Goal: Task Accomplishment & Management: Complete application form

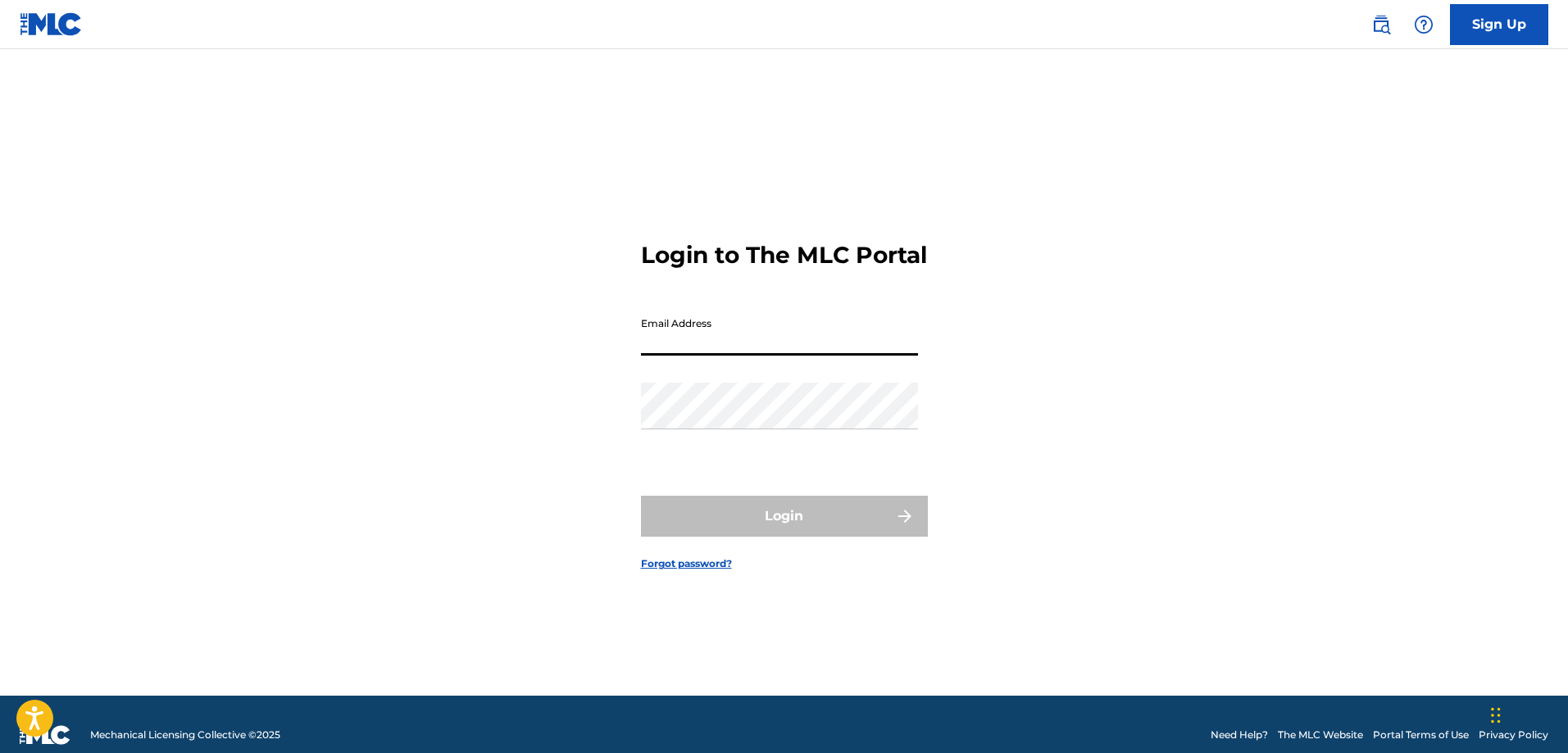
click at [743, 340] on input "Email Address" at bounding box center [779, 332] width 277 height 46
click at [740, 354] on input "Email Address" at bounding box center [779, 332] width 277 height 46
type input "[EMAIL_ADDRESS][DOMAIN_NAME]"
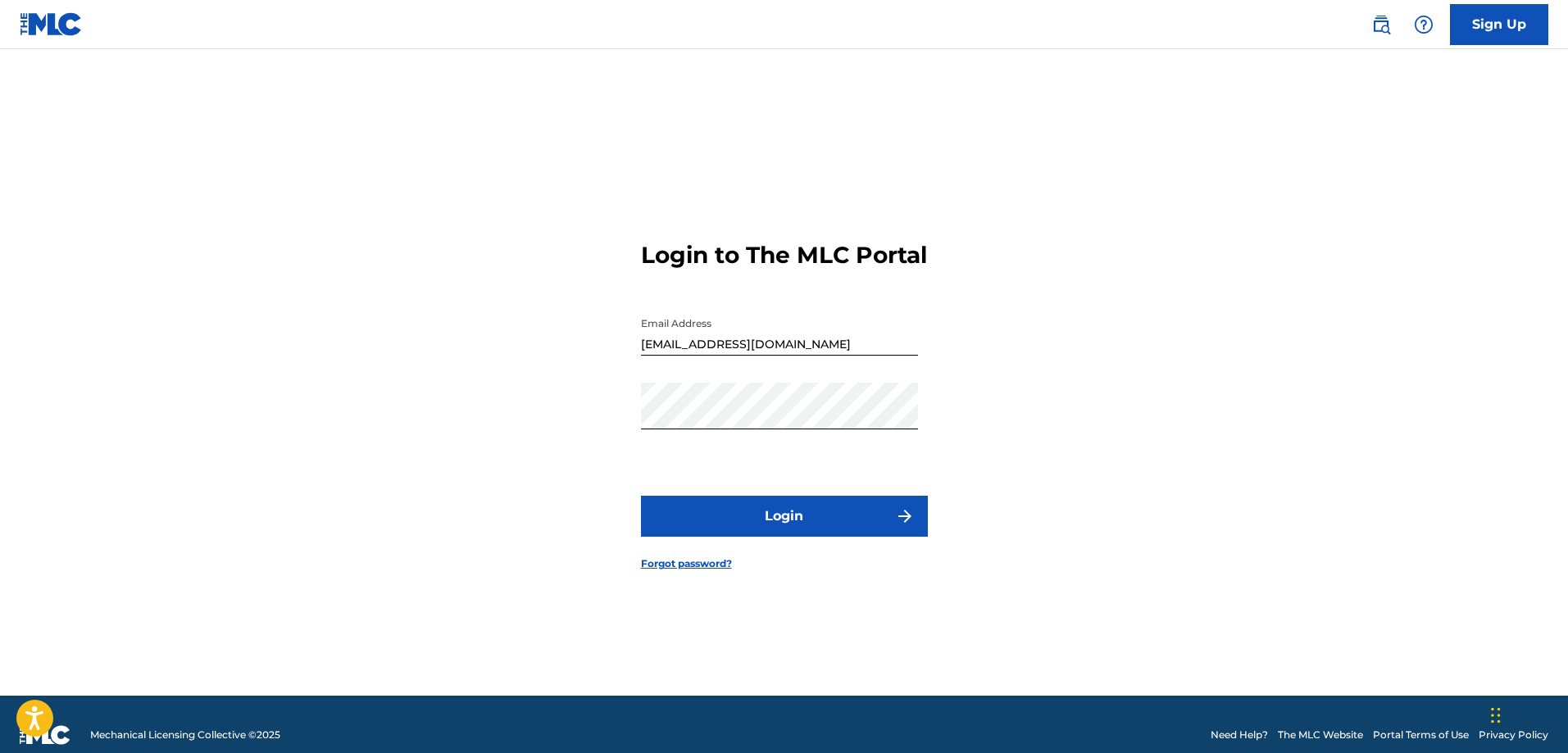
click at [790, 525] on button "Login" at bounding box center [784, 516] width 287 height 41
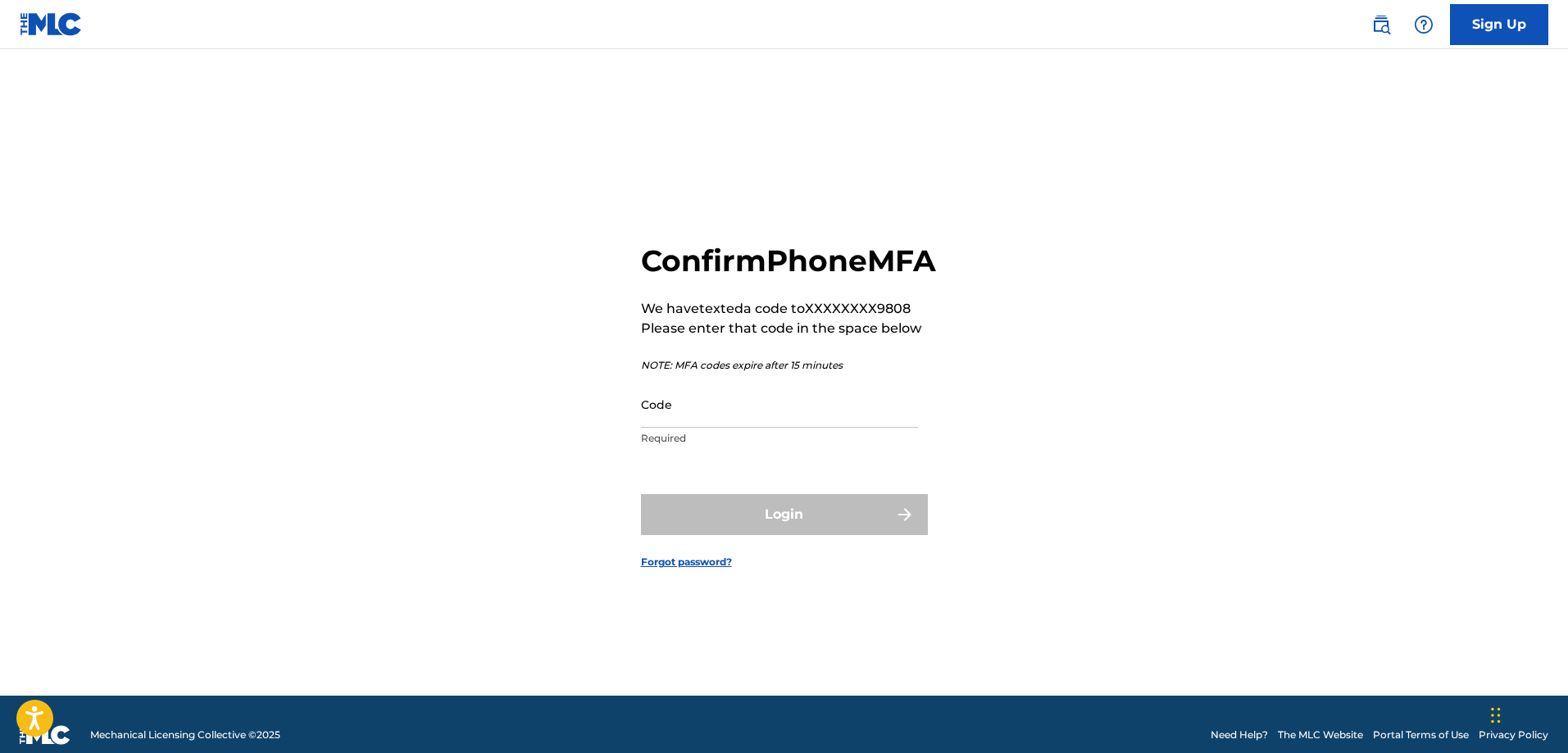
click at [721, 428] on input "Code" at bounding box center [779, 404] width 277 height 46
click at [717, 428] on input "Code" at bounding box center [779, 404] width 277 height 46
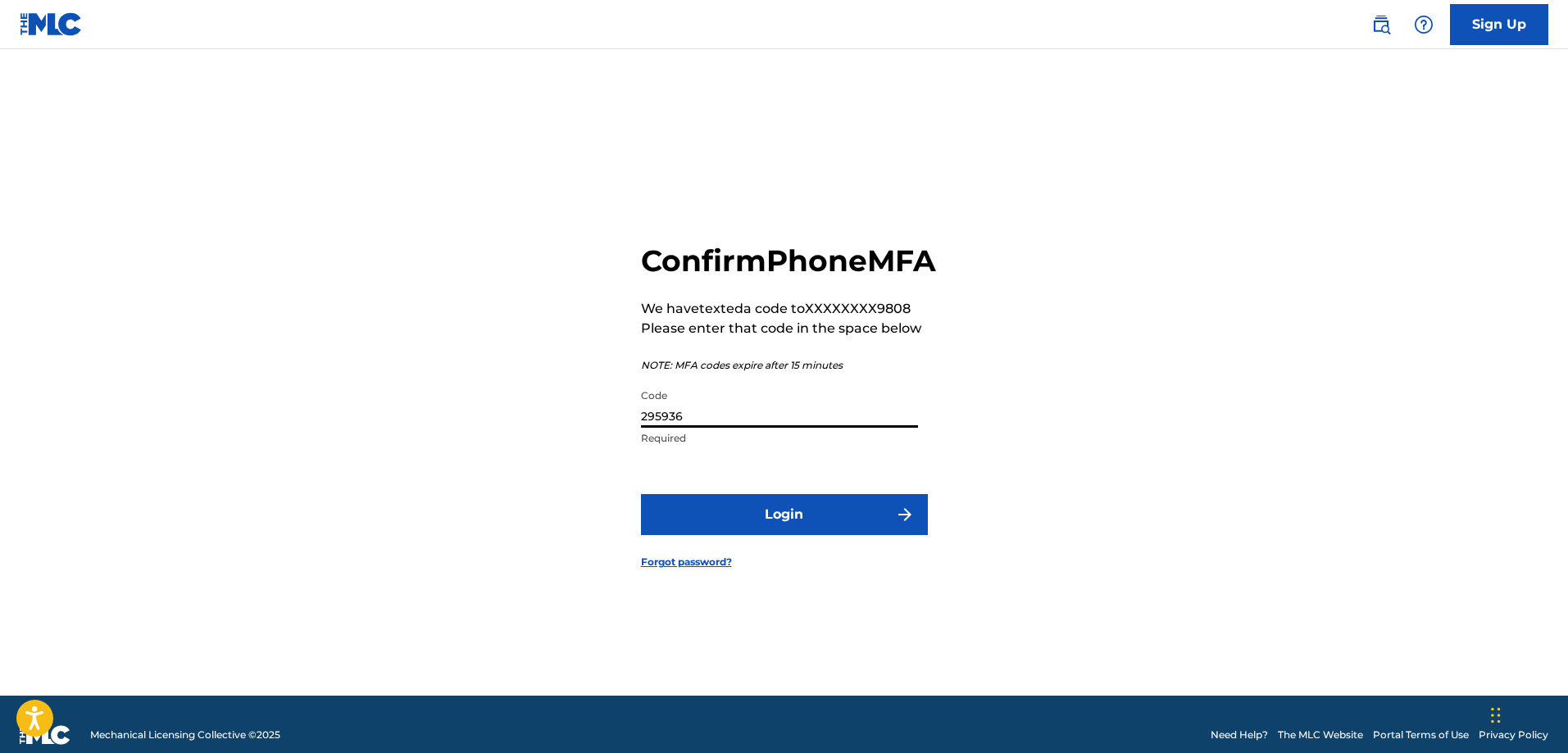
type input "295936"
click at [776, 525] on button "Login" at bounding box center [784, 515] width 287 height 41
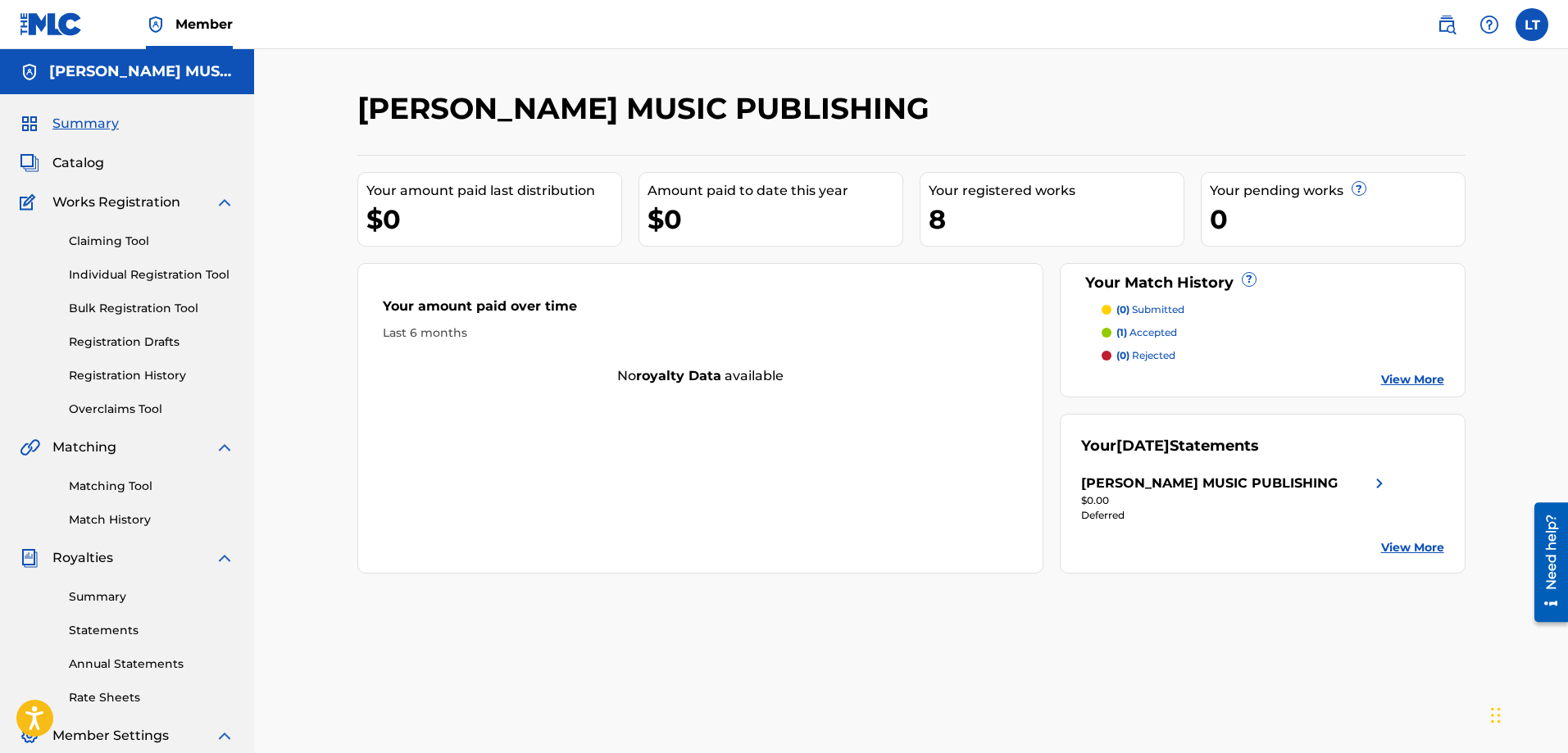
click at [84, 247] on link "Claiming Tool" at bounding box center [152, 241] width 165 height 17
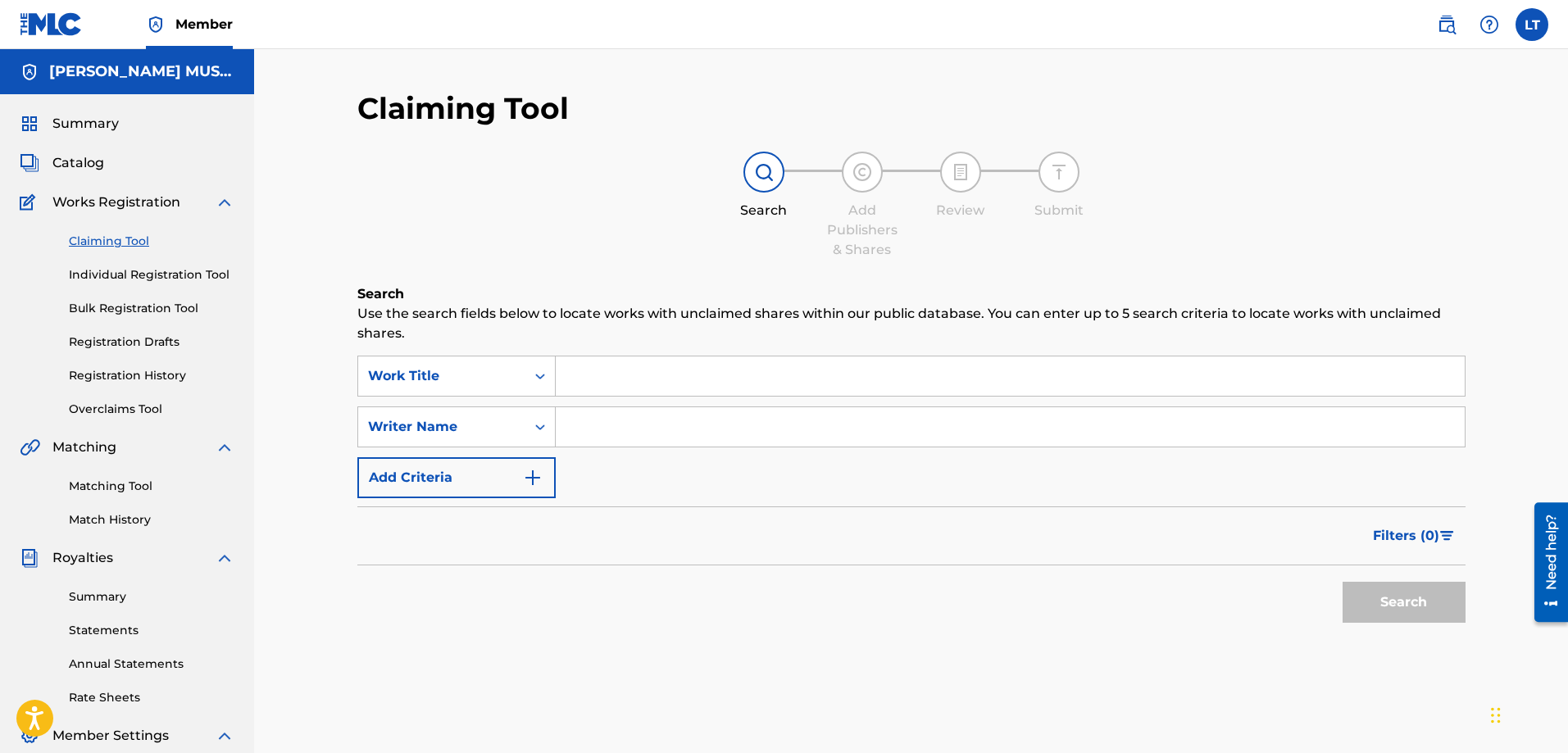
click at [84, 164] on span "Catalog" at bounding box center [78, 163] width 52 height 20
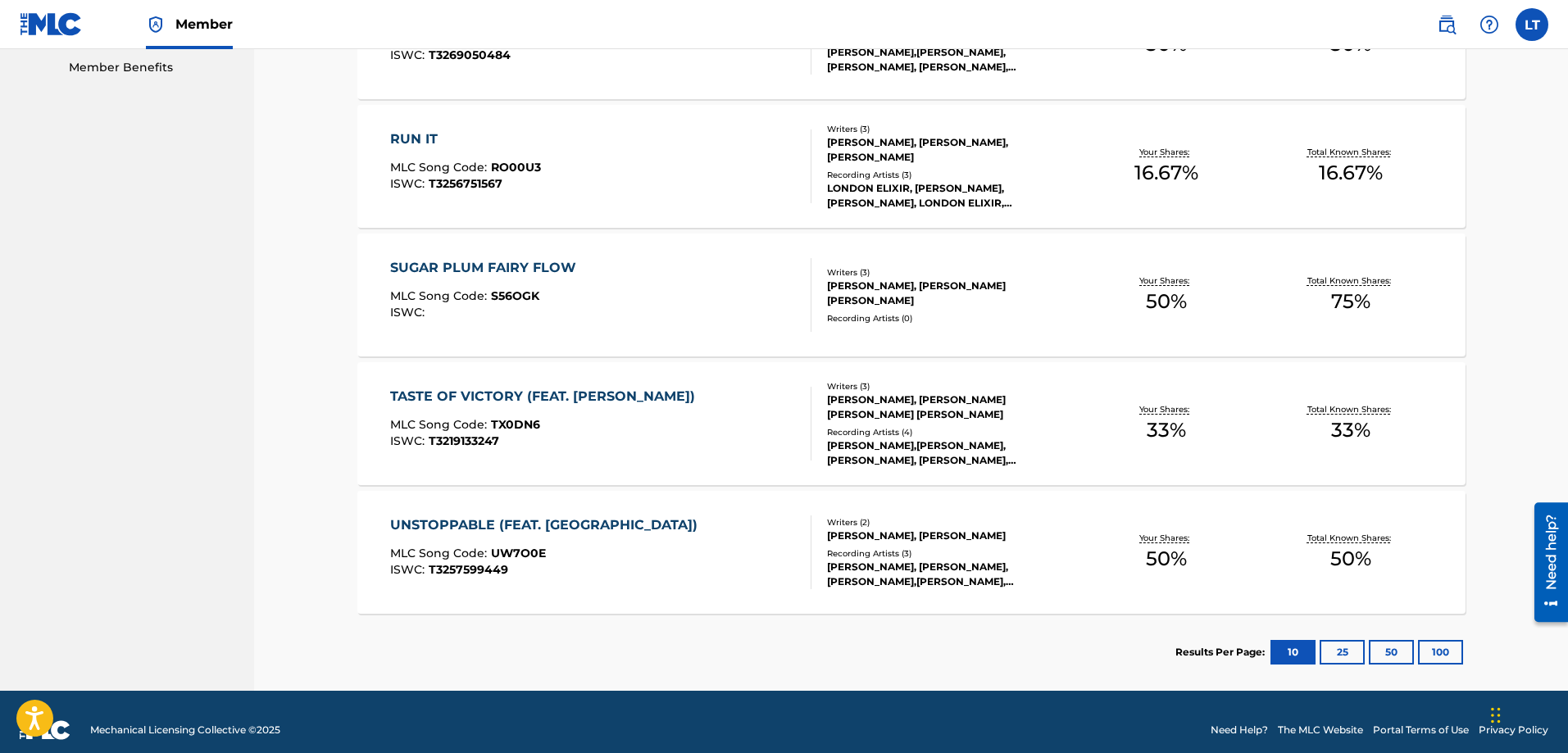
scroll to position [858, 0]
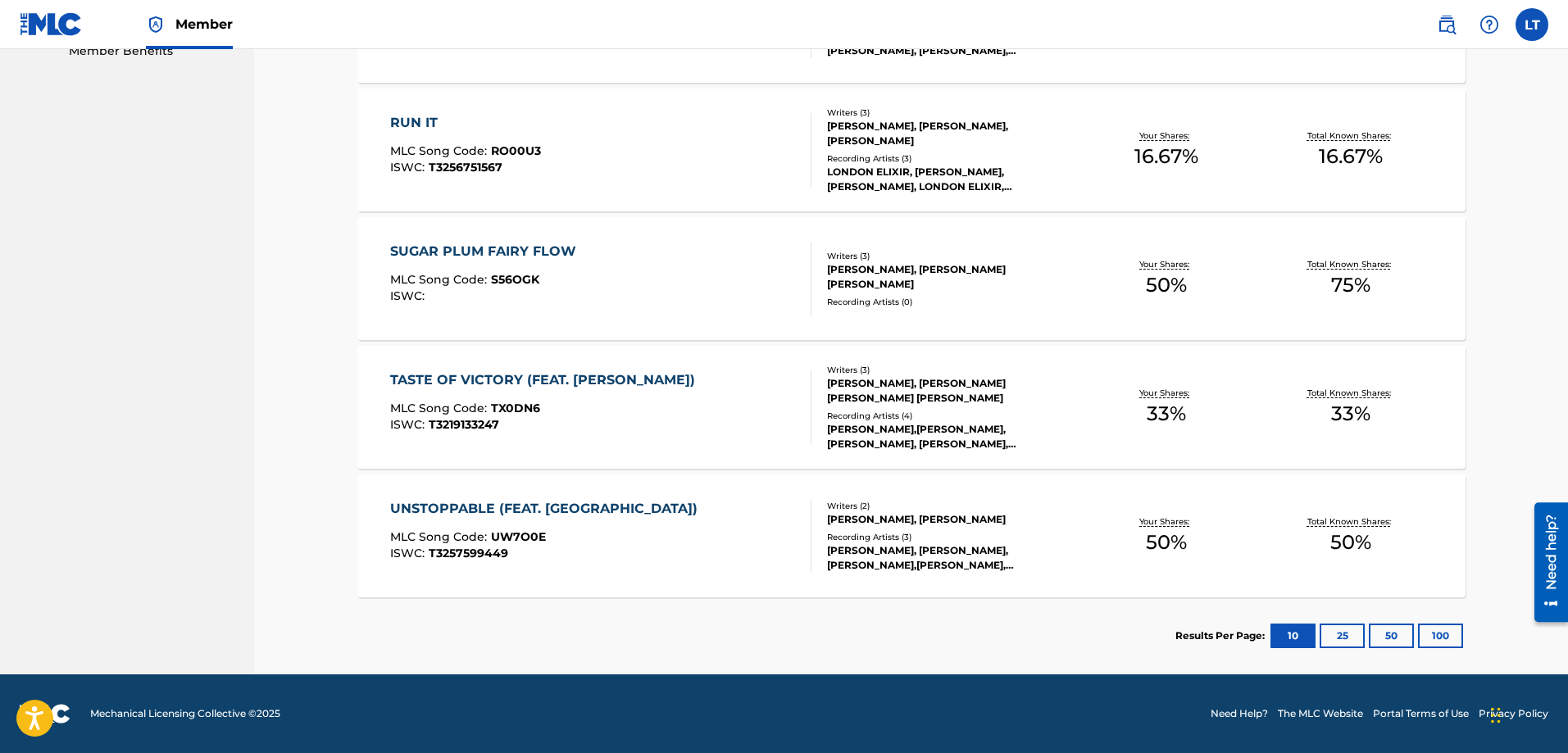
click at [1358, 638] on button "25" at bounding box center [1342, 635] width 45 height 25
click at [1379, 639] on button "50" at bounding box center [1391, 635] width 45 height 25
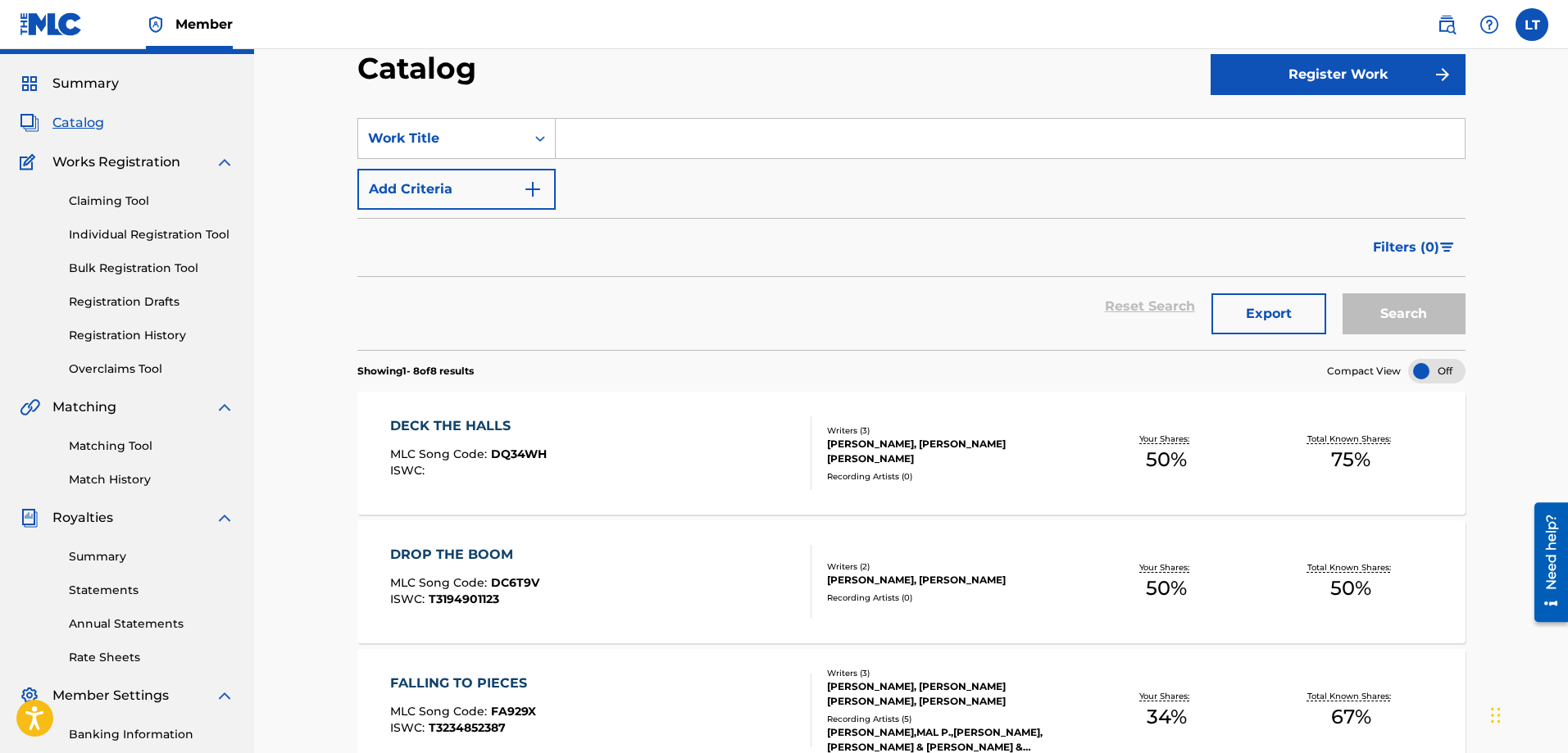
scroll to position [39, 0]
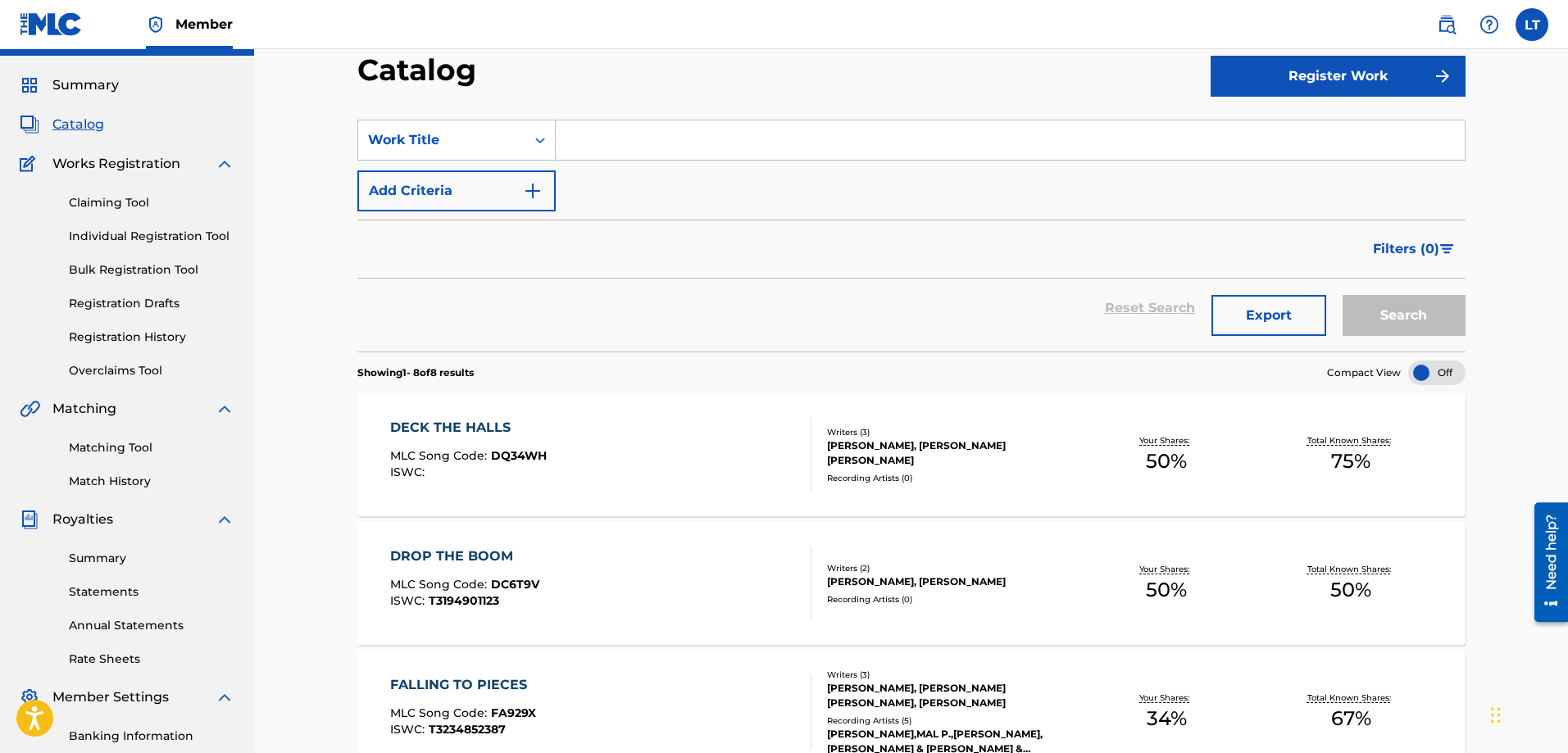
click at [121, 375] on link "Overclaims Tool" at bounding box center [152, 371] width 165 height 17
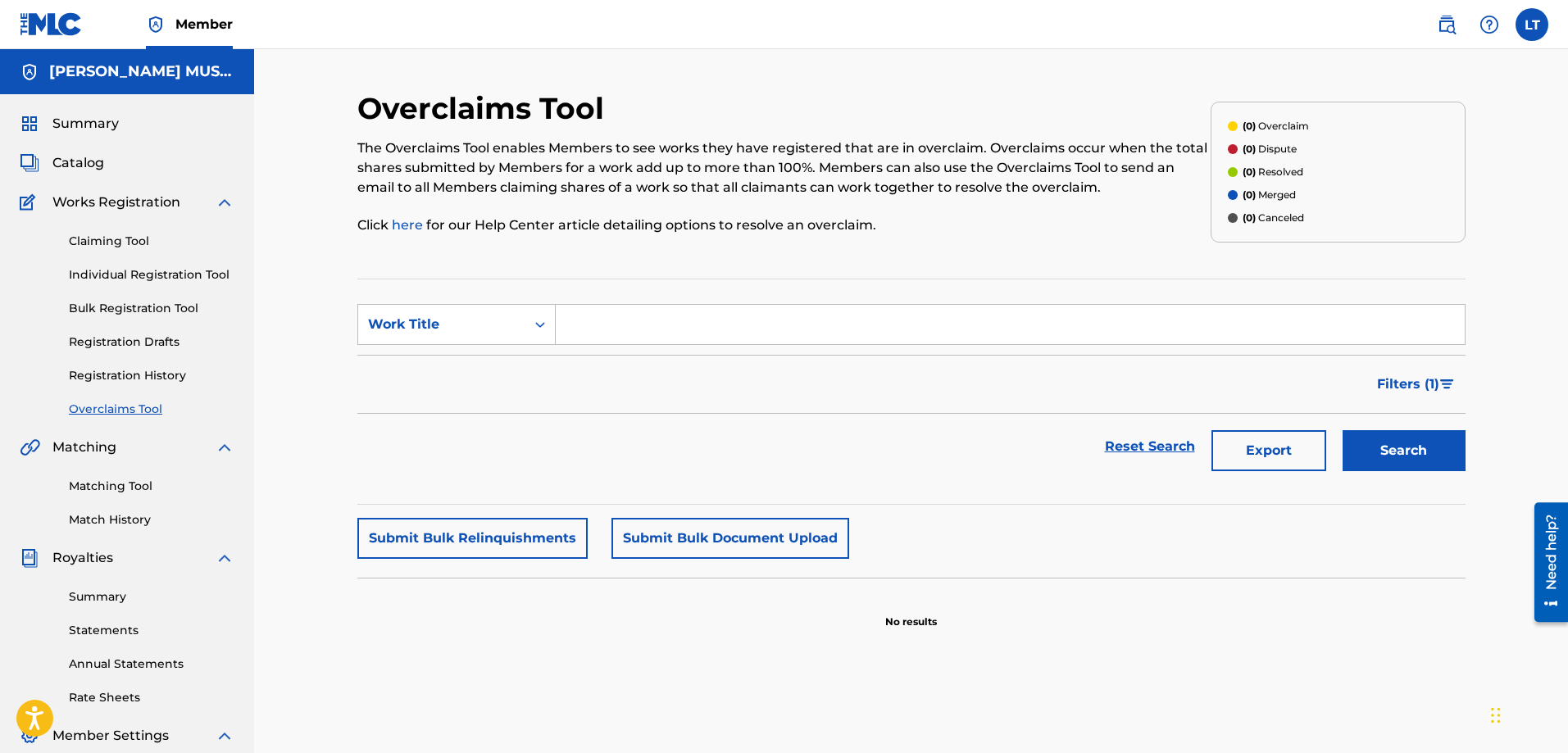
click at [117, 244] on link "Claiming Tool" at bounding box center [152, 241] width 165 height 17
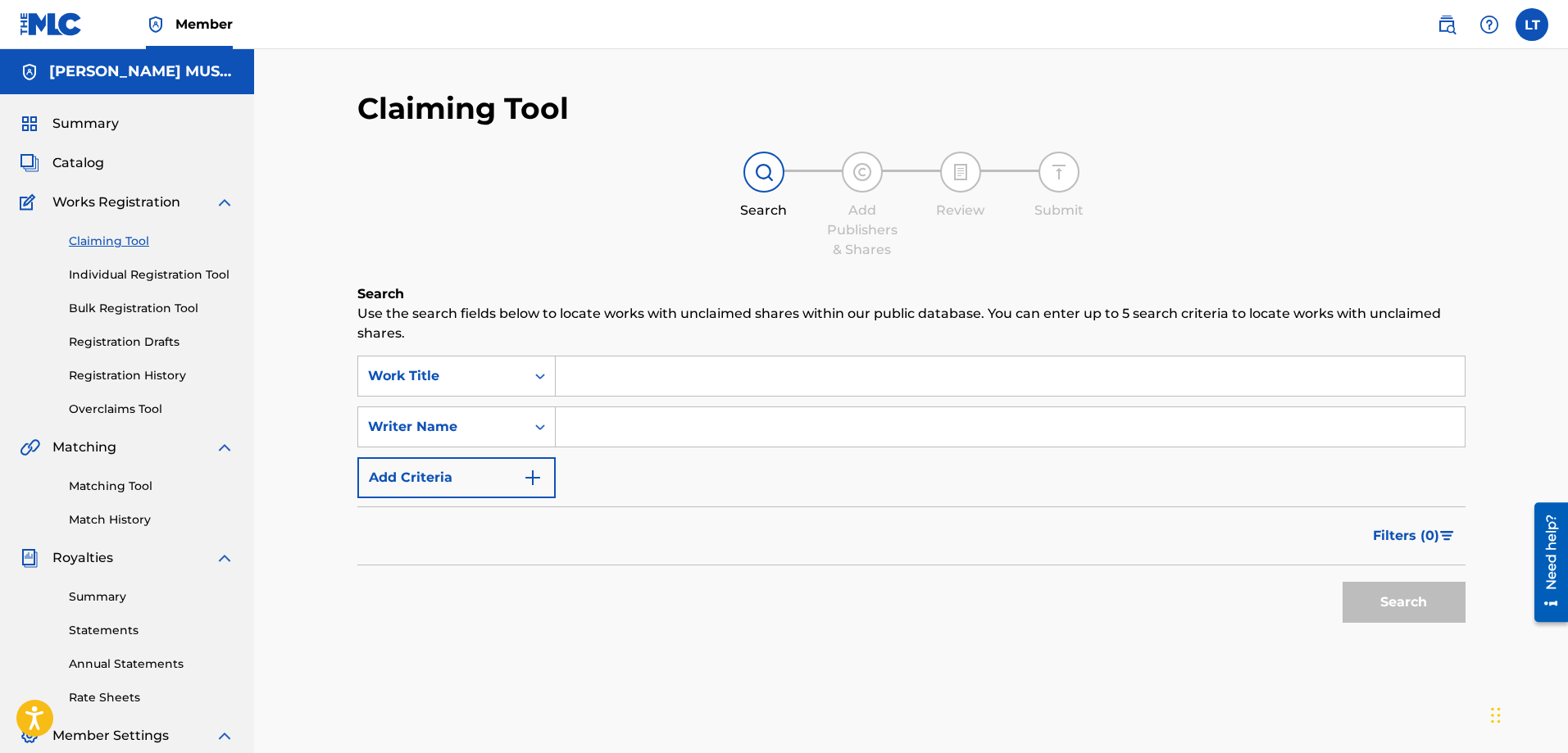
click at [90, 117] on span "Summary" at bounding box center [85, 123] width 66 height 20
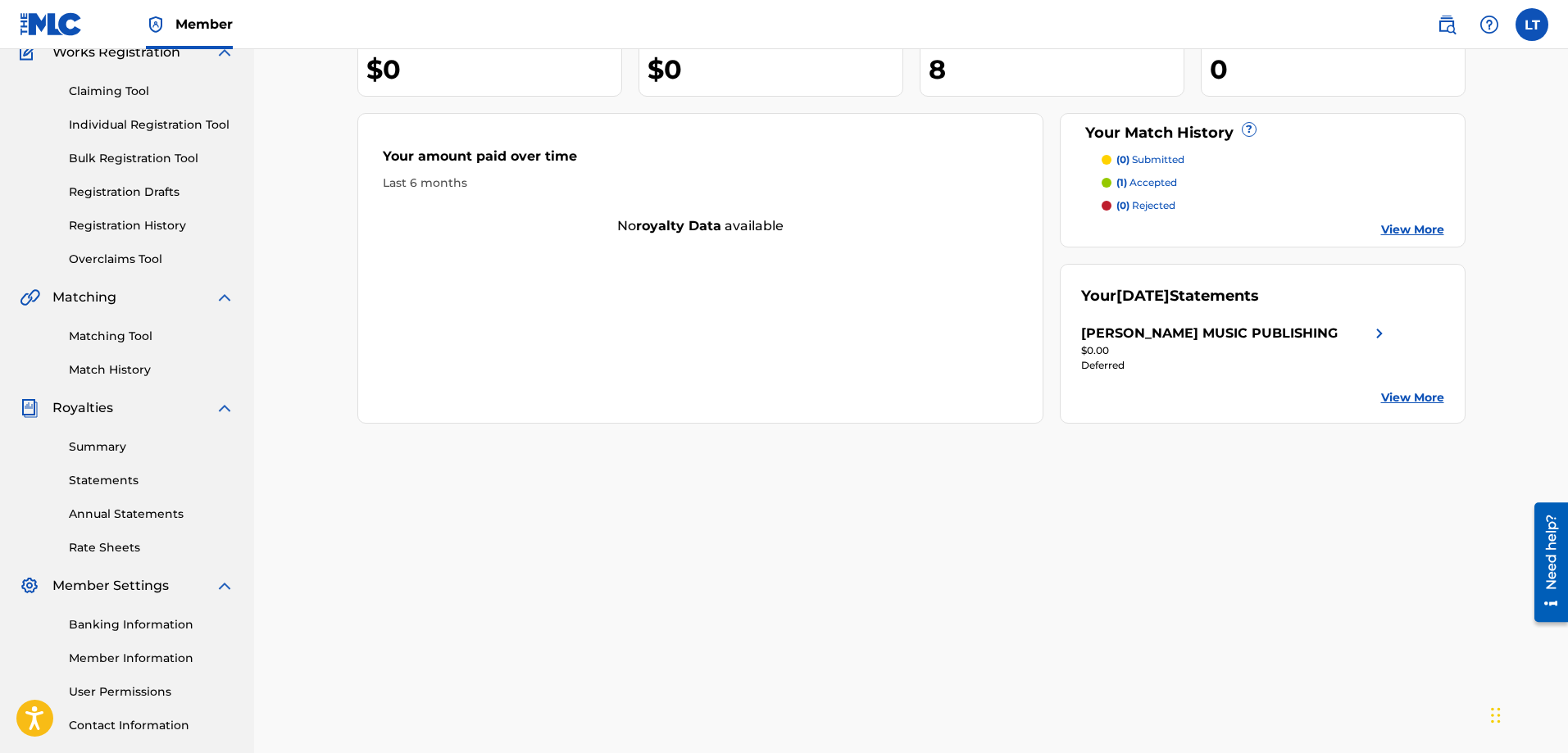
scroll to position [164, 0]
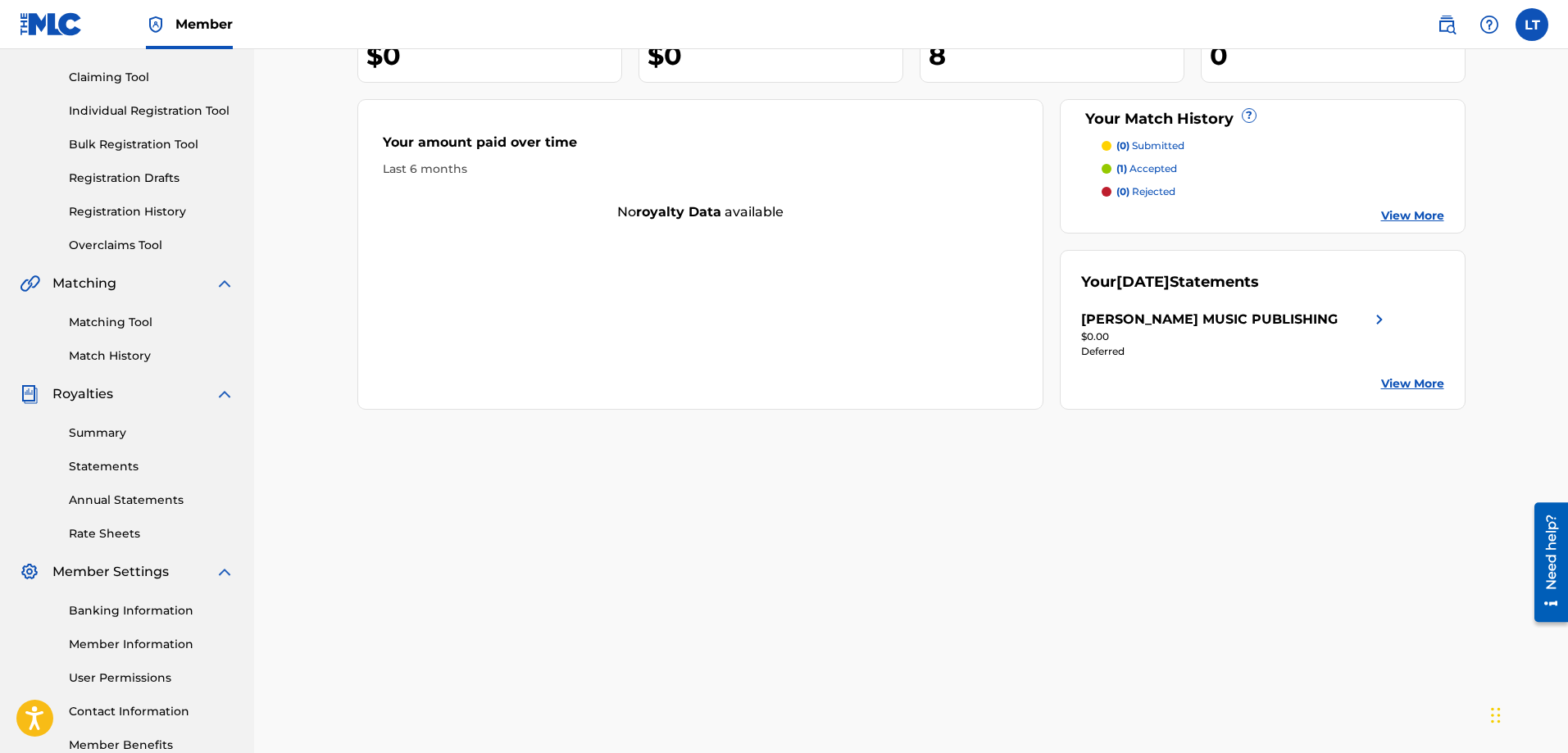
click at [121, 355] on link "Match History" at bounding box center [152, 356] width 165 height 17
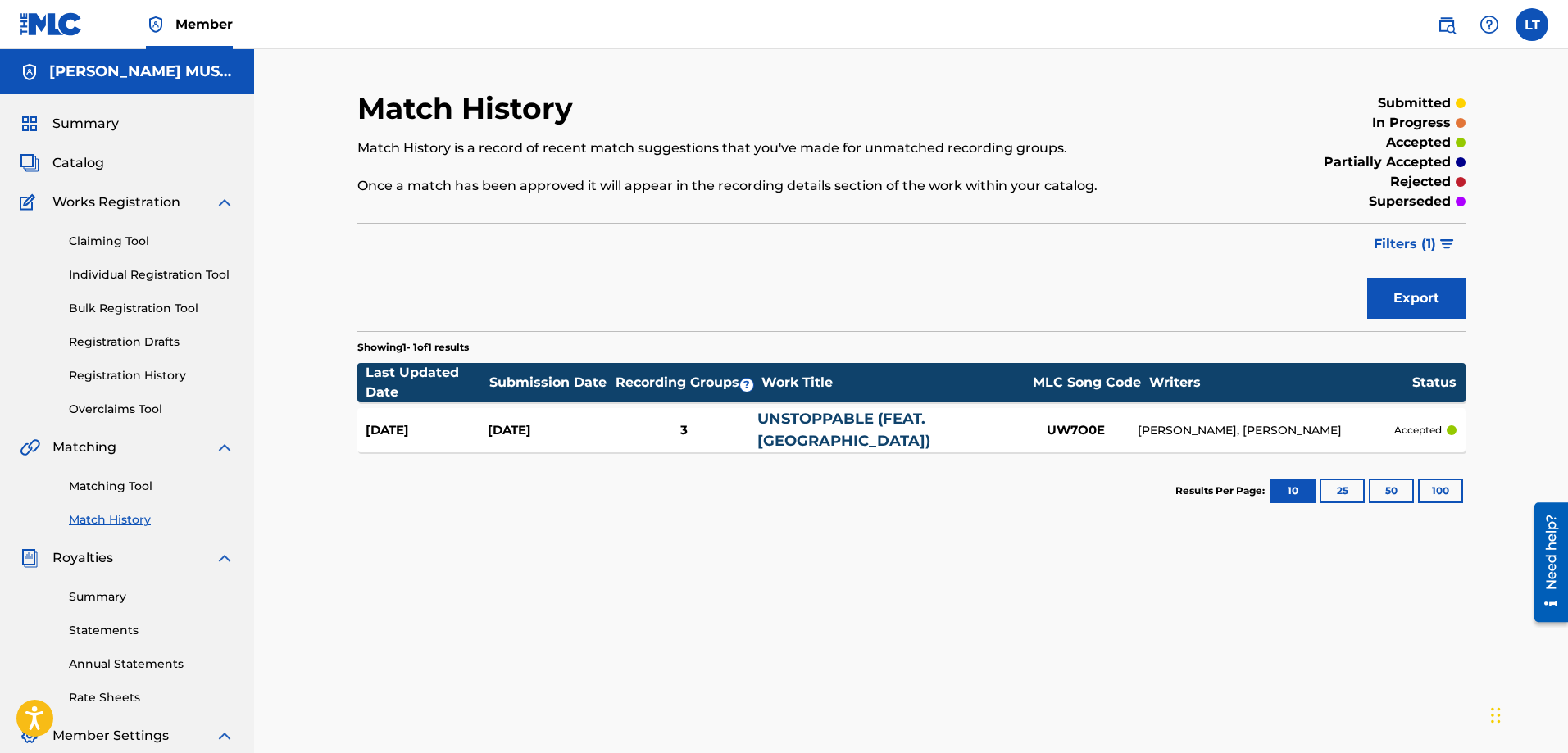
click at [91, 162] on span "Catalog" at bounding box center [78, 163] width 52 height 20
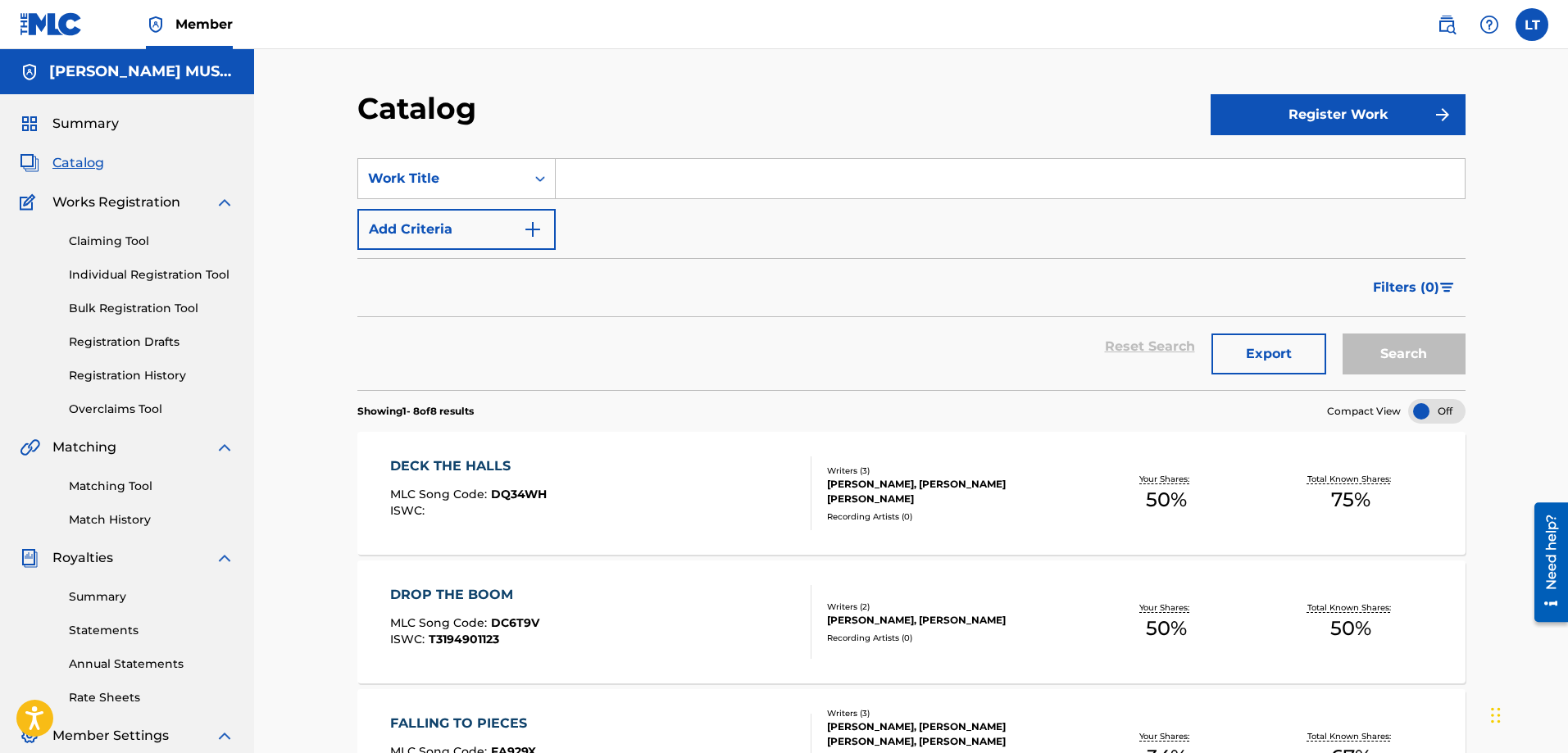
click at [654, 611] on div "DROP THE BOOM MLC Song Code : DC6T9V ISWC : T3194901123" at bounding box center [600, 622] width 421 height 74
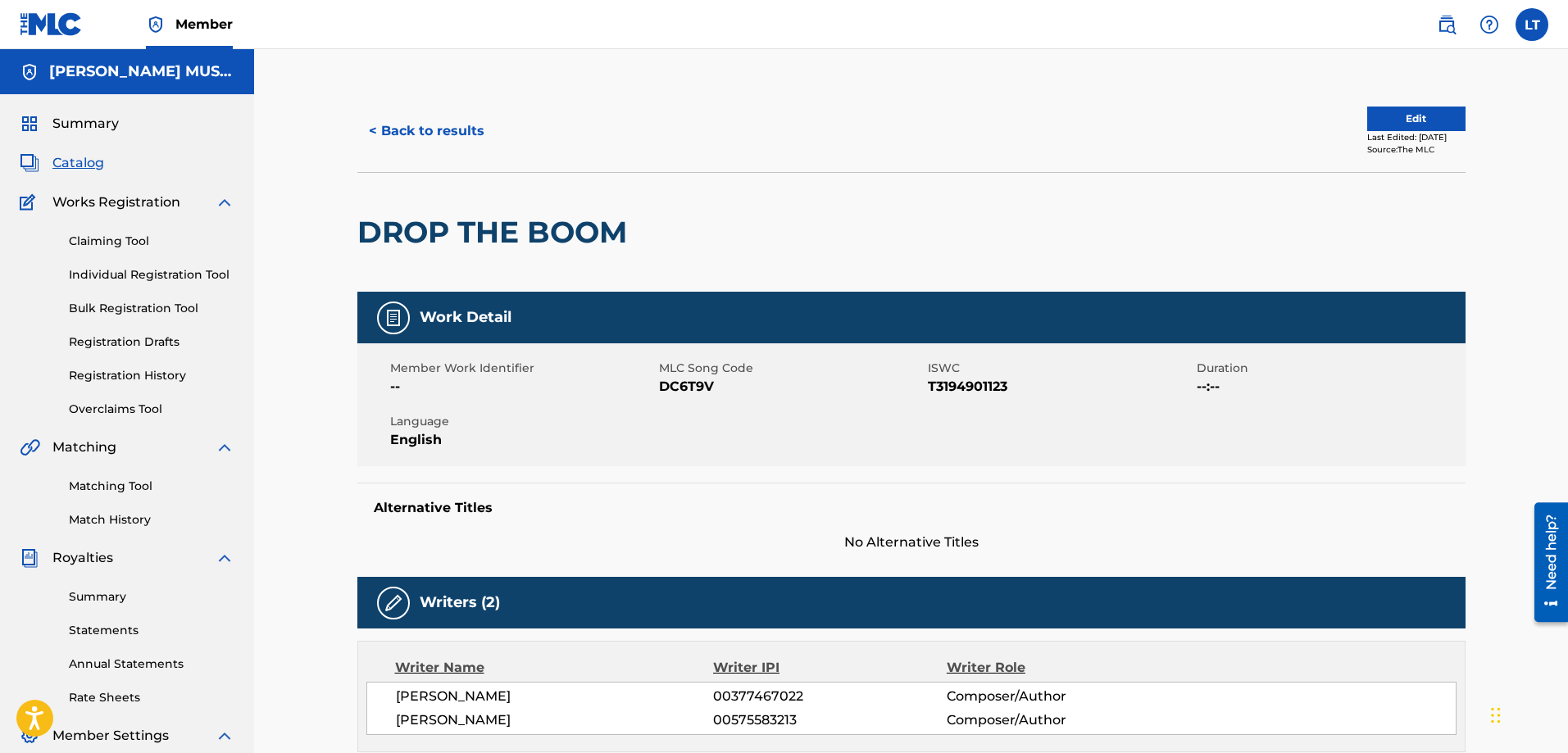
click at [1417, 122] on button "Edit" at bounding box center [1416, 119] width 98 height 25
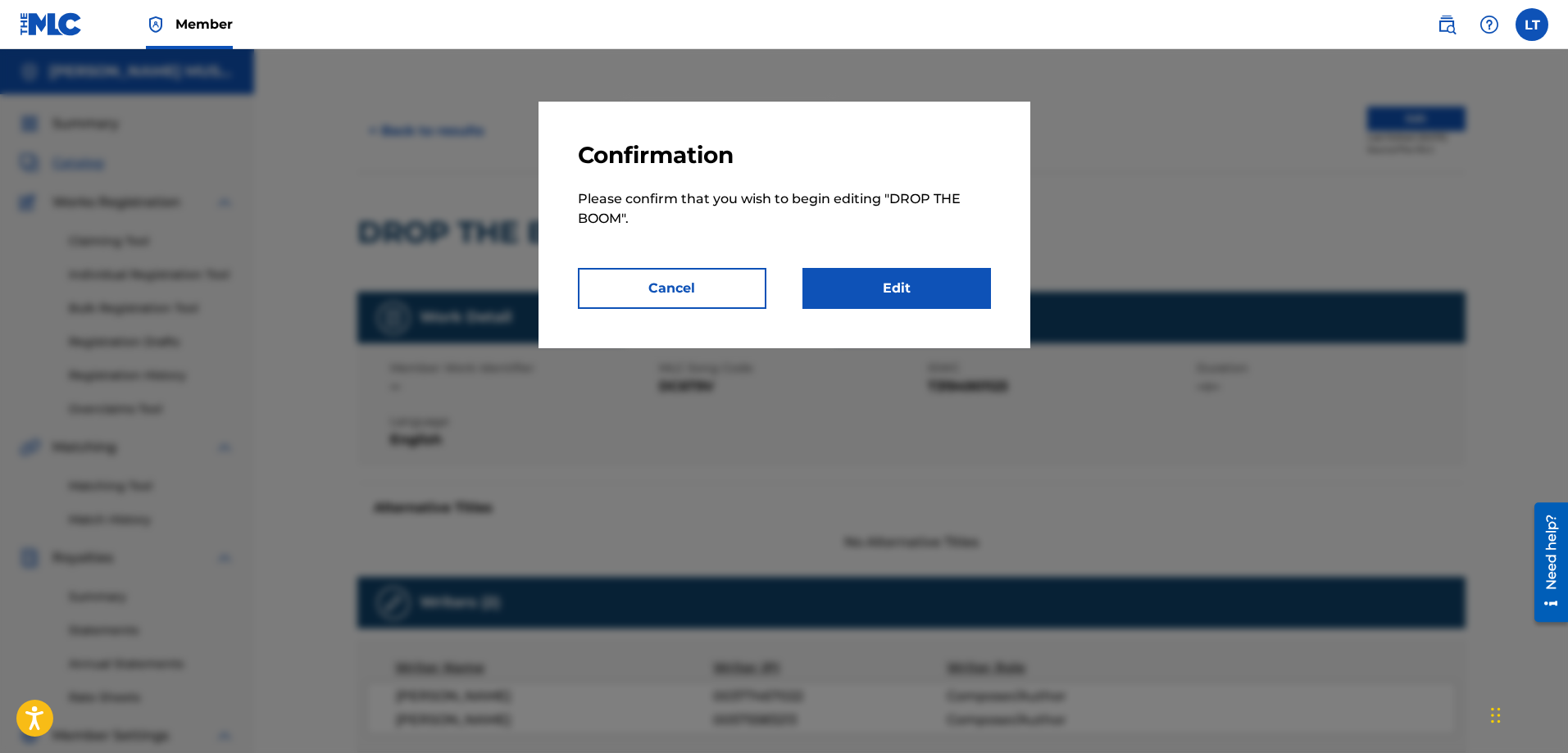
click at [883, 285] on link "Edit" at bounding box center [896, 288] width 189 height 41
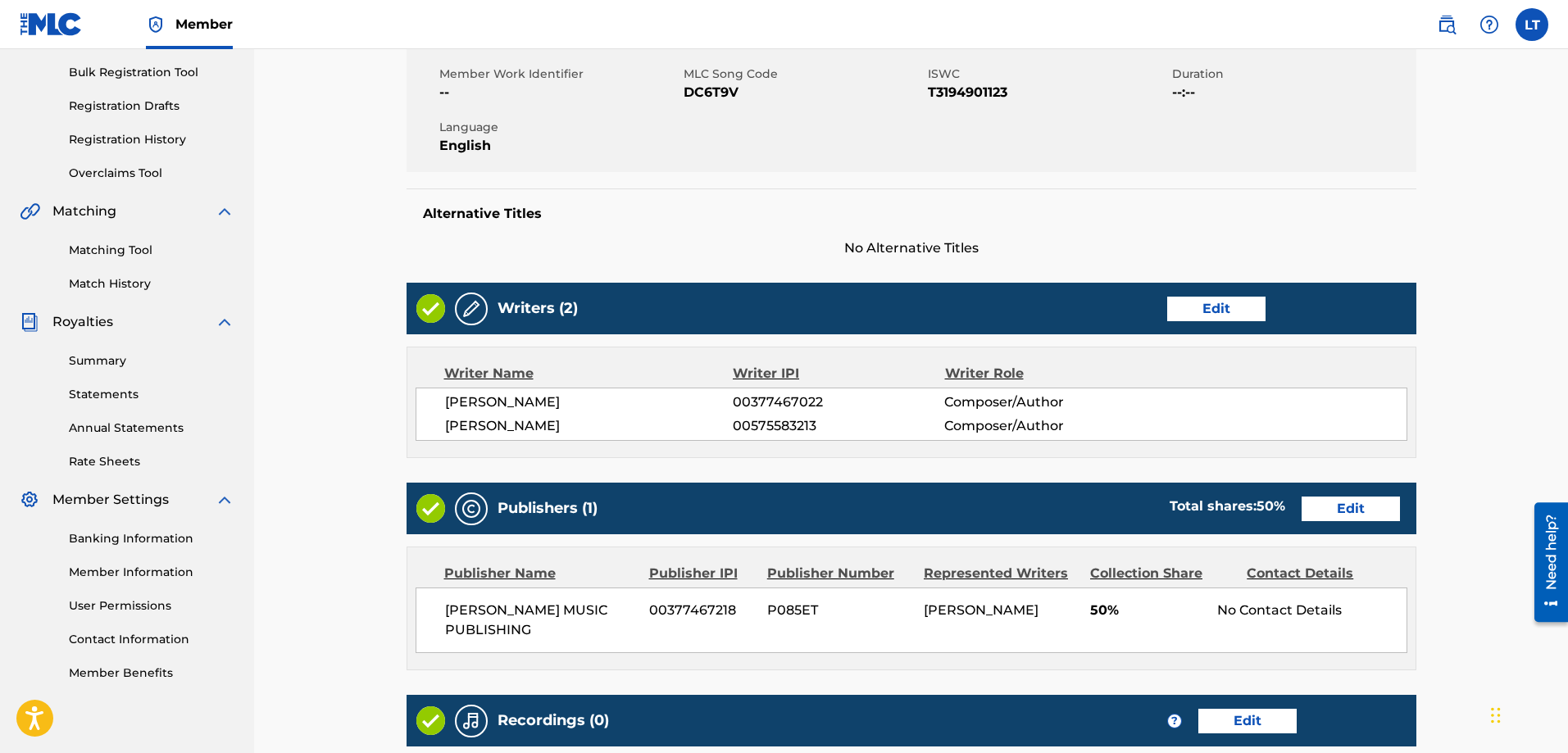
scroll to position [328, 0]
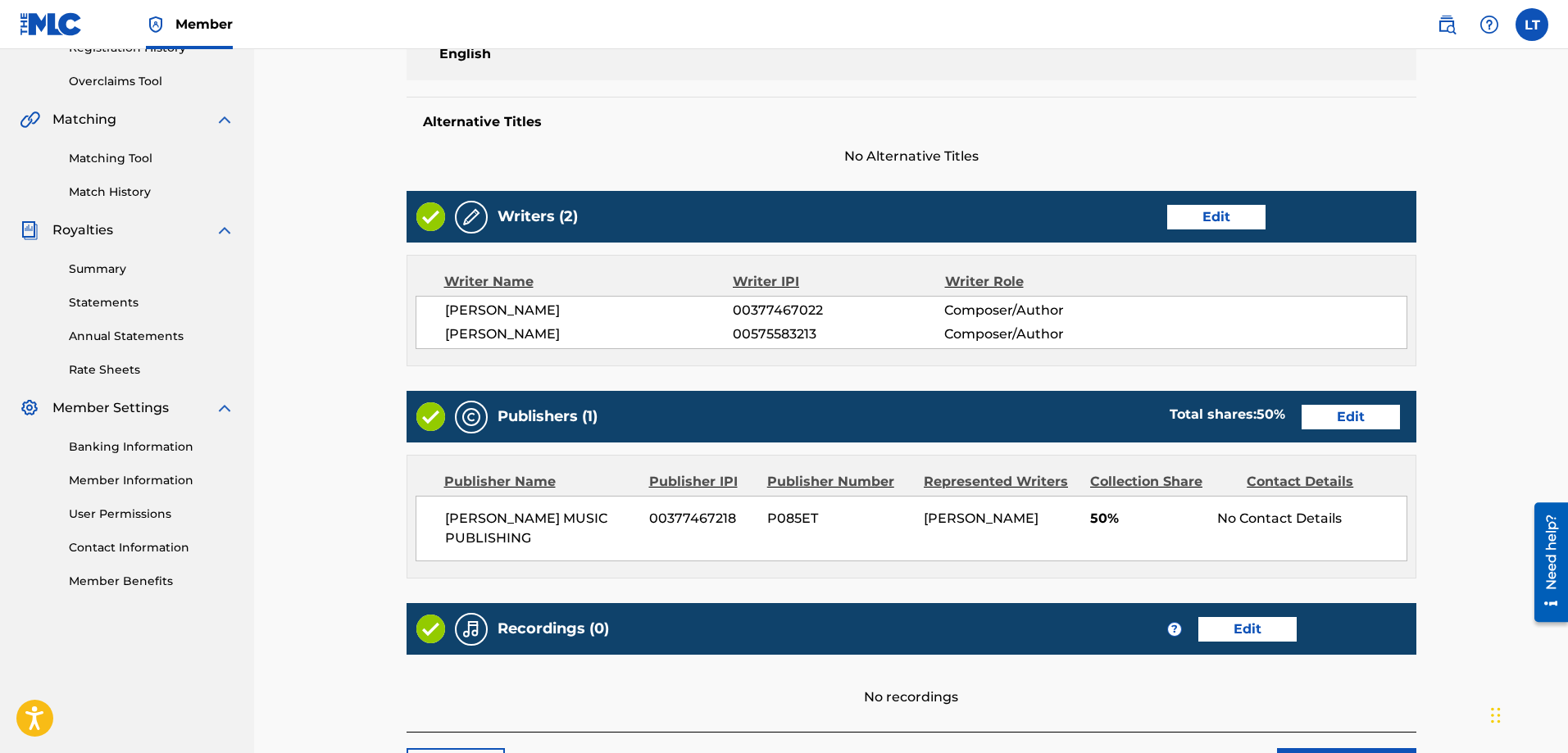
click at [1365, 421] on link "Edit" at bounding box center [1351, 417] width 98 height 25
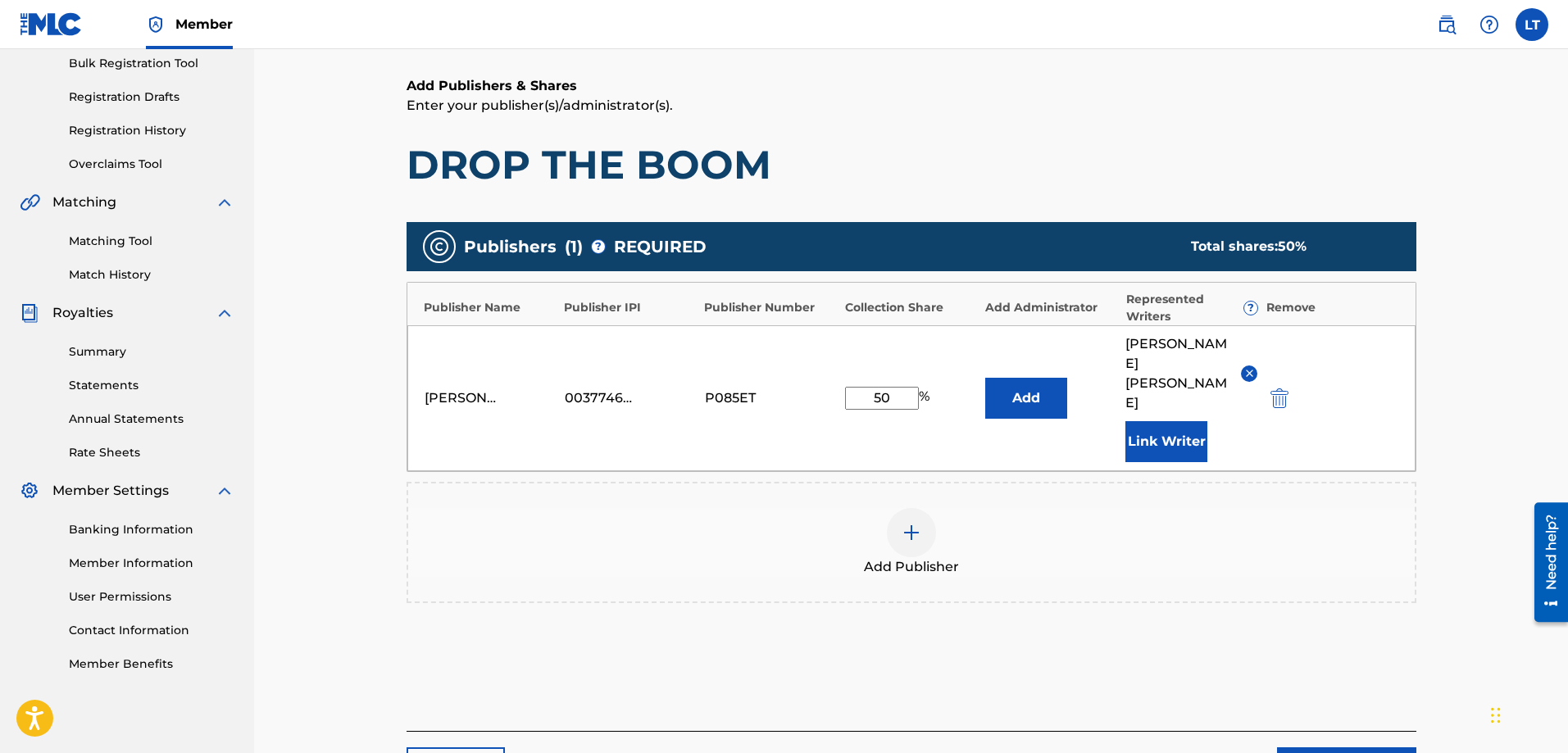
scroll to position [246, 0]
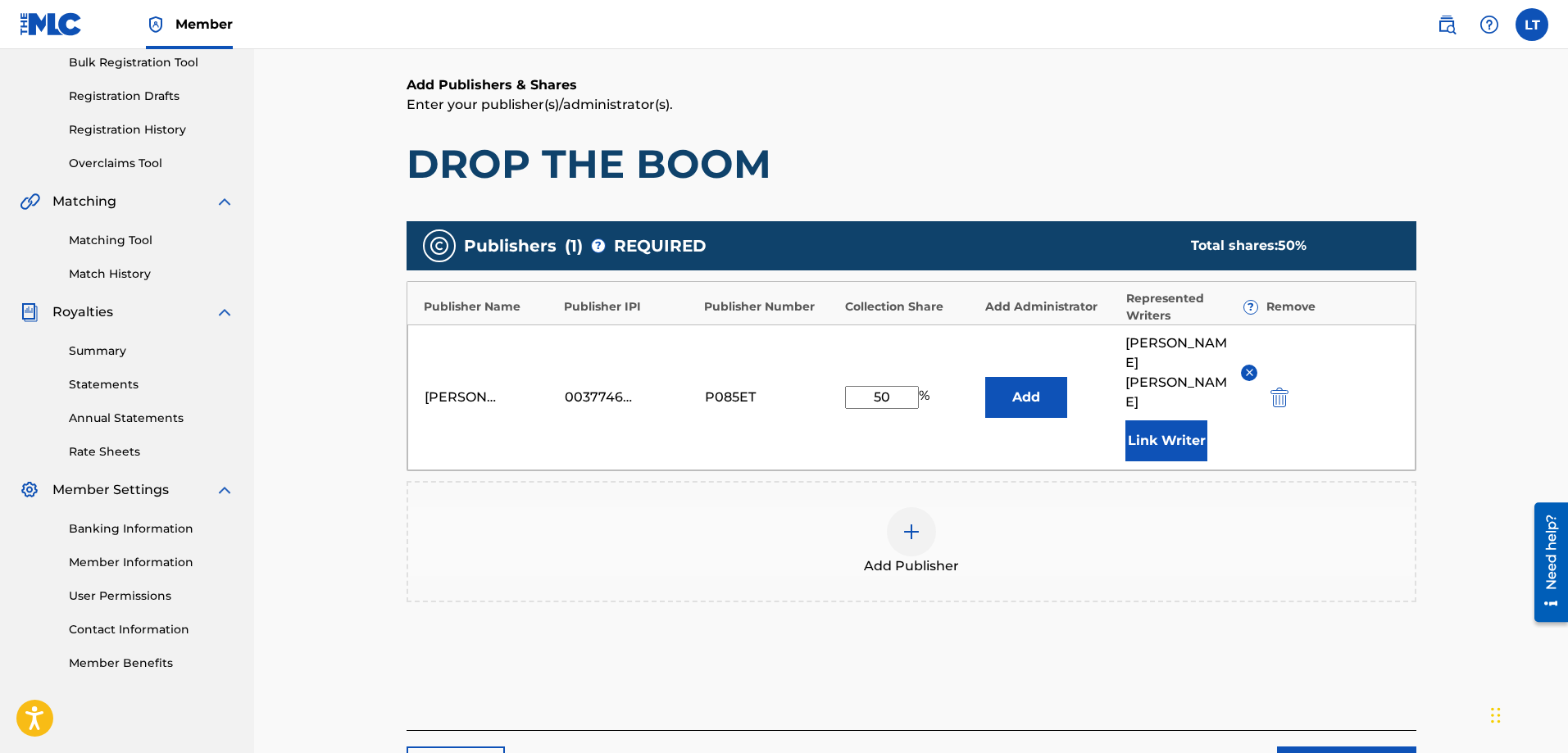
click at [895, 507] on div at bounding box center [911, 531] width 49 height 49
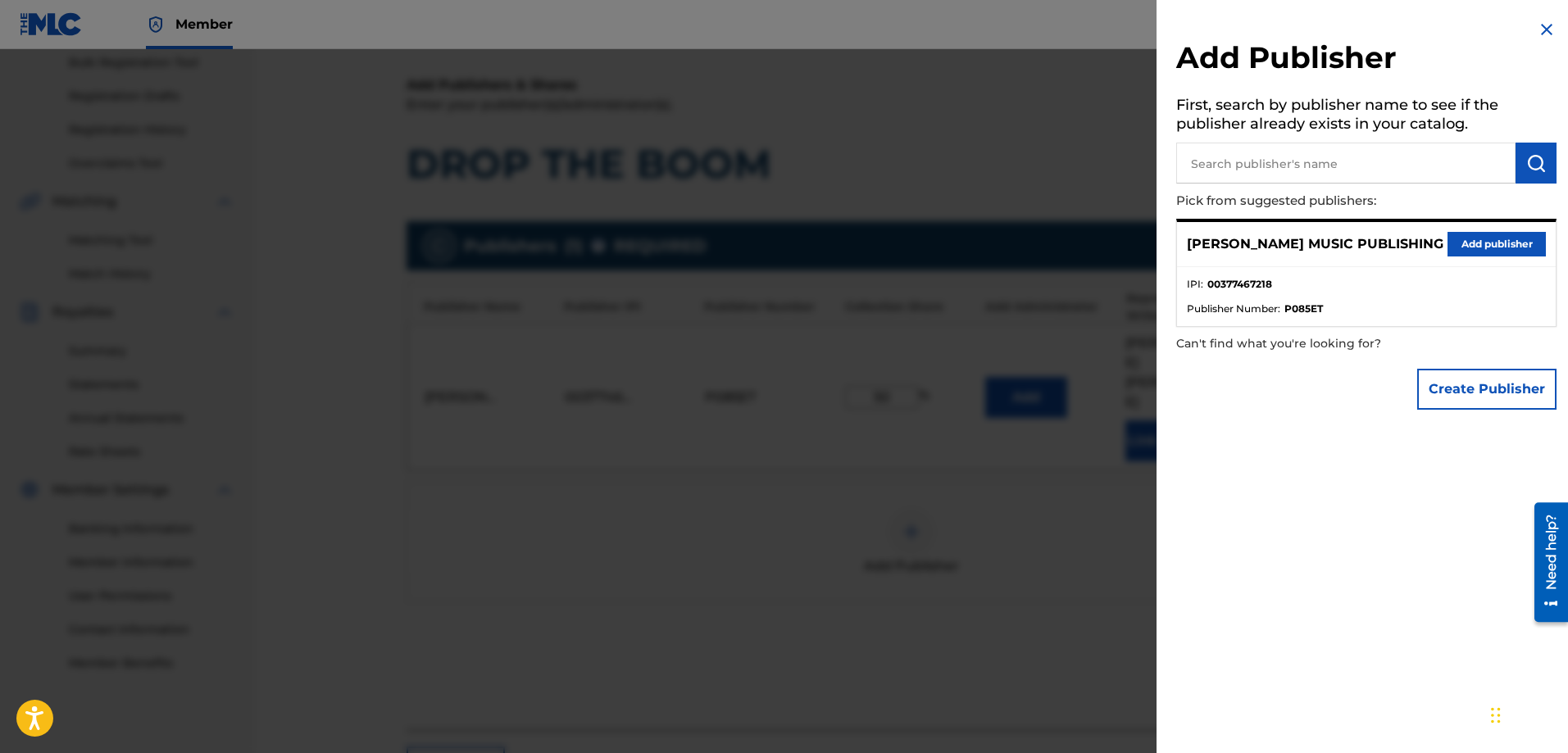
click at [1279, 166] on input "text" at bounding box center [1346, 164] width 339 height 41
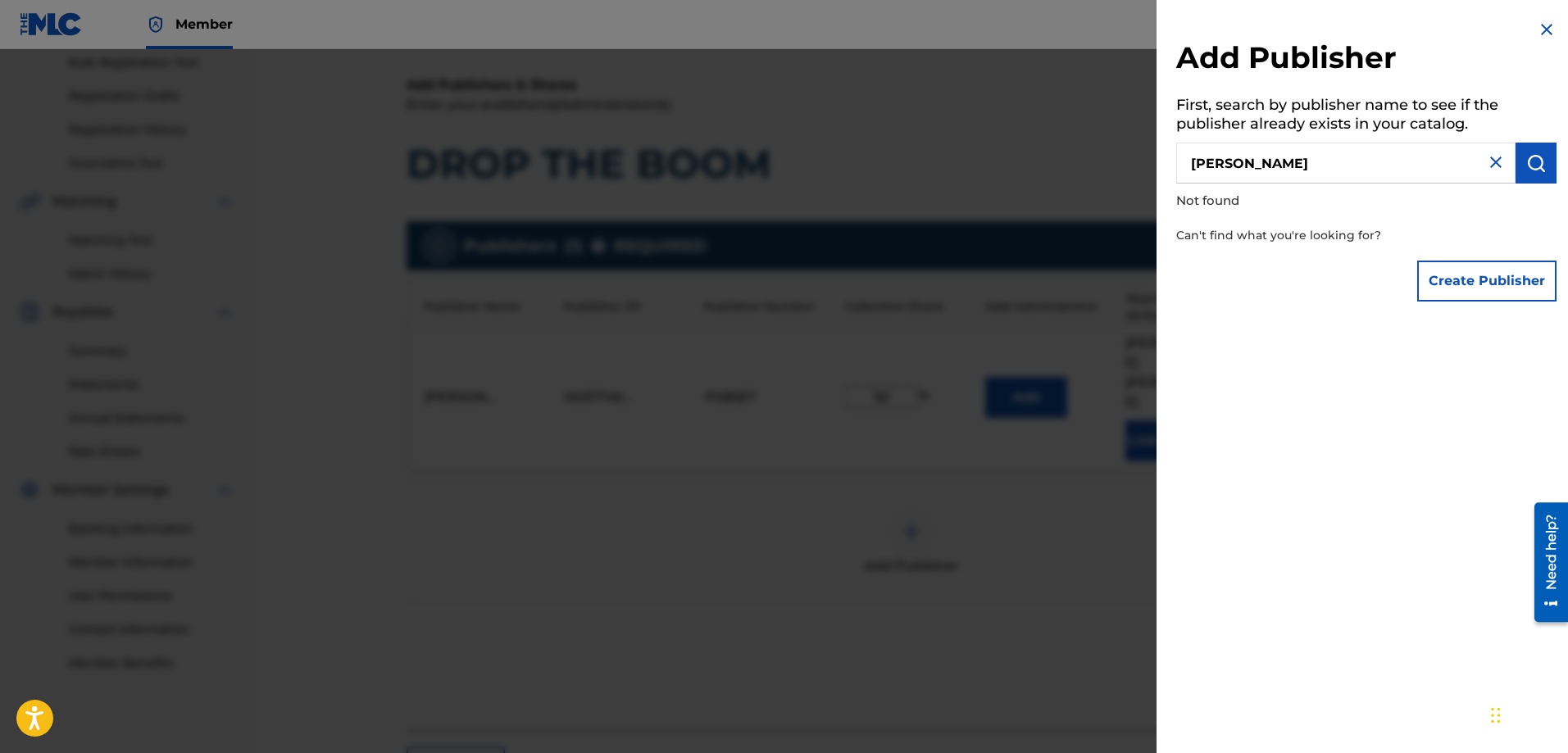
click at [1277, 162] on input "[PERSON_NAME]" at bounding box center [1346, 164] width 339 height 41
type input "[PERSON_NAME]"
click at [1540, 33] on img at bounding box center [1546, 29] width 20 height 20
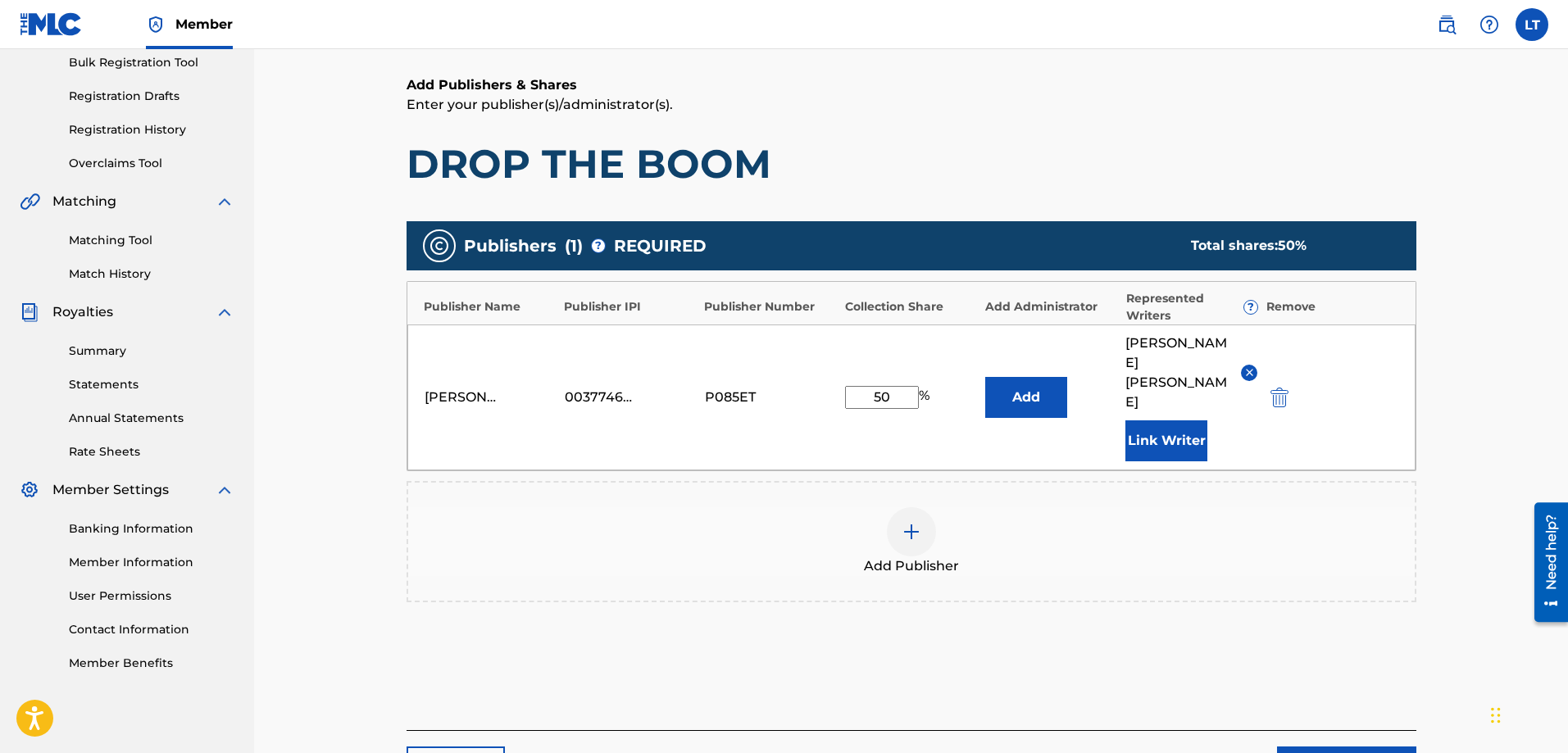
click at [429, 746] on link "Back" at bounding box center [456, 767] width 98 height 41
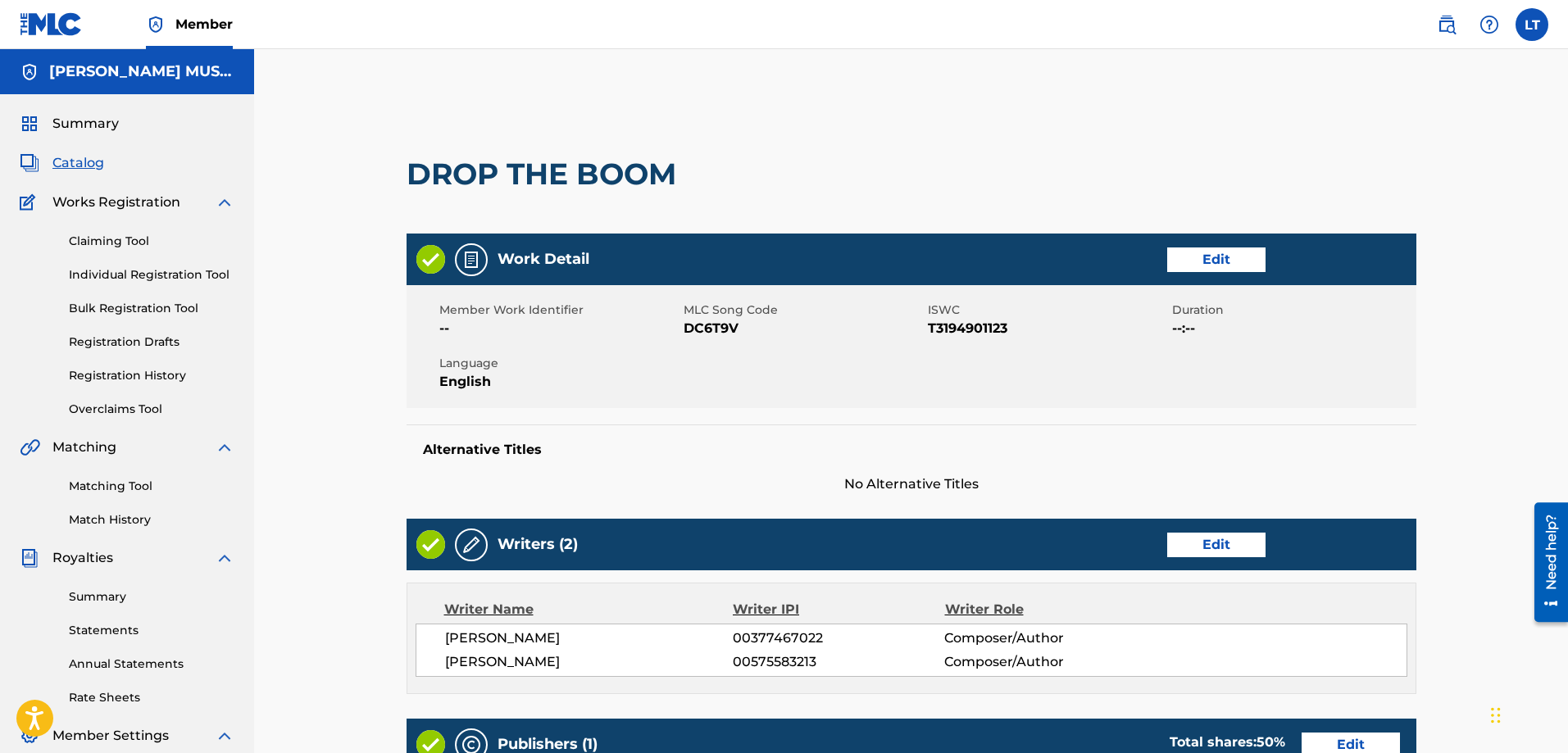
click at [90, 157] on span "Catalog" at bounding box center [78, 163] width 52 height 20
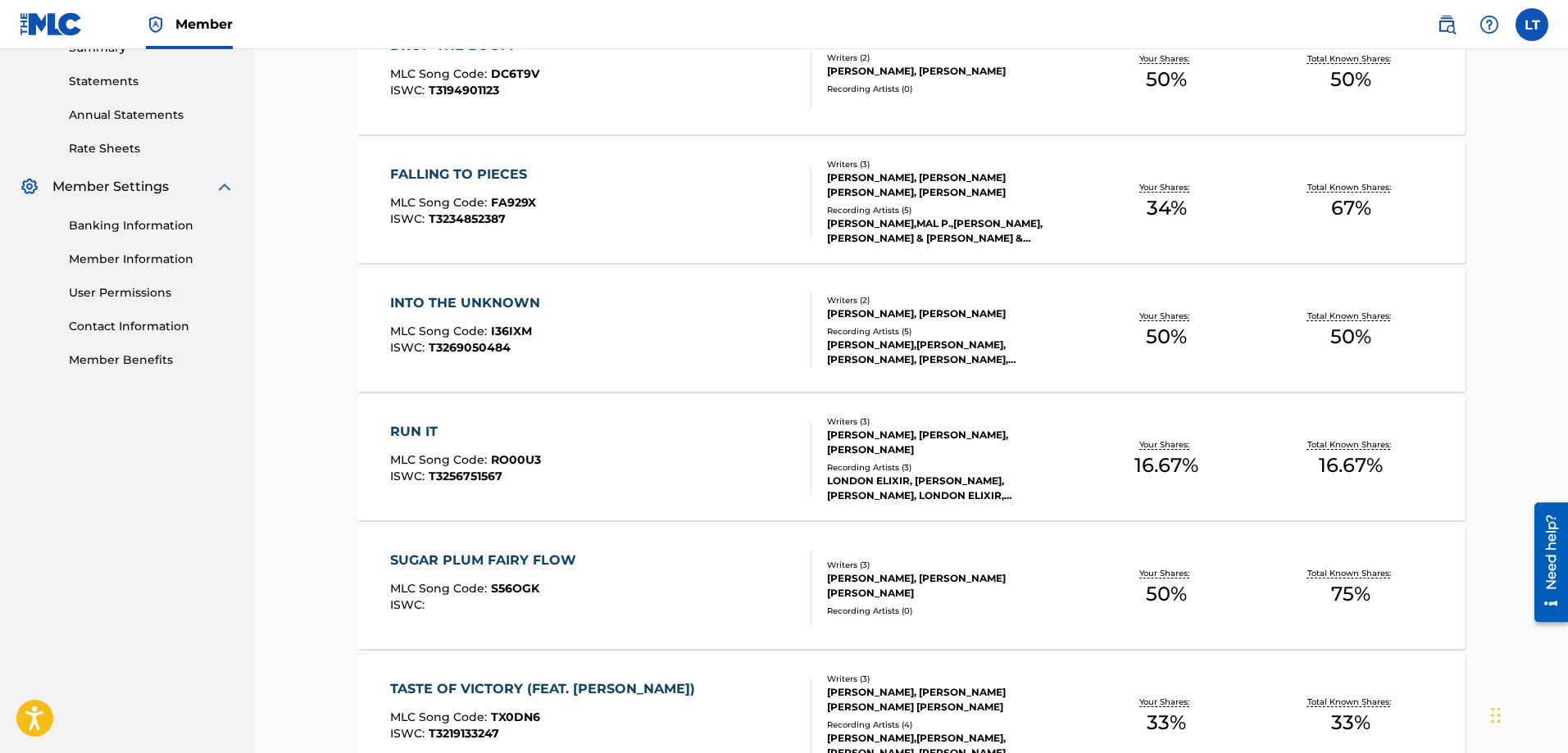
scroll to position [573, 0]
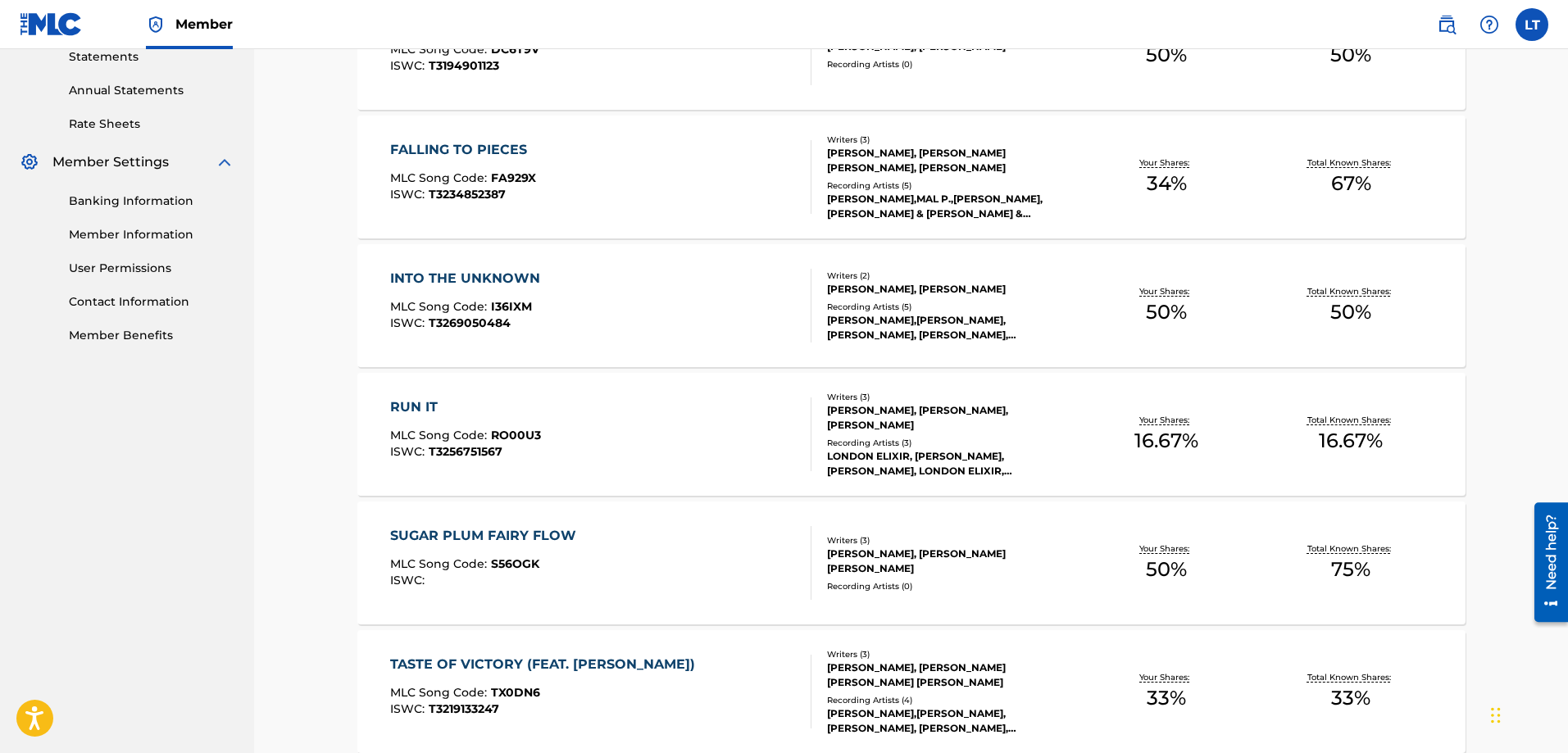
click at [500, 534] on div "SUGAR PLUM FAIRY FLOW" at bounding box center [487, 535] width 195 height 20
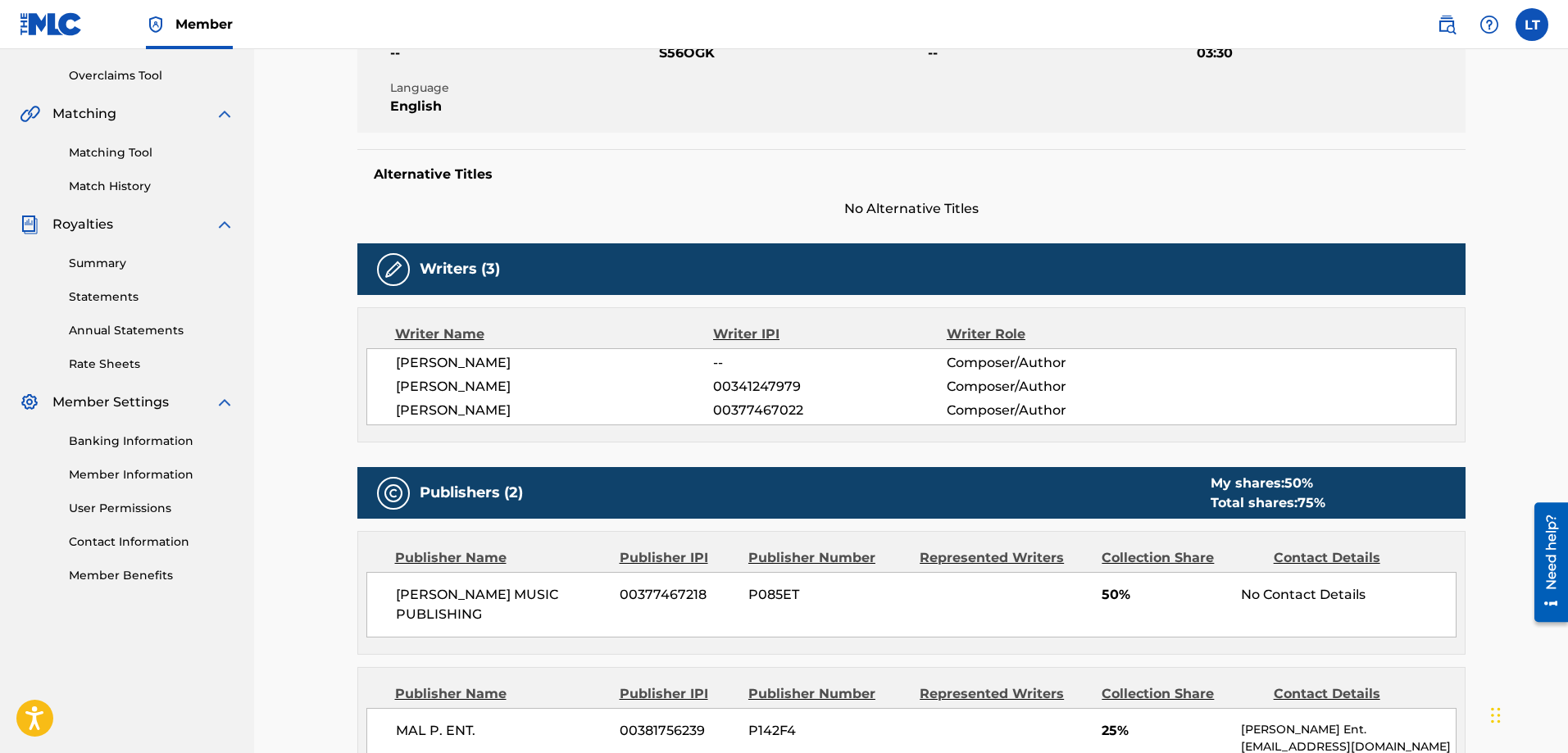
scroll to position [328, 0]
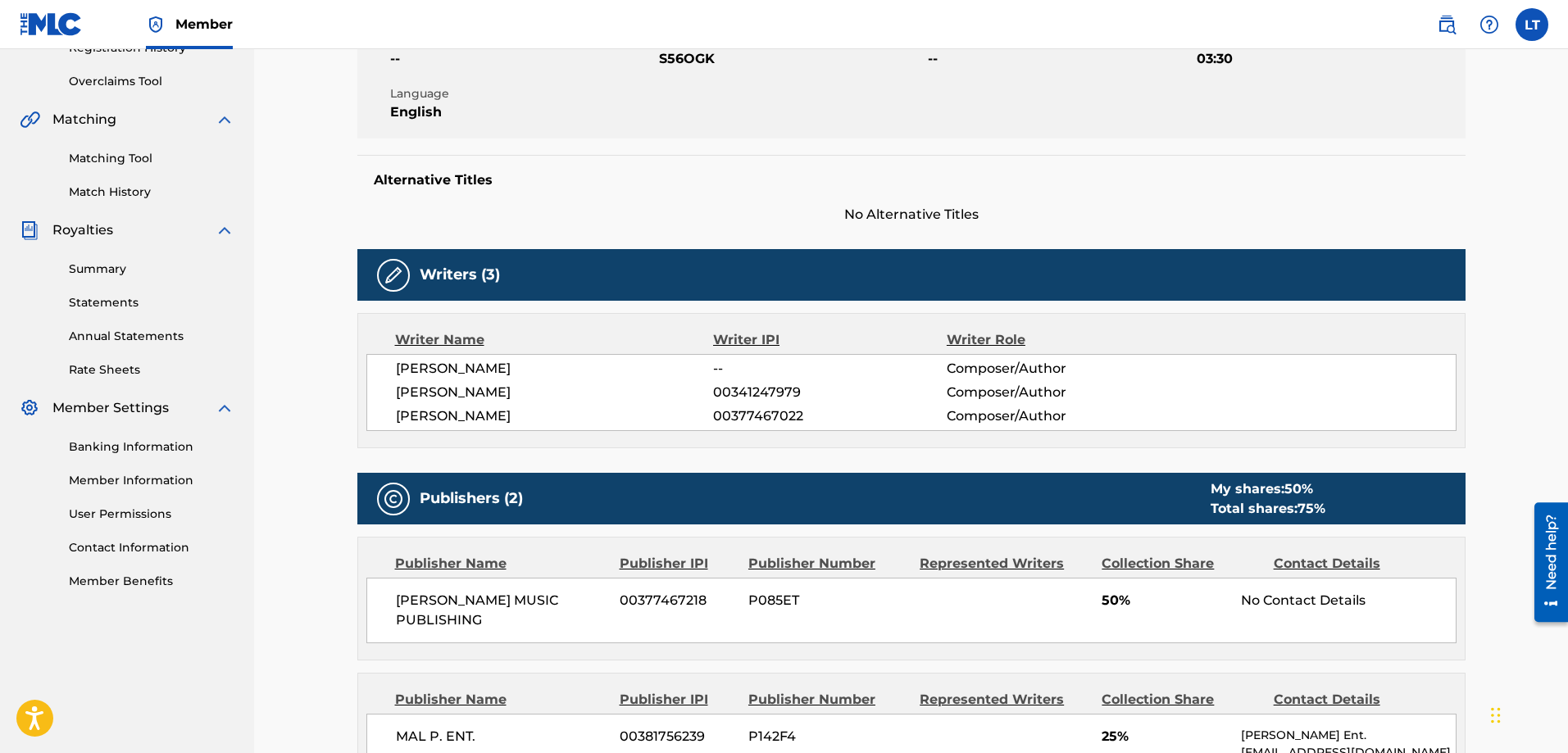
click at [388, 276] on img at bounding box center [394, 275] width 20 height 20
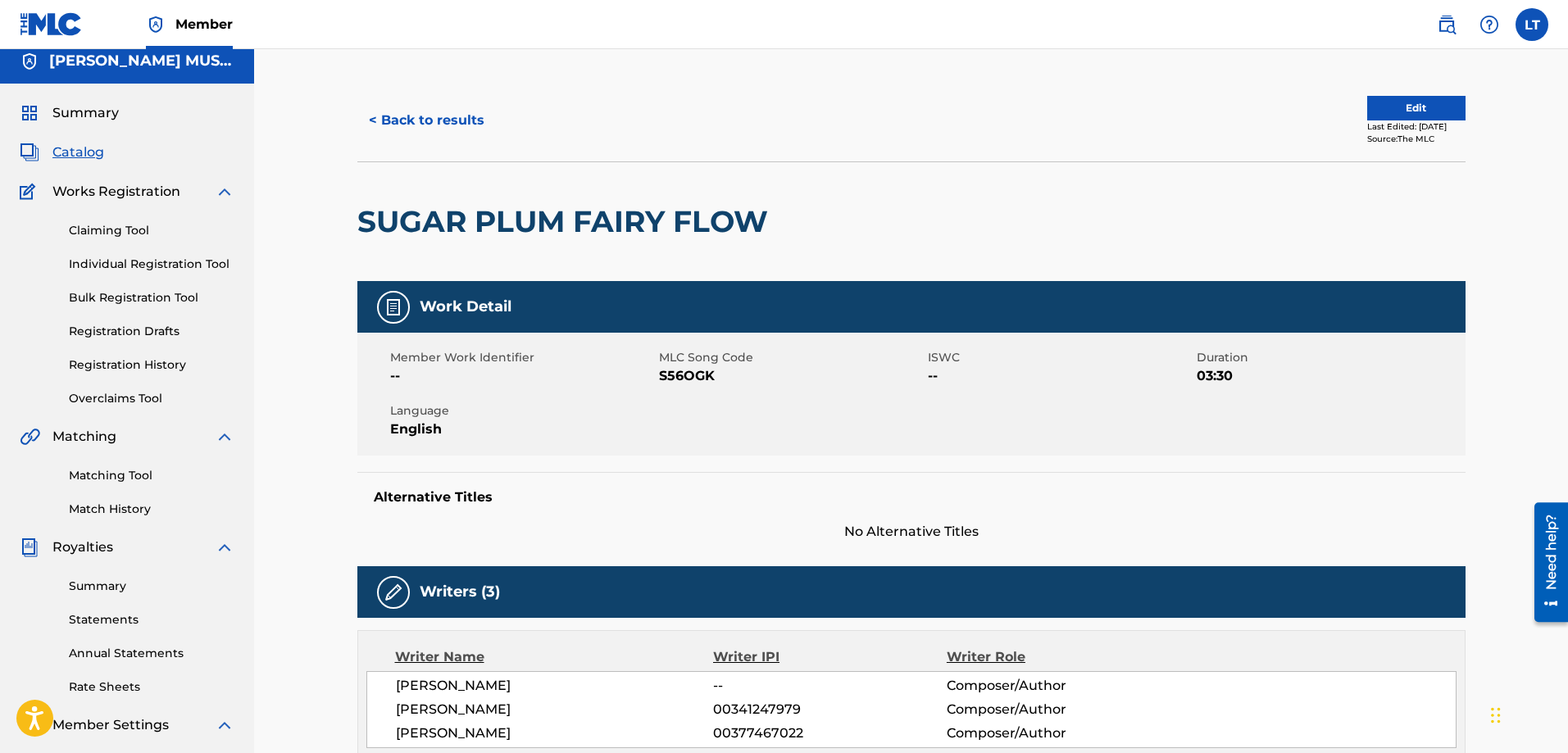
scroll to position [0, 0]
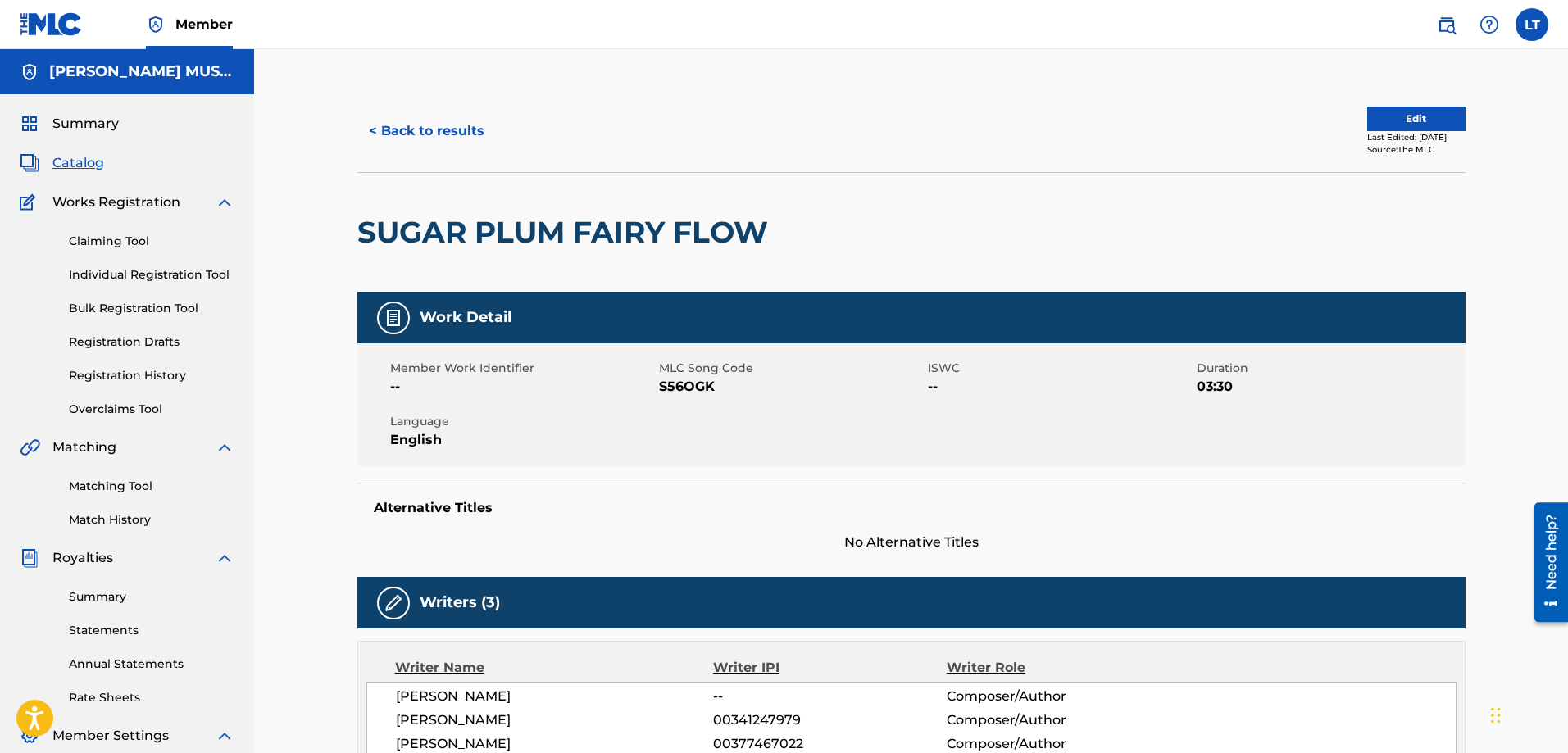
click at [1426, 122] on button "Edit" at bounding box center [1416, 119] width 98 height 25
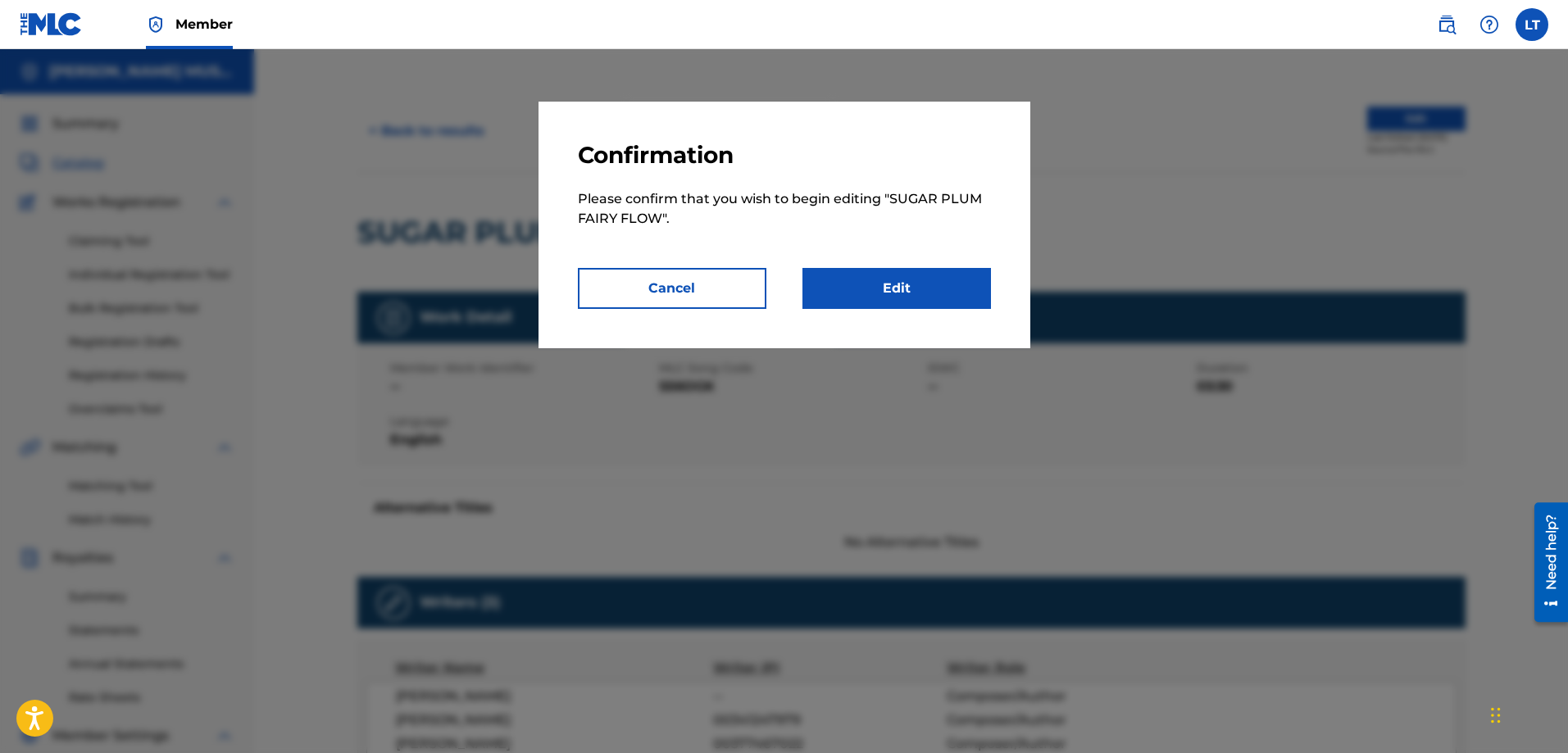
click at [893, 287] on link "Edit" at bounding box center [896, 288] width 189 height 41
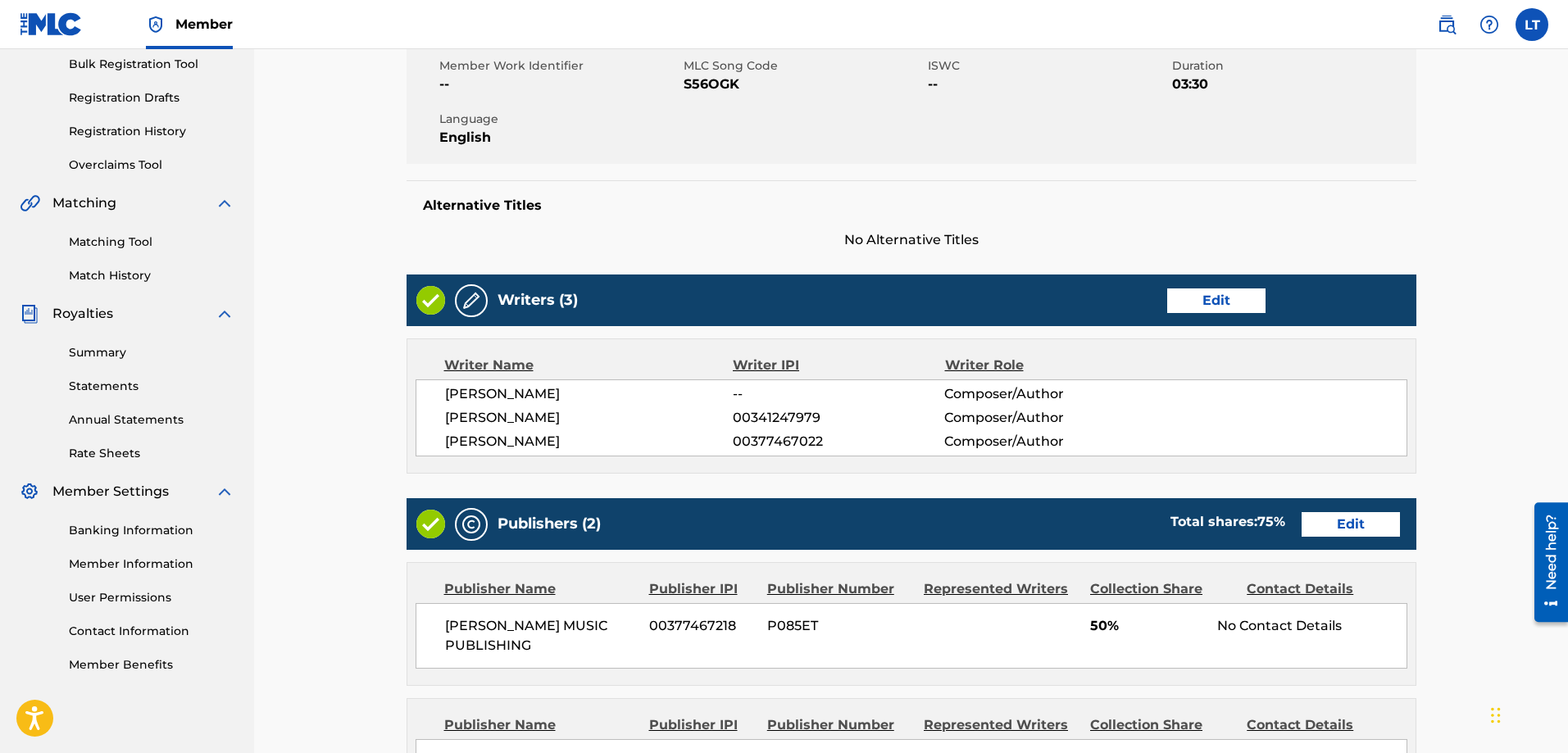
scroll to position [246, 0]
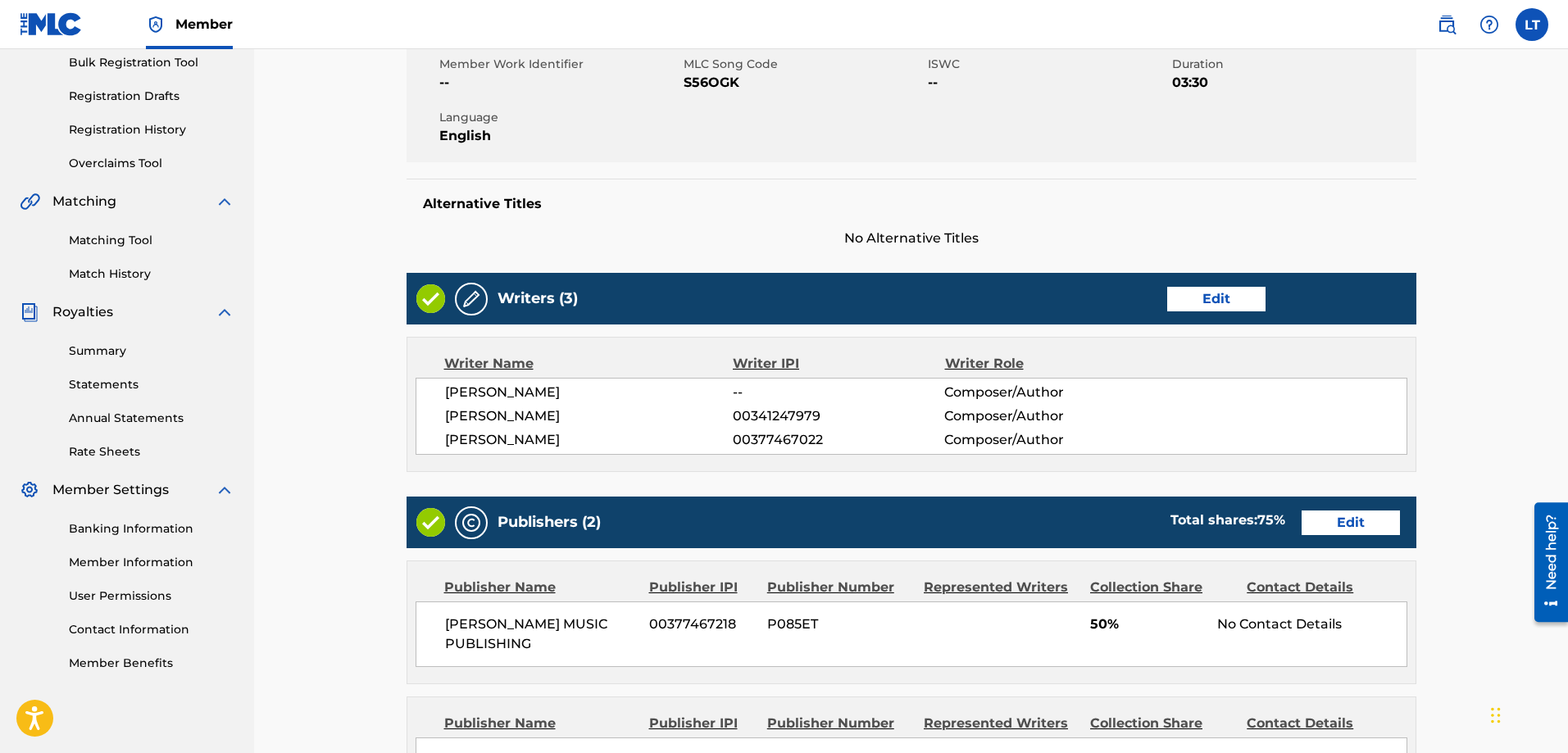
click at [1216, 297] on link "Edit" at bounding box center [1217, 299] width 98 height 25
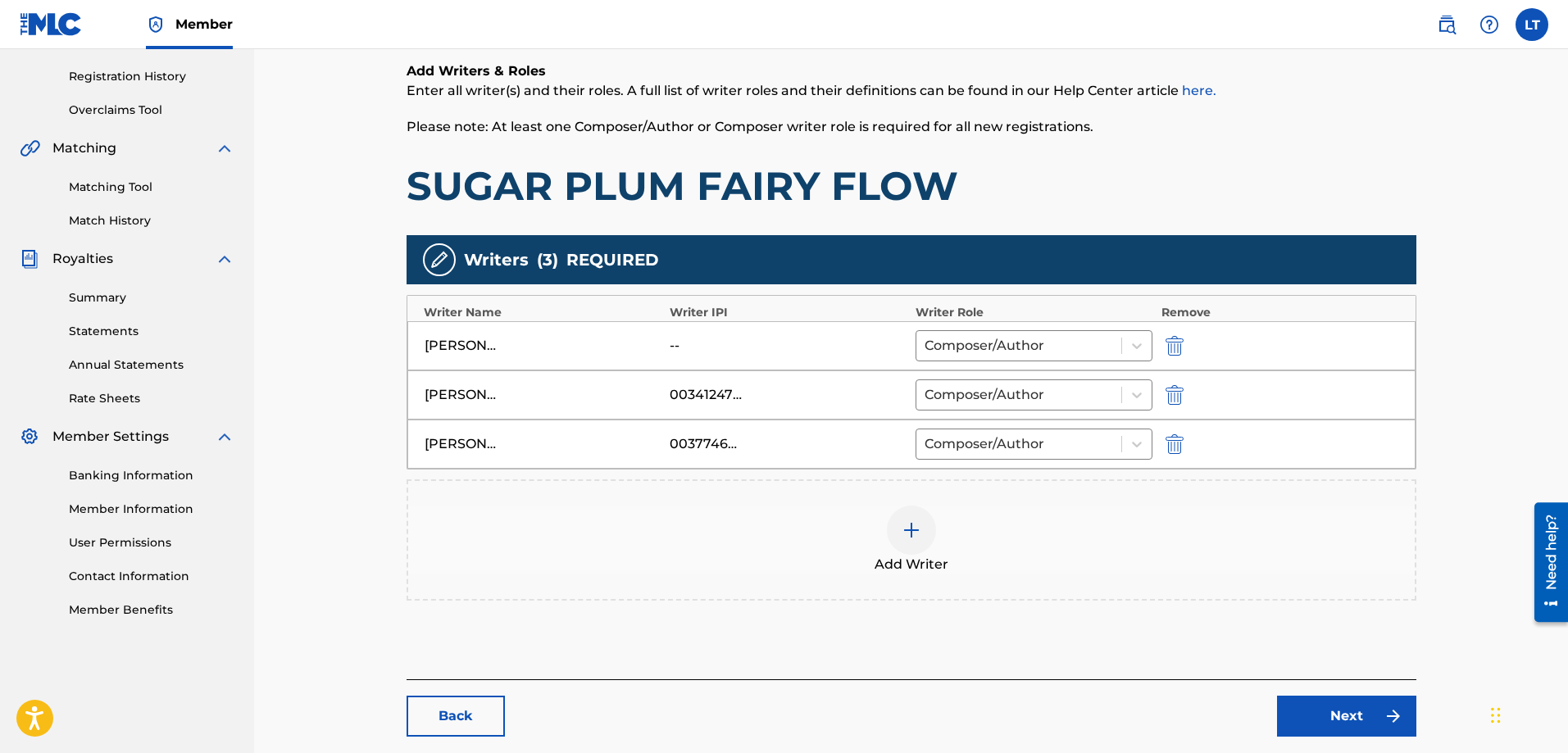
scroll to position [328, 0]
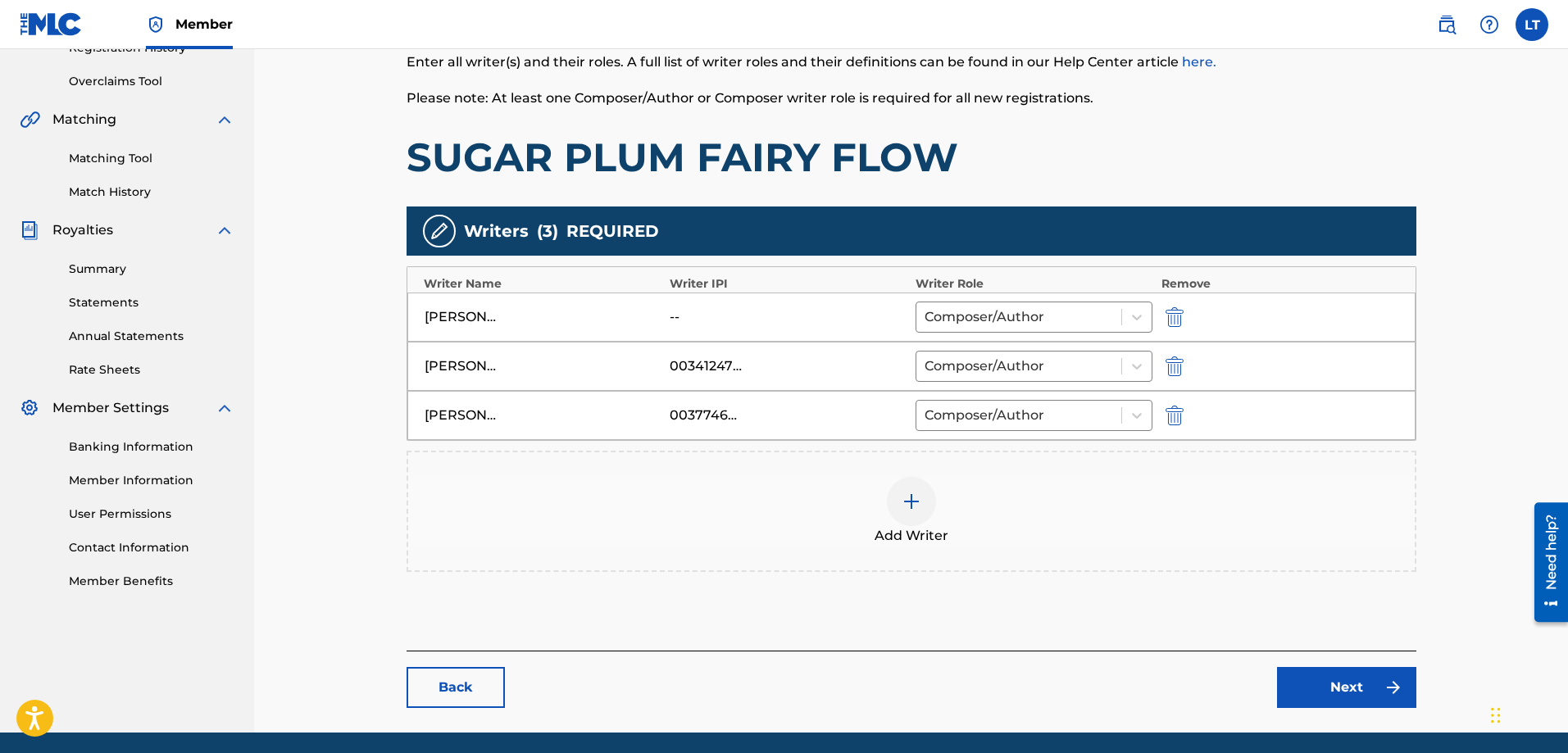
click at [1166, 364] on img "submit" at bounding box center [1174, 366] width 18 height 20
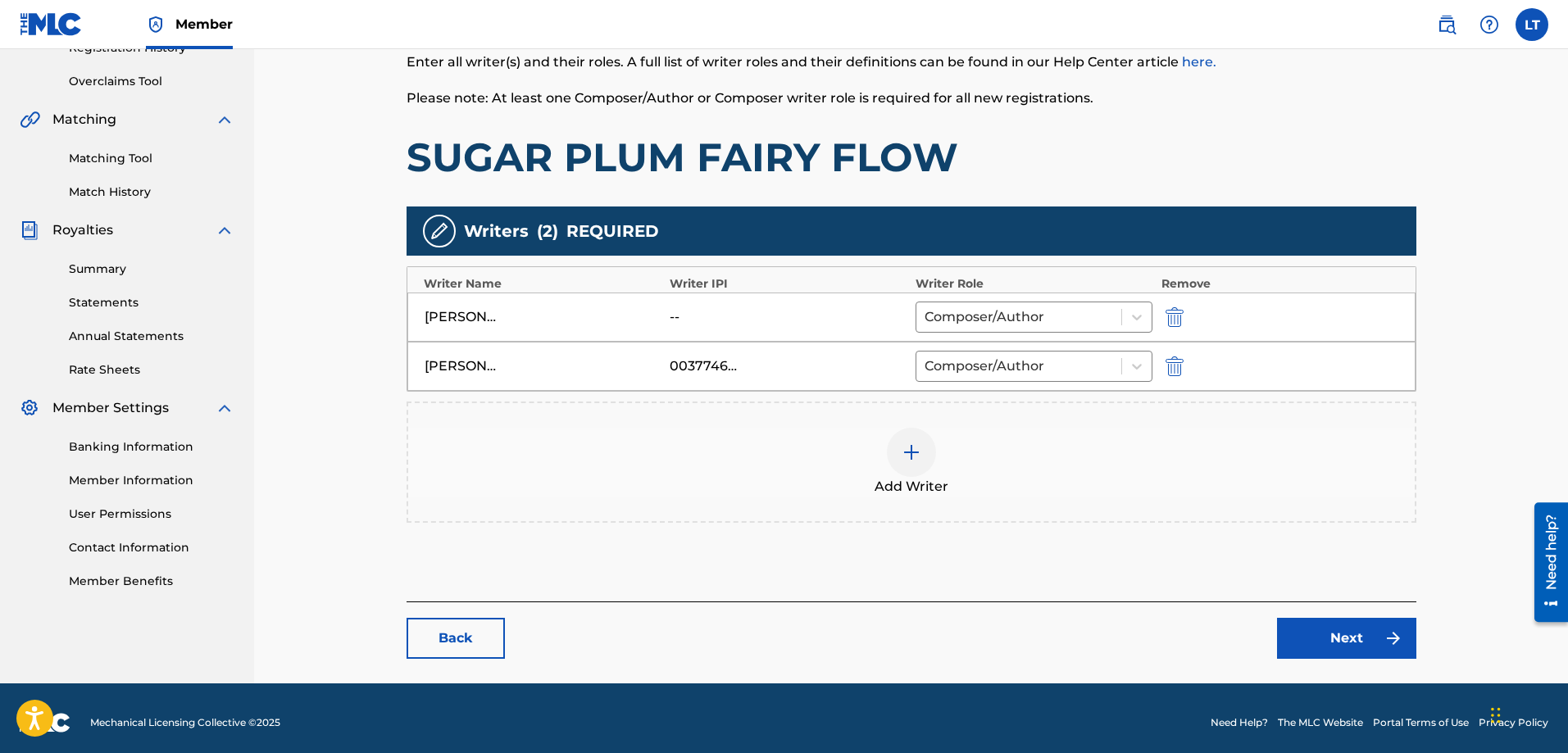
click at [1356, 640] on link "Next" at bounding box center [1347, 639] width 139 height 41
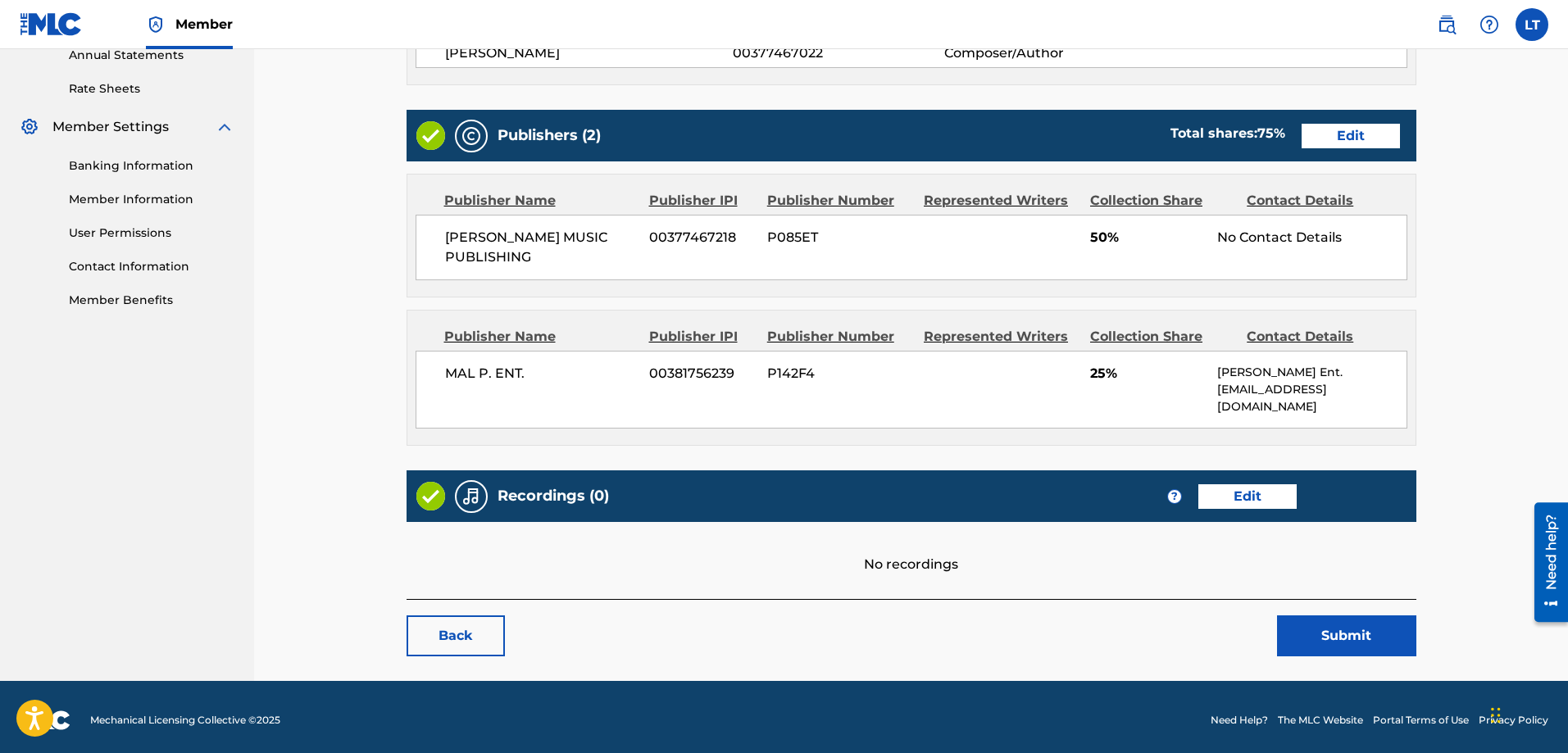
scroll to position [615, 0]
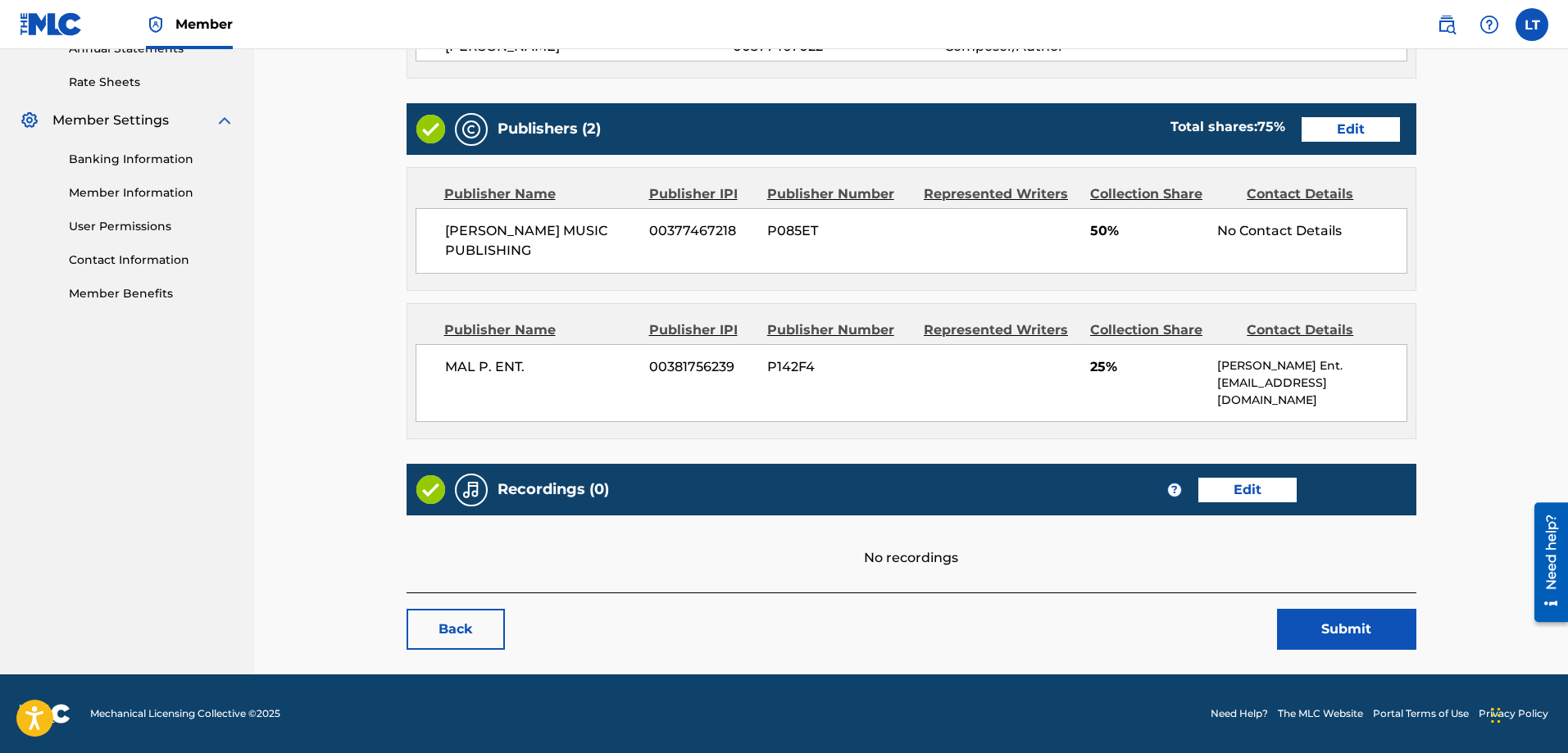
click at [1349, 626] on button "Submit" at bounding box center [1347, 629] width 139 height 41
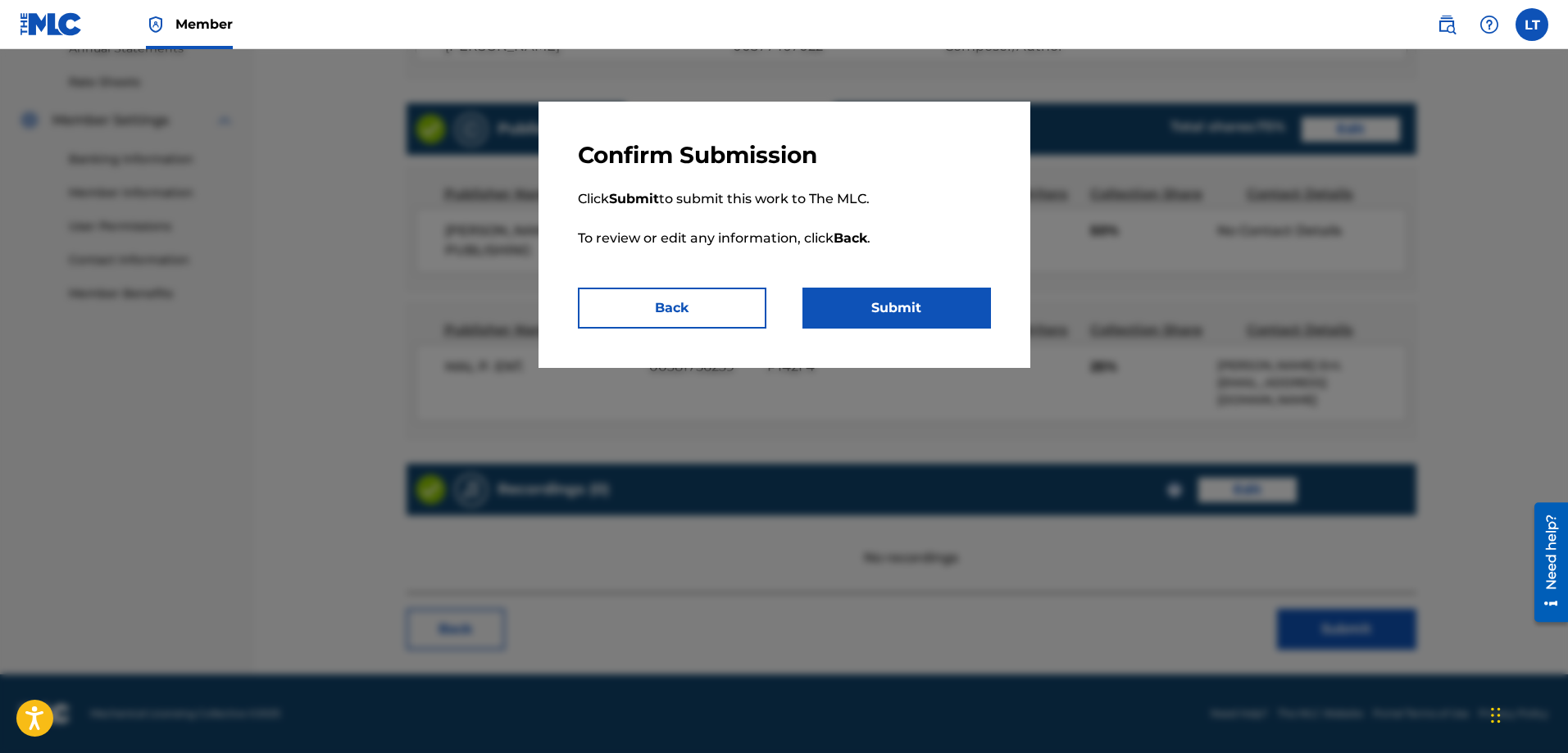
click at [862, 305] on button "Submit" at bounding box center [896, 308] width 189 height 41
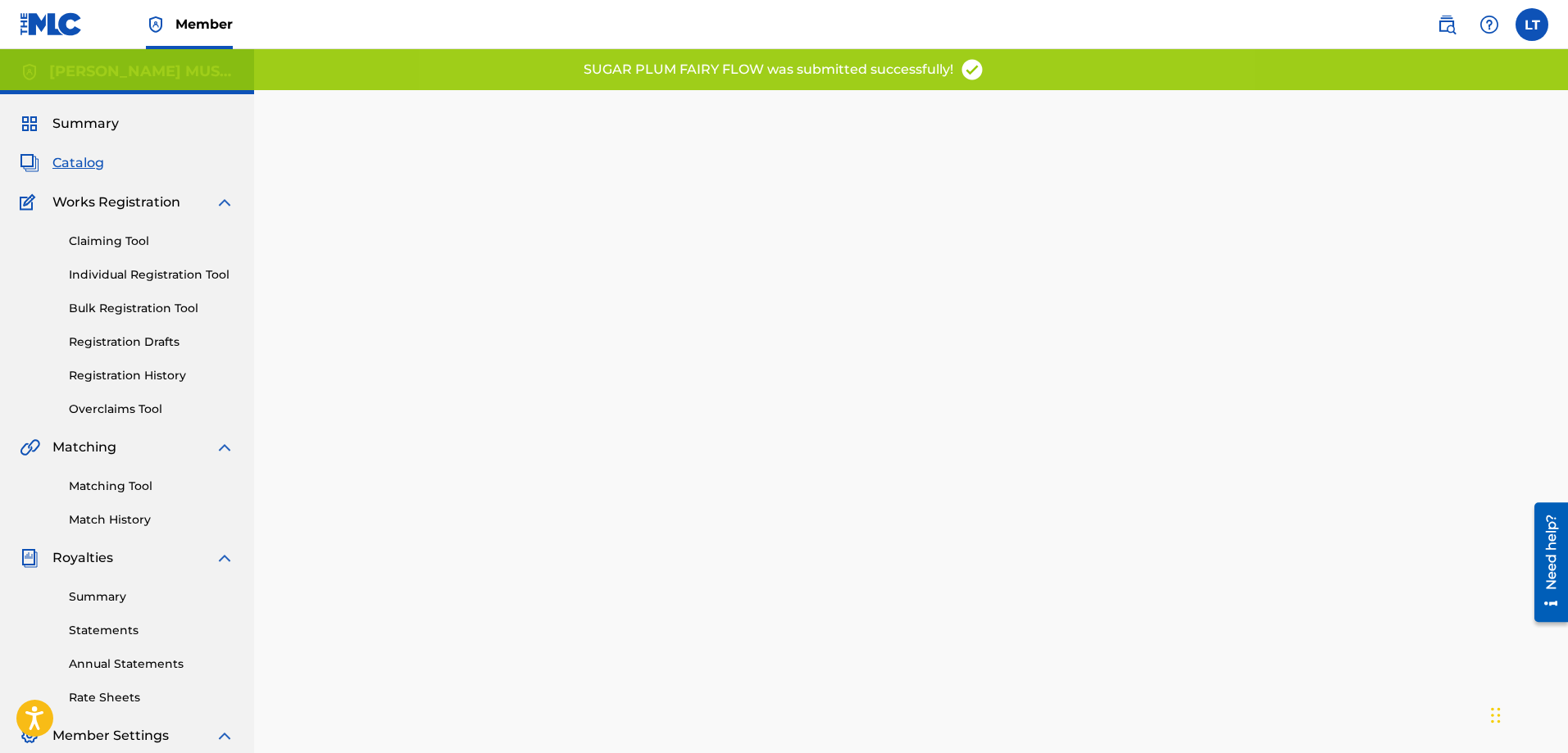
click at [79, 163] on span "Catalog" at bounding box center [78, 163] width 52 height 20
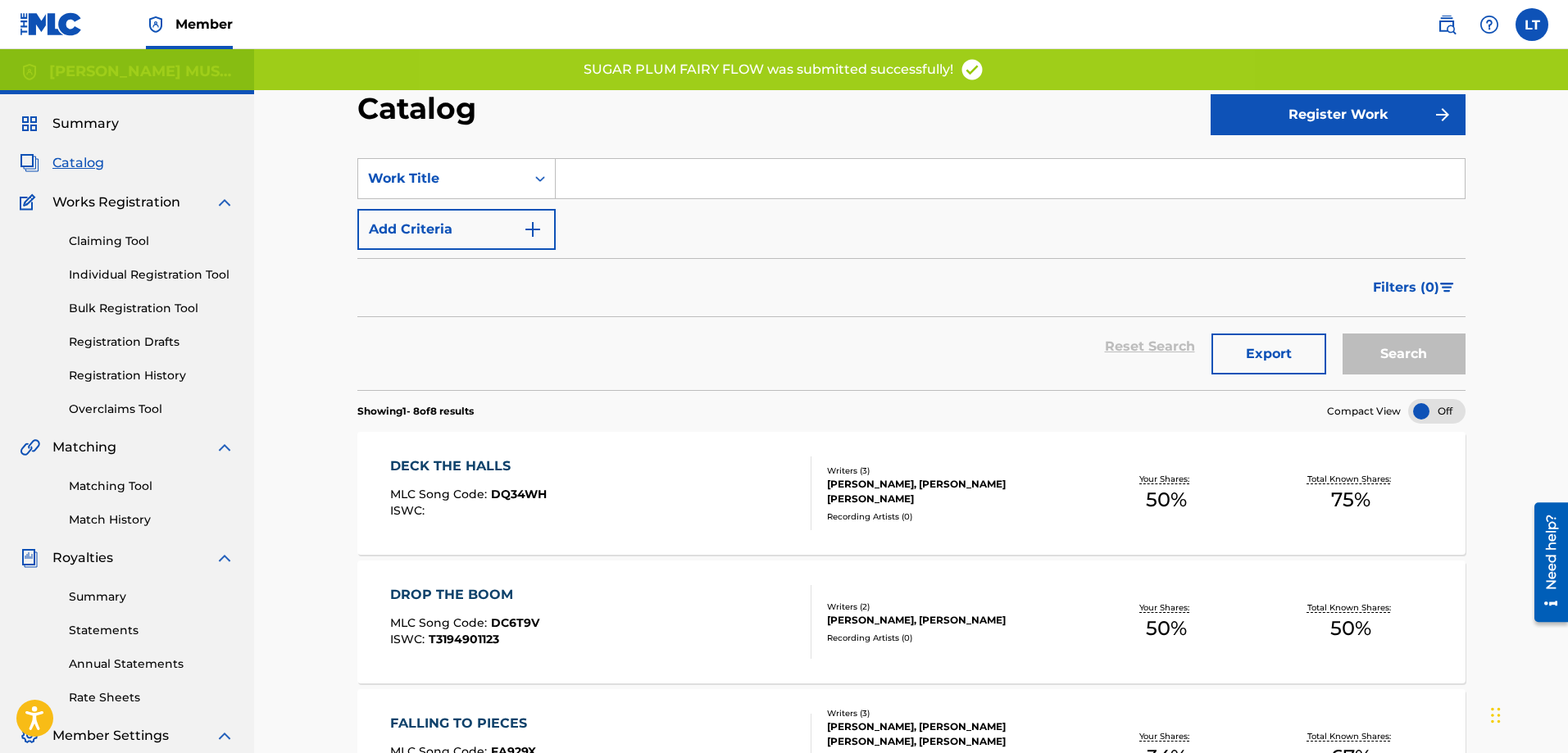
click at [476, 466] on div "DECK THE HALLS" at bounding box center [468, 466] width 157 height 20
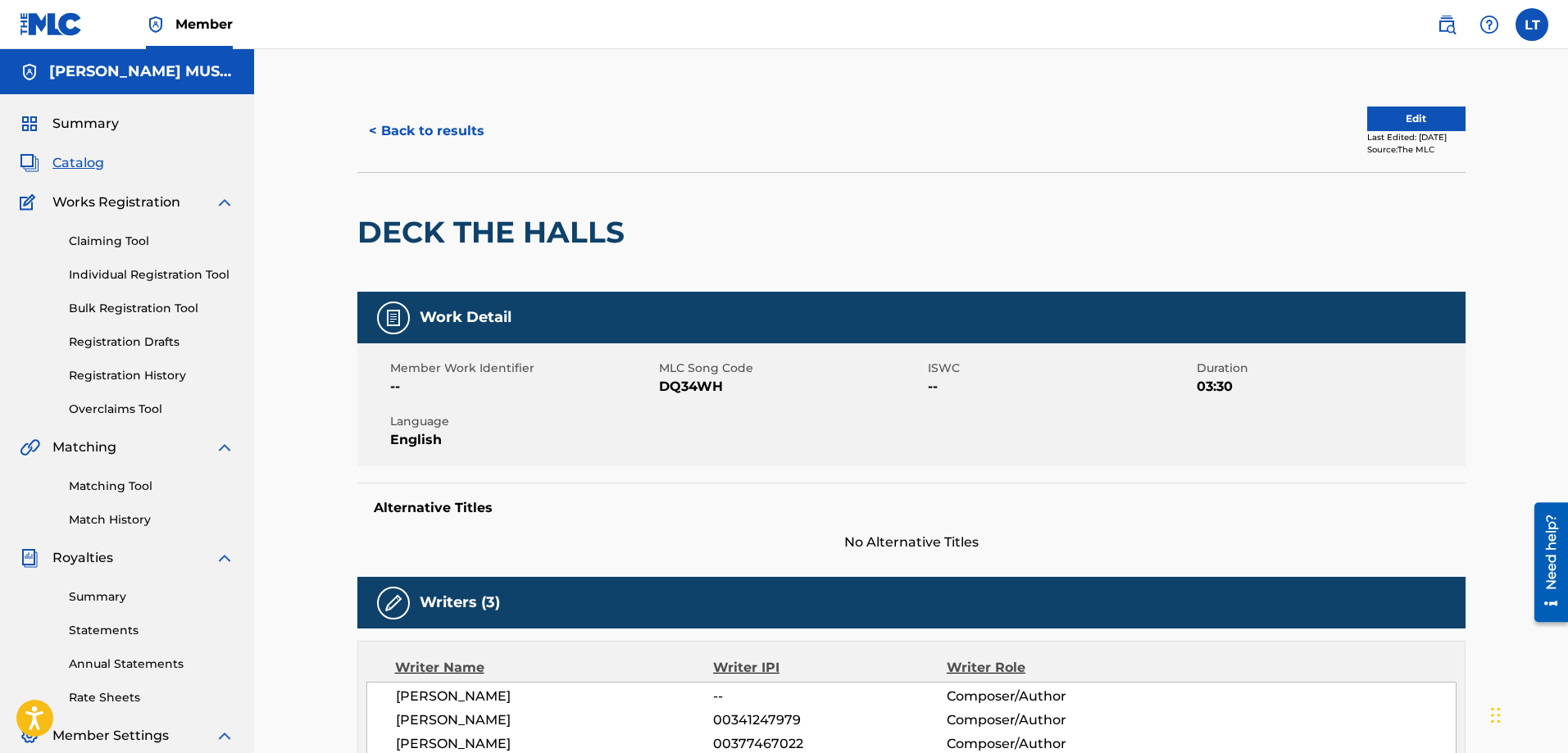
click at [1391, 121] on button "Edit" at bounding box center [1416, 119] width 98 height 25
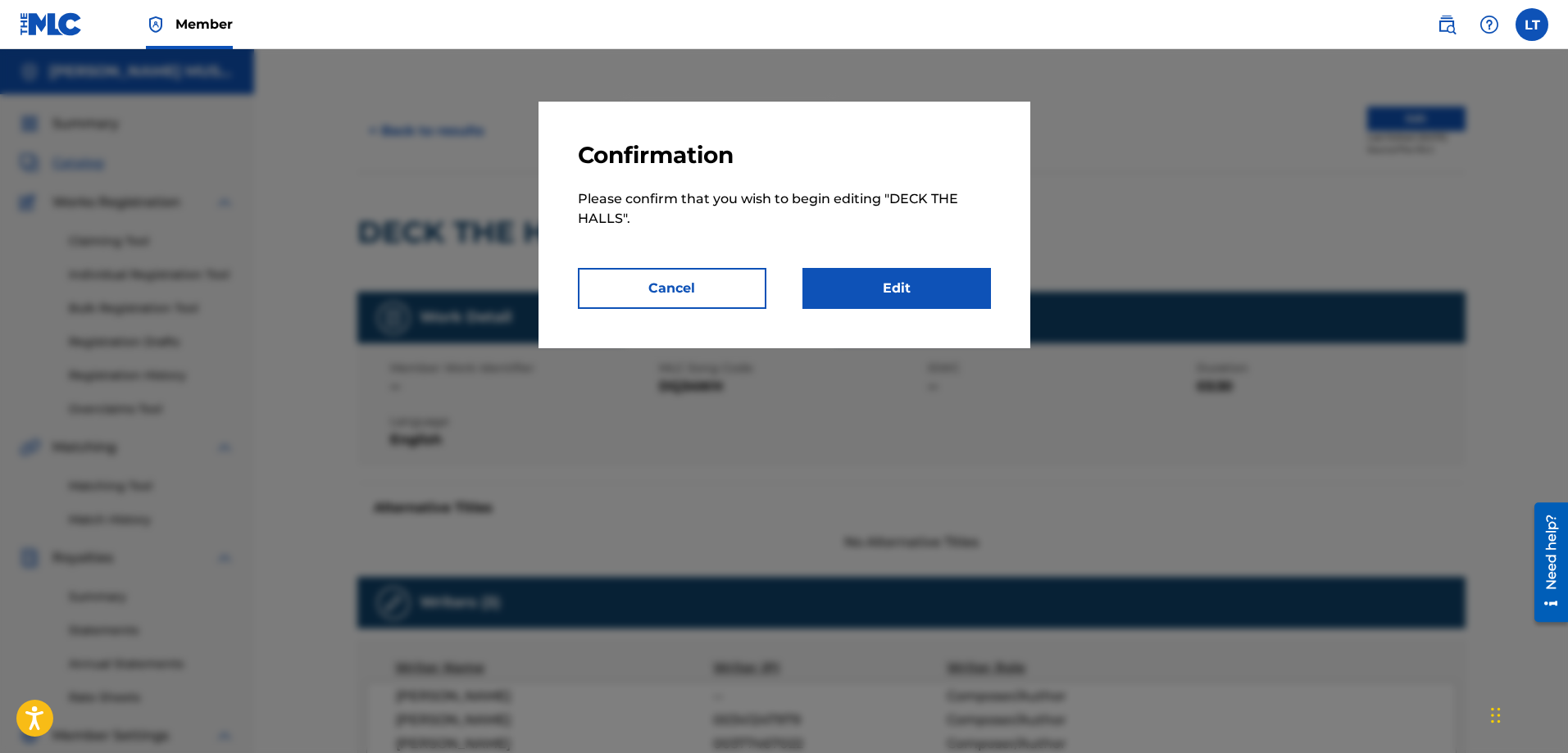
click at [909, 282] on link "Edit" at bounding box center [896, 288] width 189 height 41
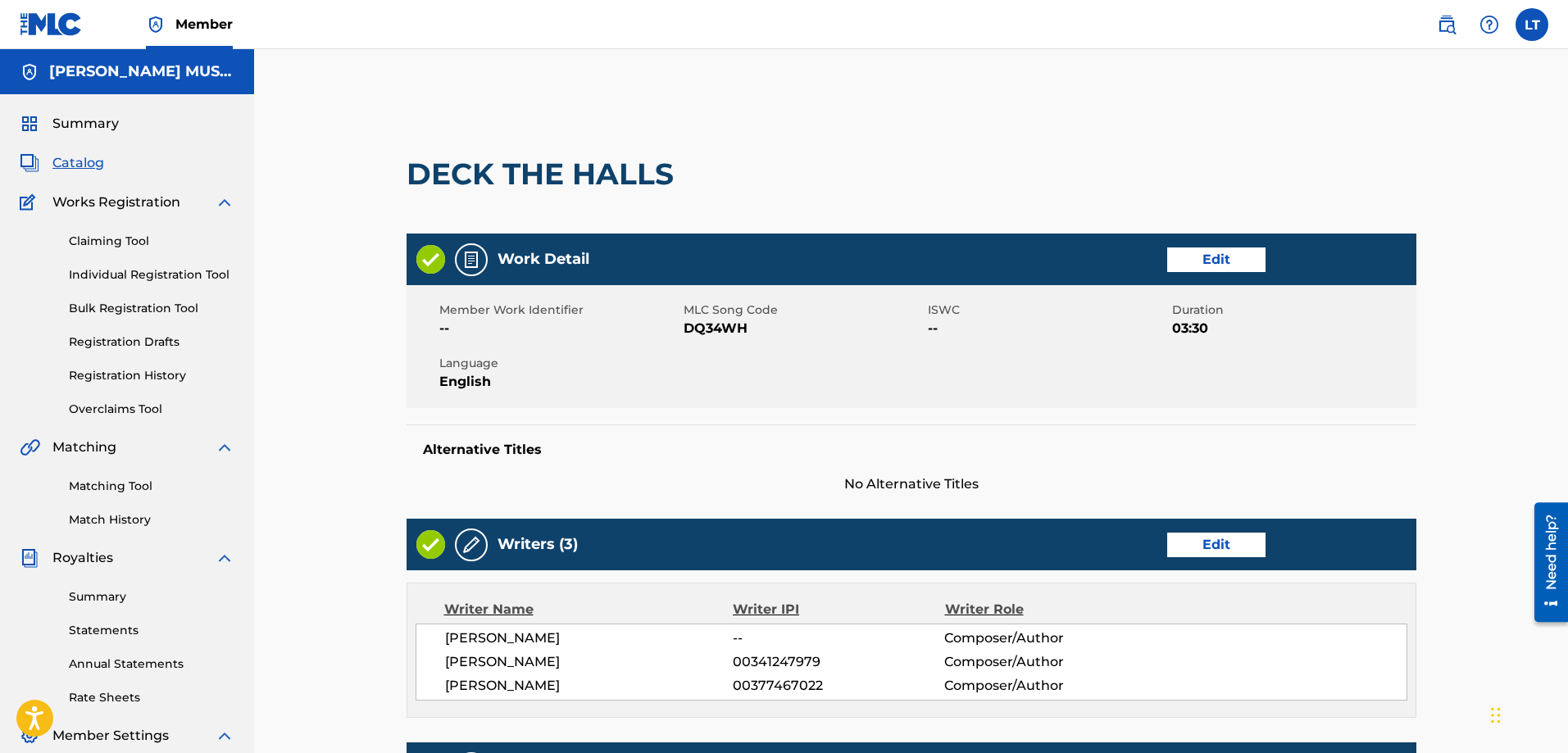
click at [1223, 538] on link "Edit" at bounding box center [1217, 545] width 98 height 25
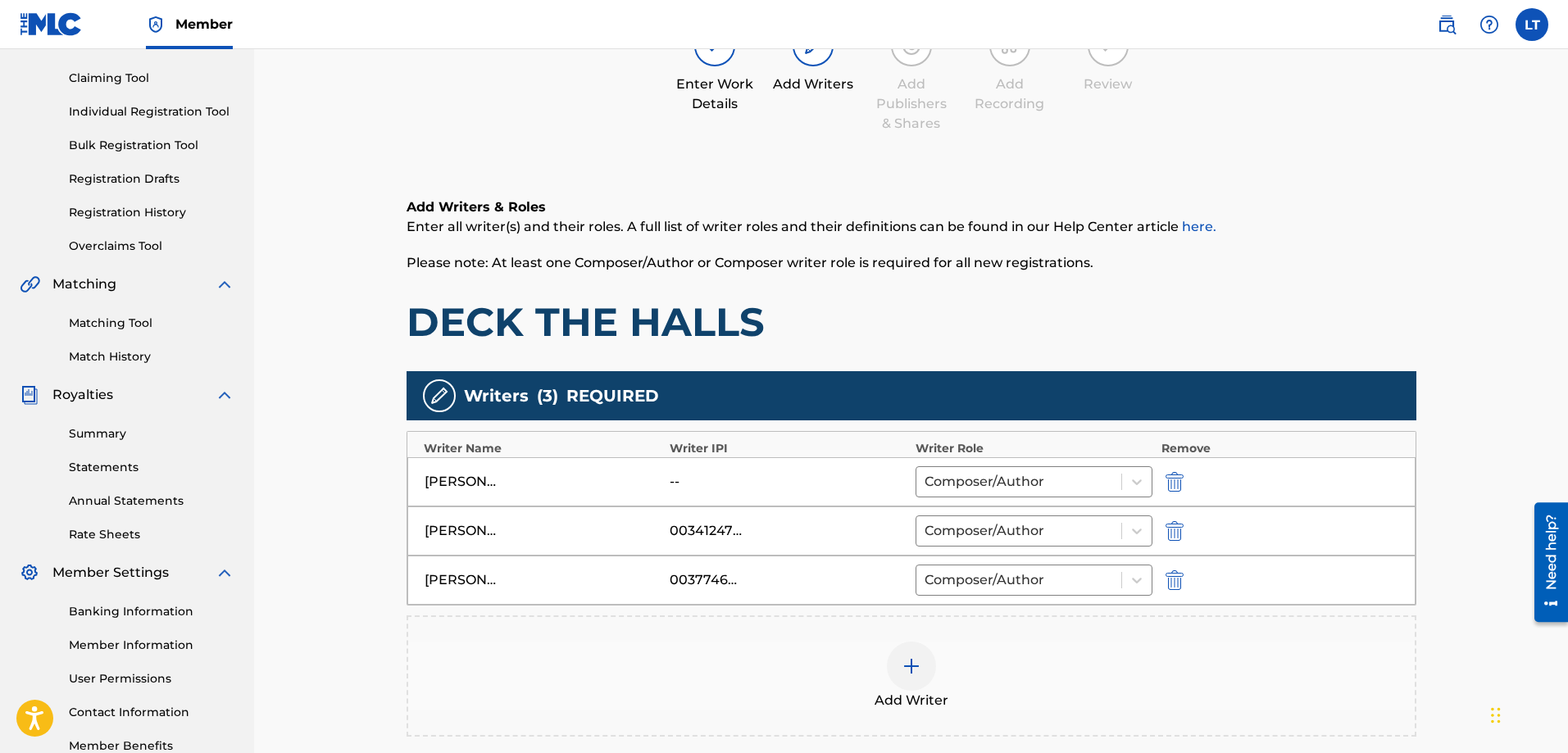
scroll to position [164, 0]
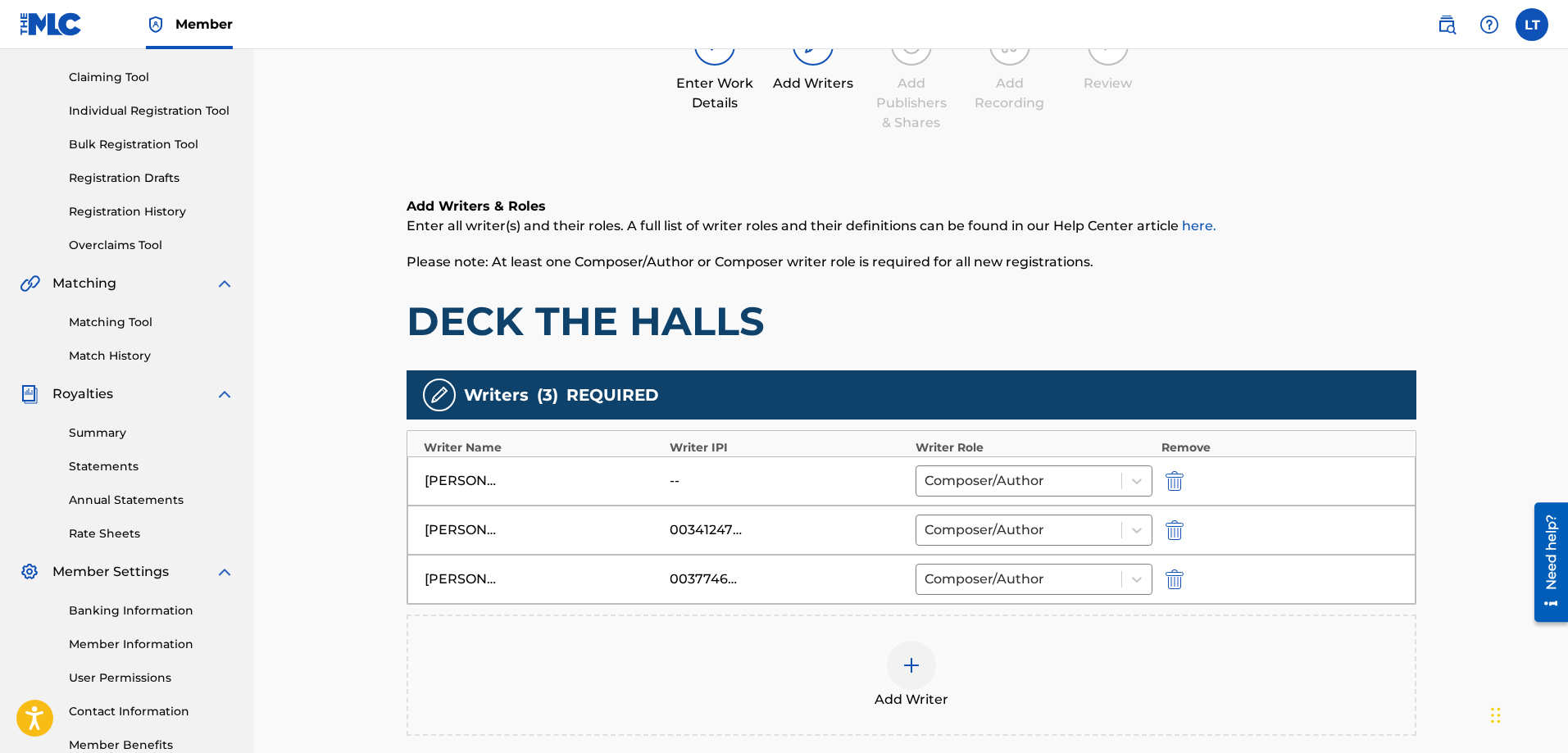
click at [1175, 521] on img "submit" at bounding box center [1174, 530] width 18 height 20
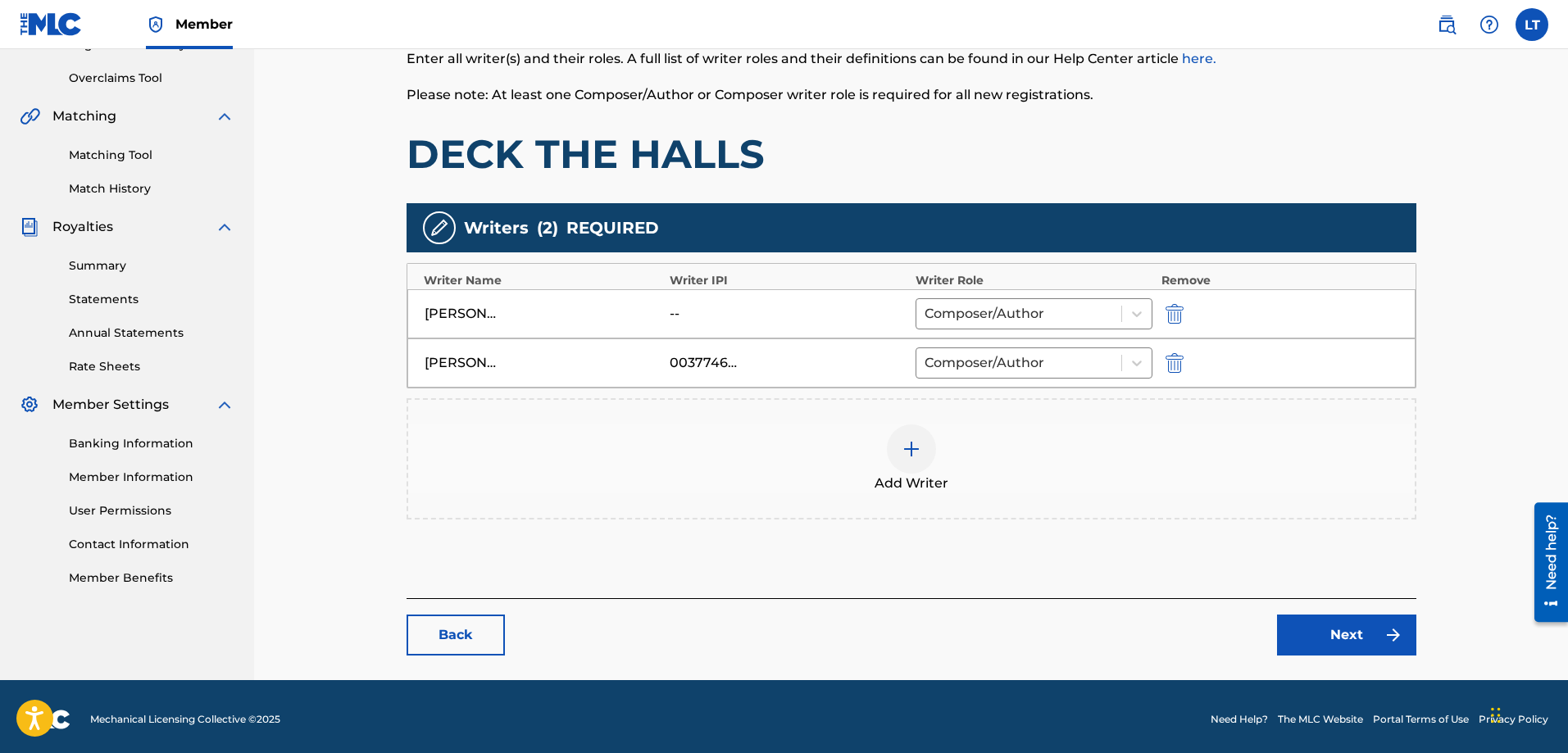
scroll to position [336, 0]
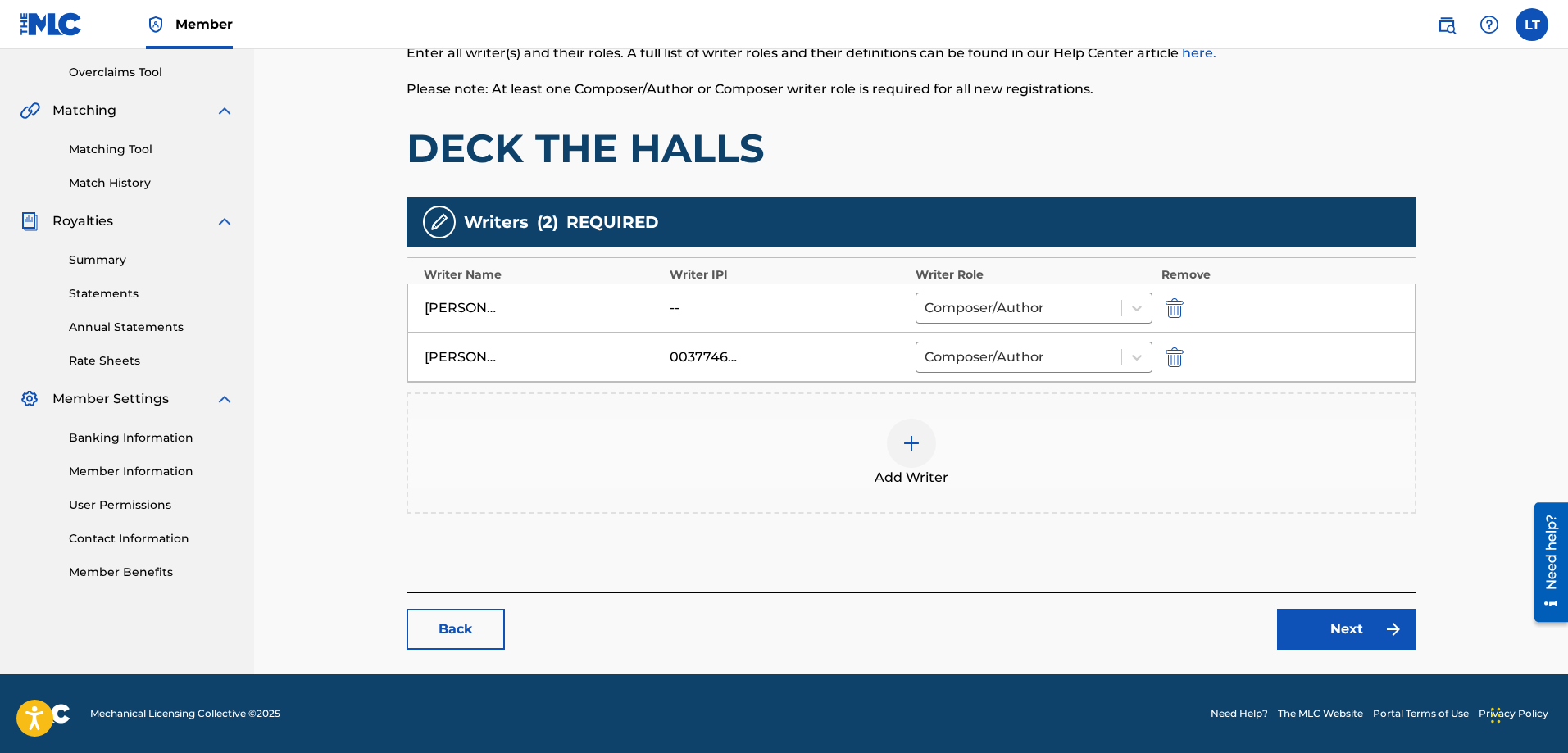
click at [1345, 618] on link "Next" at bounding box center [1347, 629] width 139 height 41
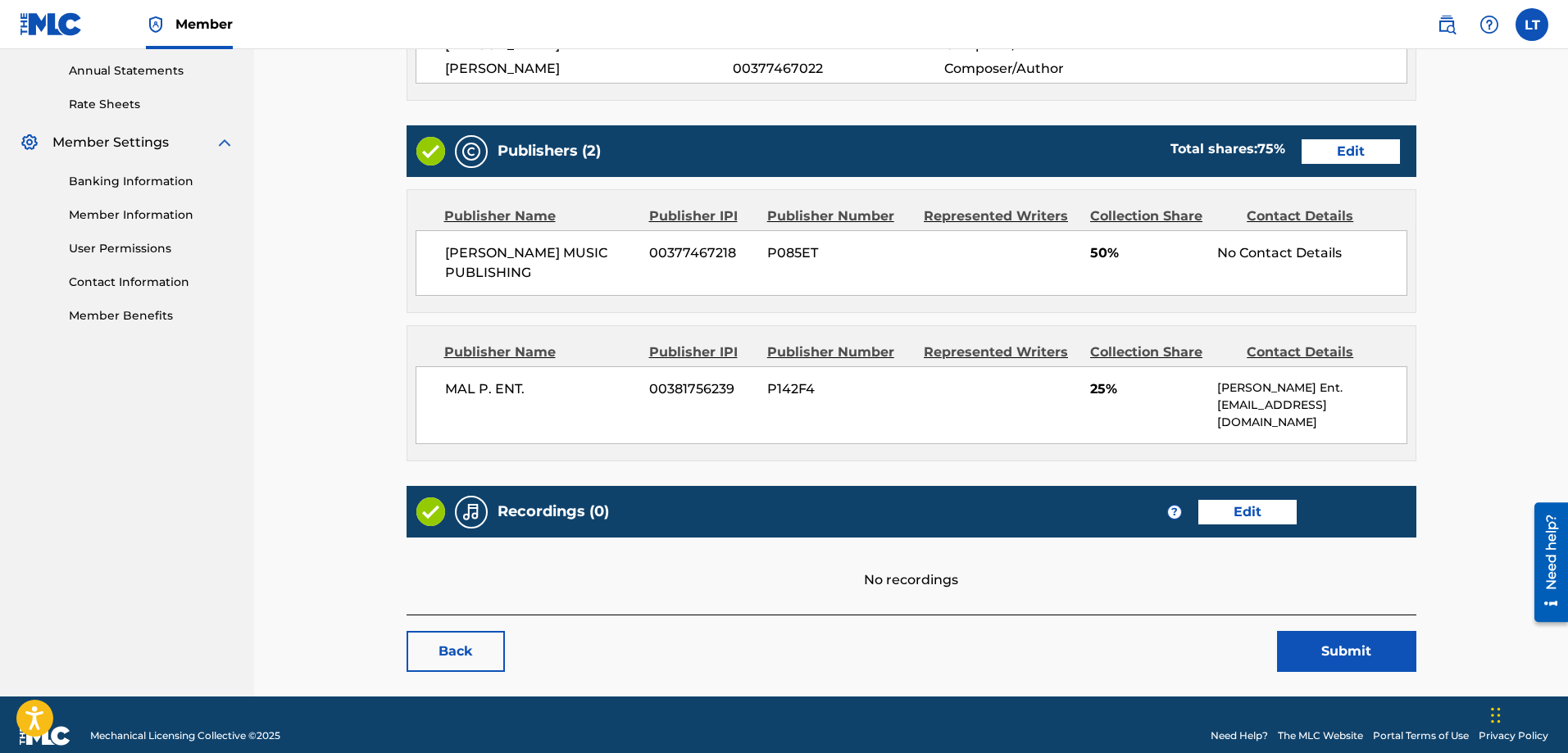
scroll to position [615, 0]
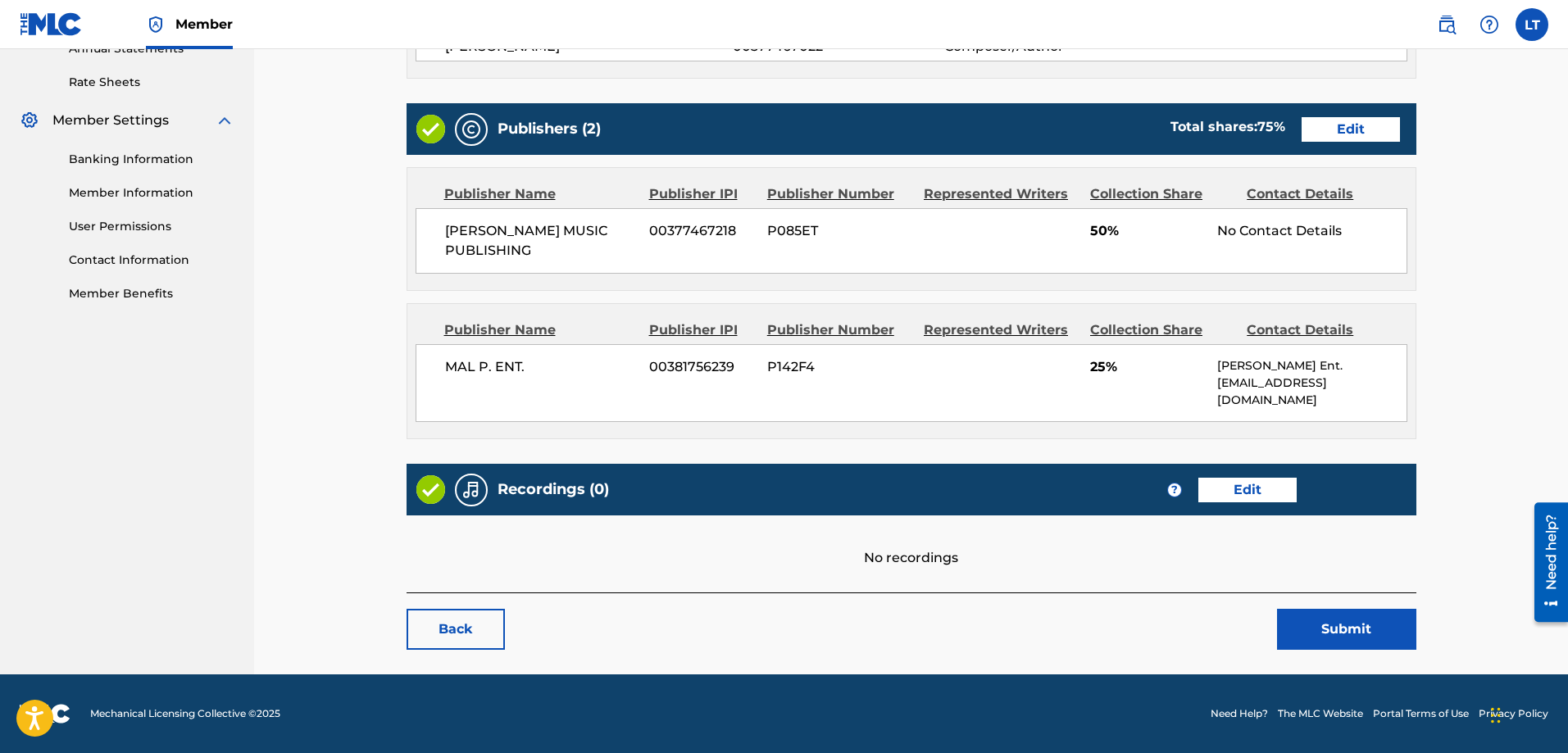
click at [1365, 636] on button "Submit" at bounding box center [1347, 629] width 139 height 41
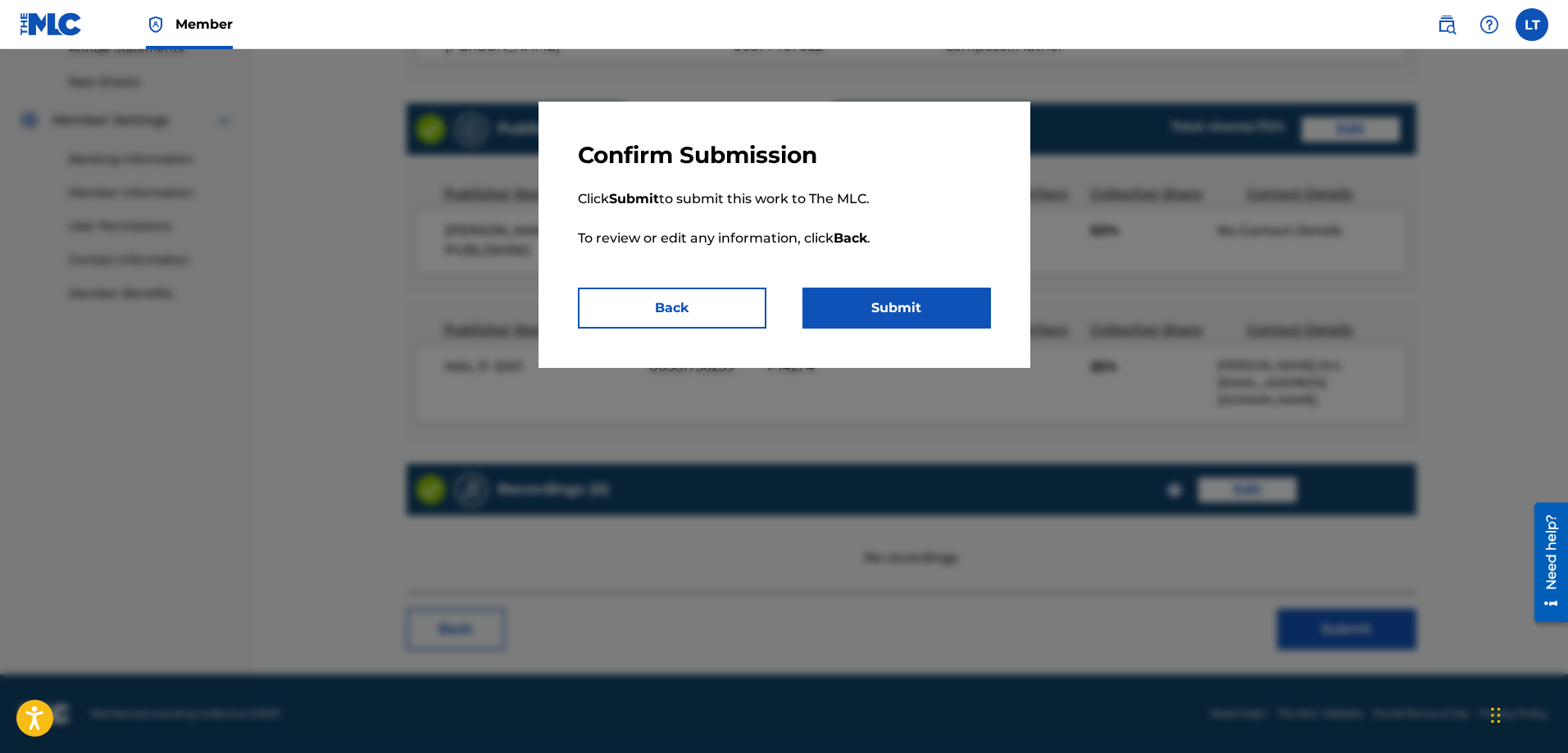
click at [926, 303] on button "Submit" at bounding box center [896, 308] width 189 height 41
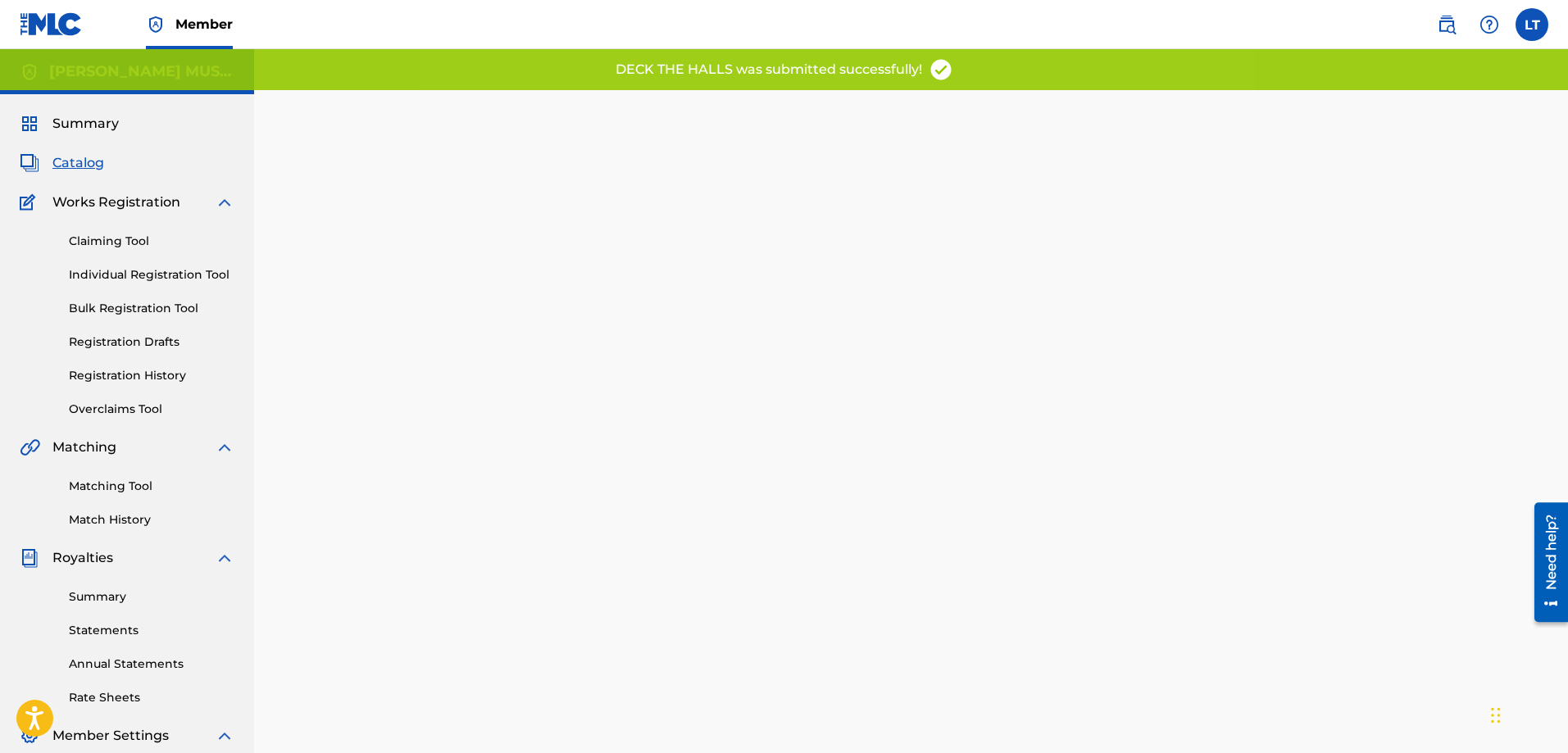
click at [72, 167] on span "Catalog" at bounding box center [78, 163] width 52 height 20
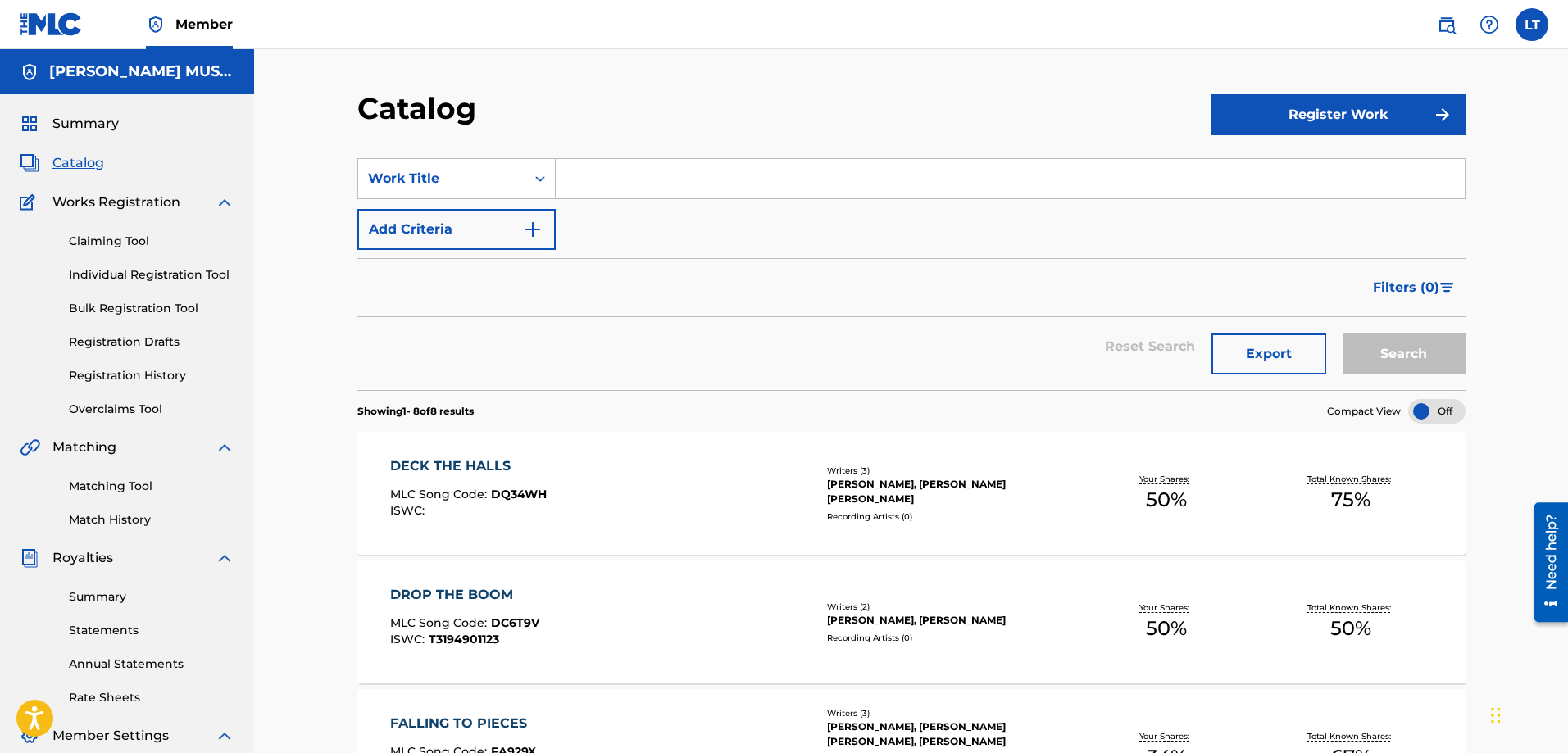
click at [111, 241] on link "Claiming Tool" at bounding box center [152, 241] width 165 height 17
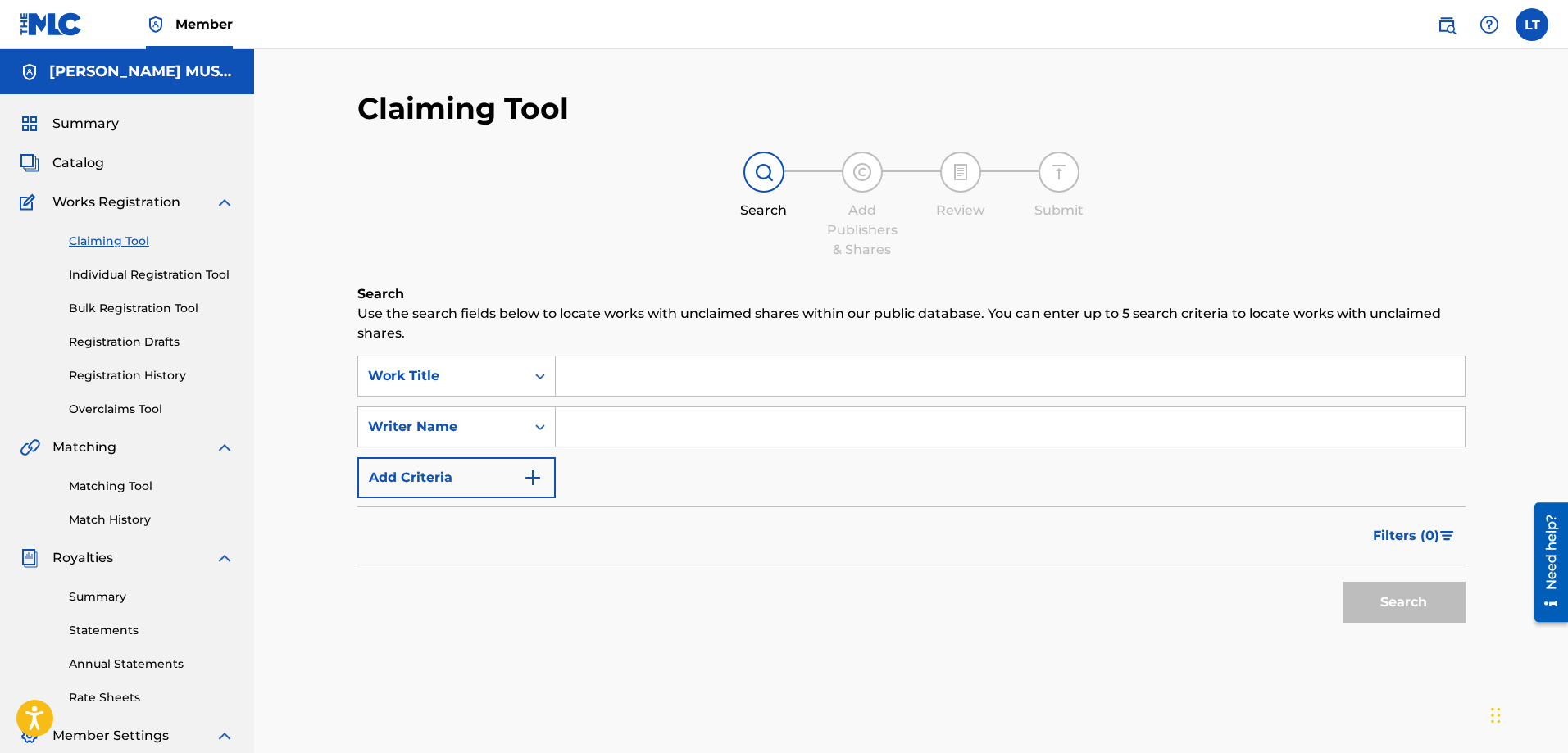
click at [621, 380] on input "Search Form" at bounding box center [1010, 376] width 909 height 40
paste input "It All Fades To Grey (feat. Mona&Kat)"
type input "It All Fades To Grey (feat. Mona&Kat)"
click at [661, 426] on input "Search Form" at bounding box center [1010, 427] width 909 height 40
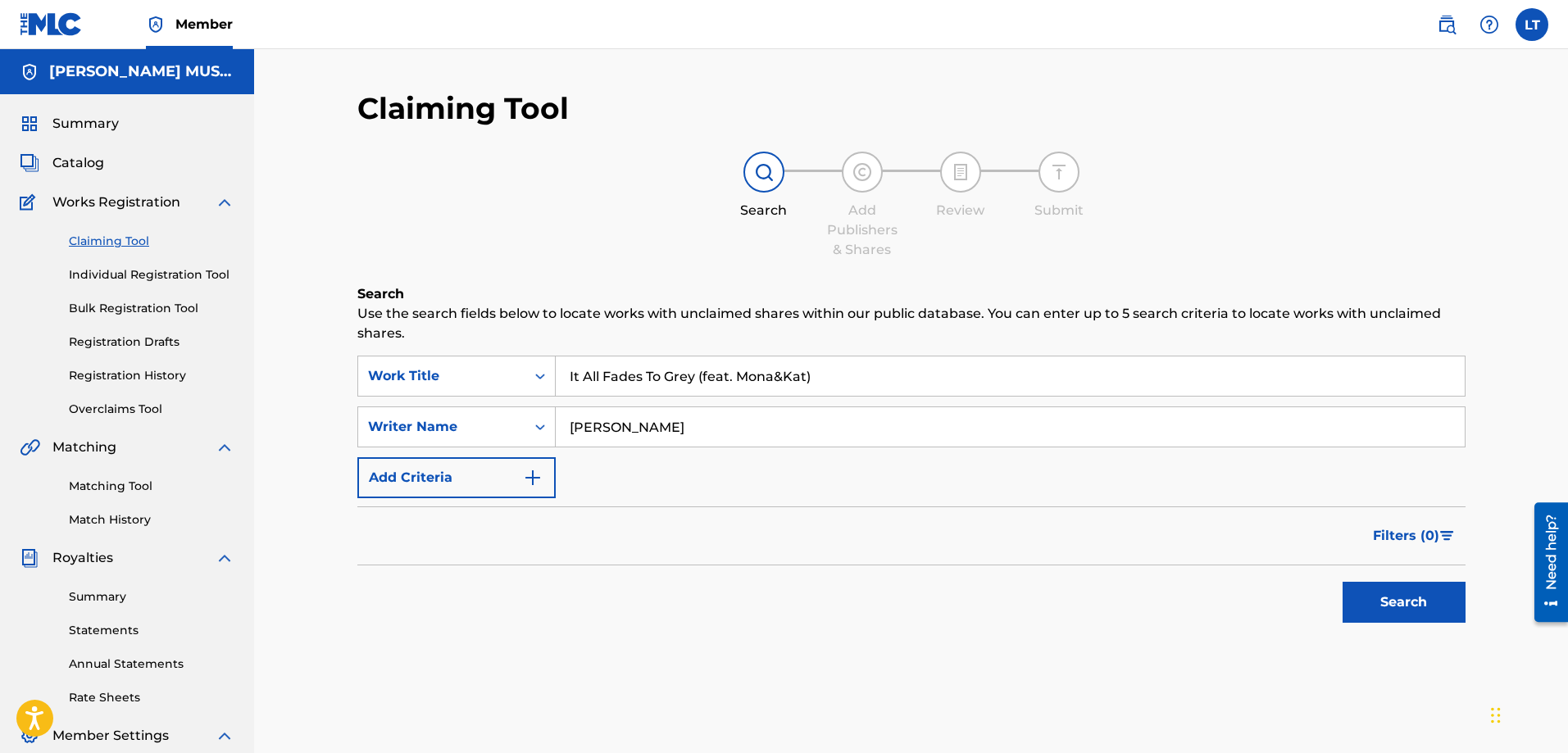
type input "[PERSON_NAME]"
click at [1342, 582] on button "Search" at bounding box center [1404, 602] width 123 height 41
drag, startPoint x: 833, startPoint y: 377, endPoint x: 528, endPoint y: 368, distance: 305.1
click at [521, 373] on div "SearchWithCriteria2631ee1e-c750-4054-b221-e7dd67916f5f Work Title It All Fades …" at bounding box center [911, 376] width 1108 height 41
click at [1404, 607] on button "Search" at bounding box center [1404, 602] width 123 height 41
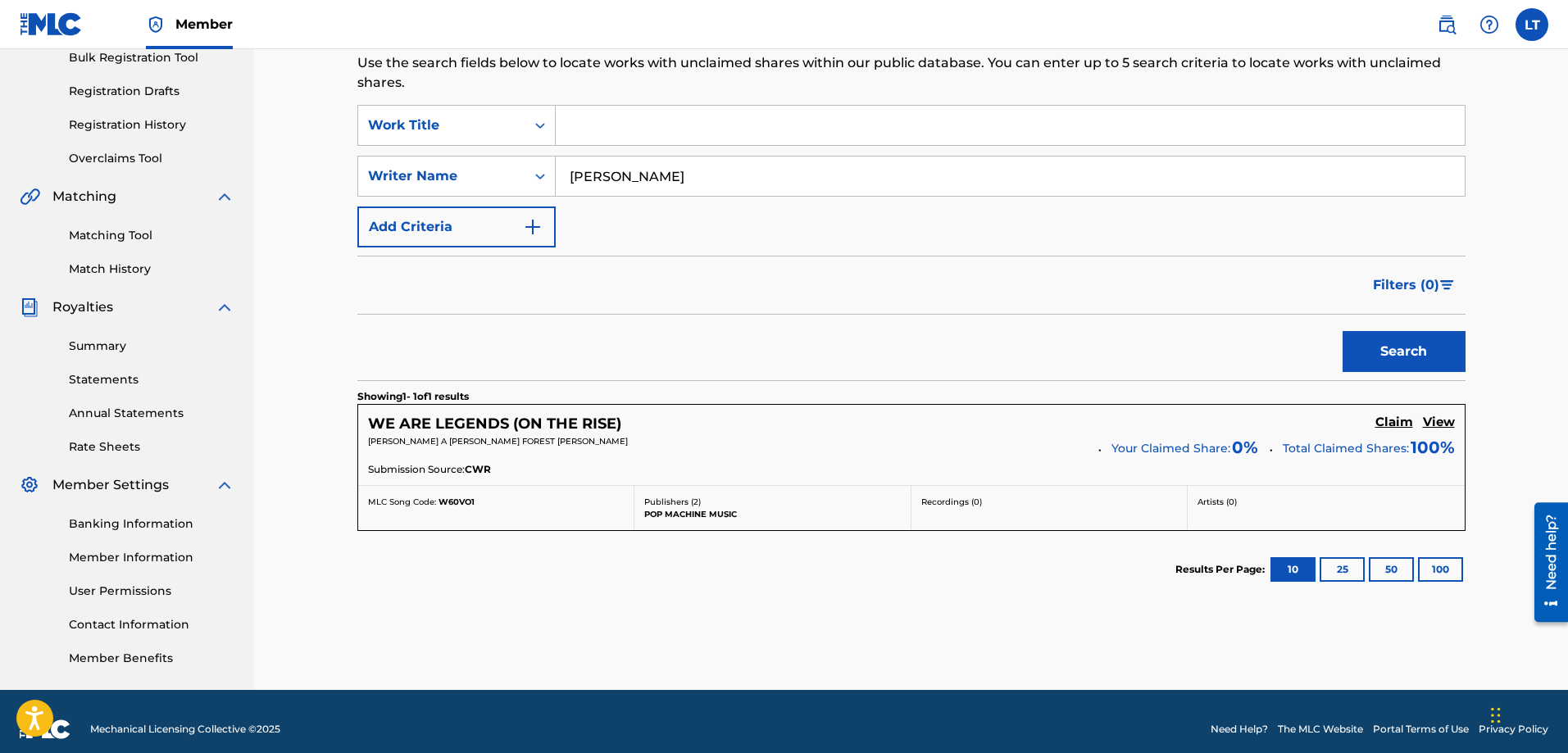
scroll to position [266, 0]
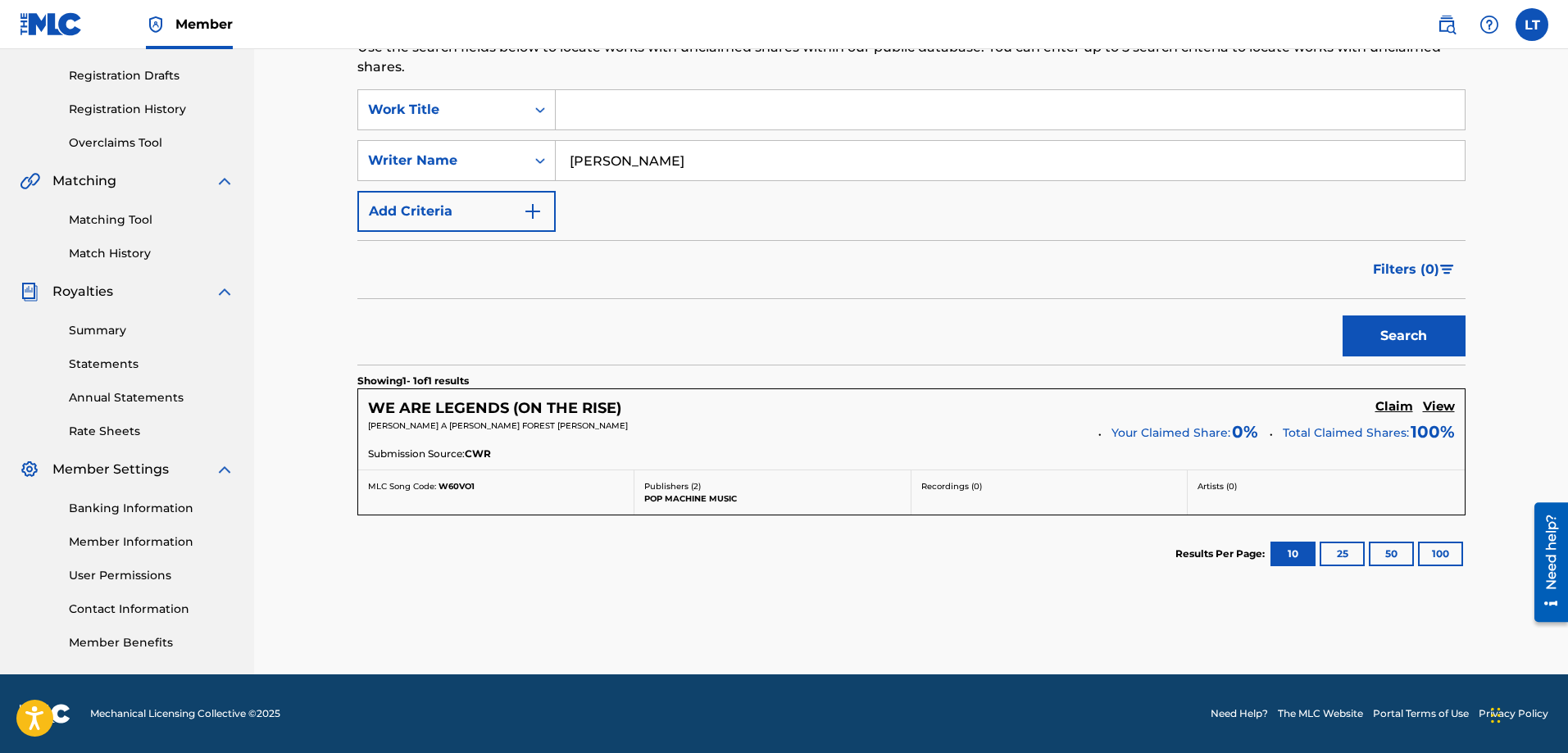
click at [530, 405] on h5 "WE ARE LEGENDS (ON THE RISE)" at bounding box center [494, 409] width 253 height 19
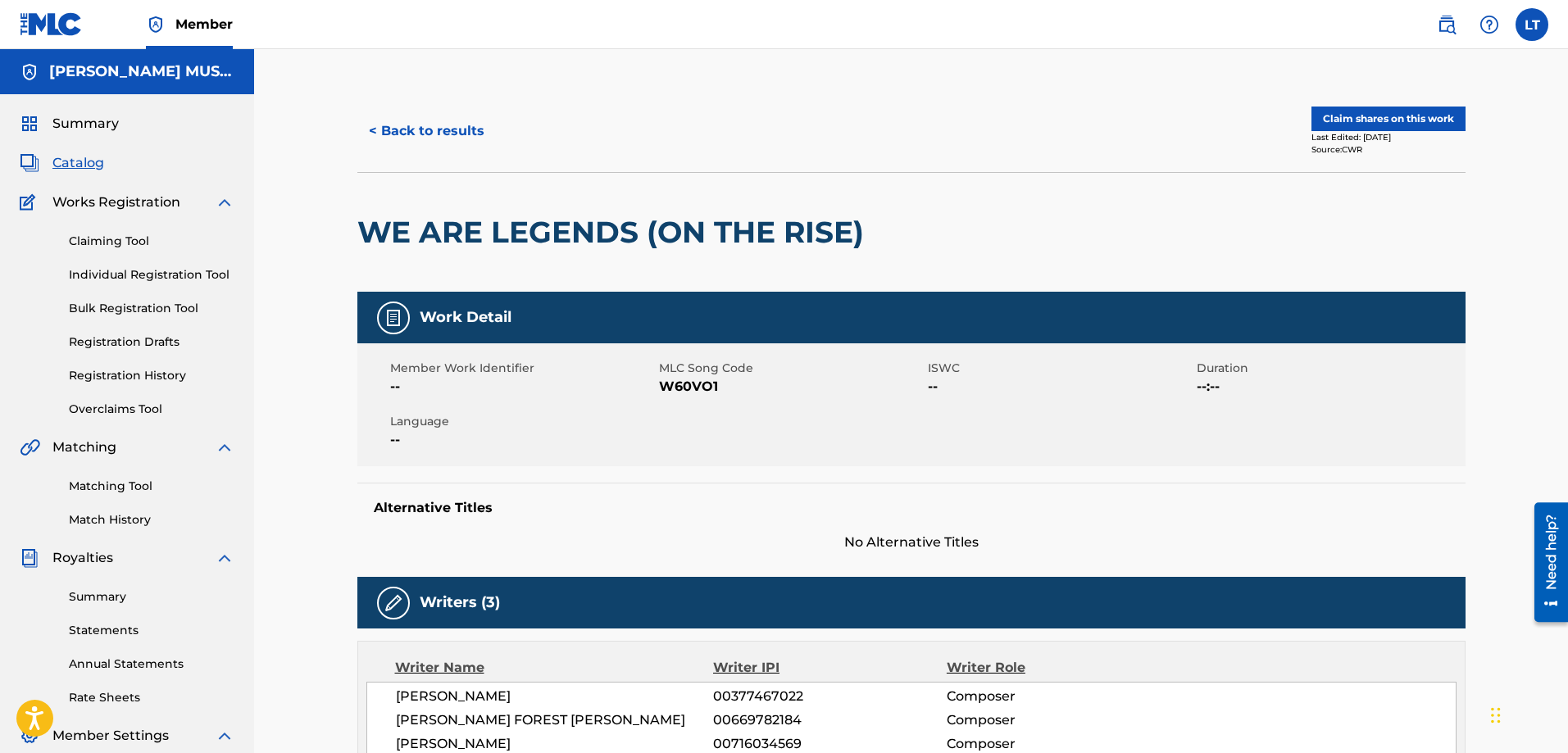
click at [397, 133] on button "< Back to results" at bounding box center [426, 132] width 139 height 41
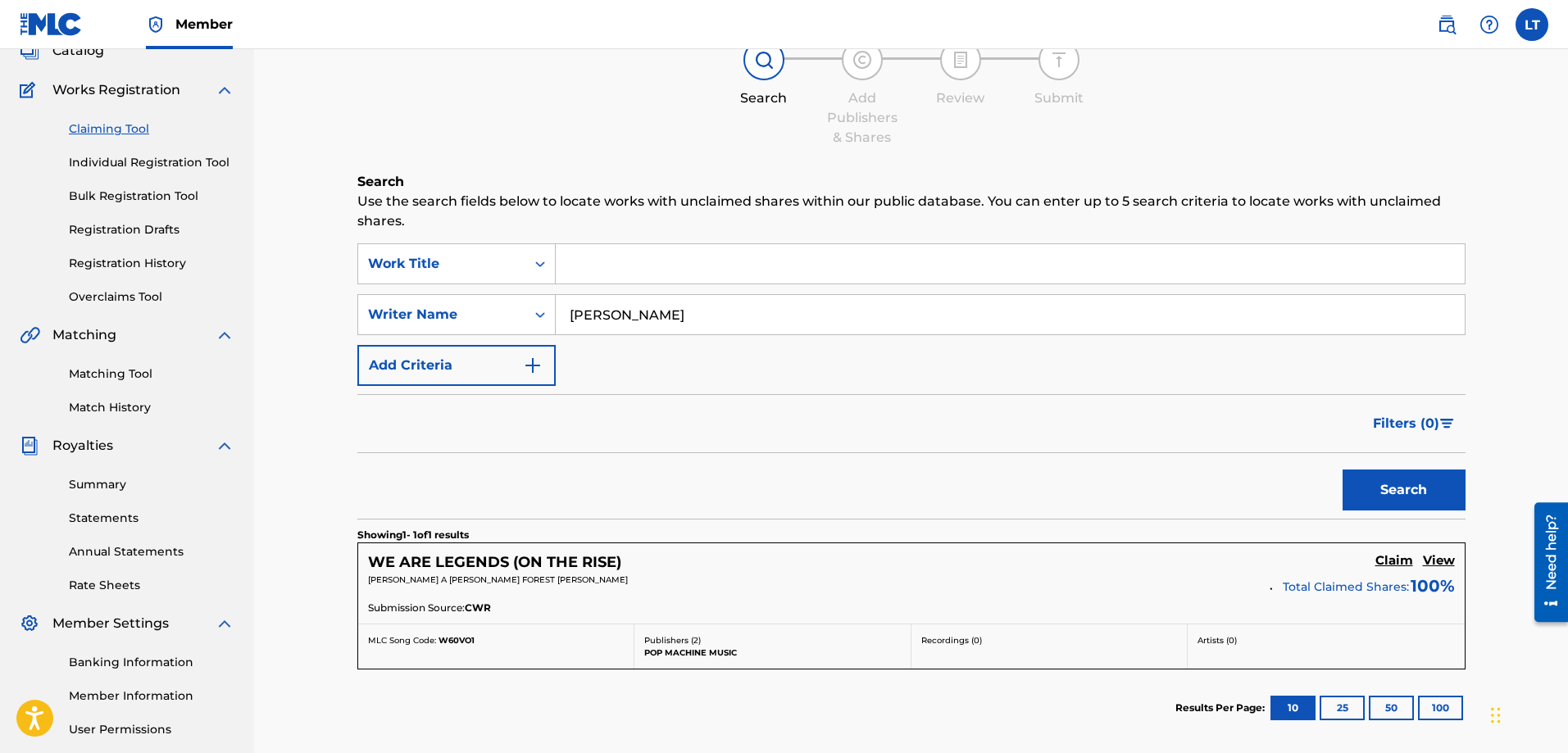
scroll to position [99, 0]
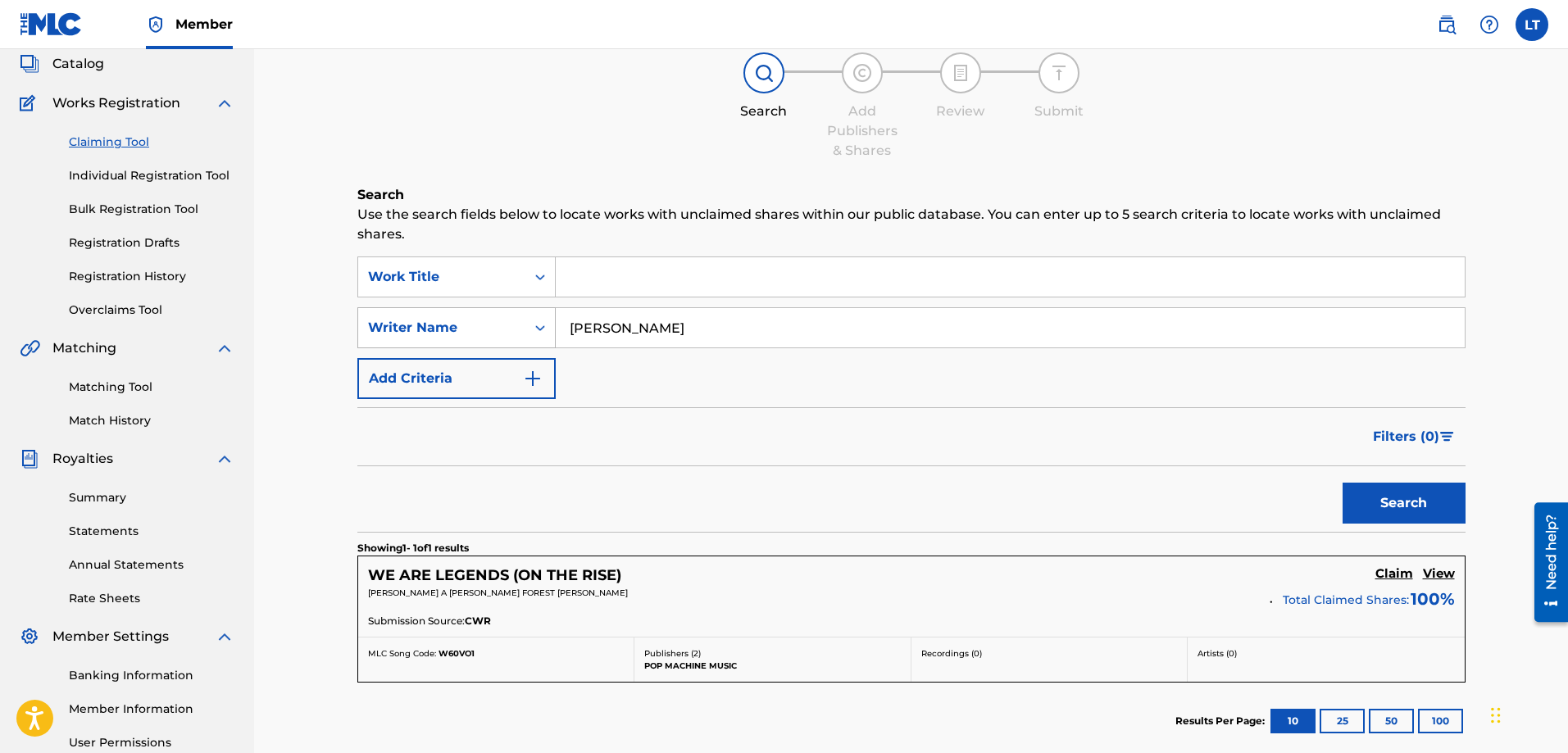
drag, startPoint x: 664, startPoint y: 316, endPoint x: 541, endPoint y: 321, distance: 123.1
click at [541, 321] on div "SearchWithCriteria8739954f-6f04-4da9-ac90-4a9146d9ef36 Writer Name [PERSON_NAME]" at bounding box center [911, 328] width 1108 height 41
click at [653, 275] on input "Search Form" at bounding box center [1010, 277] width 909 height 40
paste input "It All Fades To Grey (feat. Mona&Kat)"
drag, startPoint x: 842, startPoint y: 273, endPoint x: 696, endPoint y: 275, distance: 146.0
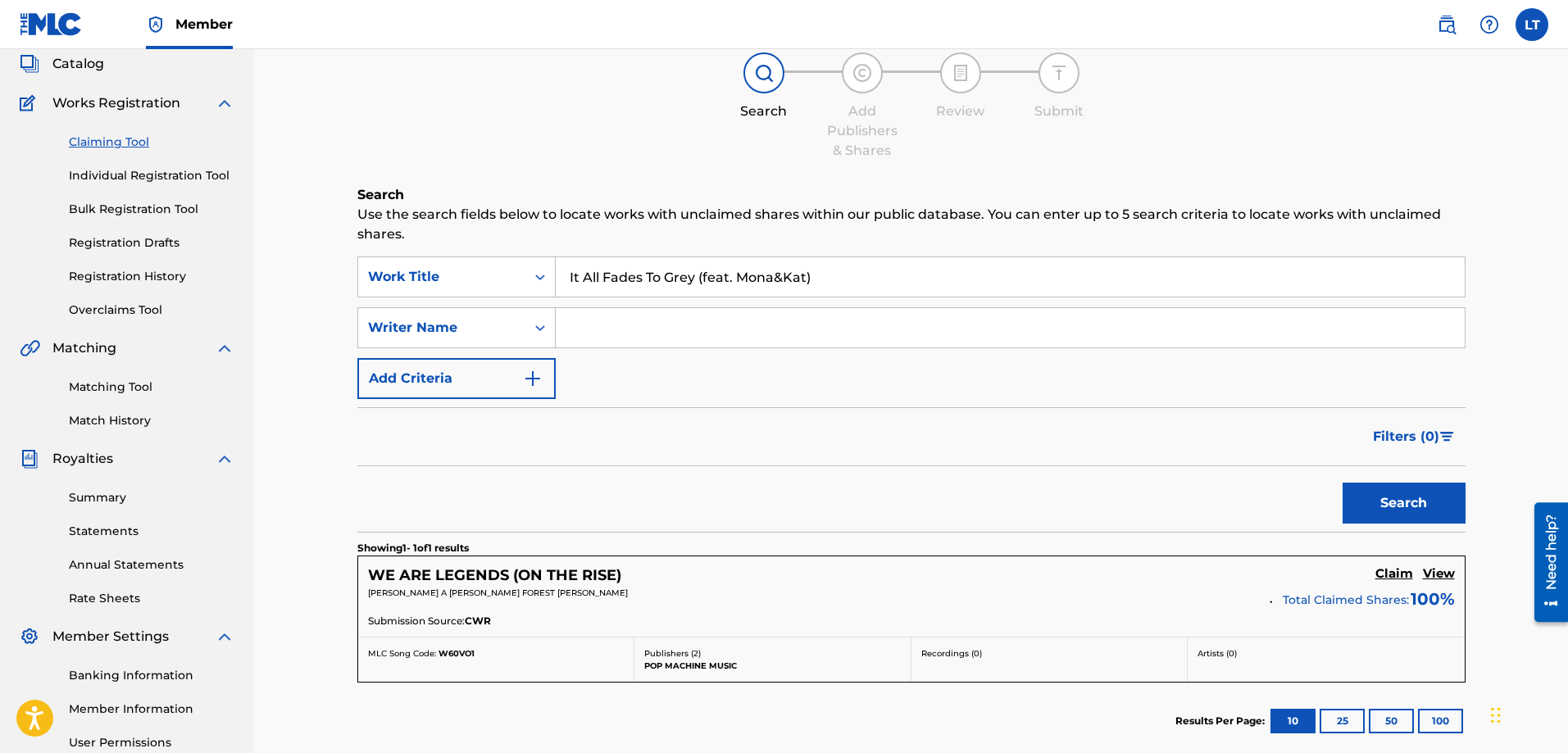
click at [696, 275] on input "It All Fades To Grey (feat. Mona&Kat)" at bounding box center [1010, 277] width 909 height 40
type input "It All Fades To Grey"
click at [1342, 483] on button "Search" at bounding box center [1404, 503] width 123 height 41
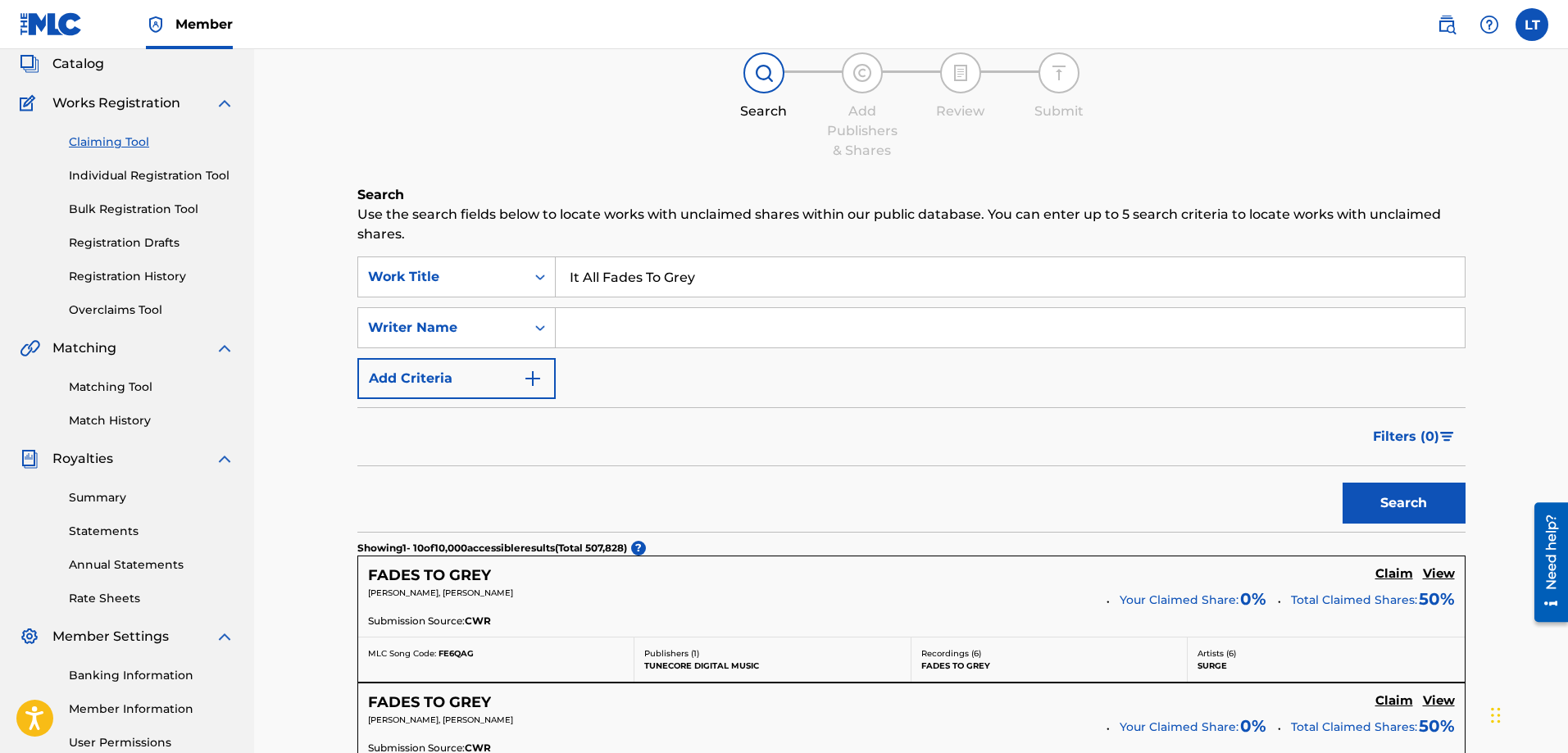
click at [108, 382] on link "Matching Tool" at bounding box center [152, 387] width 165 height 17
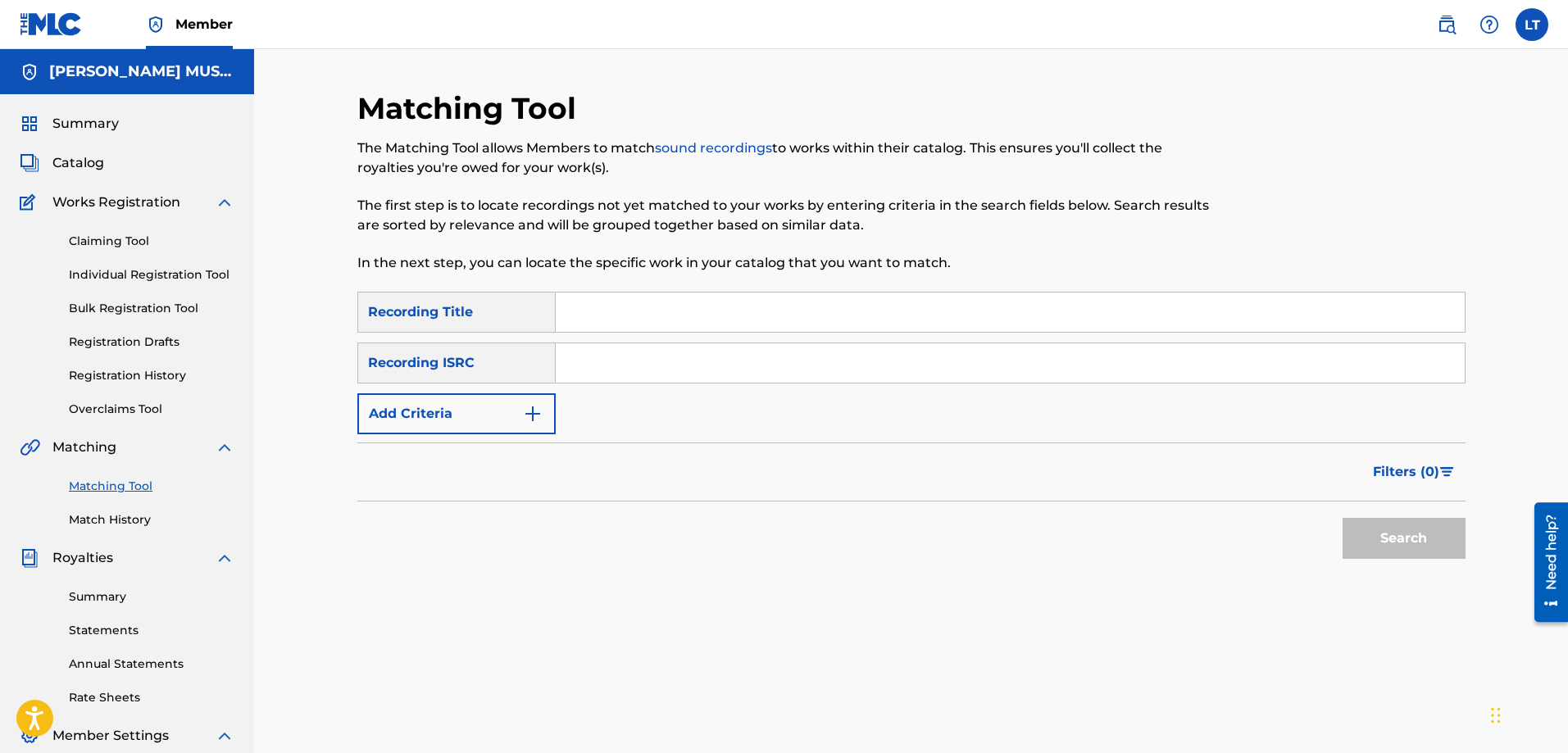
click at [652, 309] on input "Search Form" at bounding box center [1010, 312] width 909 height 40
click at [717, 364] on input "Search Form" at bounding box center [1010, 363] width 909 height 40
paste input "QZWFF2565921"
type input "QZWFF2565921"
click at [743, 314] on input "Search Form" at bounding box center [1010, 312] width 909 height 40
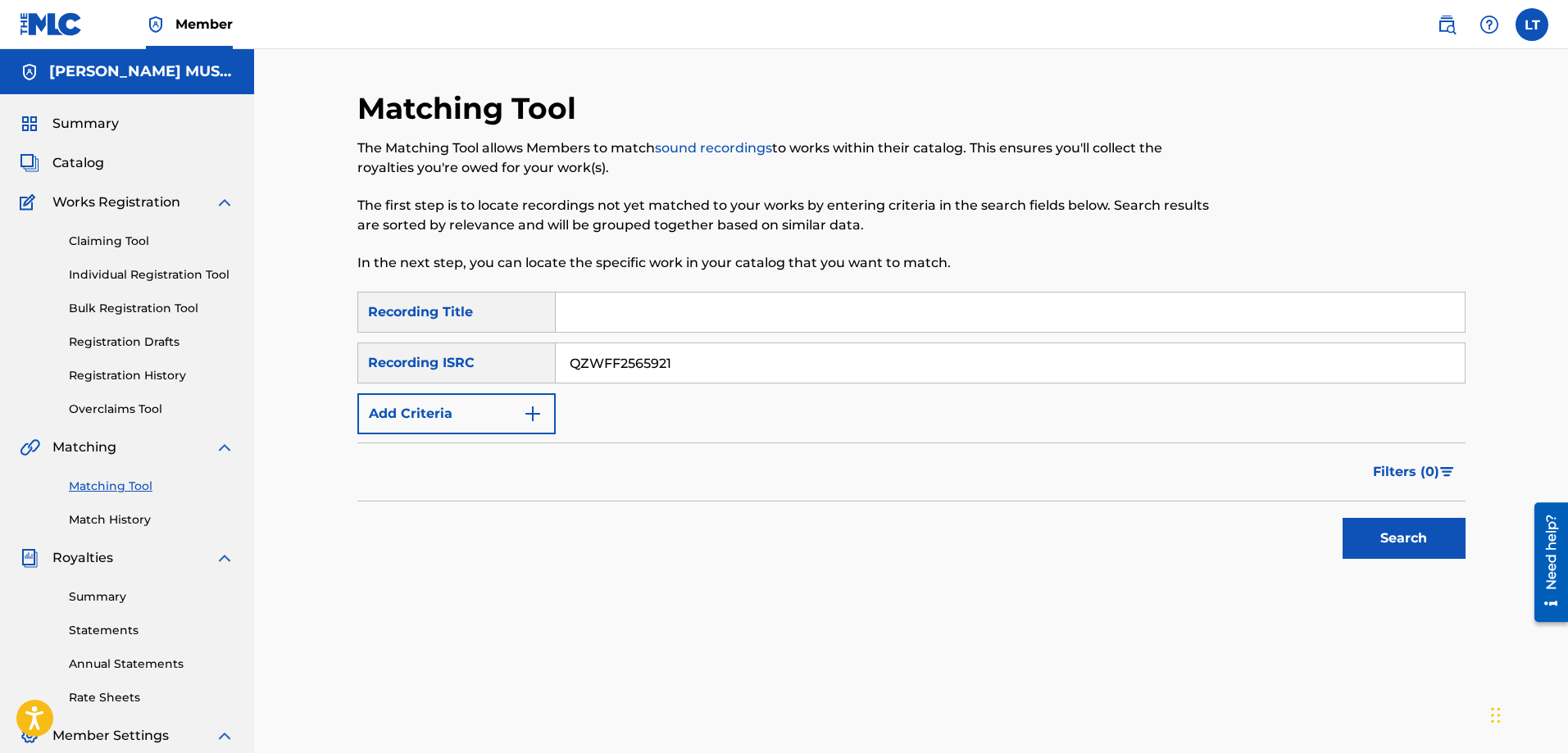
paste input "It All Fades To Grey (feat. Mona&Kat)"
click at [1432, 538] on button "Search" at bounding box center [1404, 539] width 123 height 41
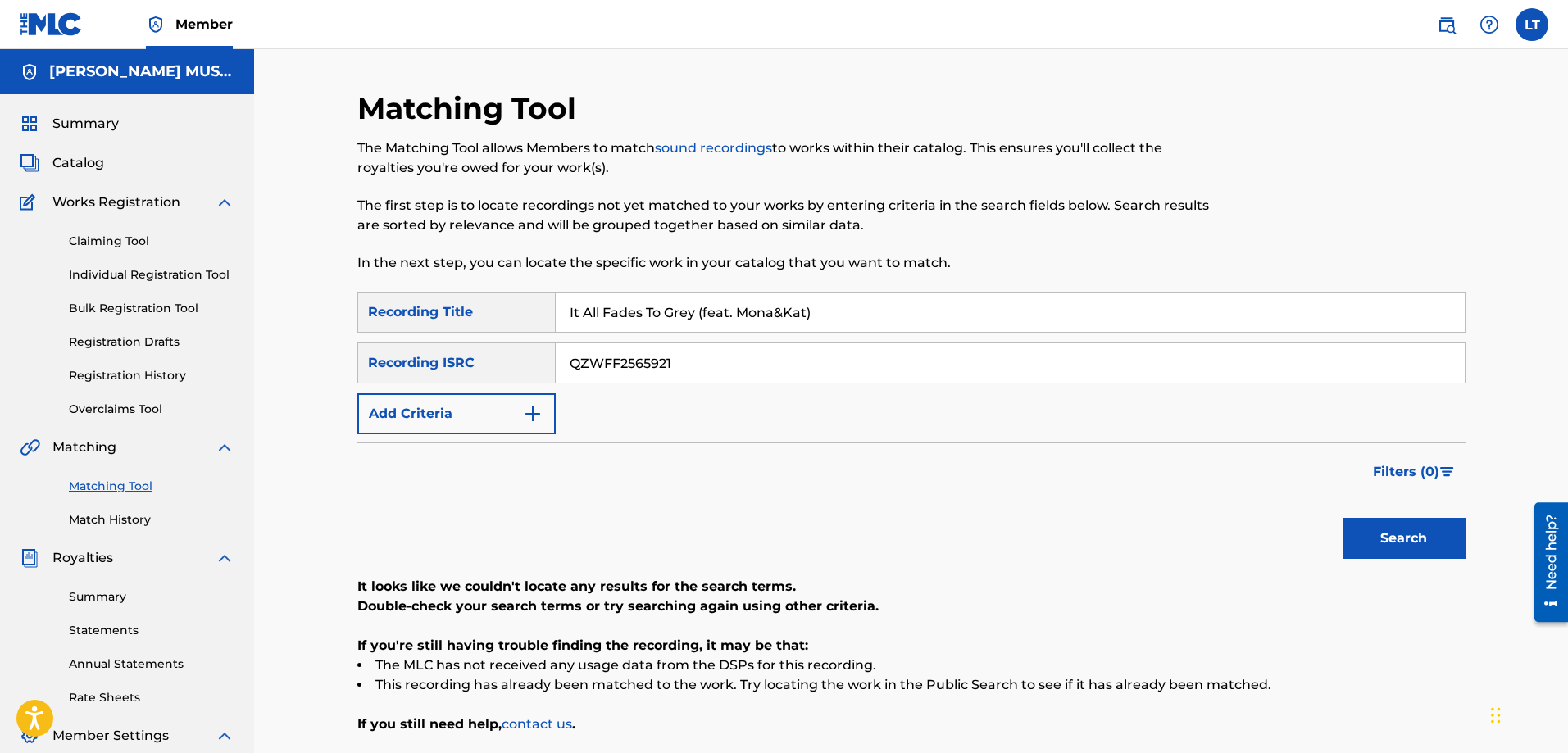
drag, startPoint x: 697, startPoint y: 307, endPoint x: 1059, endPoint y: 335, distance: 363.1
click at [1059, 335] on div "SearchWithCriteria6ba4a1f0-69a5-4b60-ba84-60a07bf6b567 Recording Title It All F…" at bounding box center [911, 363] width 1108 height 143
type input "It All Fades To Grey"
click at [1342, 518] on button "Search" at bounding box center [1404, 539] width 123 height 41
drag, startPoint x: 872, startPoint y: 312, endPoint x: 552, endPoint y: 324, distance: 320.2
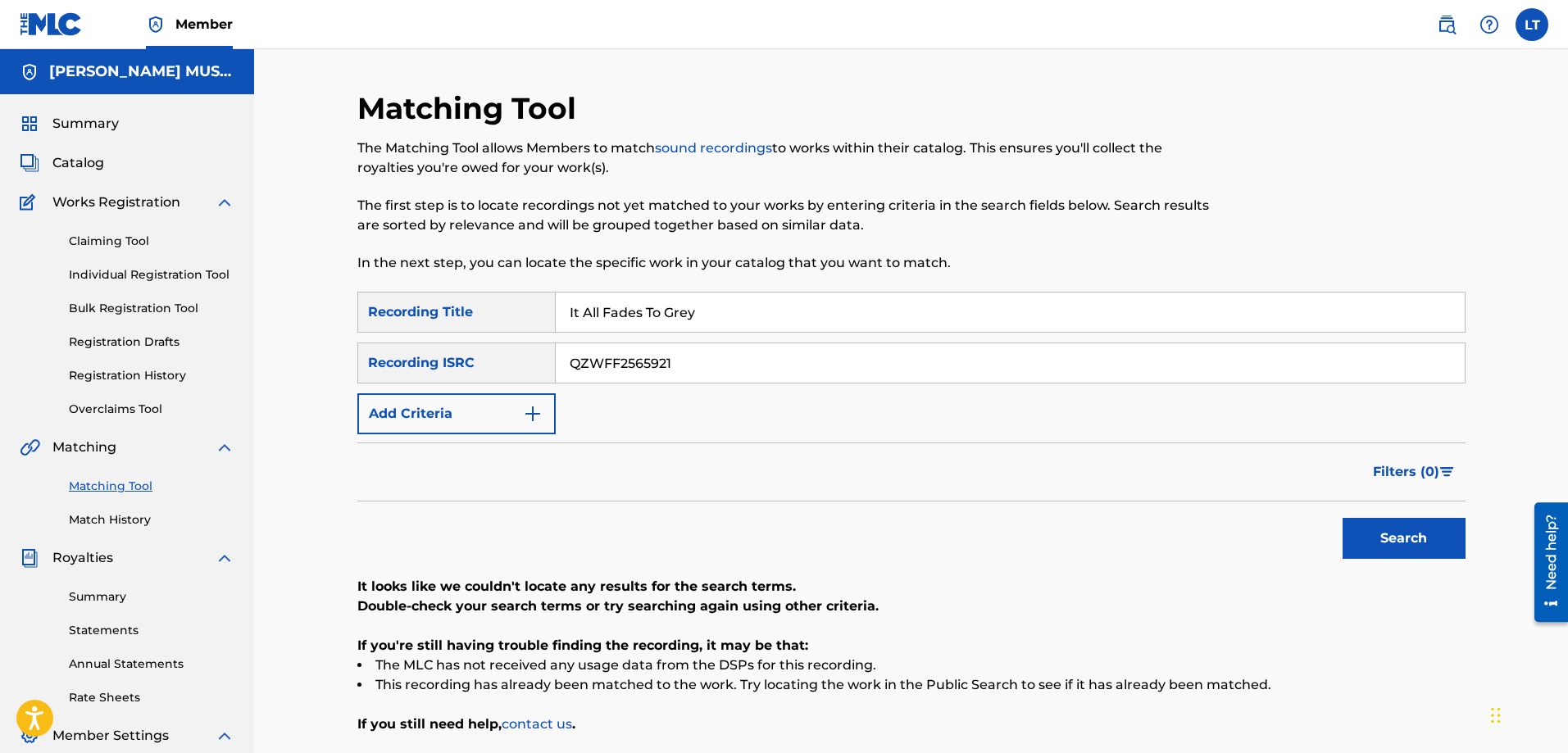
click at [552, 324] on div "SearchWithCriteria6ba4a1f0-69a5-4b60-ba84-60a07bf6b567 Recording Title It All F…" at bounding box center [911, 312] width 1108 height 41
click at [1342, 518] on button "Search" at bounding box center [1404, 539] width 123 height 41
click at [540, 407] on img "Search Form" at bounding box center [532, 413] width 20 height 20
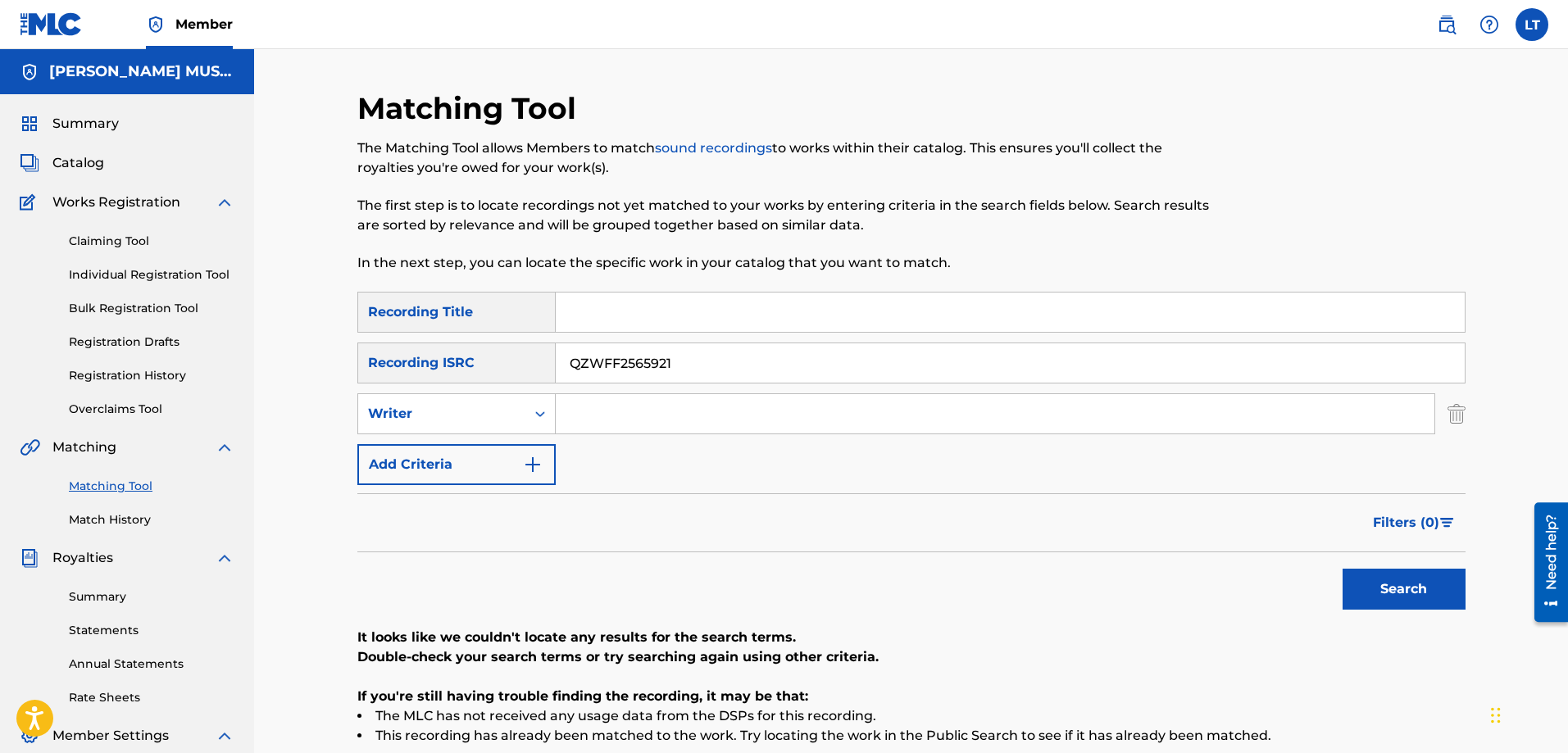
click at [653, 412] on input "Search Form" at bounding box center [995, 414] width 879 height 40
type input "[PERSON_NAME]"
click at [1342, 569] on button "Search" at bounding box center [1404, 589] width 123 height 41
click at [84, 241] on link "Claiming Tool" at bounding box center [152, 241] width 165 height 17
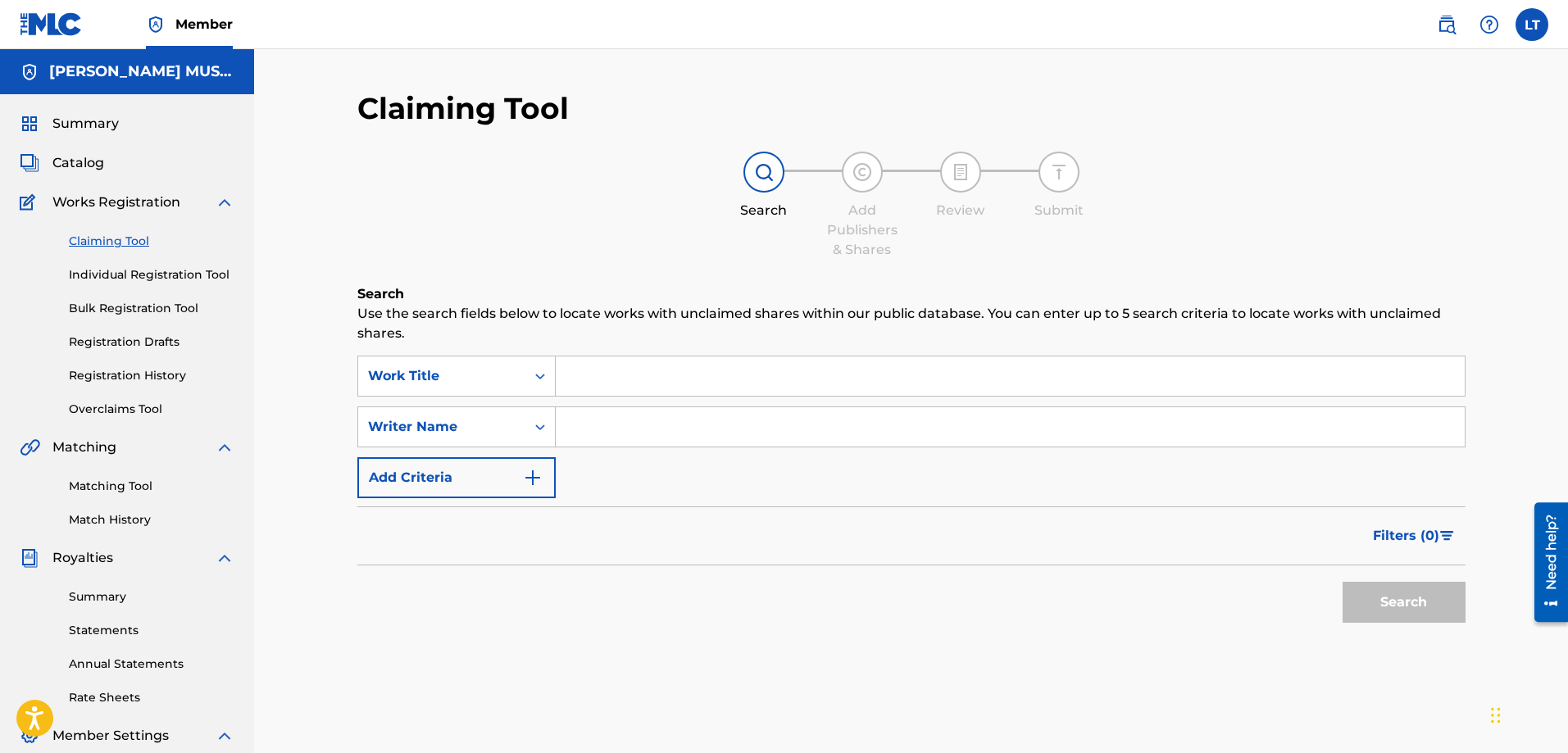
click at [420, 474] on button "Add Criteria" at bounding box center [456, 478] width 198 height 41
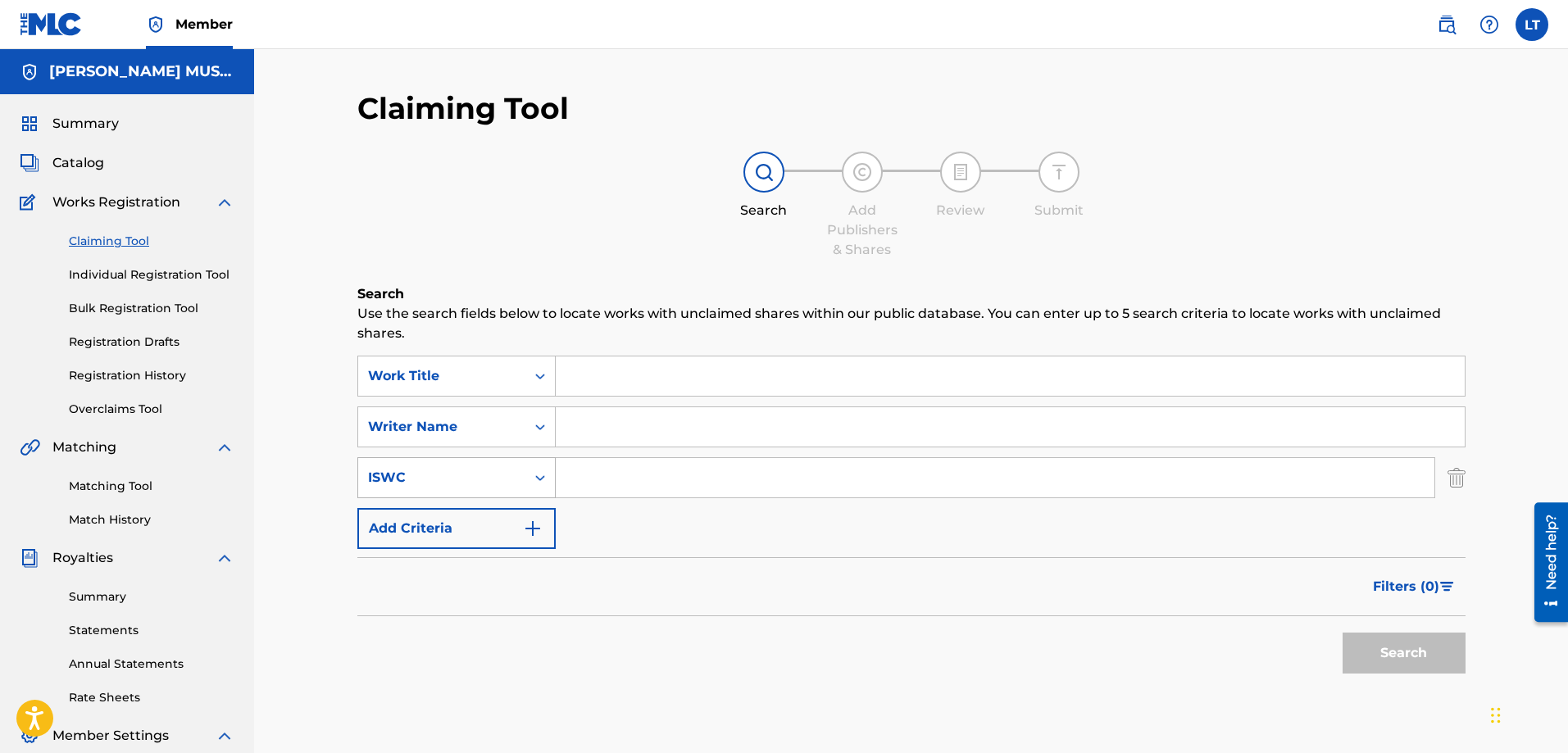
click at [432, 480] on div "ISWC" at bounding box center [441, 478] width 147 height 20
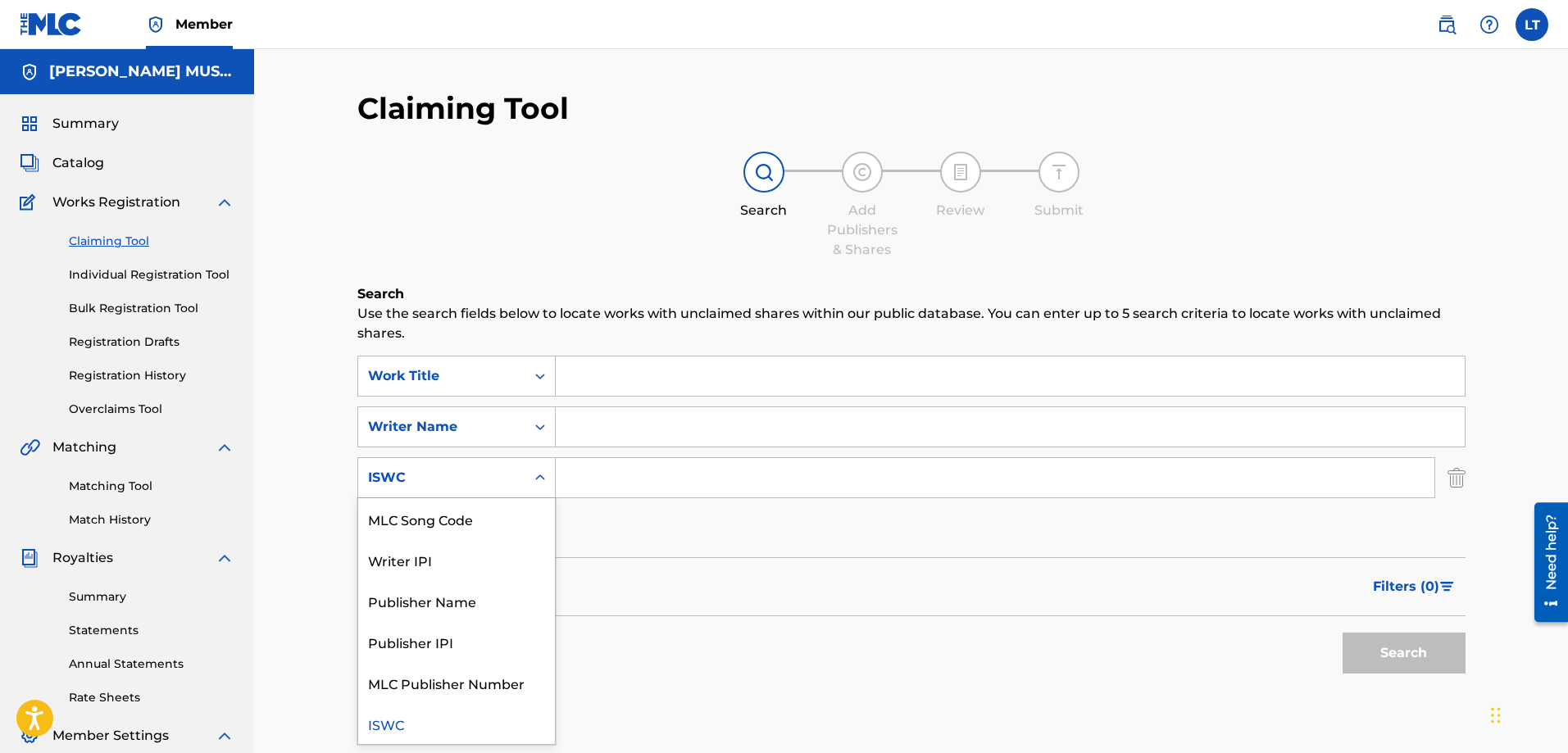
click at [432, 480] on div "ISWC" at bounding box center [441, 478] width 147 height 20
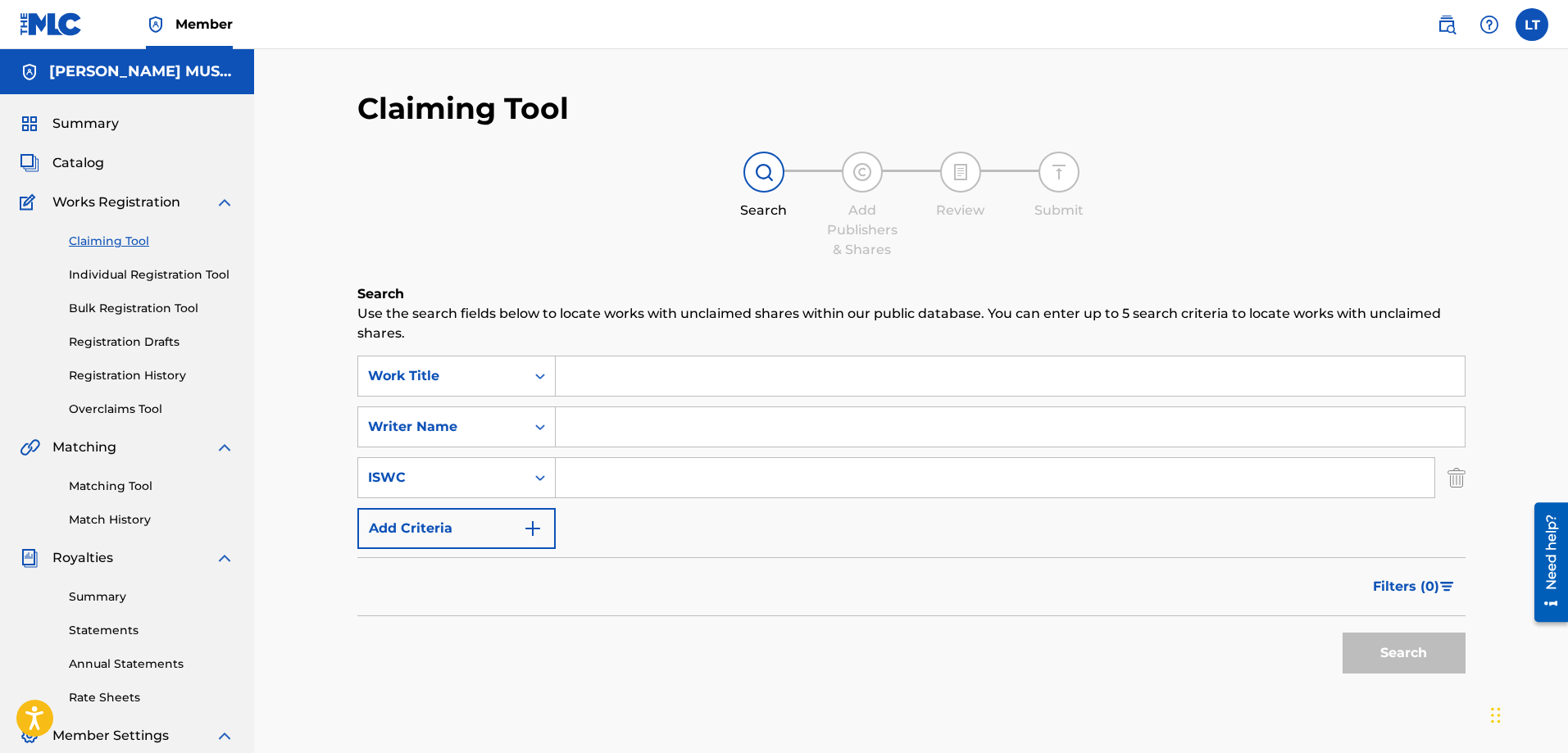
click at [772, 487] on input "Search Form" at bounding box center [995, 478] width 879 height 40
paste input "T3336191829"
type input "T3336191829"
click at [1383, 638] on button "Search" at bounding box center [1404, 653] width 123 height 41
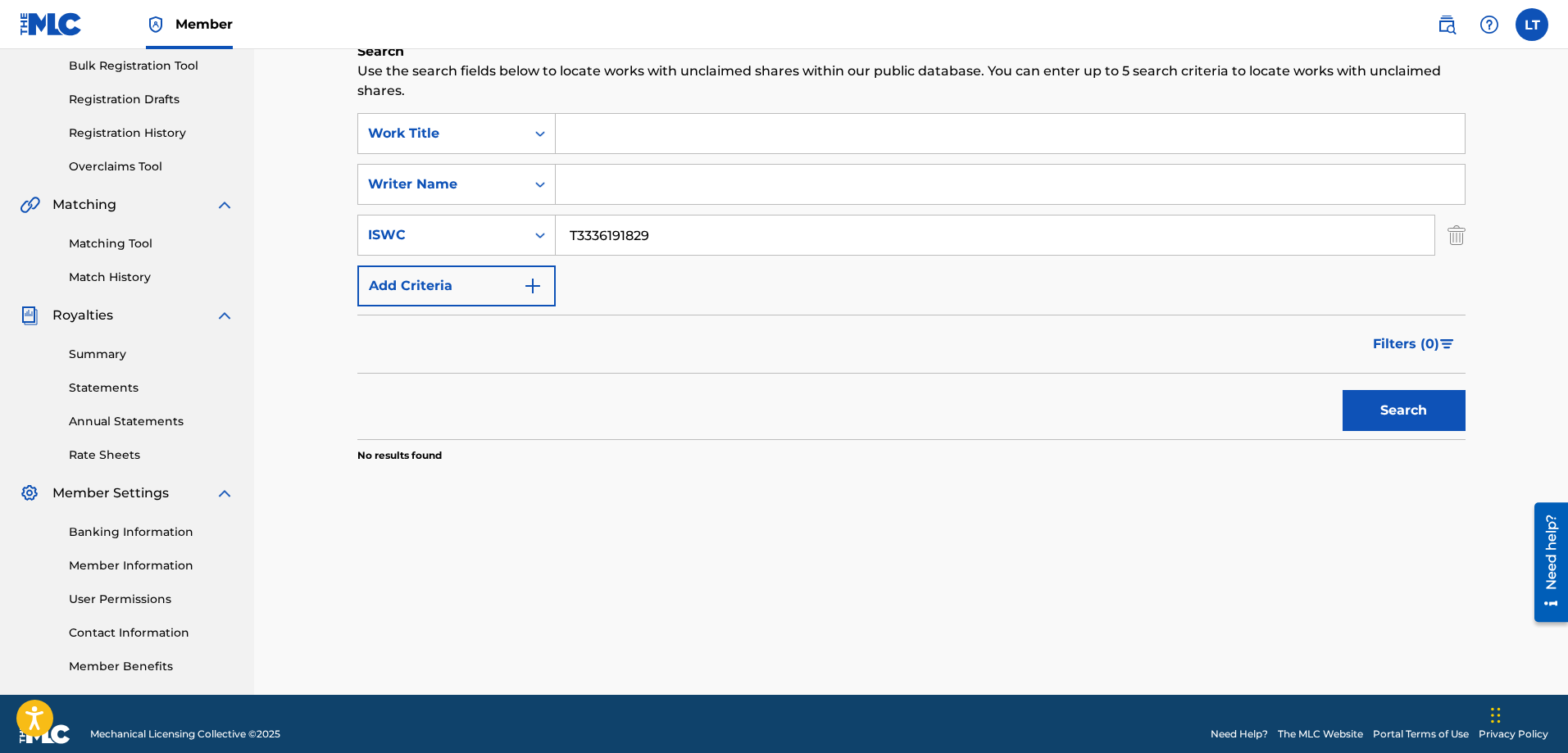
scroll to position [246, 0]
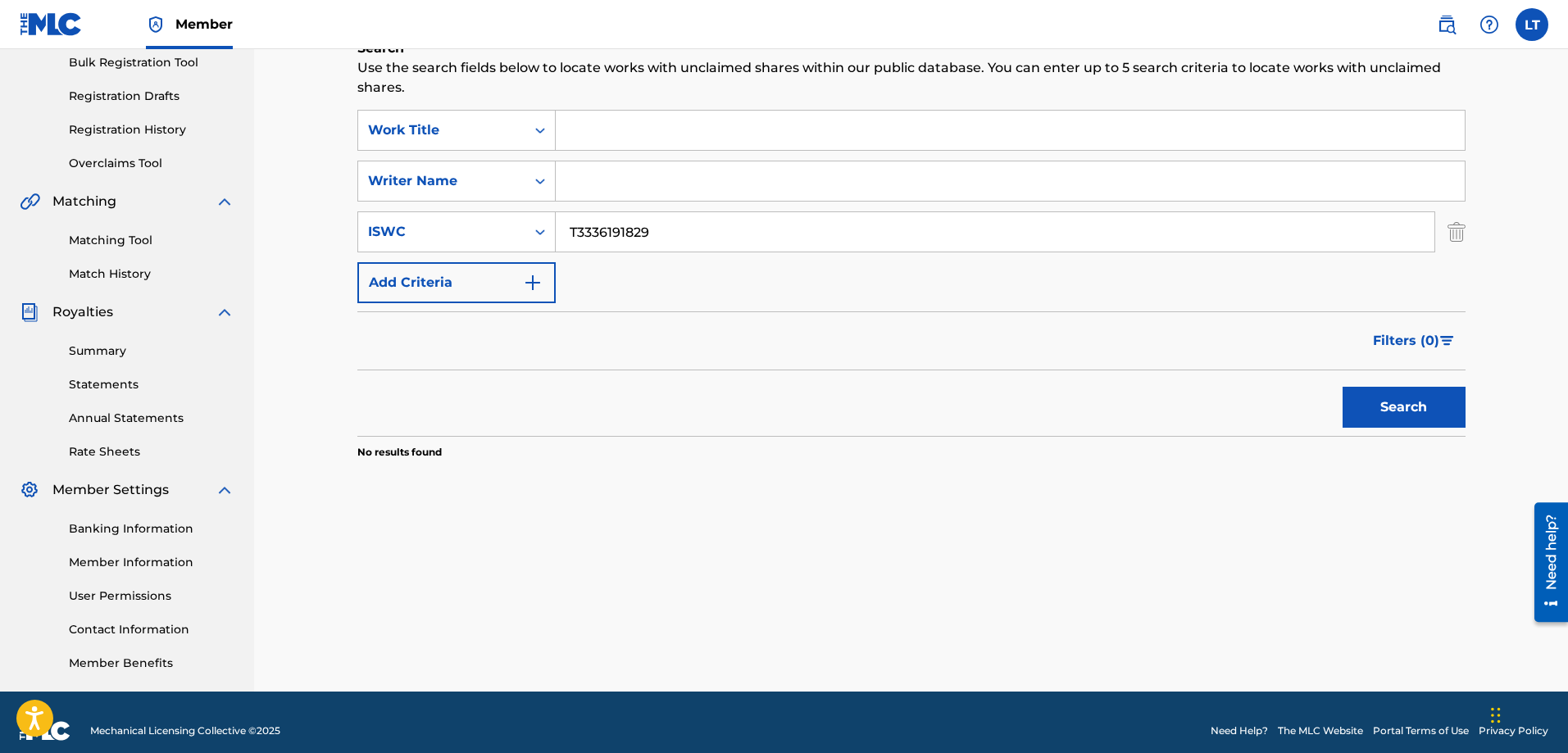
click at [603, 181] on input "Search Form" at bounding box center [1010, 182] width 909 height 40
type input "[PERSON_NAME]"
click at [1342, 386] on button "Search" at bounding box center [1404, 407] width 123 height 41
click at [604, 140] on input "Search Form" at bounding box center [1010, 131] width 909 height 40
paste input "It All Fades To Grey (feat. Mona&Kat)"
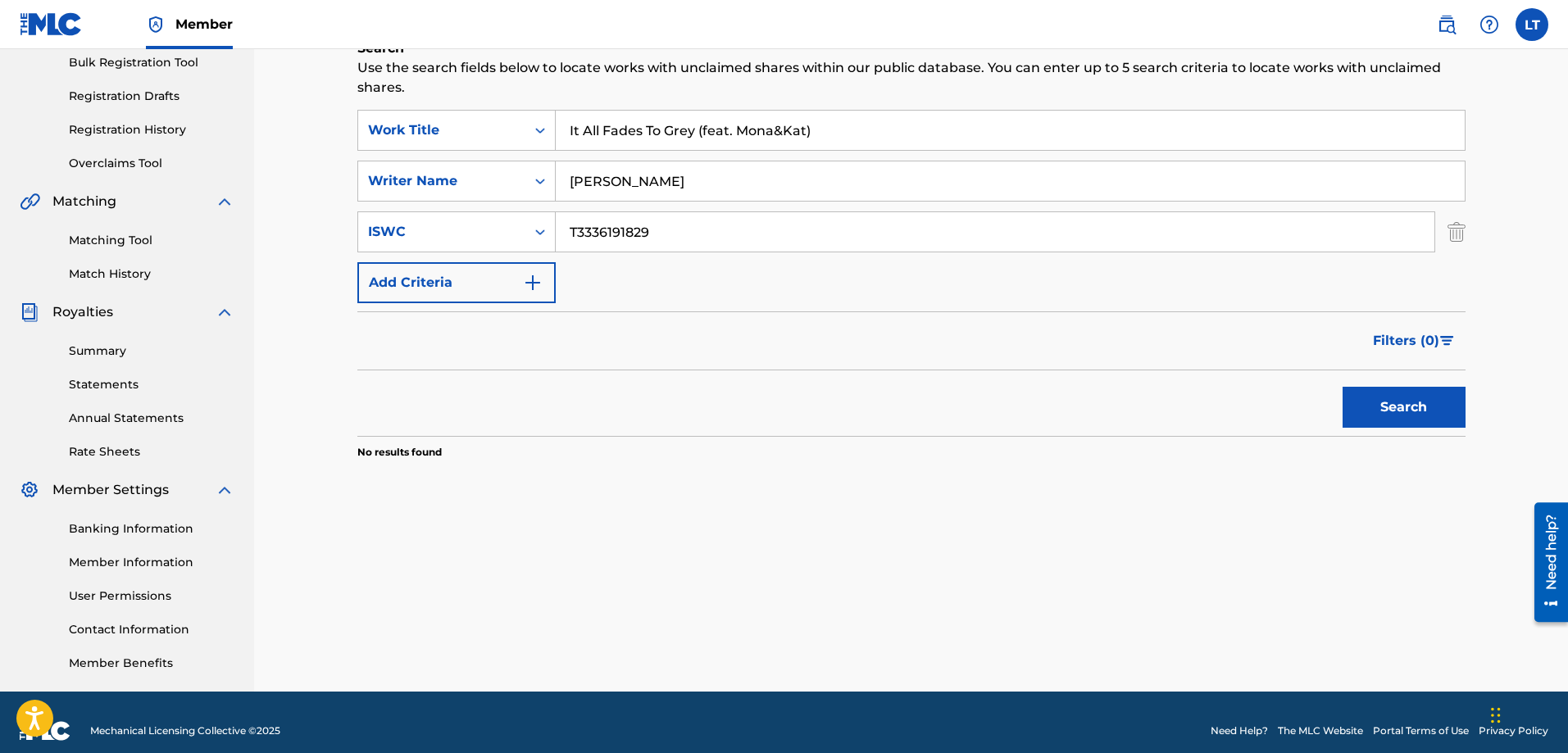
drag, startPoint x: 818, startPoint y: 124, endPoint x: 701, endPoint y: 127, distance: 117.0
click at [701, 127] on input "It All Fades To Grey (feat. Mona&Kat)" at bounding box center [1010, 131] width 909 height 40
type input "It All Fades To Grey"
click at [1392, 410] on button "Search" at bounding box center [1404, 407] width 123 height 41
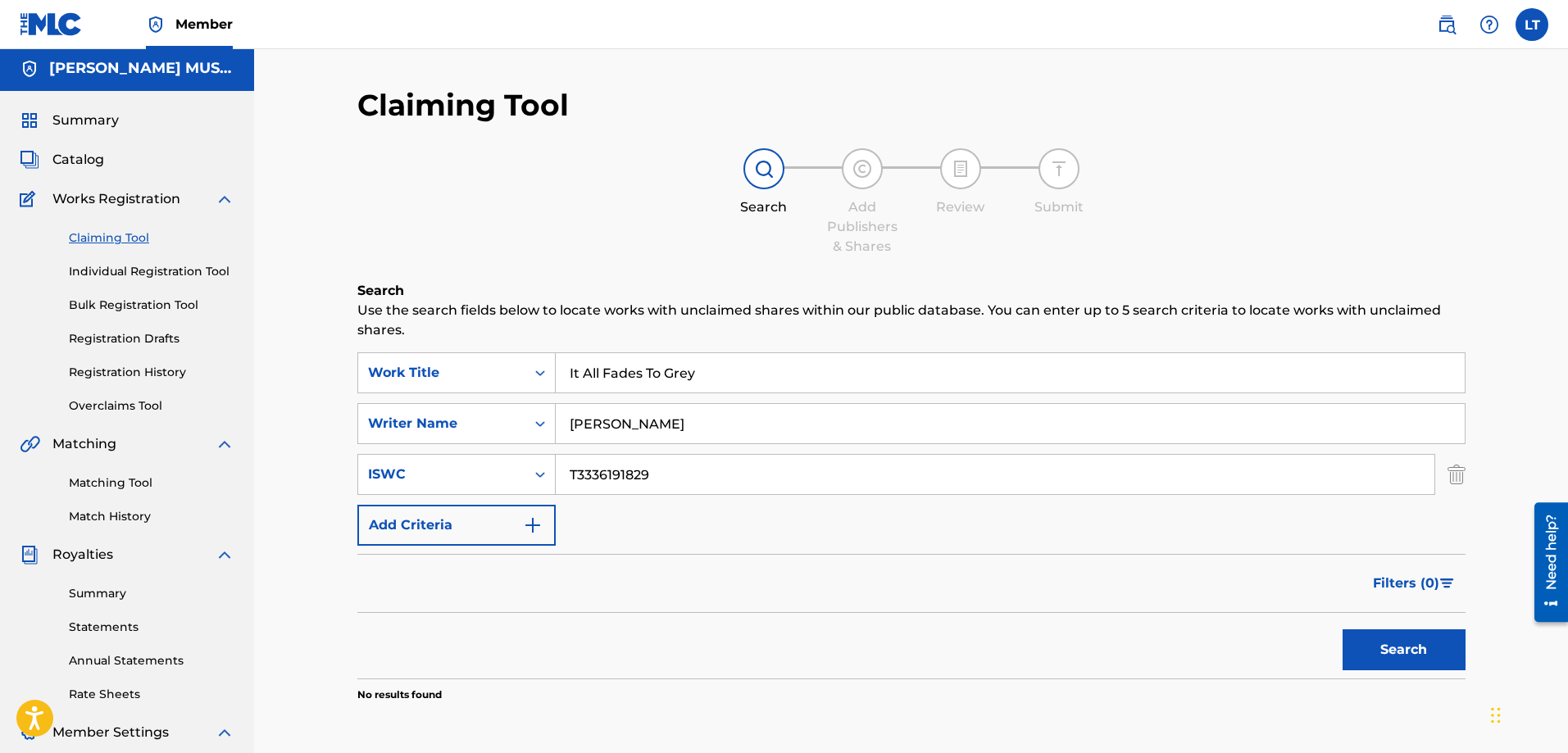
scroll to position [0, 0]
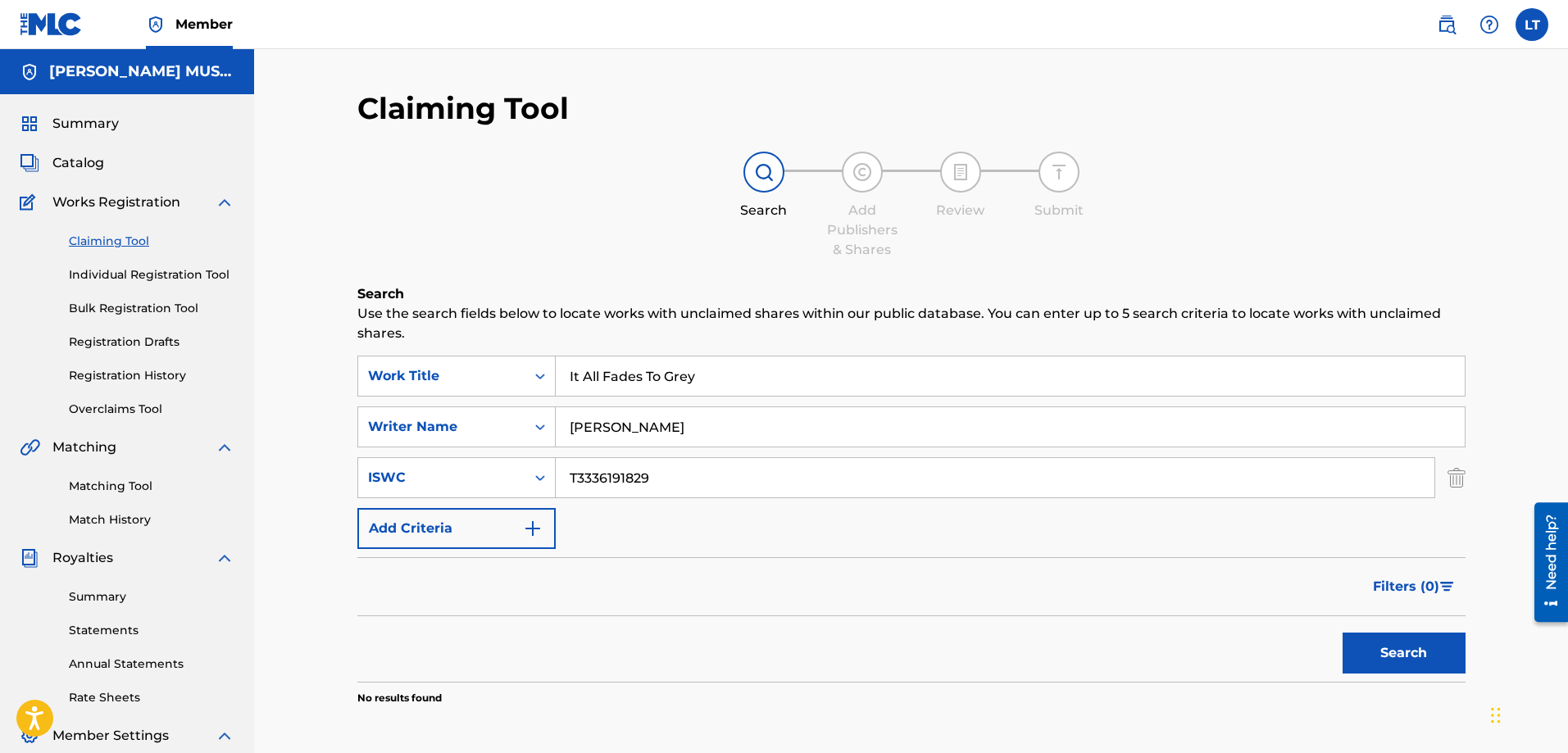
click at [130, 343] on link "Registration Drafts" at bounding box center [152, 342] width 165 height 17
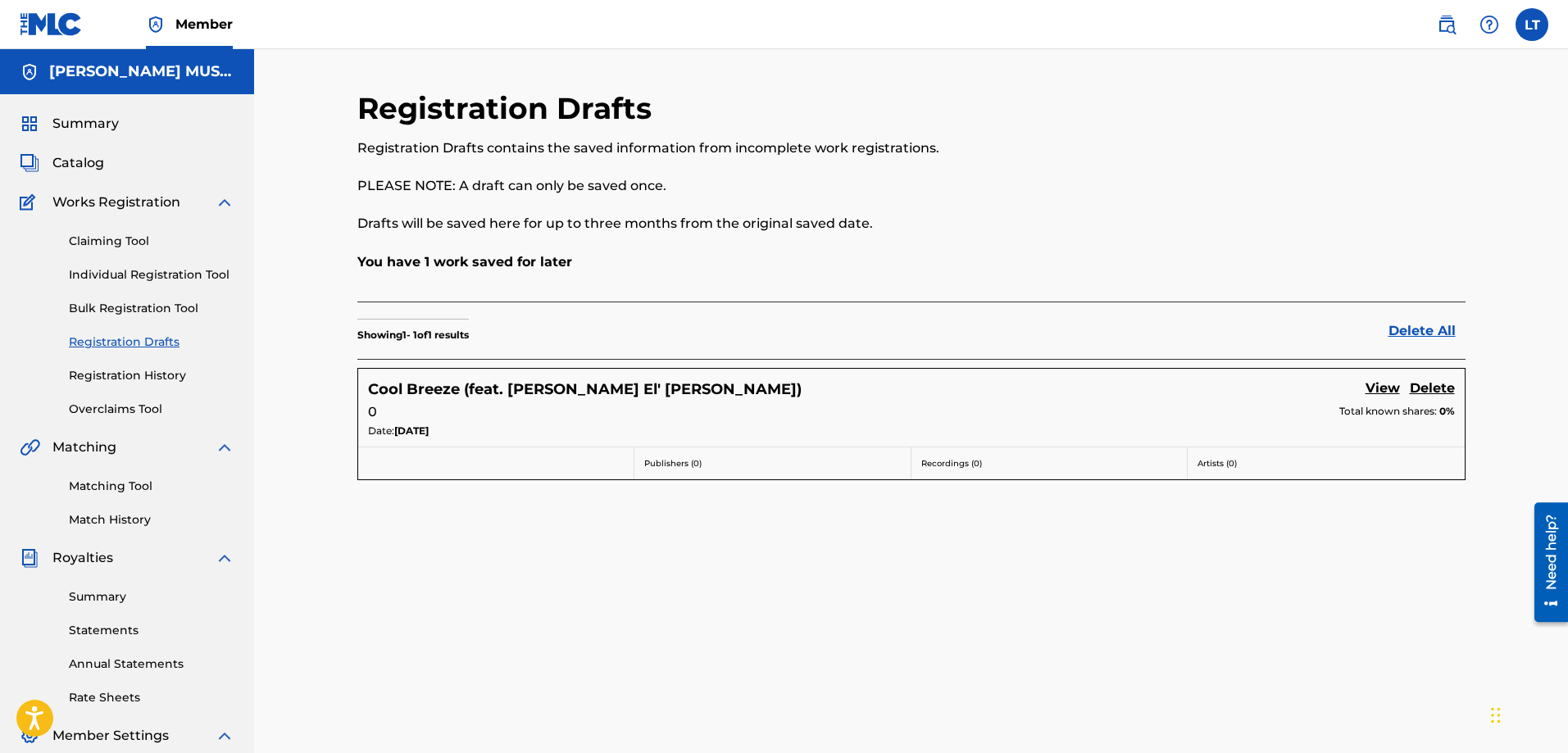
click at [140, 272] on link "Individual Registration Tool" at bounding box center [152, 275] width 165 height 17
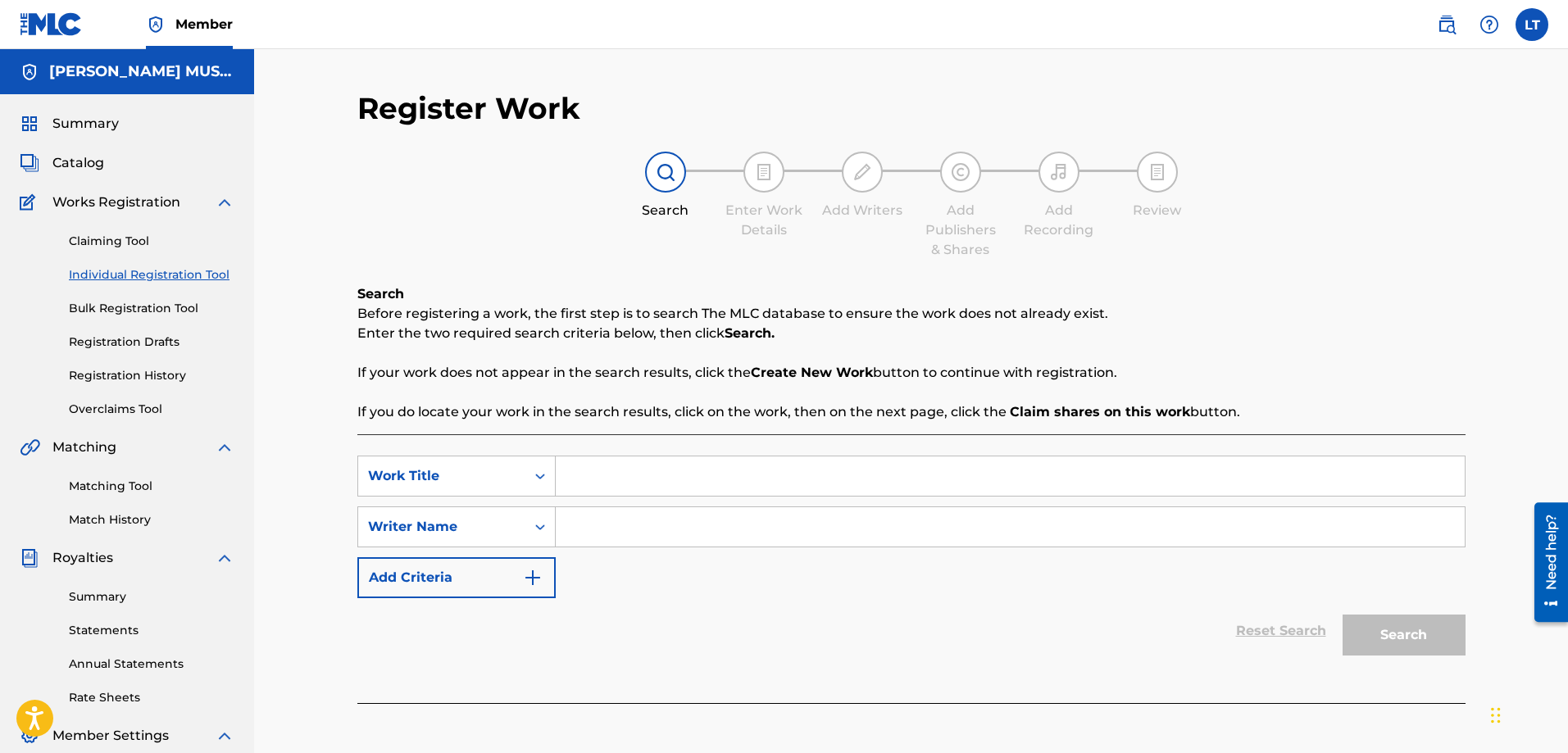
click at [743, 475] on input "Search Form" at bounding box center [1010, 476] width 909 height 40
paste input "It All Fades To Grey (feat. Mona&Kat)"
type input "It All Fades To Grey (feat. Mona&Kat)"
click at [679, 532] on input "Search Form" at bounding box center [1010, 527] width 909 height 40
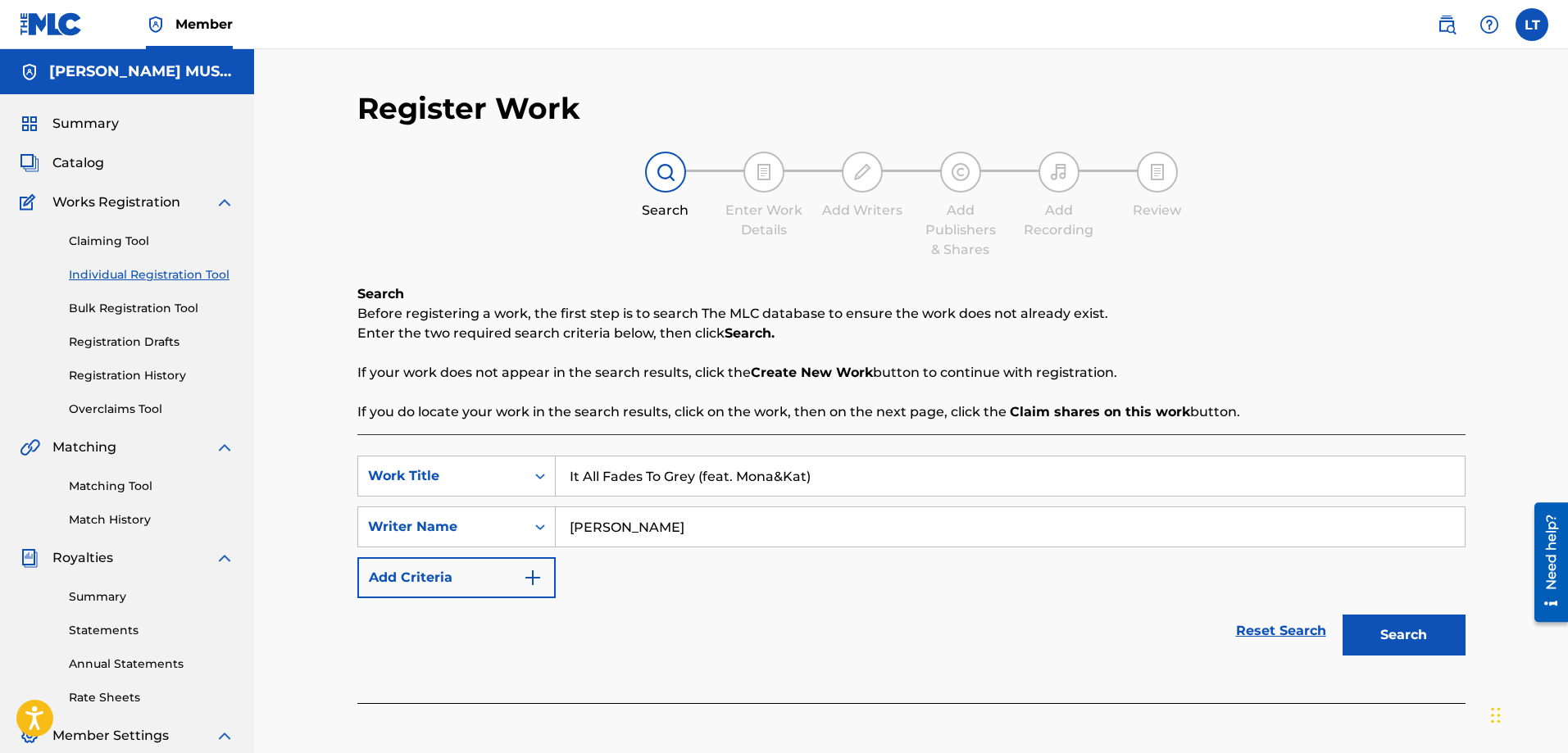
type input "[PERSON_NAME]"
click at [1392, 644] on button "Search" at bounding box center [1404, 635] width 123 height 41
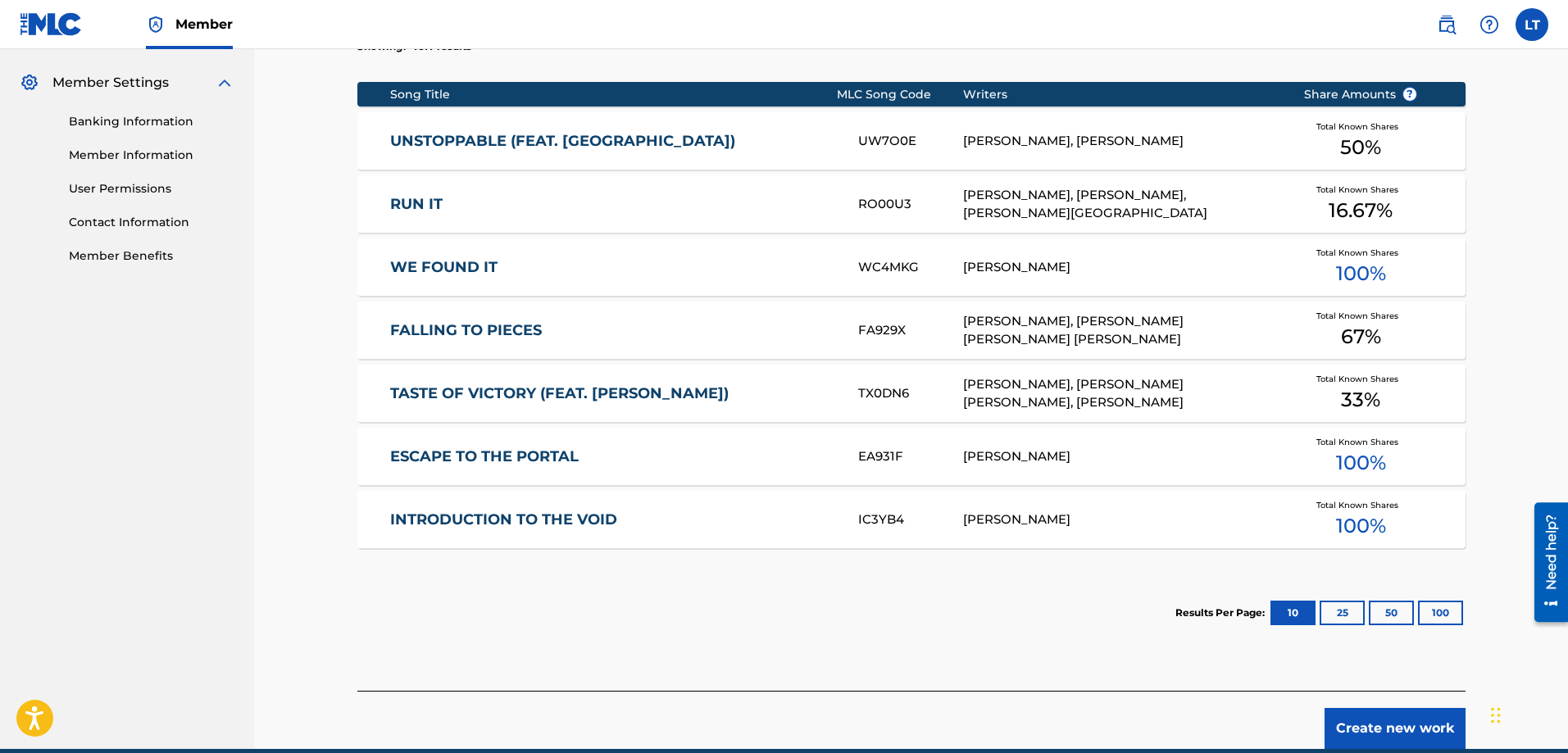
scroll to position [656, 0]
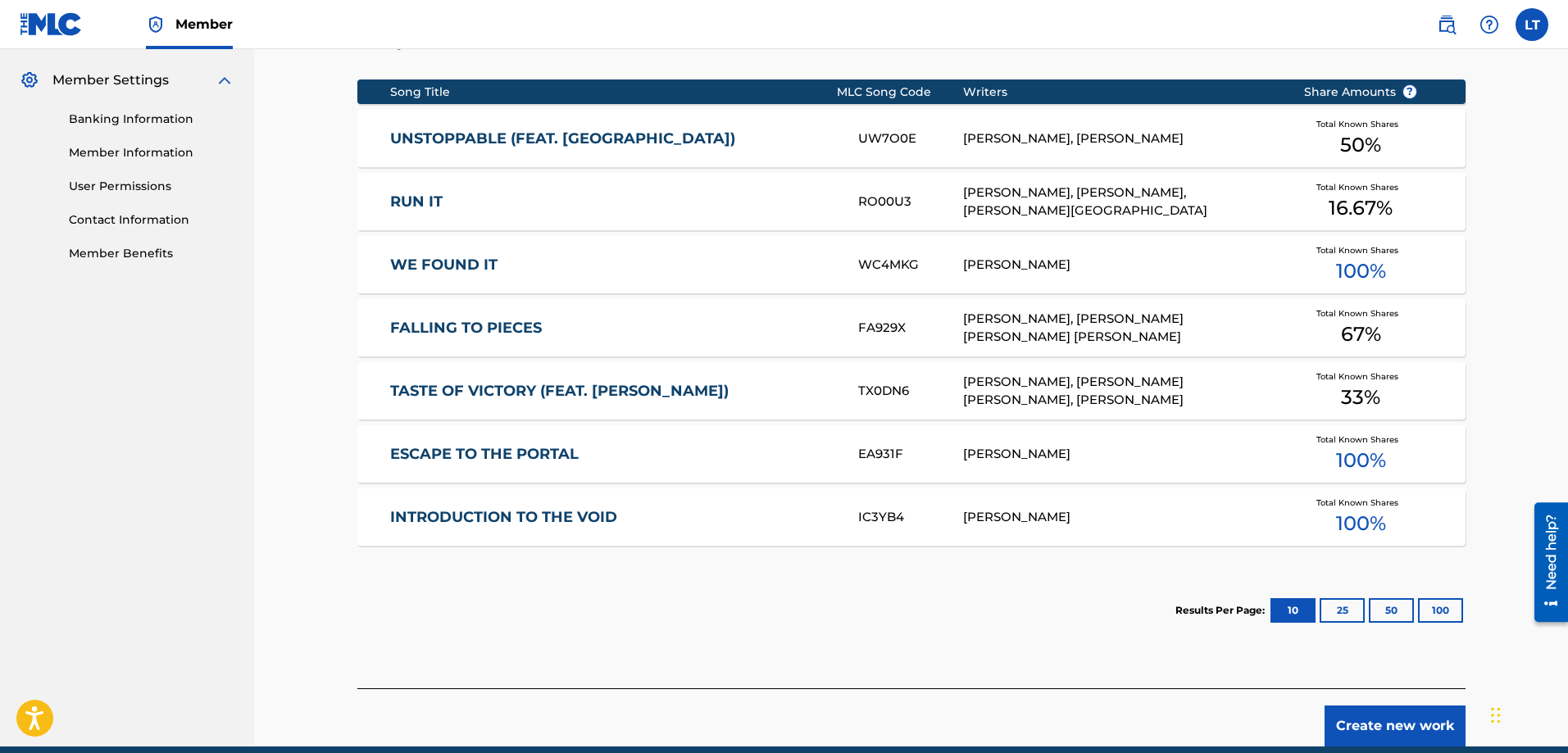
click at [1384, 609] on button "50" at bounding box center [1391, 610] width 45 height 25
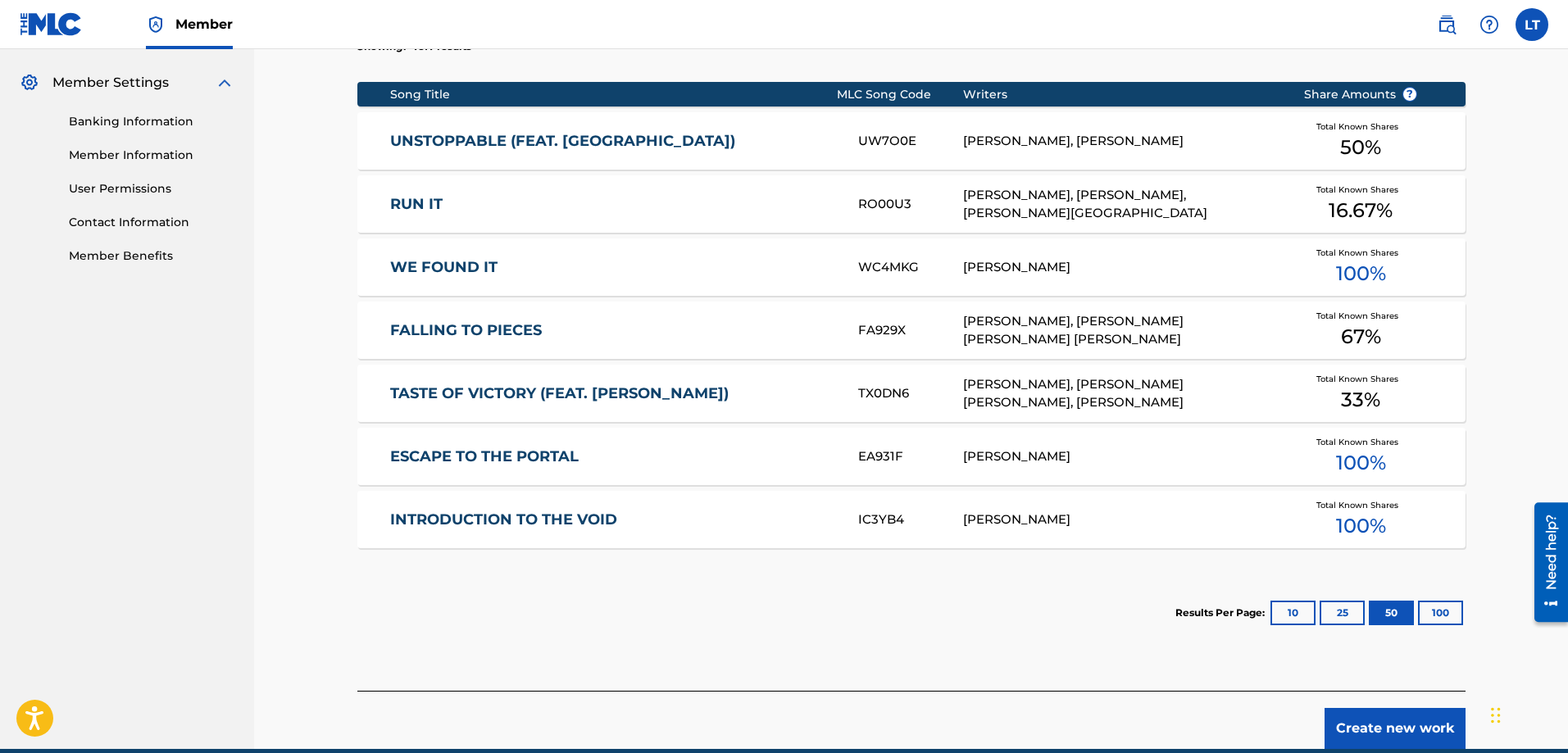
scroll to position [727, 0]
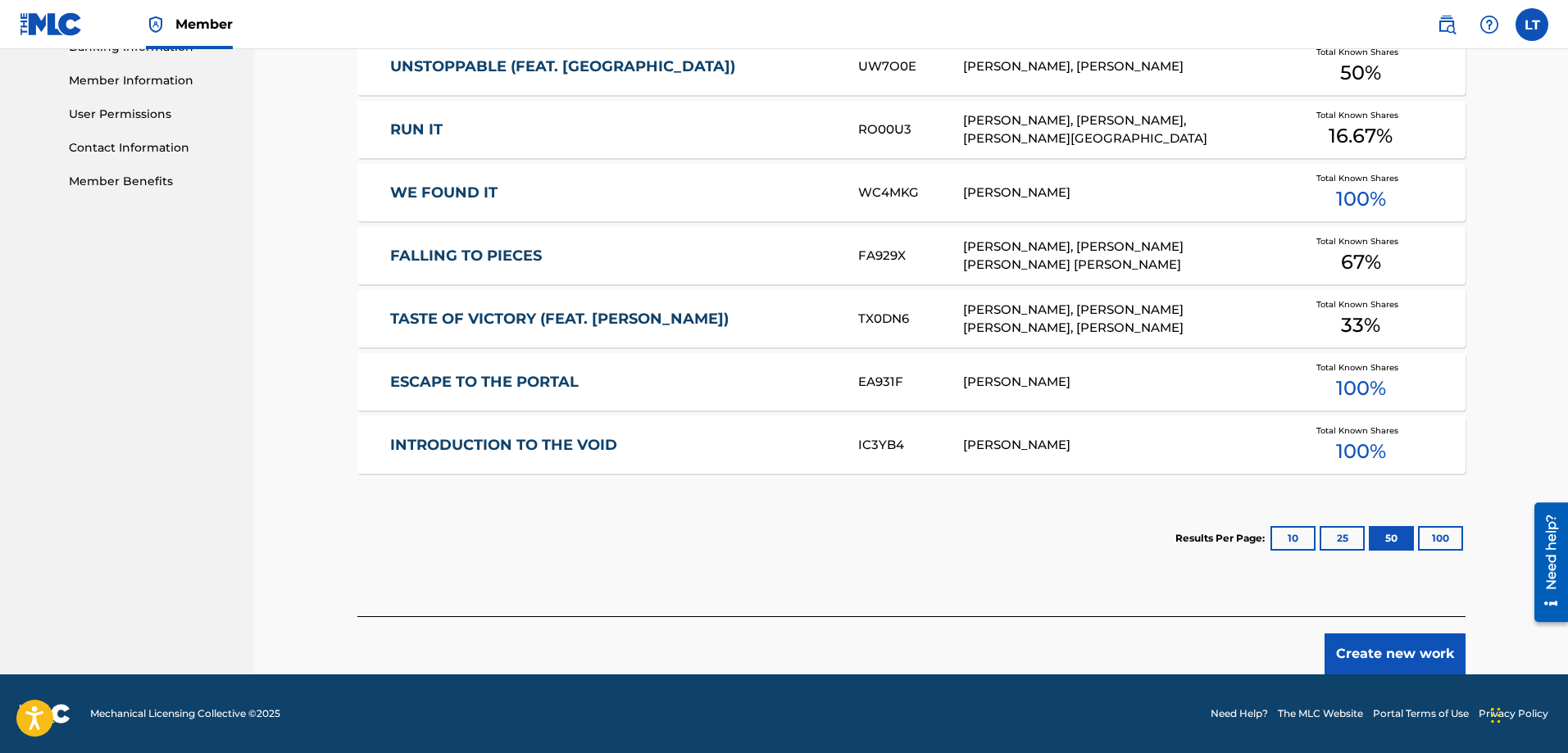
click at [1380, 640] on button "Create new work" at bounding box center [1395, 654] width 141 height 41
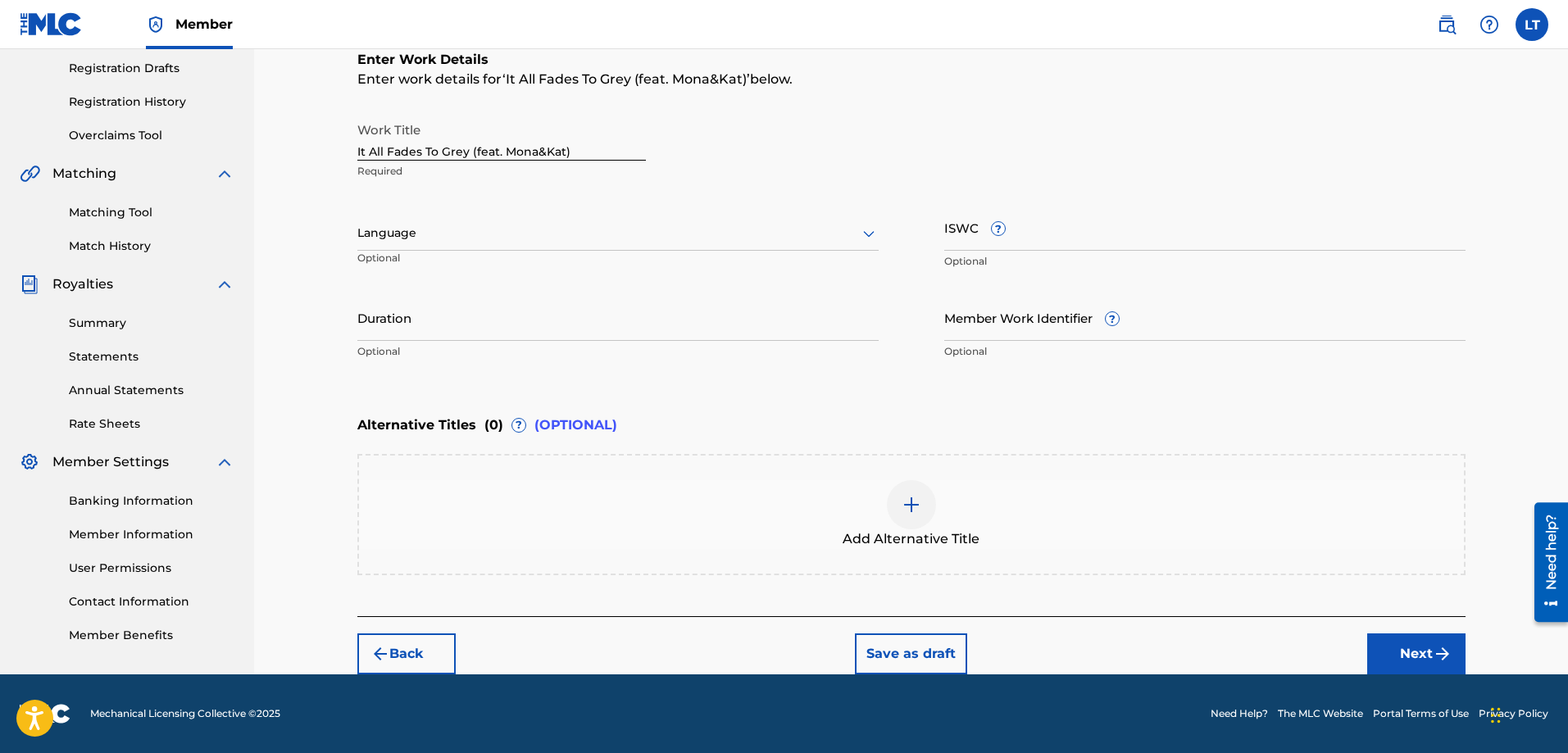
click at [1024, 237] on input "ISWC ?" at bounding box center [1205, 227] width 521 height 46
click at [1050, 238] on input "ISWC ?" at bounding box center [1205, 227] width 521 height 46
paste input "T3336191829"
type input "T3336191829"
click at [538, 242] on div at bounding box center [617, 233] width 521 height 21
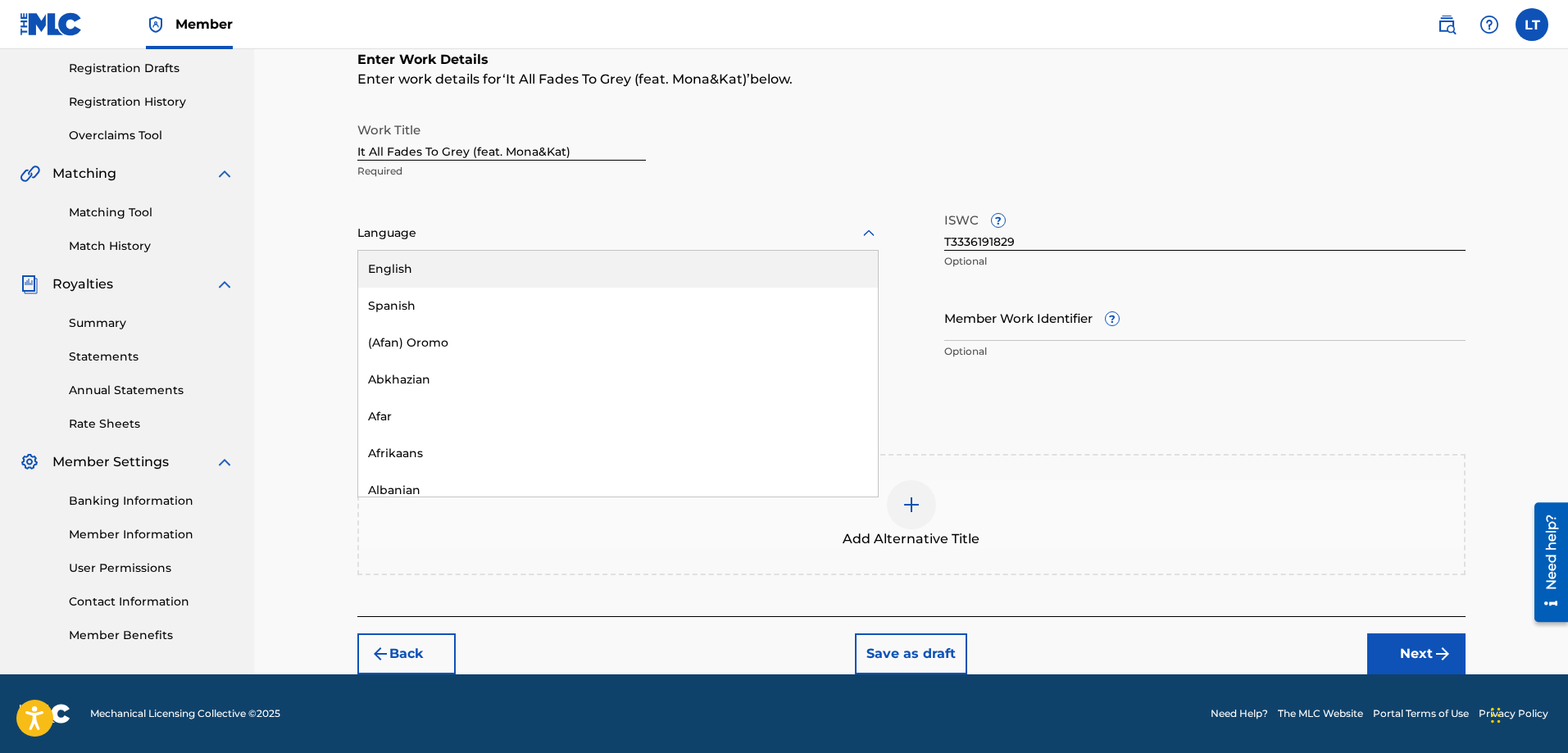
click at [470, 268] on div "English" at bounding box center [618, 268] width 520 height 37
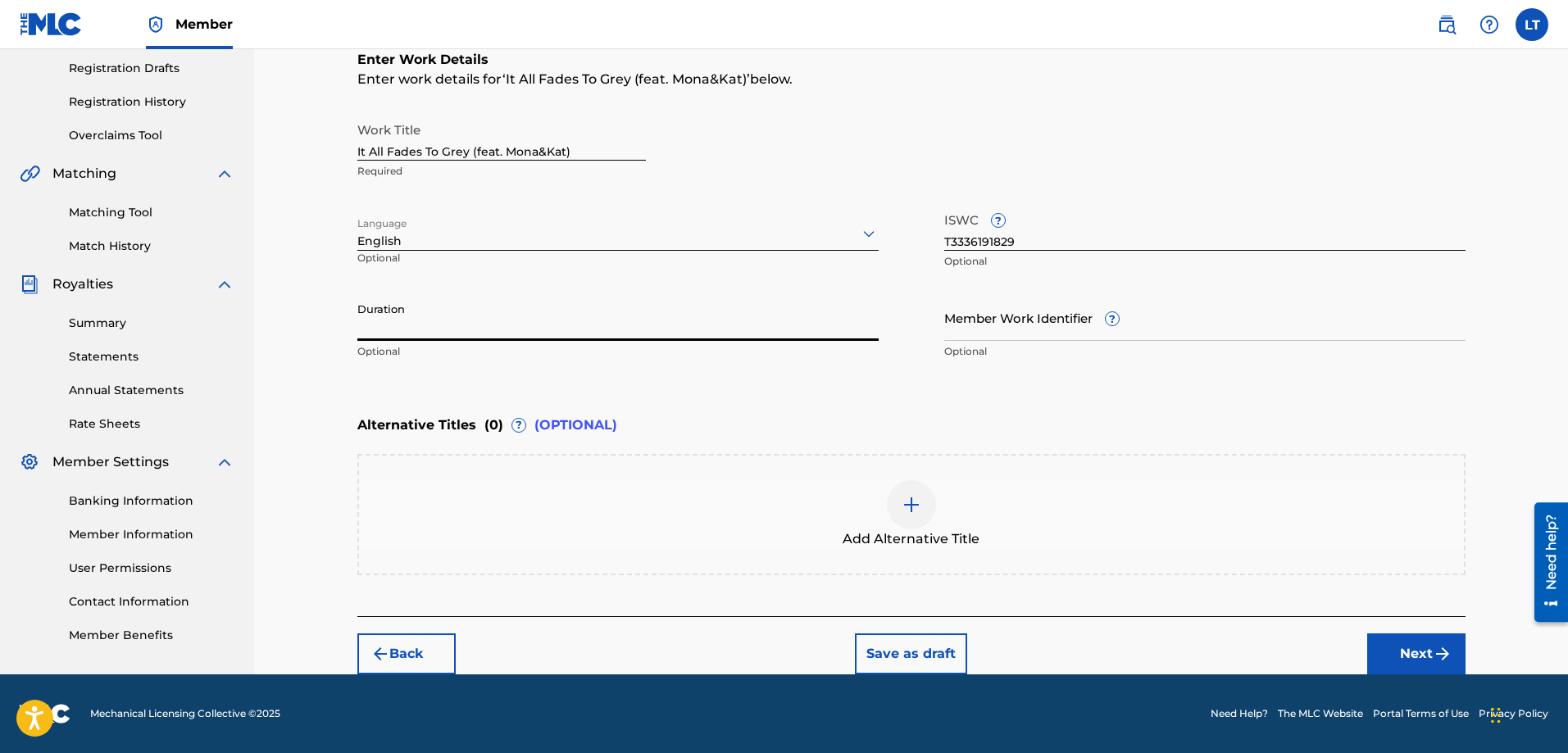
click at [459, 327] on input "Duration" at bounding box center [617, 318] width 521 height 46
click at [398, 329] on input "Duration" at bounding box center [617, 318] width 521 height 46
type input "04:22"
click at [1143, 331] on input "Member Work Identifier ?" at bounding box center [1205, 318] width 521 height 46
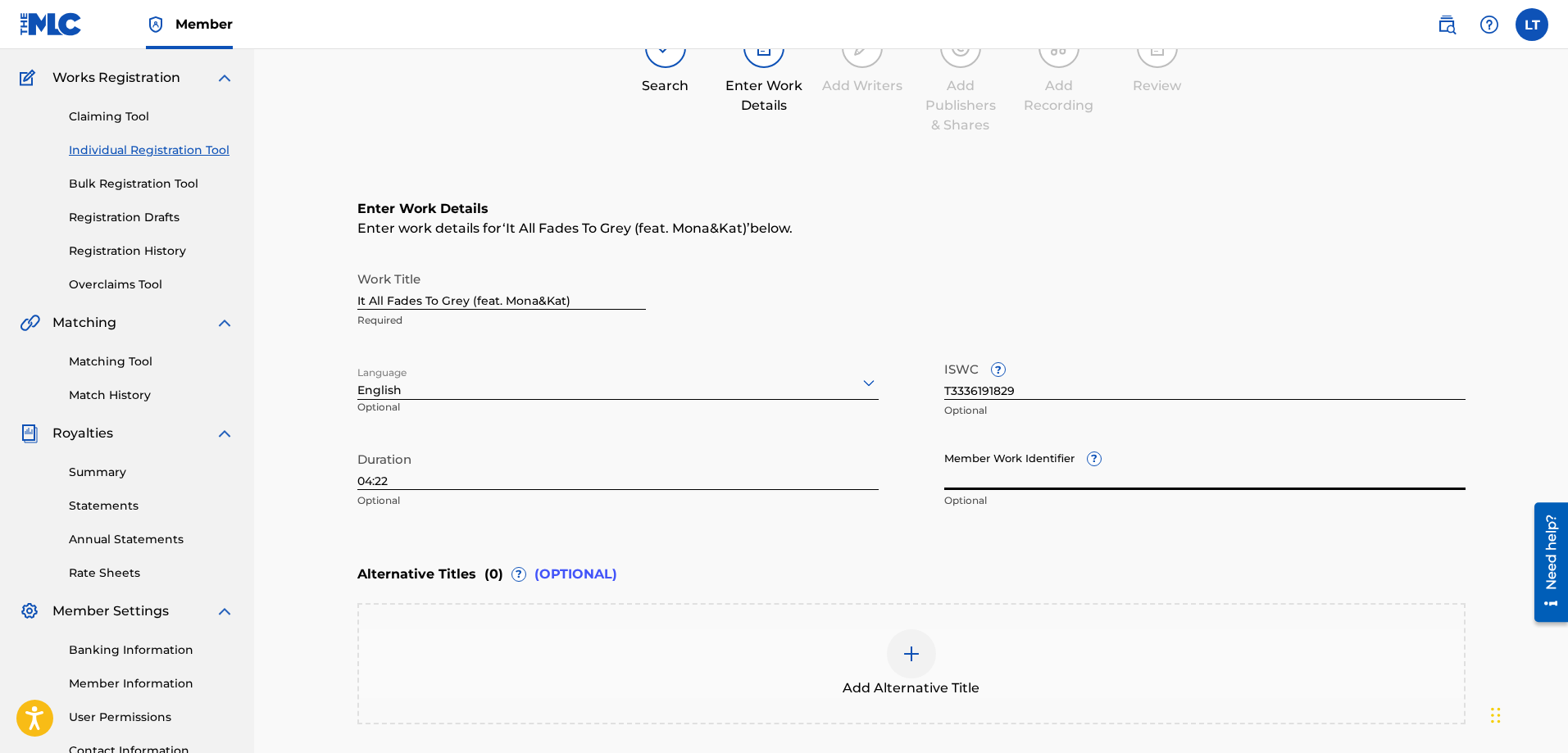
scroll to position [110, 0]
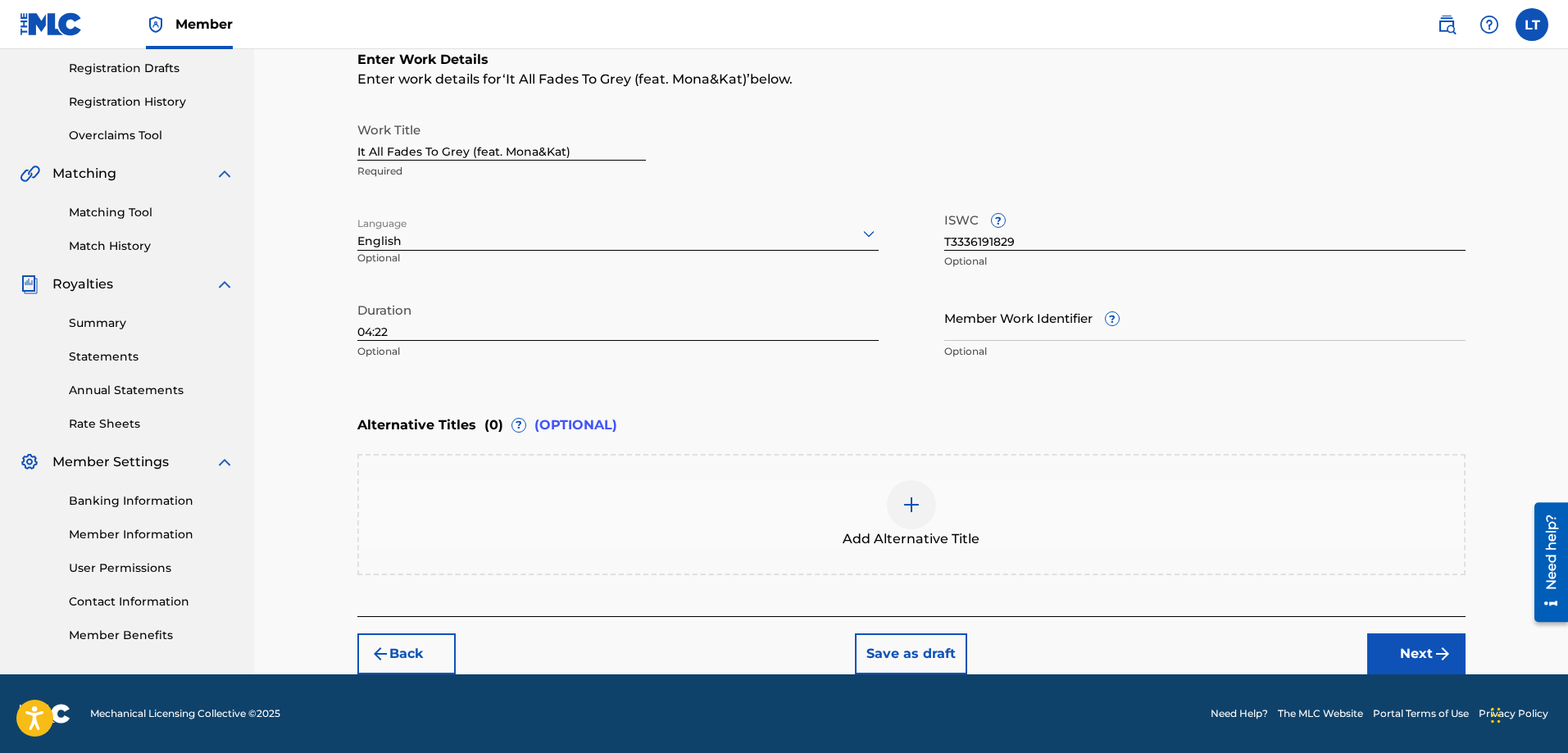
click at [1435, 650] on img "submit" at bounding box center [1442, 653] width 20 height 20
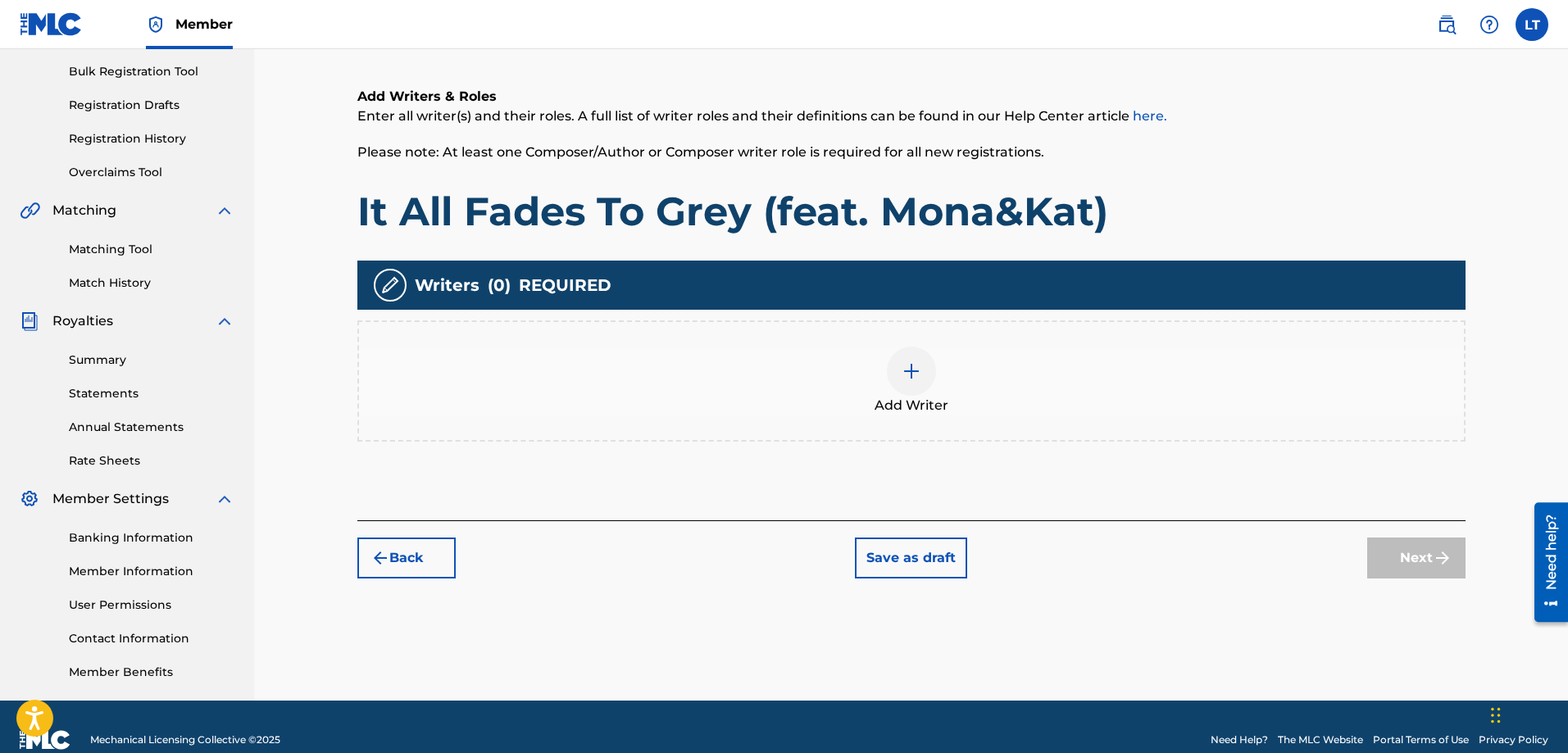
scroll to position [238, 0]
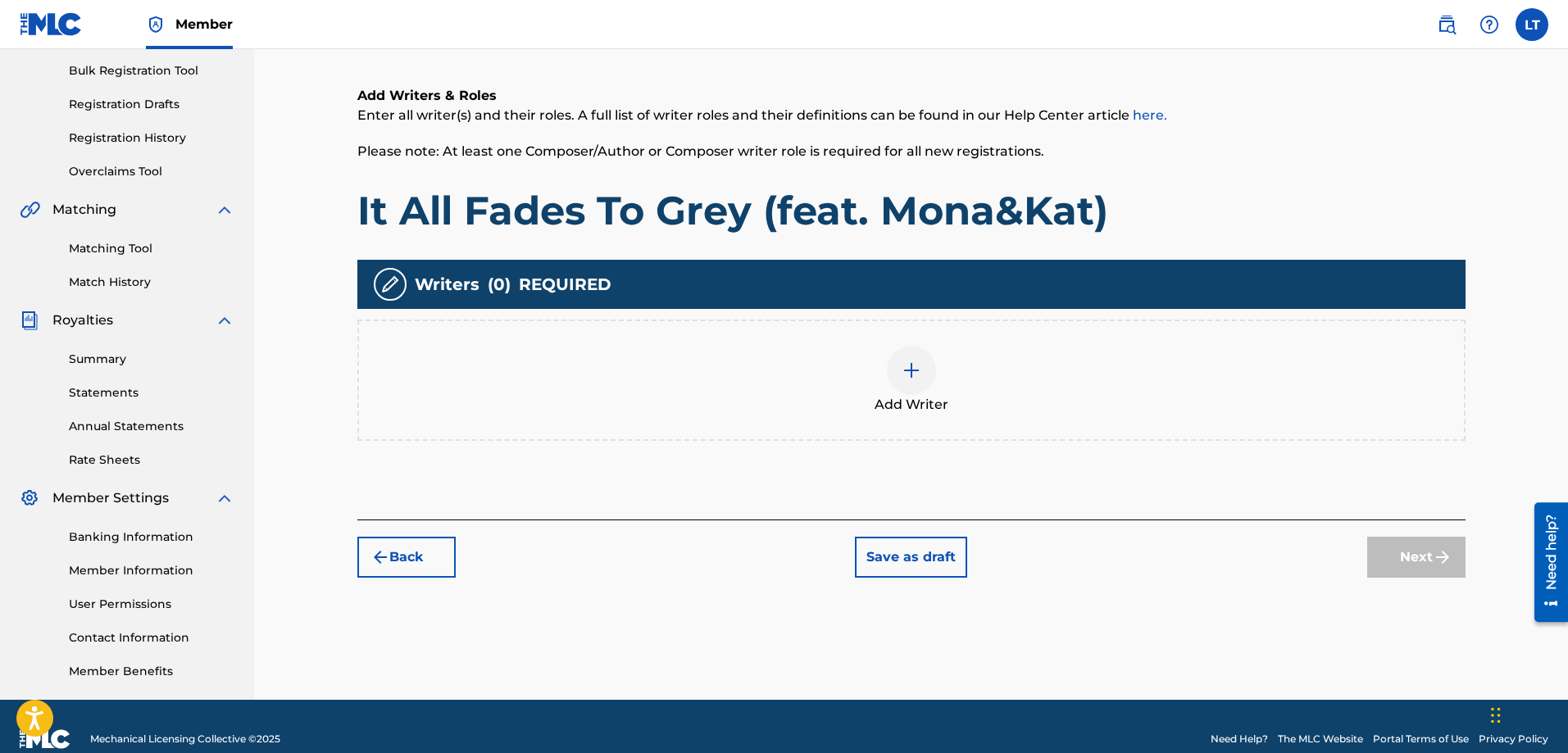
click at [904, 377] on img at bounding box center [911, 370] width 20 height 20
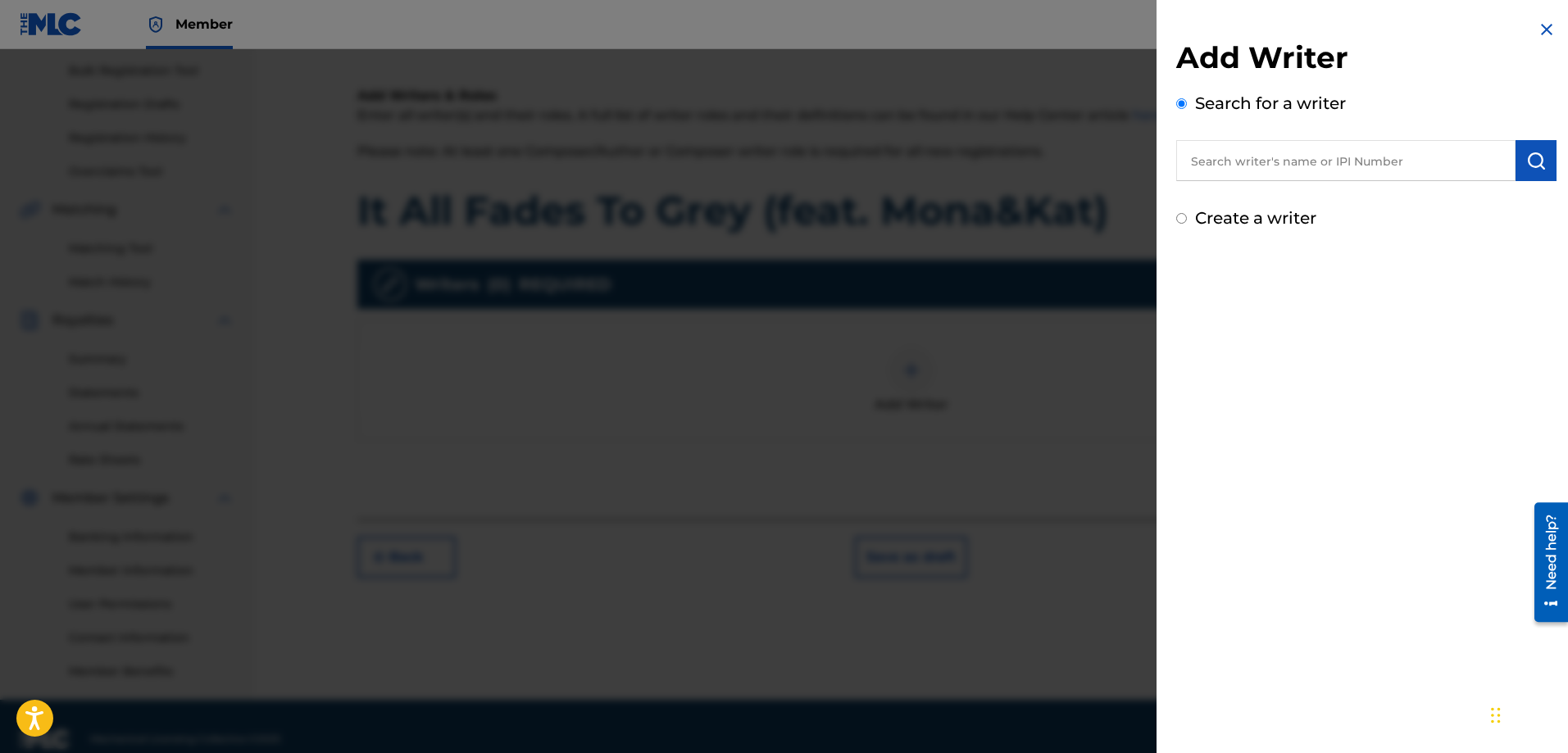
click at [1267, 167] on input "text" at bounding box center [1346, 161] width 339 height 41
type input "[PERSON_NAME]"
click at [1542, 158] on button "submit" at bounding box center [1536, 161] width 41 height 41
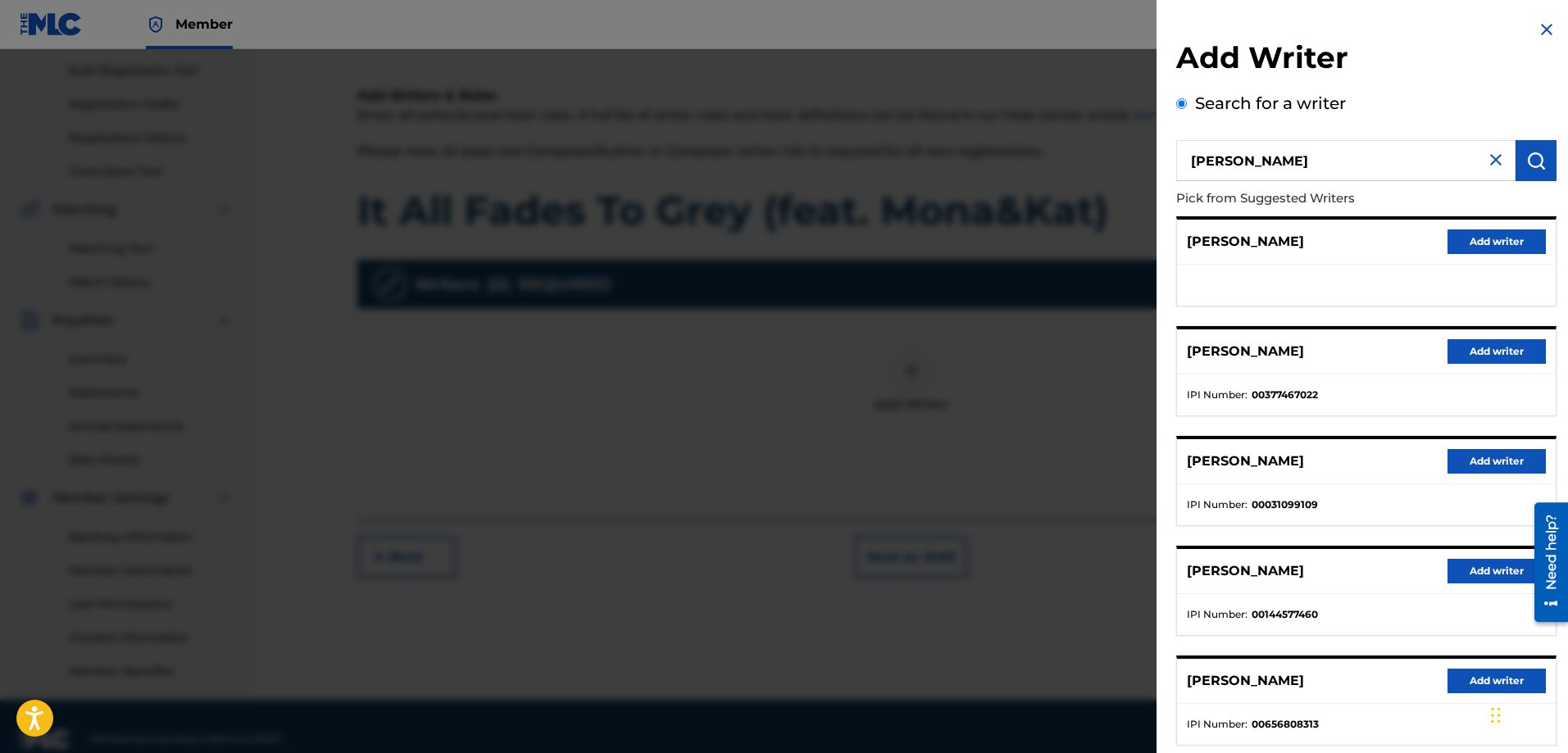
click at [1477, 356] on button "Add writer" at bounding box center [1497, 351] width 98 height 25
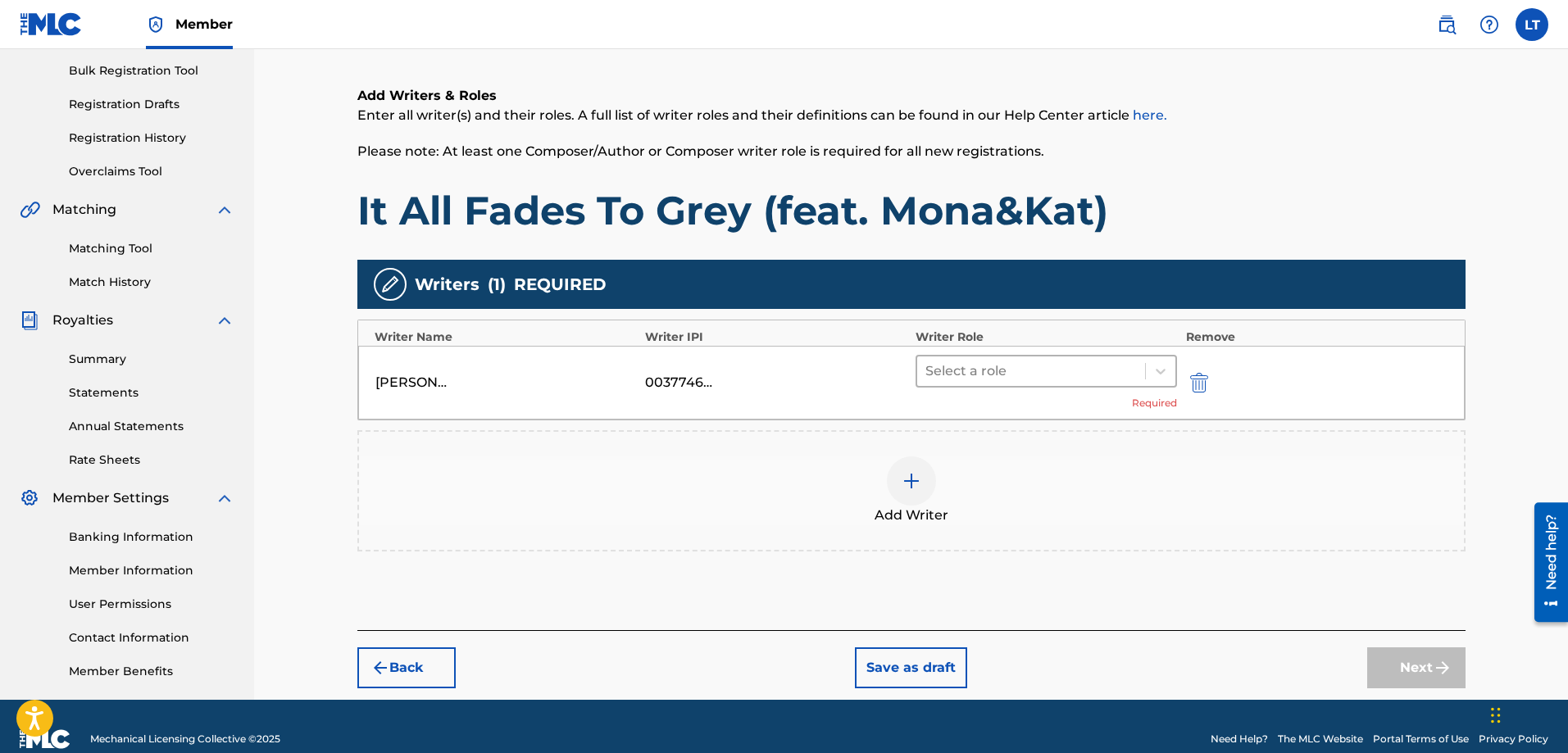
click at [1025, 378] on div at bounding box center [1032, 371] width 213 height 23
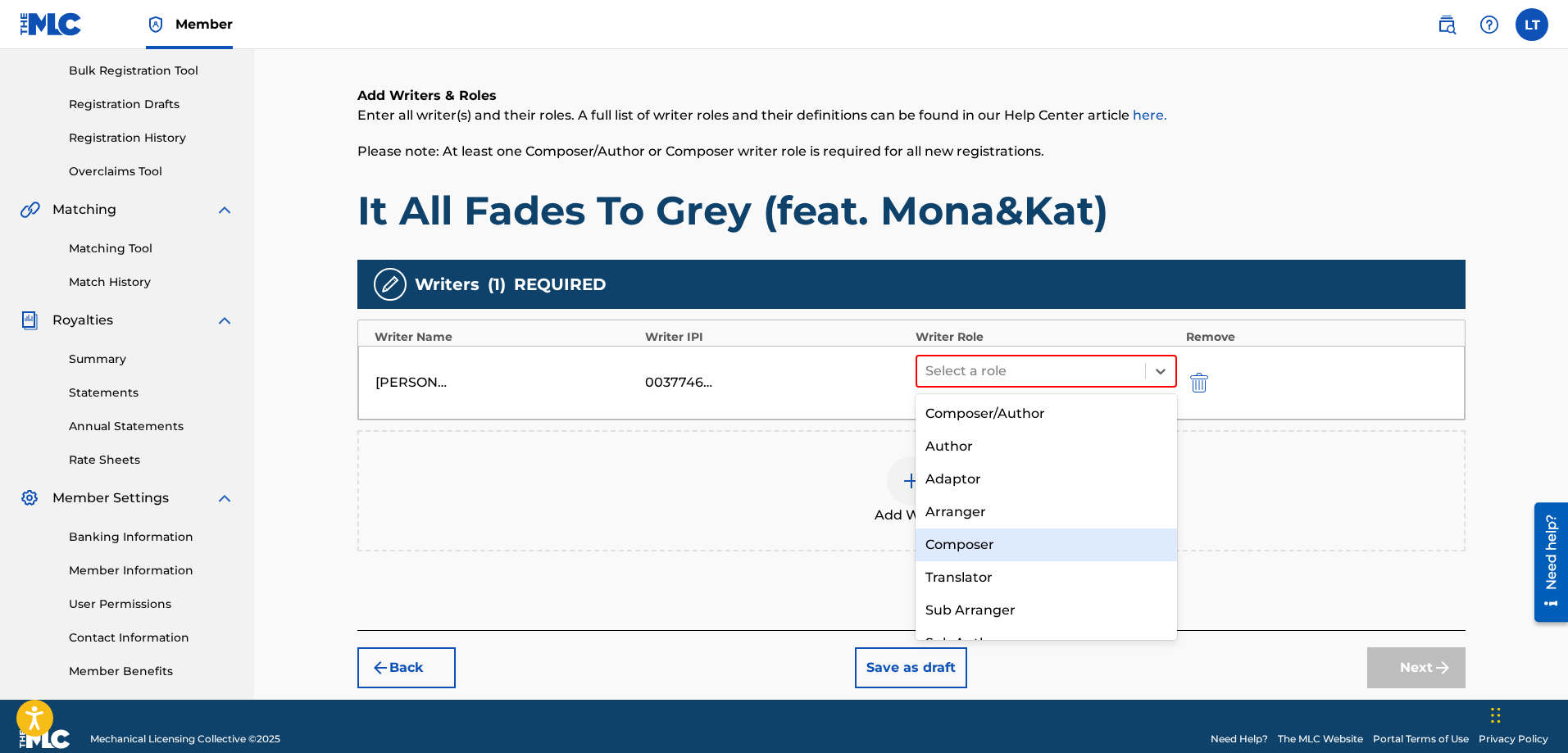
click at [959, 548] on div "Composer" at bounding box center [1046, 545] width 263 height 33
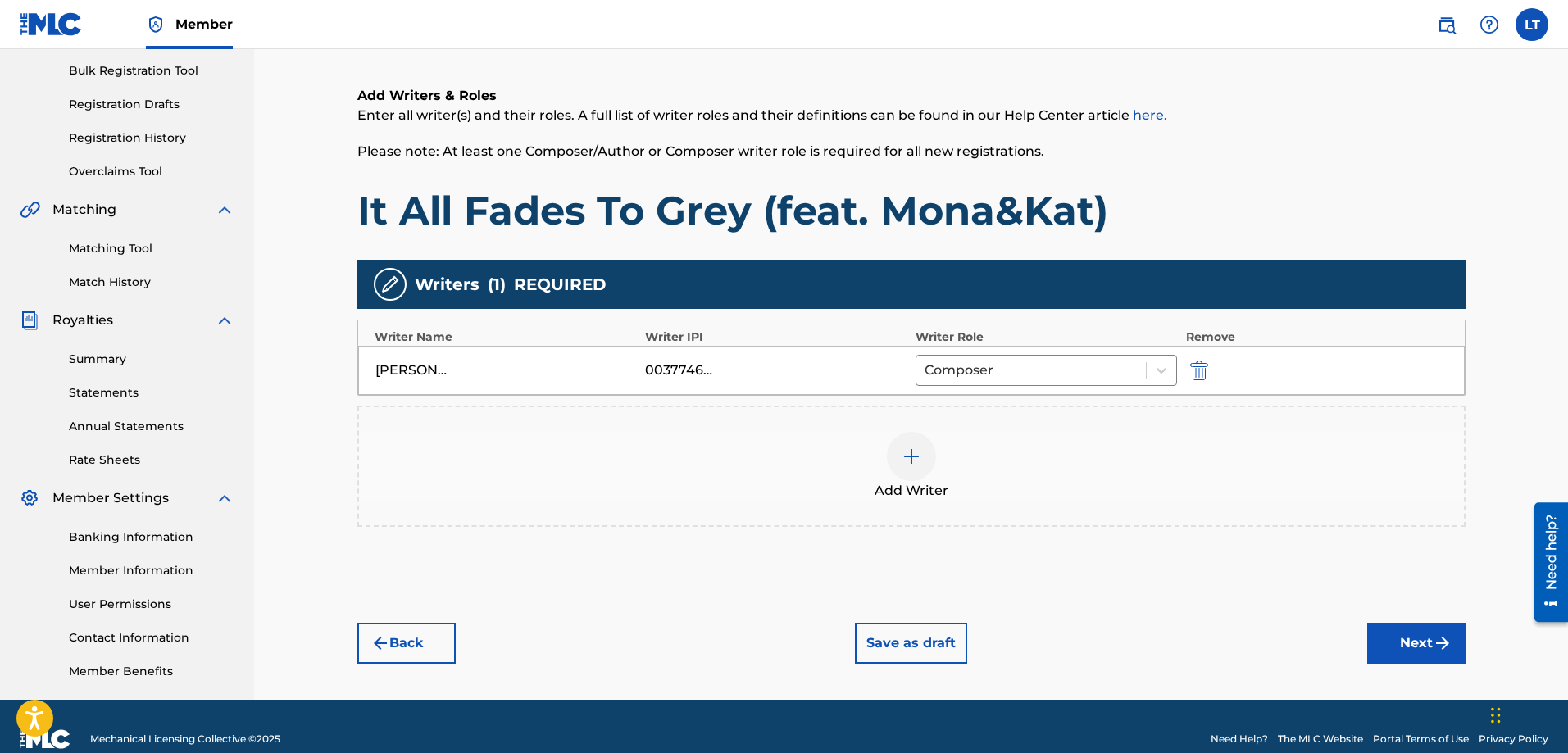
click at [917, 453] on img at bounding box center [911, 456] width 20 height 20
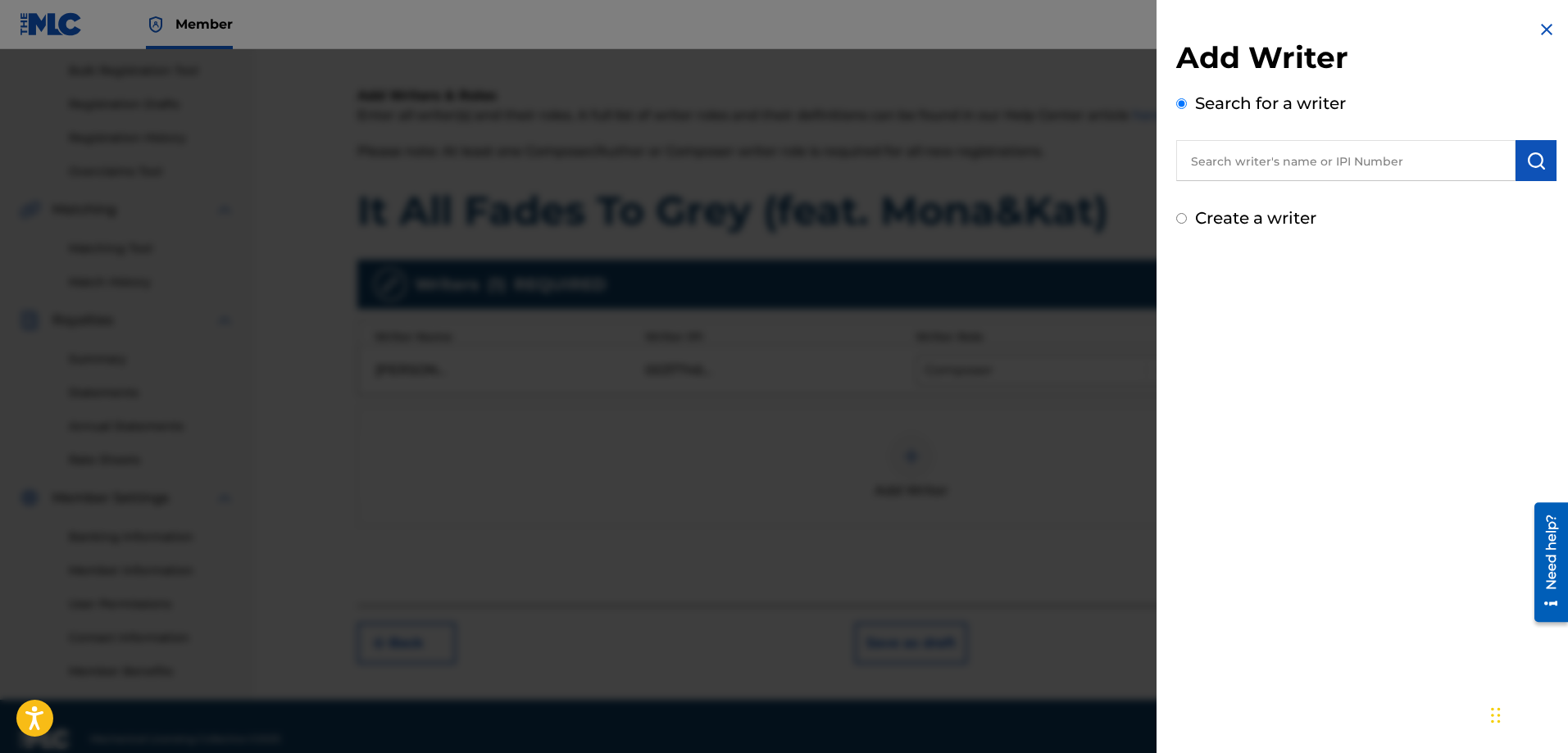
click at [1243, 154] on input "text" at bounding box center [1346, 161] width 339 height 41
paste input "[PERSON_NAME]"
click at [1311, 200] on strong "souponetsky" at bounding box center [1354, 198] width 89 height 15
type input "[PERSON_NAME]"
click at [1527, 151] on img "submit" at bounding box center [1536, 160] width 20 height 20
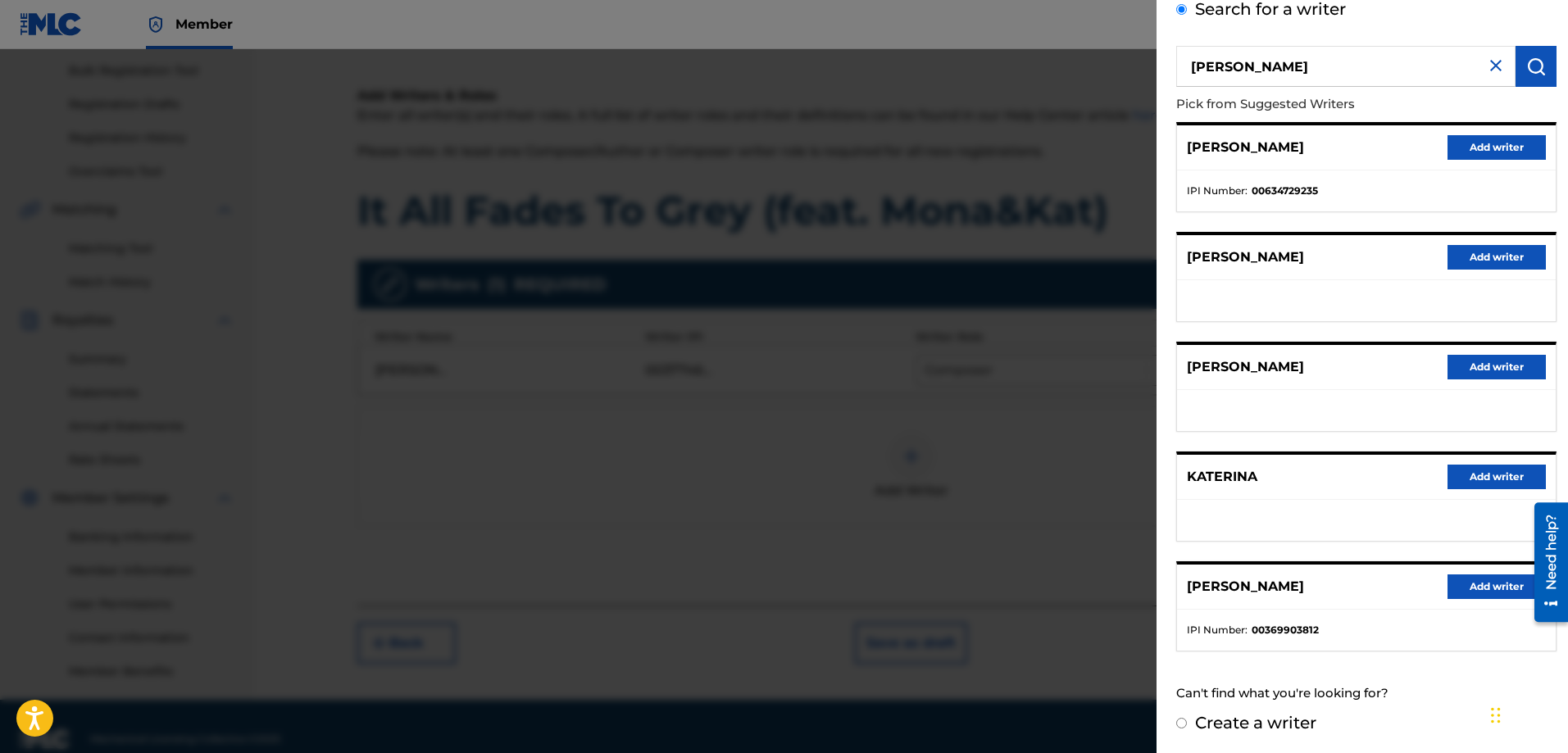
scroll to position [96, 0]
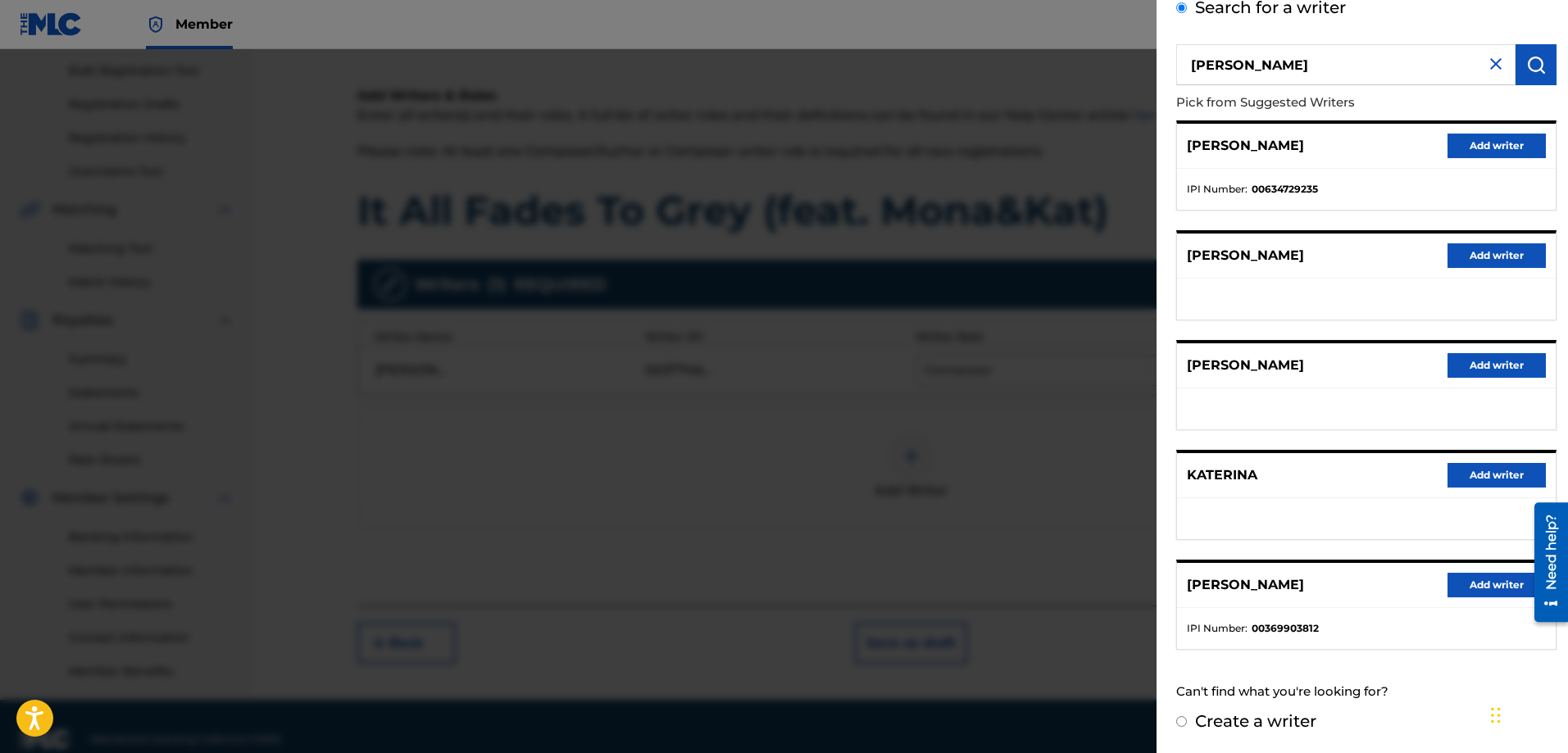
click at [1496, 583] on button "Add writer" at bounding box center [1497, 584] width 98 height 25
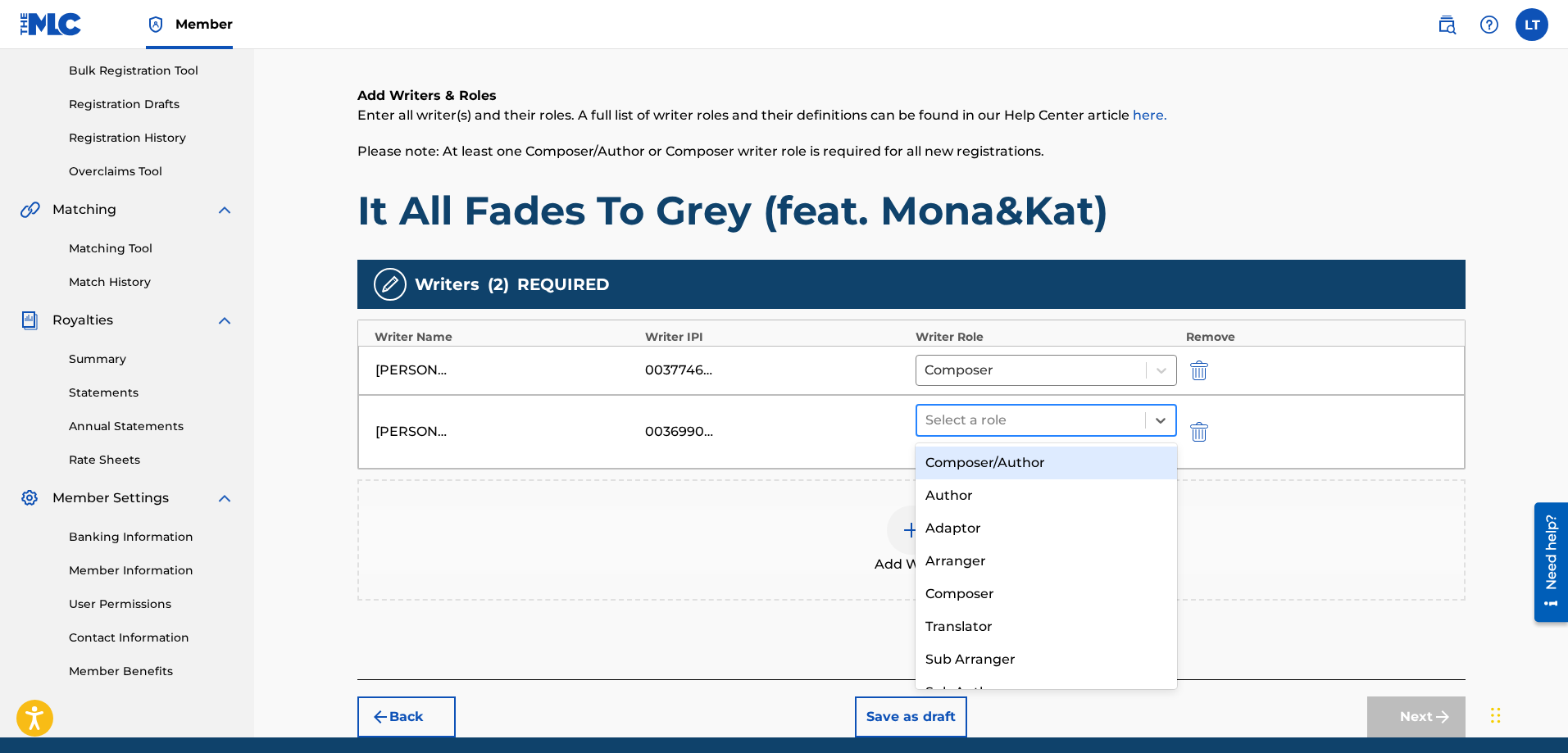
click at [958, 428] on div at bounding box center [1032, 420] width 213 height 23
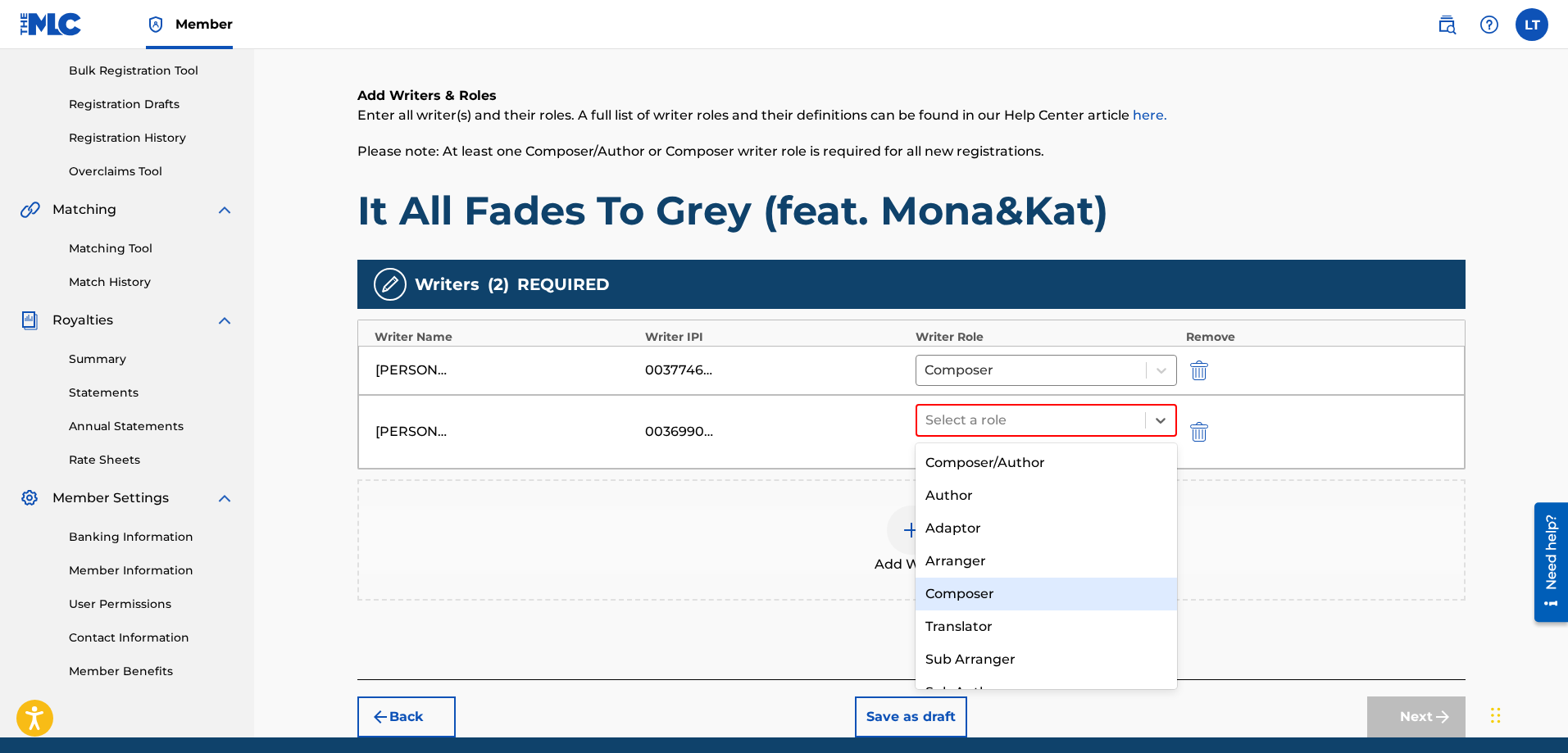
click at [965, 585] on div "Composer" at bounding box center [1046, 594] width 263 height 33
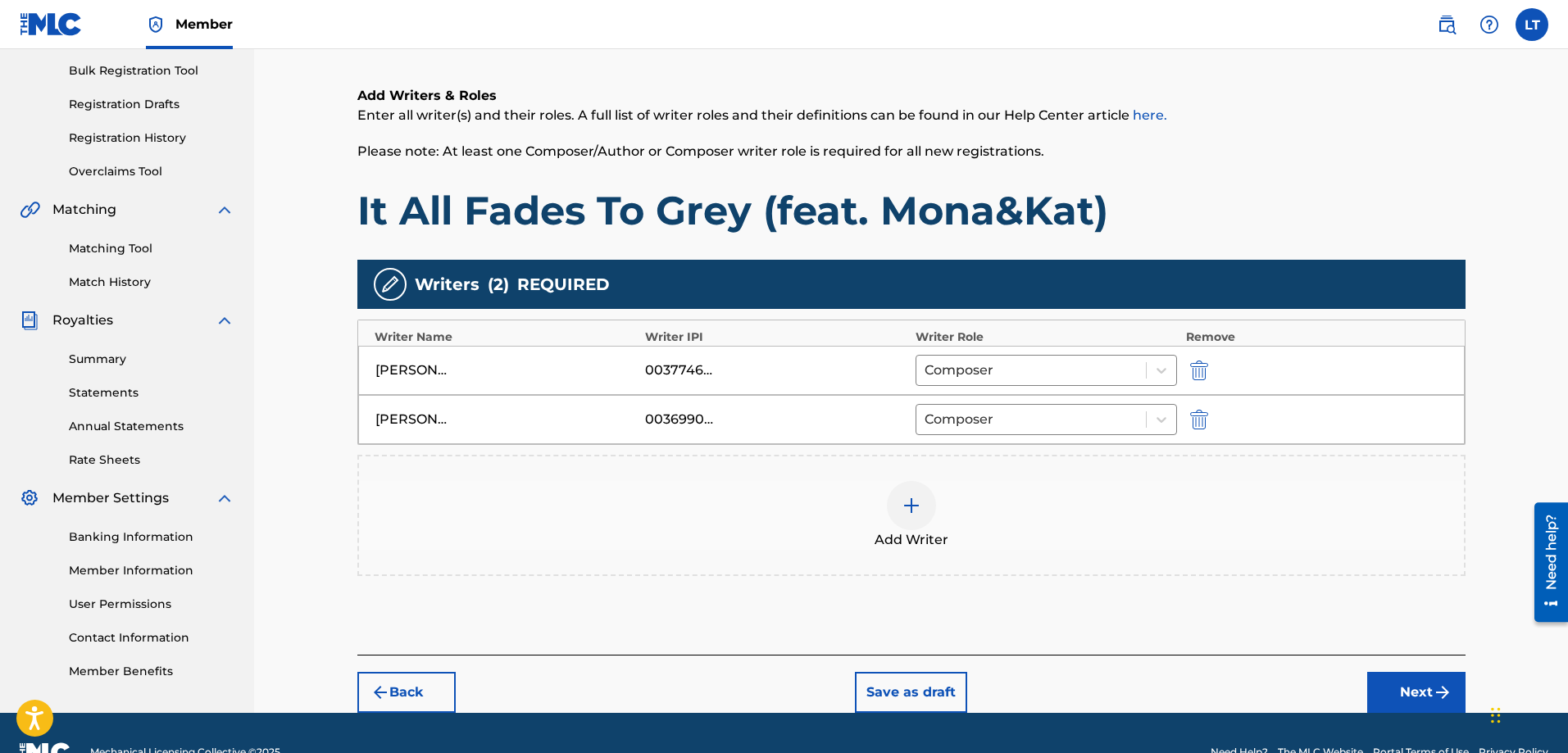
click at [916, 503] on img at bounding box center [911, 505] width 20 height 20
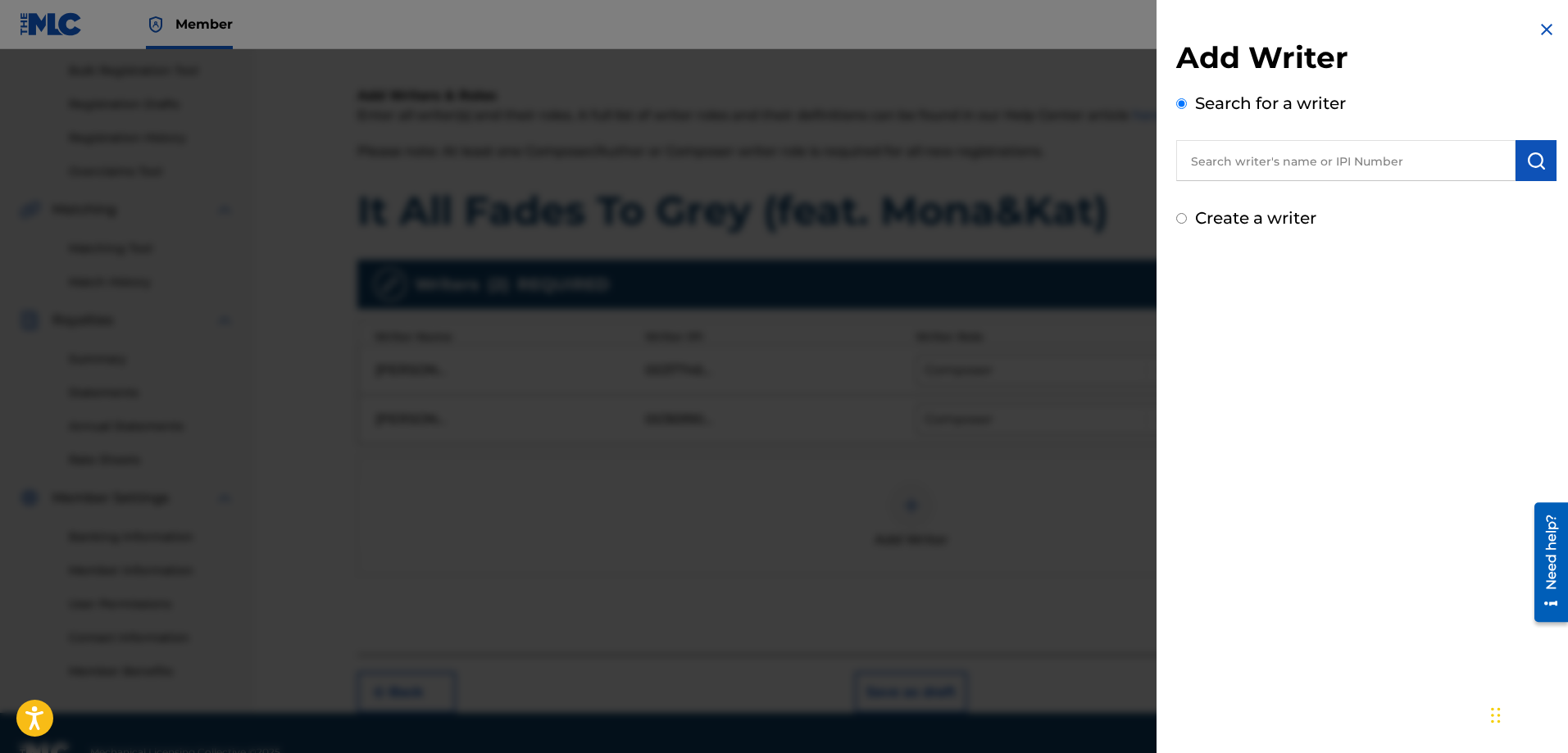
click at [1266, 143] on input "text" at bounding box center [1346, 161] width 339 height 41
click at [1274, 157] on input "text" at bounding box center [1346, 161] width 339 height 41
paste input "[PERSON_NAME]"
type input "[PERSON_NAME]"
click at [1520, 157] on button "submit" at bounding box center [1536, 161] width 41 height 41
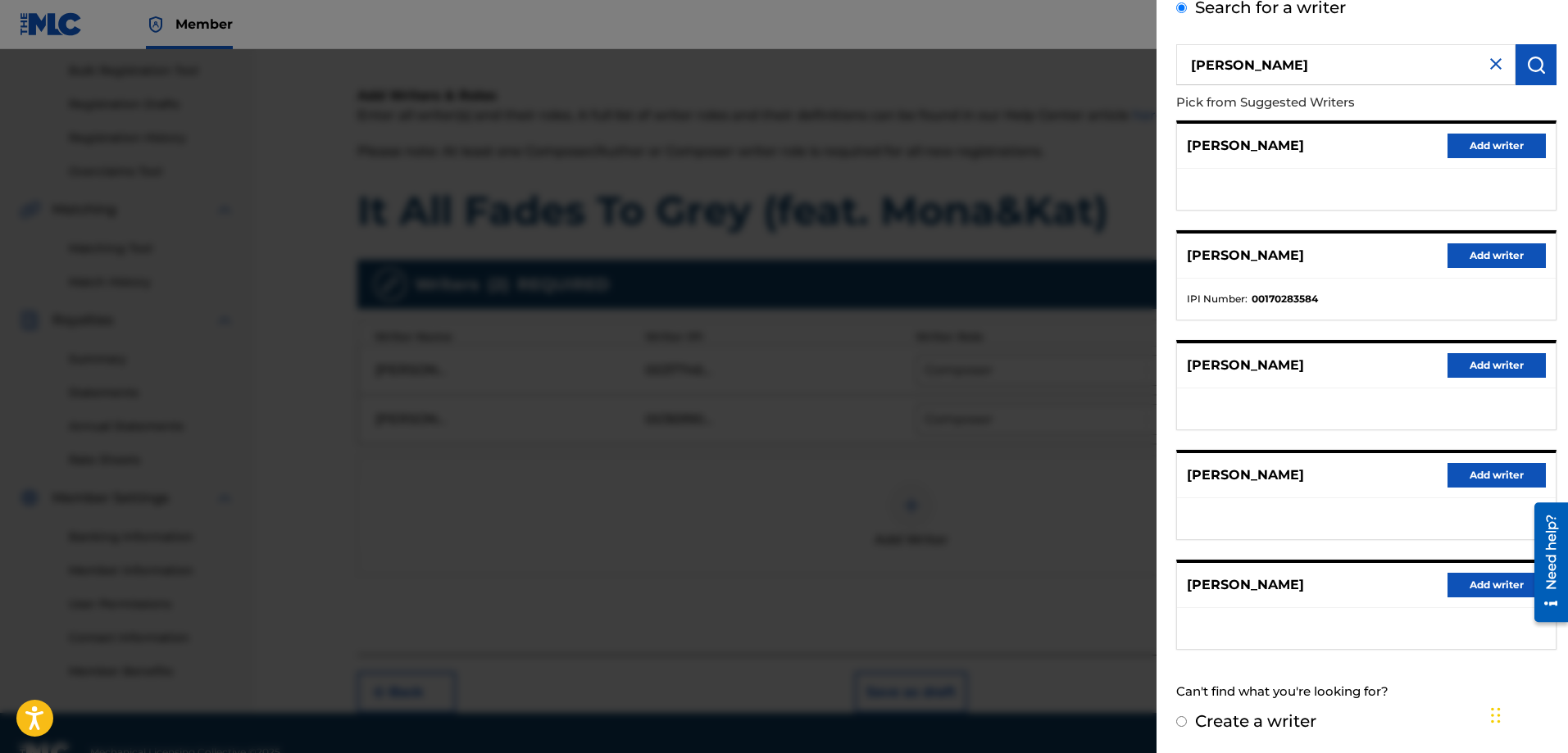
click at [1243, 725] on label "Create a writer" at bounding box center [1255, 720] width 121 height 20
radio input "true"
click at [1187, 725] on input "Create a writer" at bounding box center [1181, 721] width 10 height 10
radio input "false"
radio input "true"
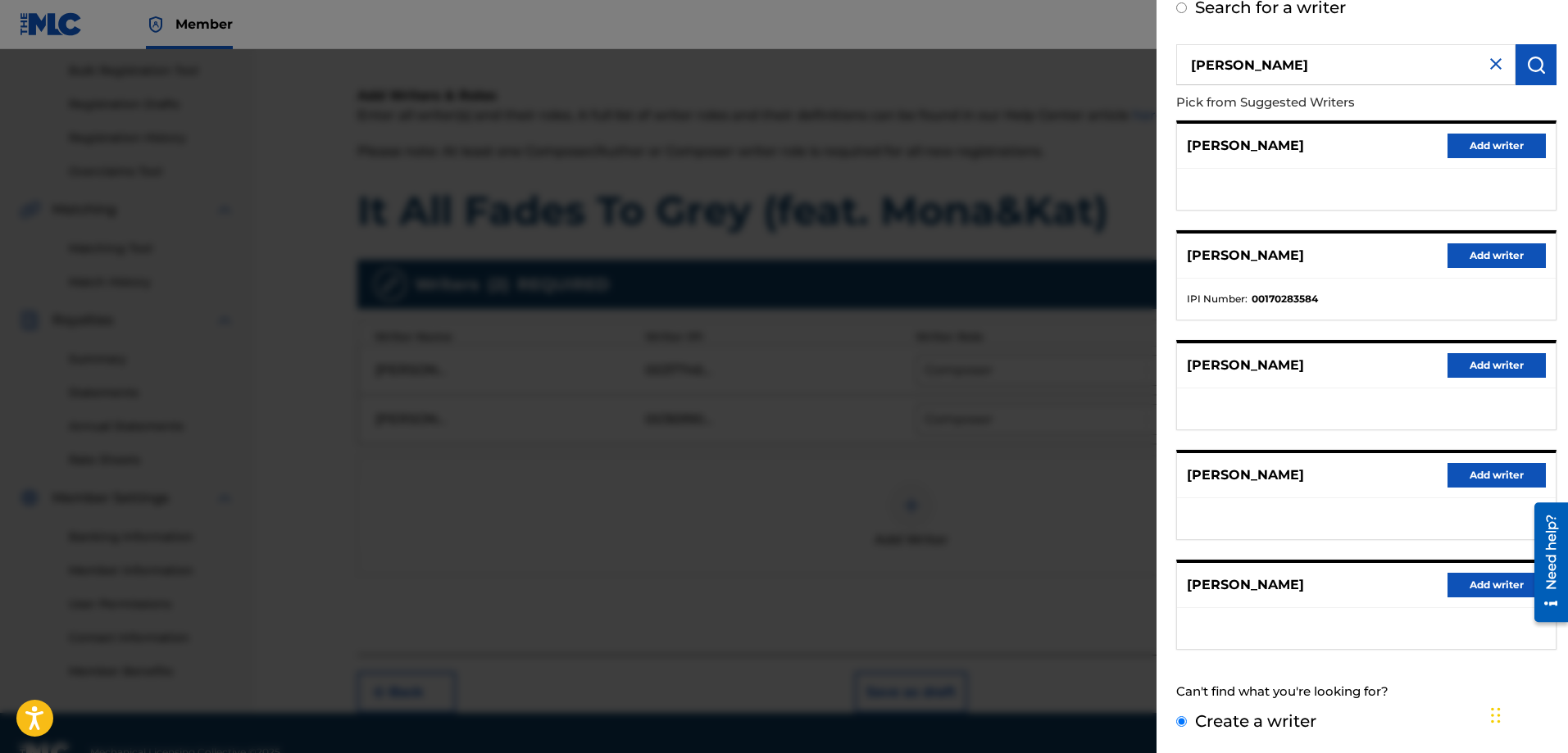
scroll to position [0, 0]
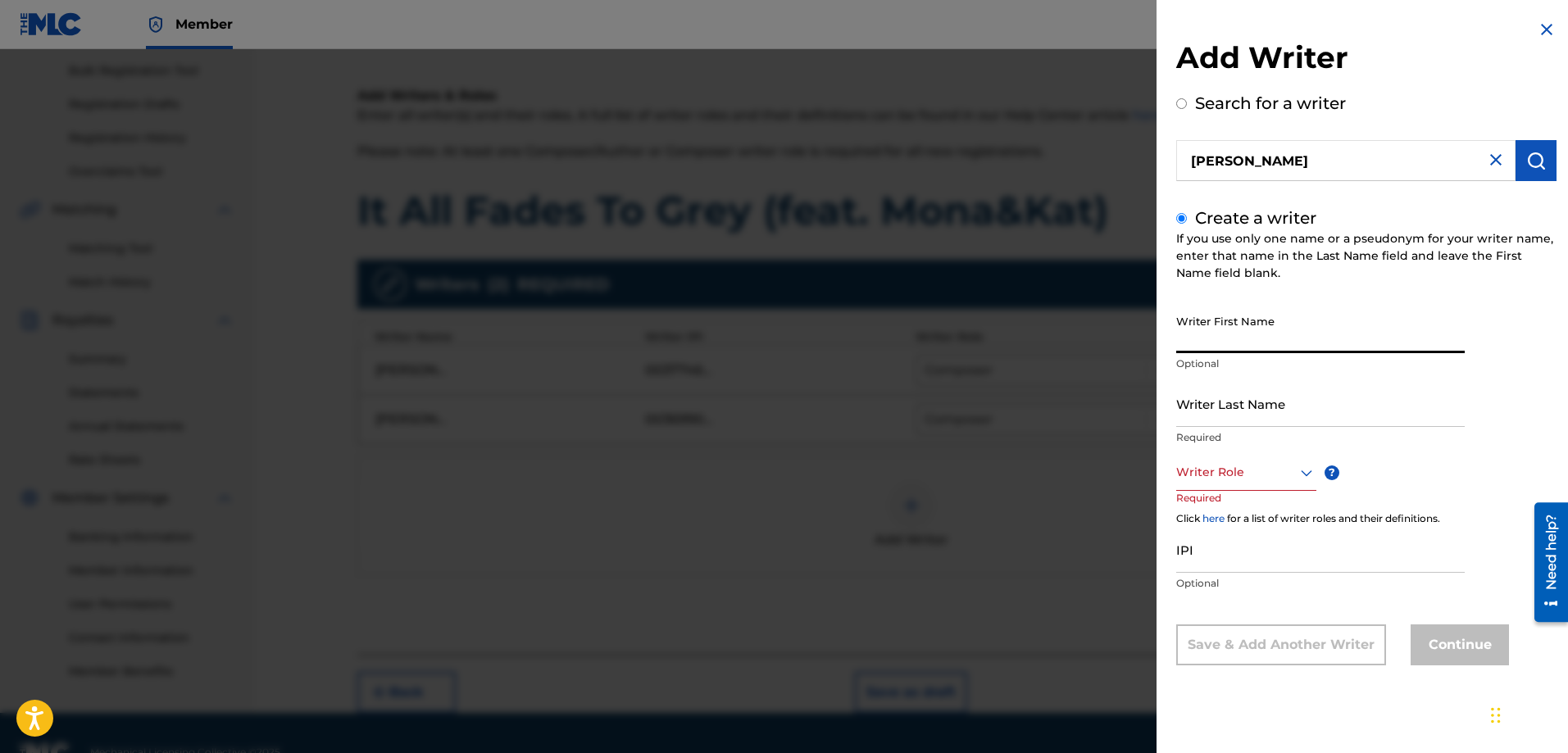
click at [1267, 339] on input "Writer First Name" at bounding box center [1320, 330] width 288 height 46
type input "[PERSON_NAME]"
type input "Zaki"
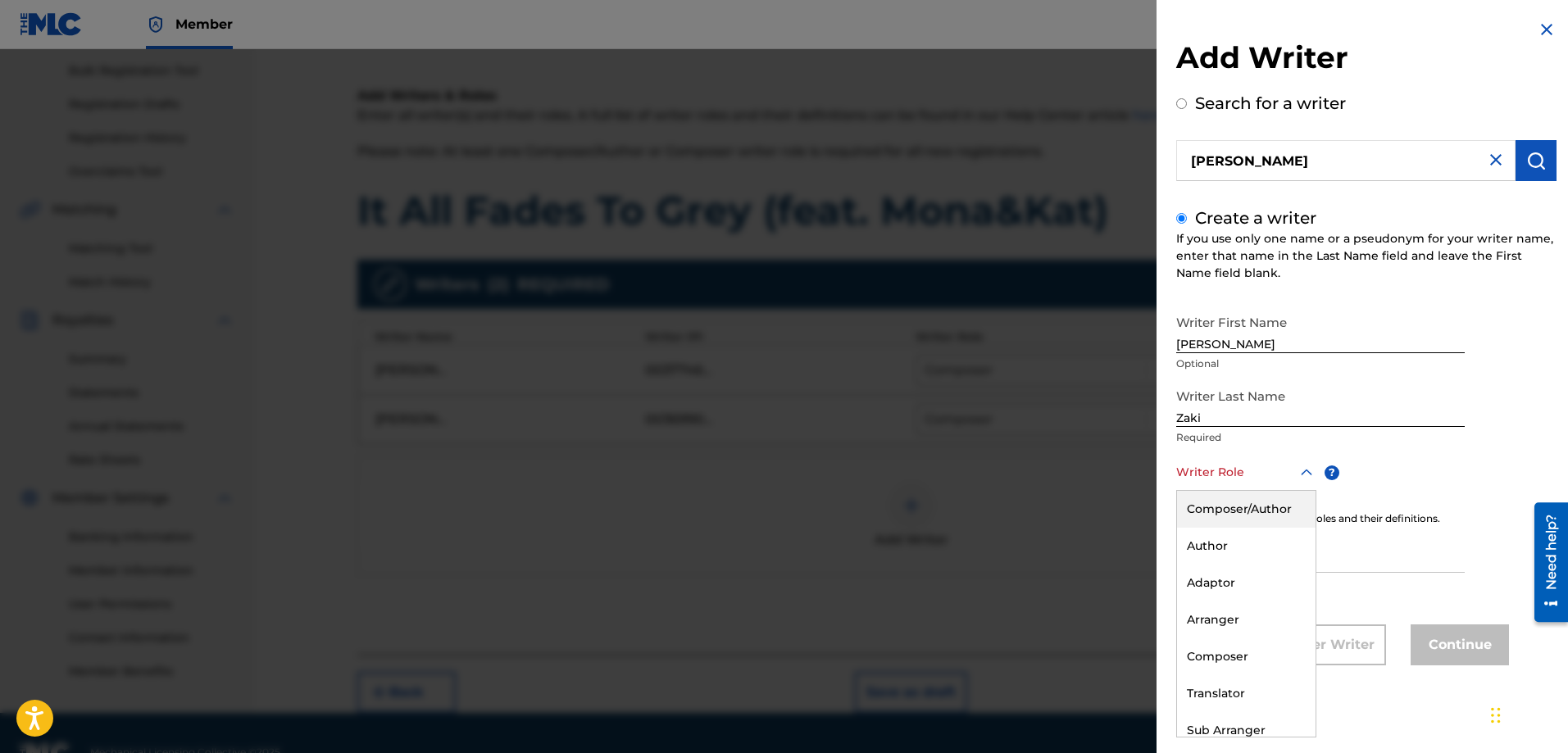
click at [1242, 475] on div at bounding box center [1246, 472] width 140 height 21
click at [1218, 540] on div "Author" at bounding box center [1246, 546] width 139 height 37
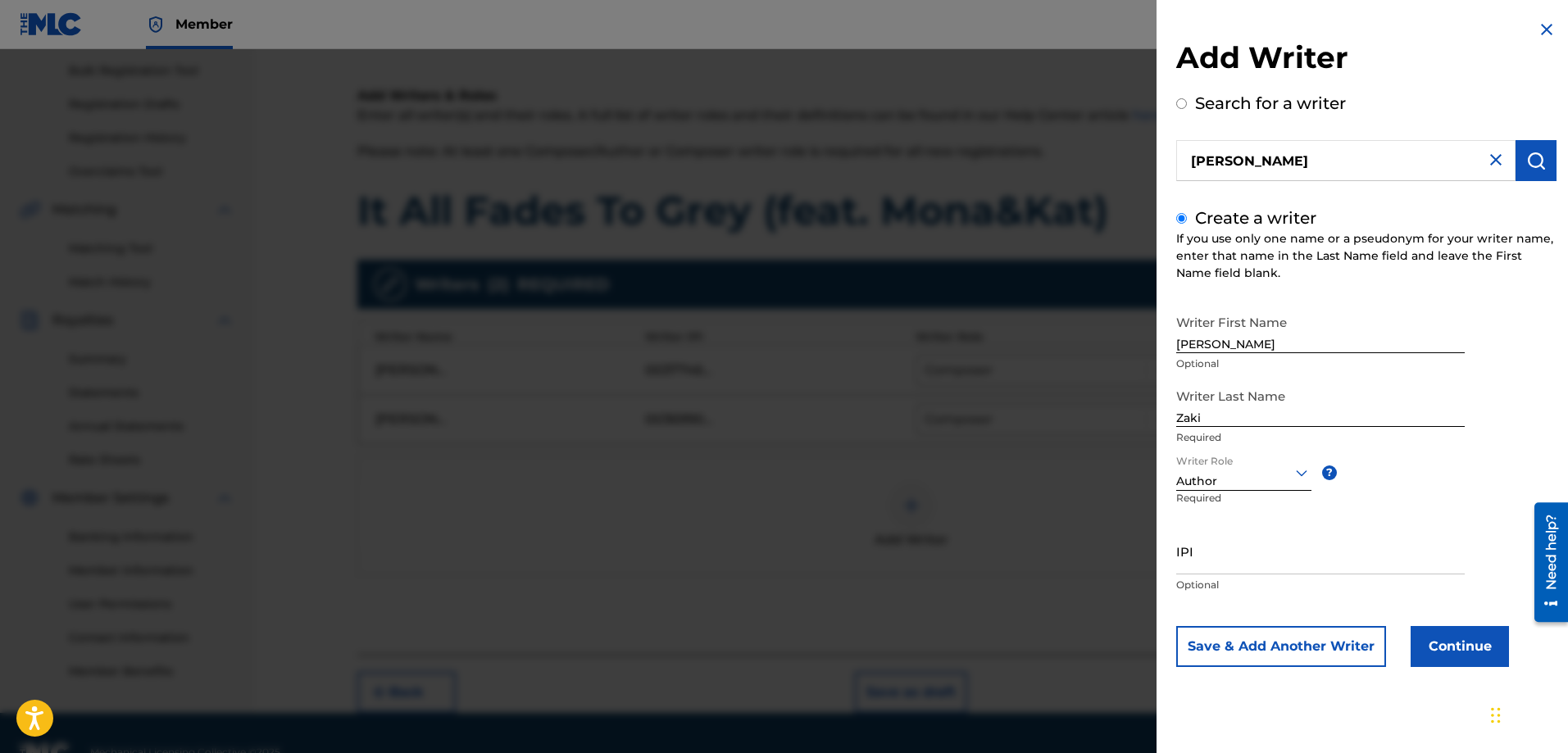
click at [1301, 559] on input "IPI" at bounding box center [1320, 551] width 288 height 46
click at [1227, 568] on input "IPI" at bounding box center [1320, 551] width 288 height 46
paste input "1213163996"
type input "1213163996"
click at [1447, 650] on button "Continue" at bounding box center [1460, 646] width 98 height 41
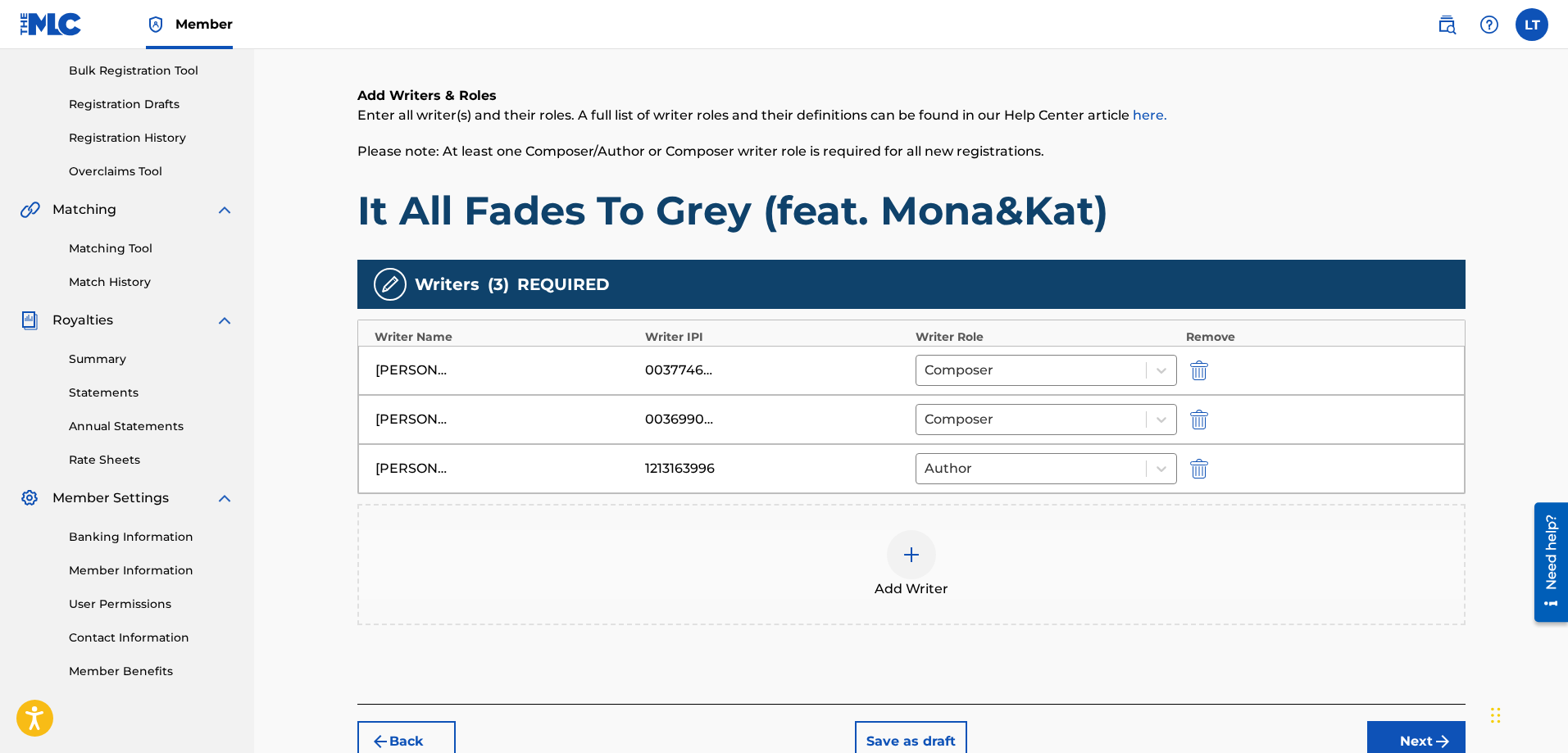
scroll to position [325, 0]
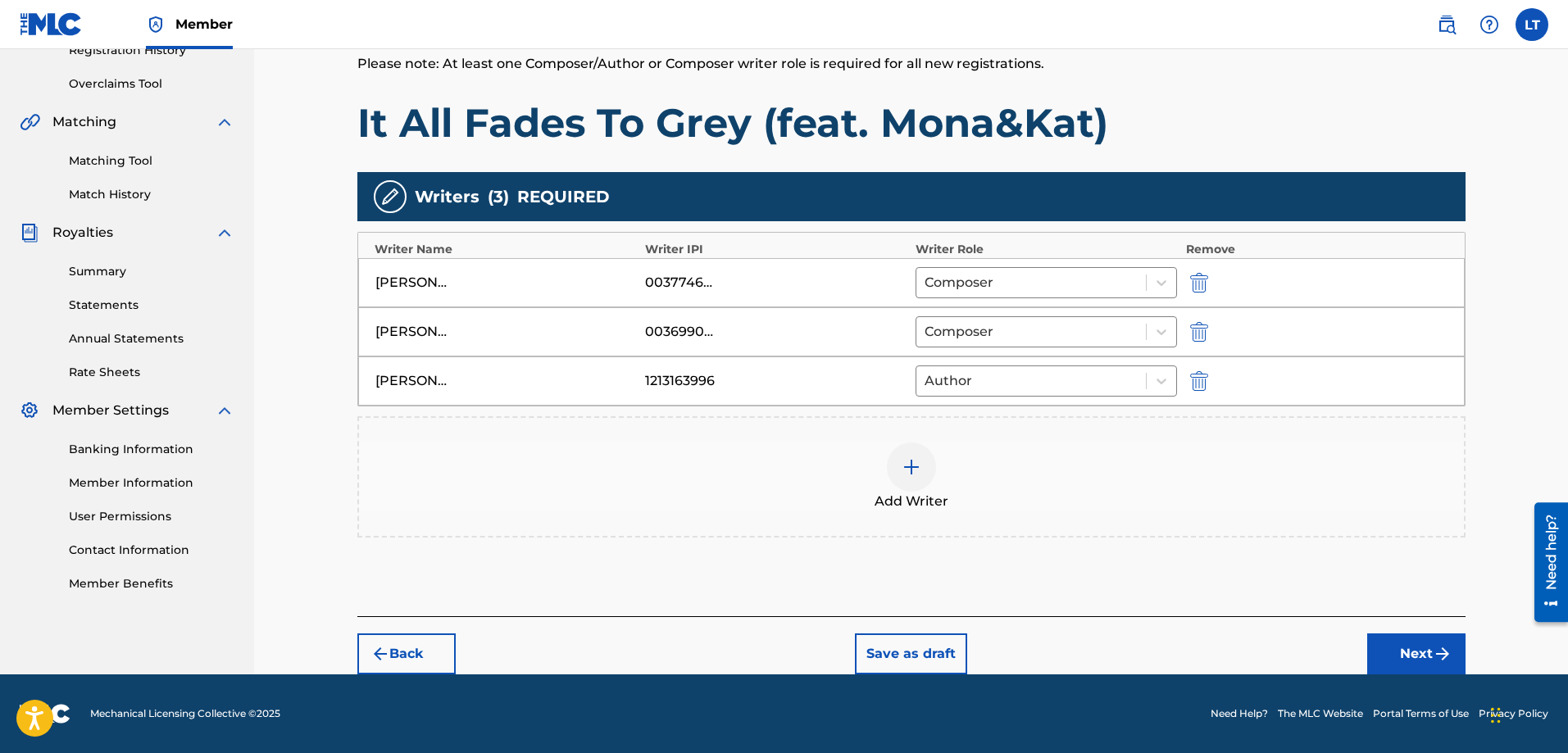
click at [1395, 657] on button "Next" at bounding box center [1416, 654] width 98 height 41
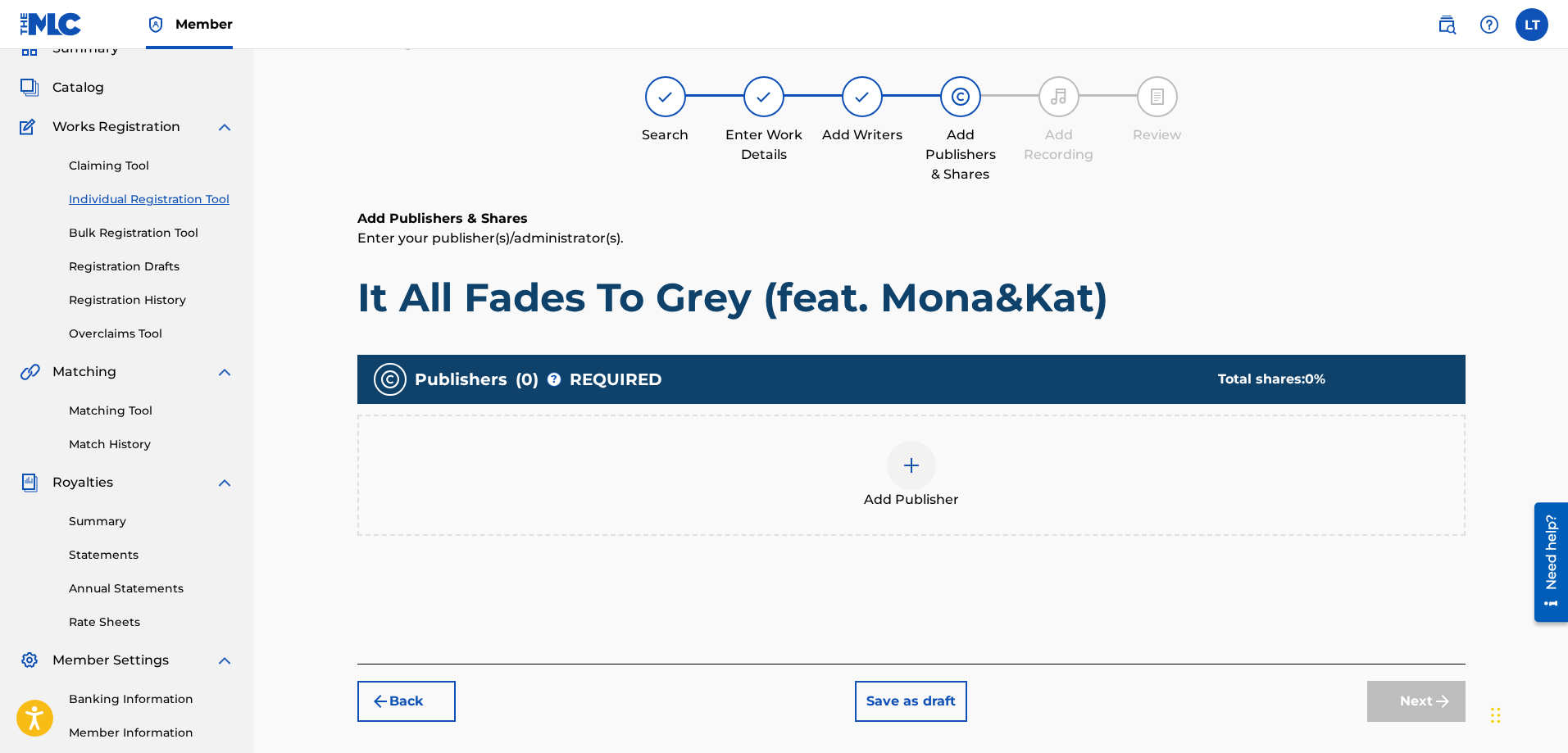
scroll to position [74, 0]
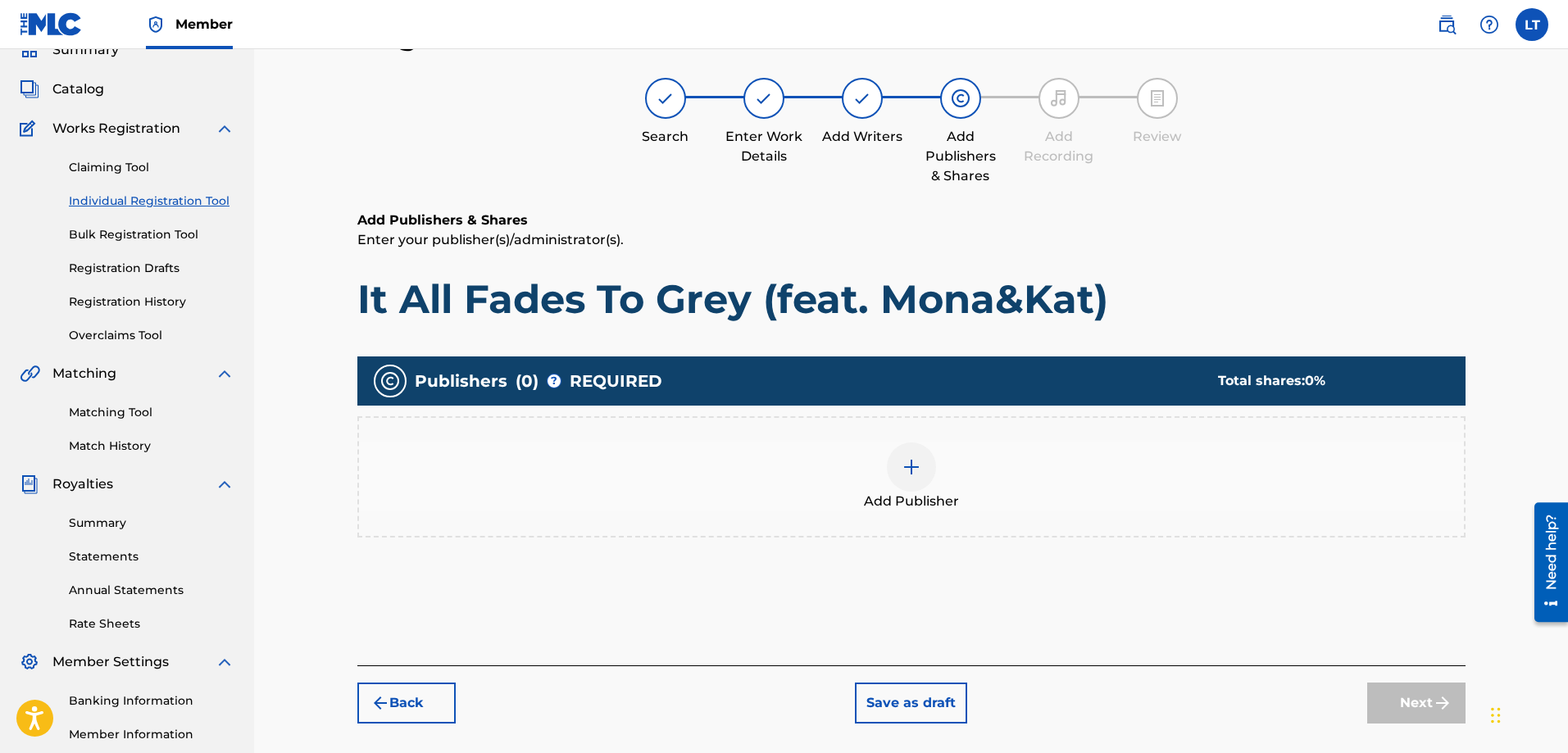
click at [915, 462] on img at bounding box center [911, 466] width 20 height 20
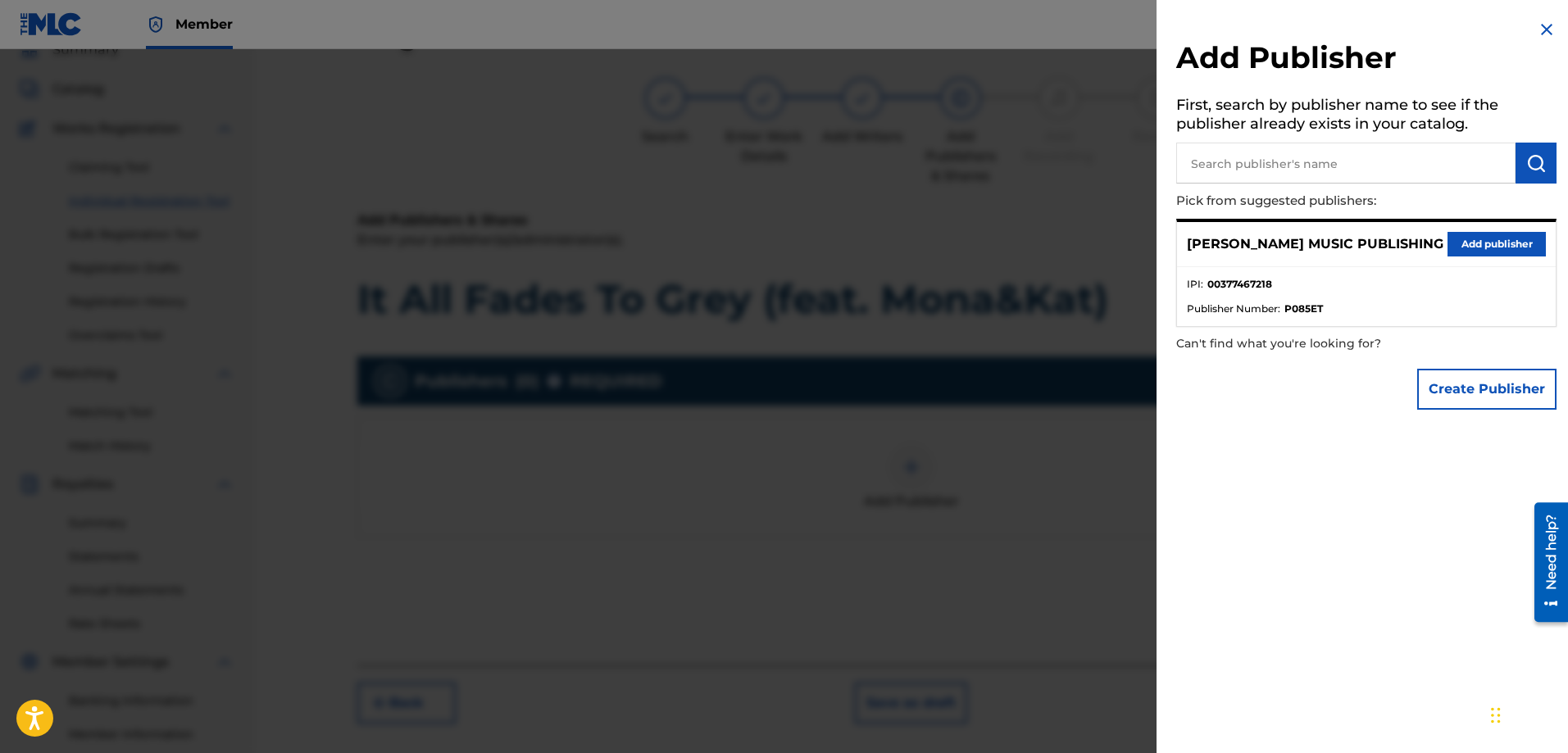
click at [1474, 248] on button "Add publisher" at bounding box center [1497, 244] width 98 height 25
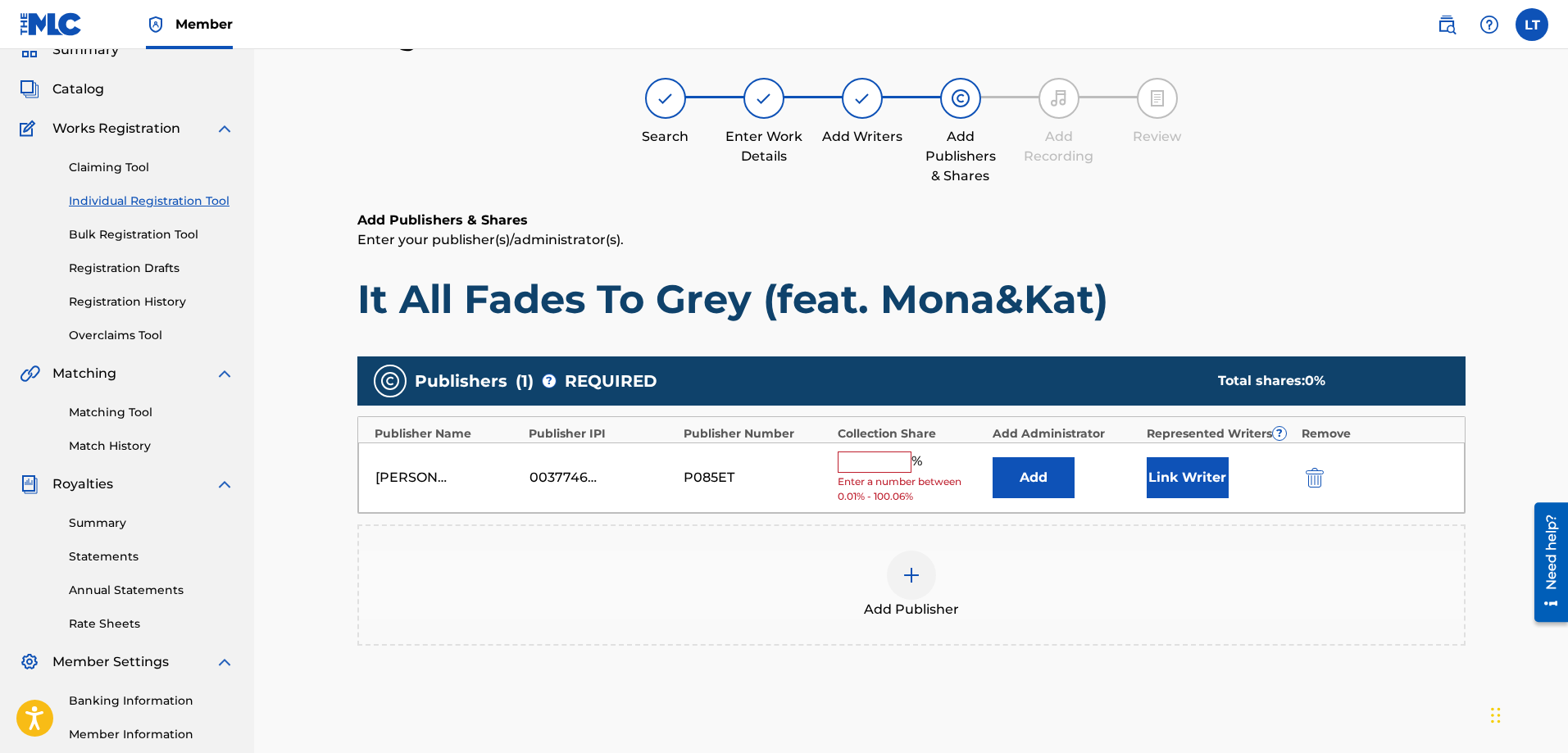
click at [867, 461] on input "text" at bounding box center [875, 462] width 74 height 22
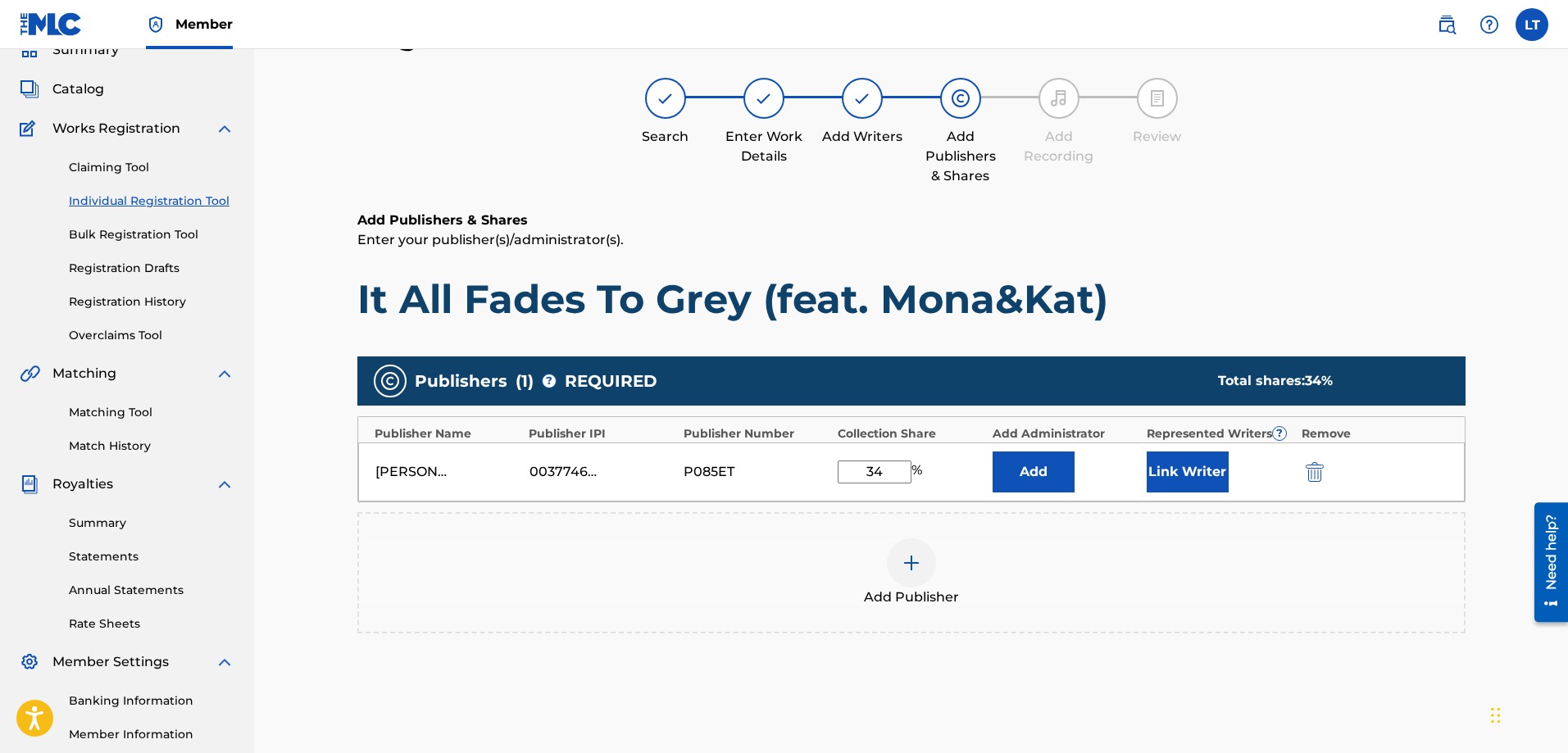
type input "34"
click at [1207, 559] on div "Add Publisher" at bounding box center [911, 572] width 1105 height 69
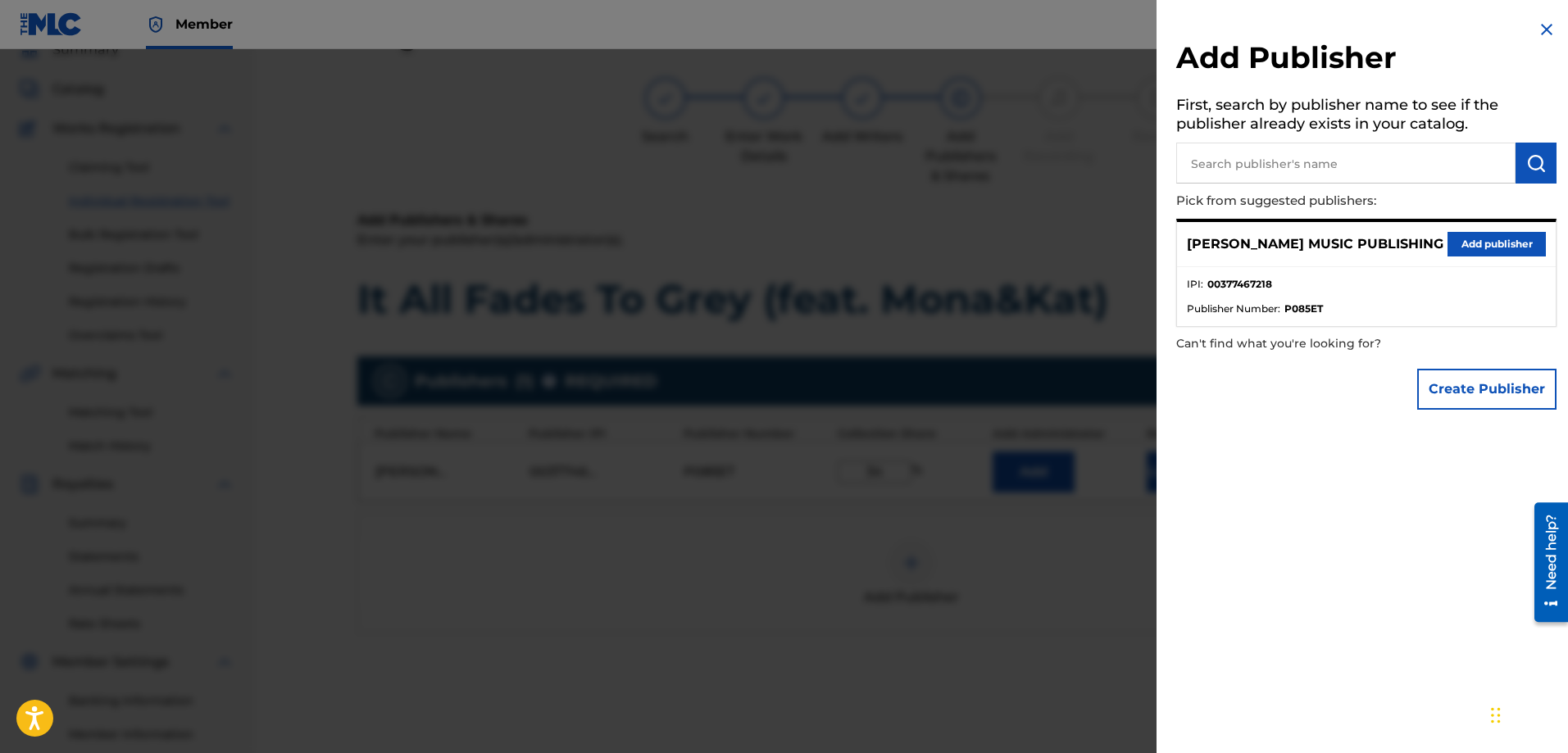
click at [1545, 33] on img at bounding box center [1546, 29] width 20 height 20
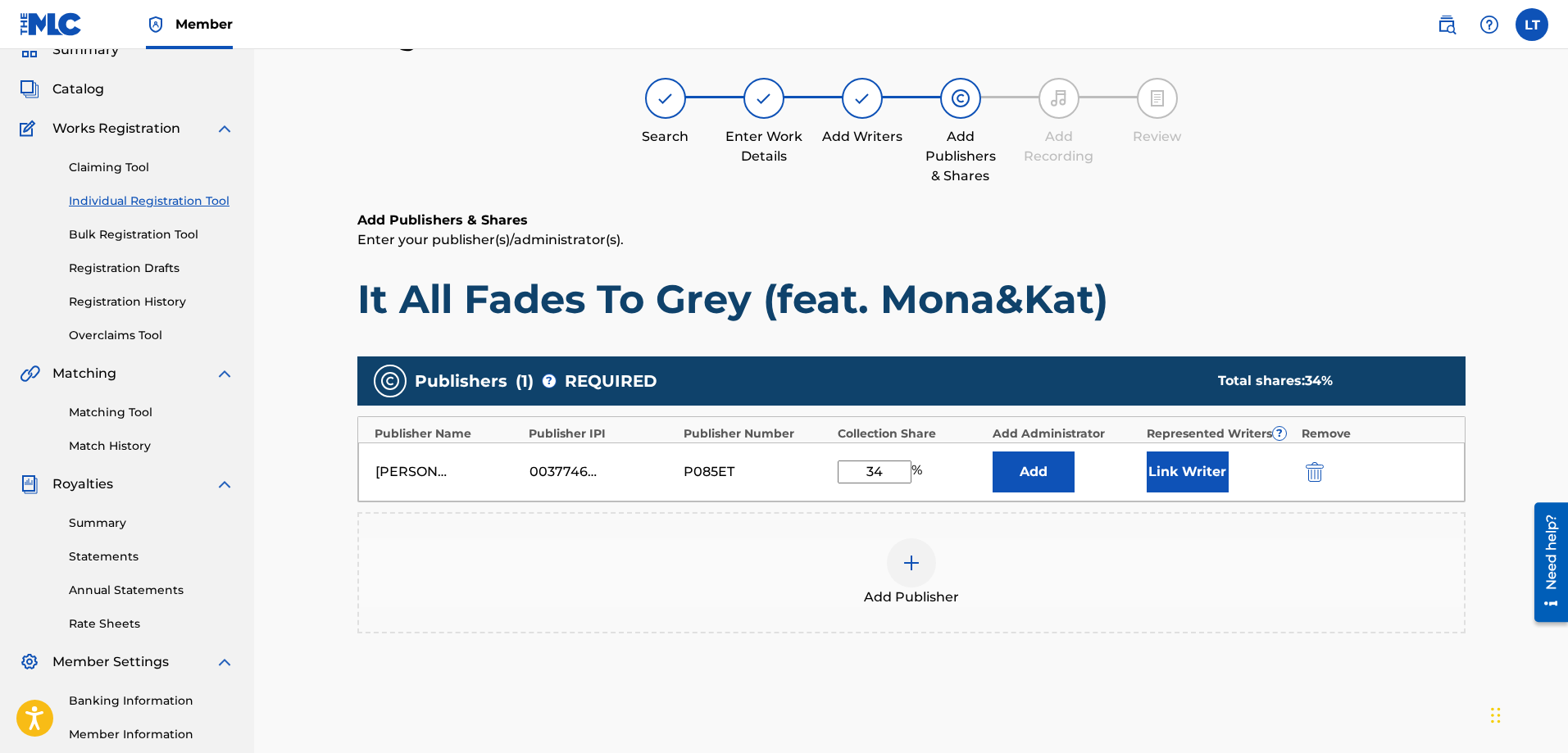
click at [1208, 674] on div "Publishers ( 1 ) ? REQUIRED Total shares: 34 % Publisher Name Publisher IPI Pub…" at bounding box center [911, 519] width 1108 height 341
click at [913, 563] on img at bounding box center [911, 563] width 20 height 20
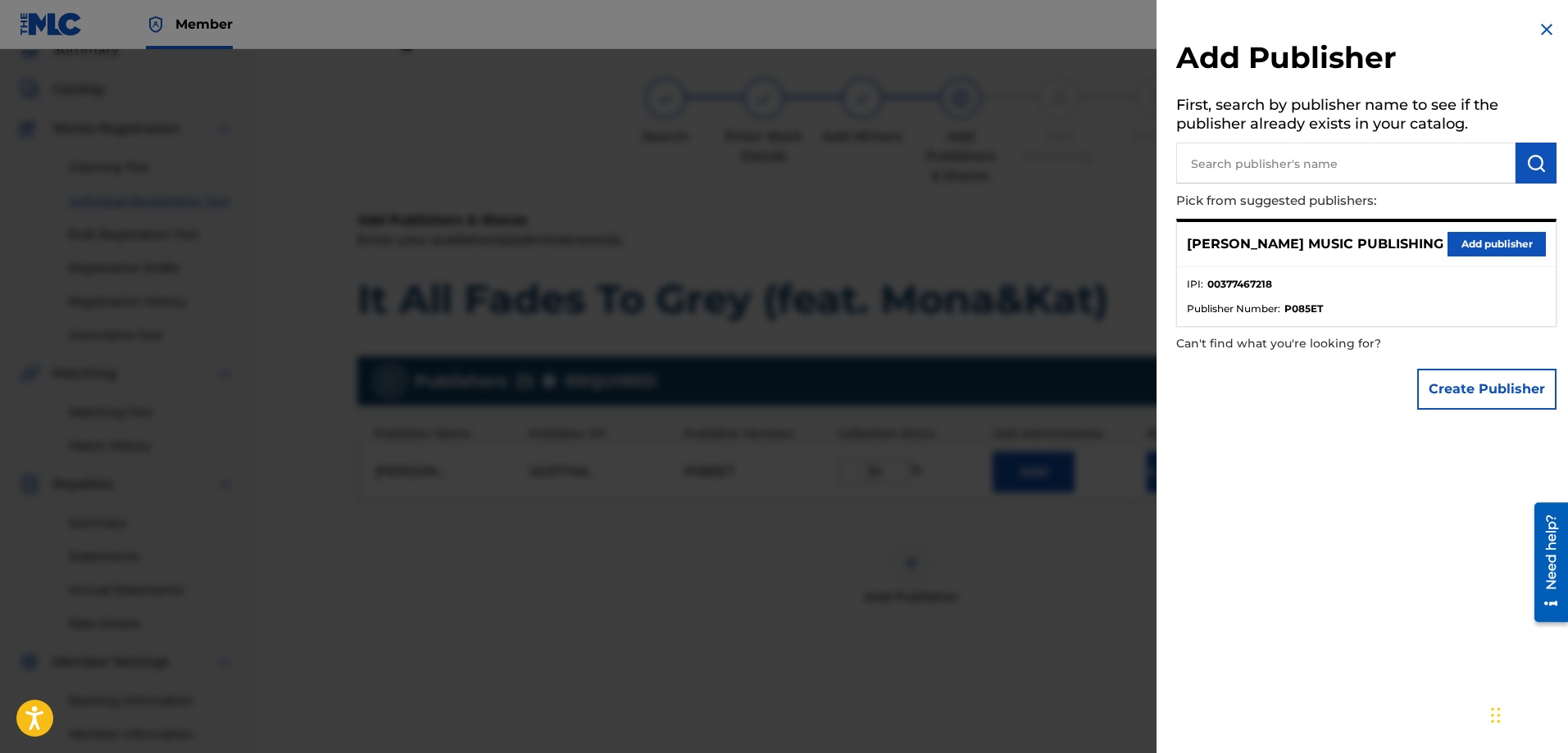
click at [1274, 164] on input "text" at bounding box center [1346, 164] width 339 height 41
paste input "KAT SOUNDS MUSIC"
type input "KAT SOUNDS MUSIC"
click at [1536, 162] on img "submit" at bounding box center [1536, 163] width 20 height 20
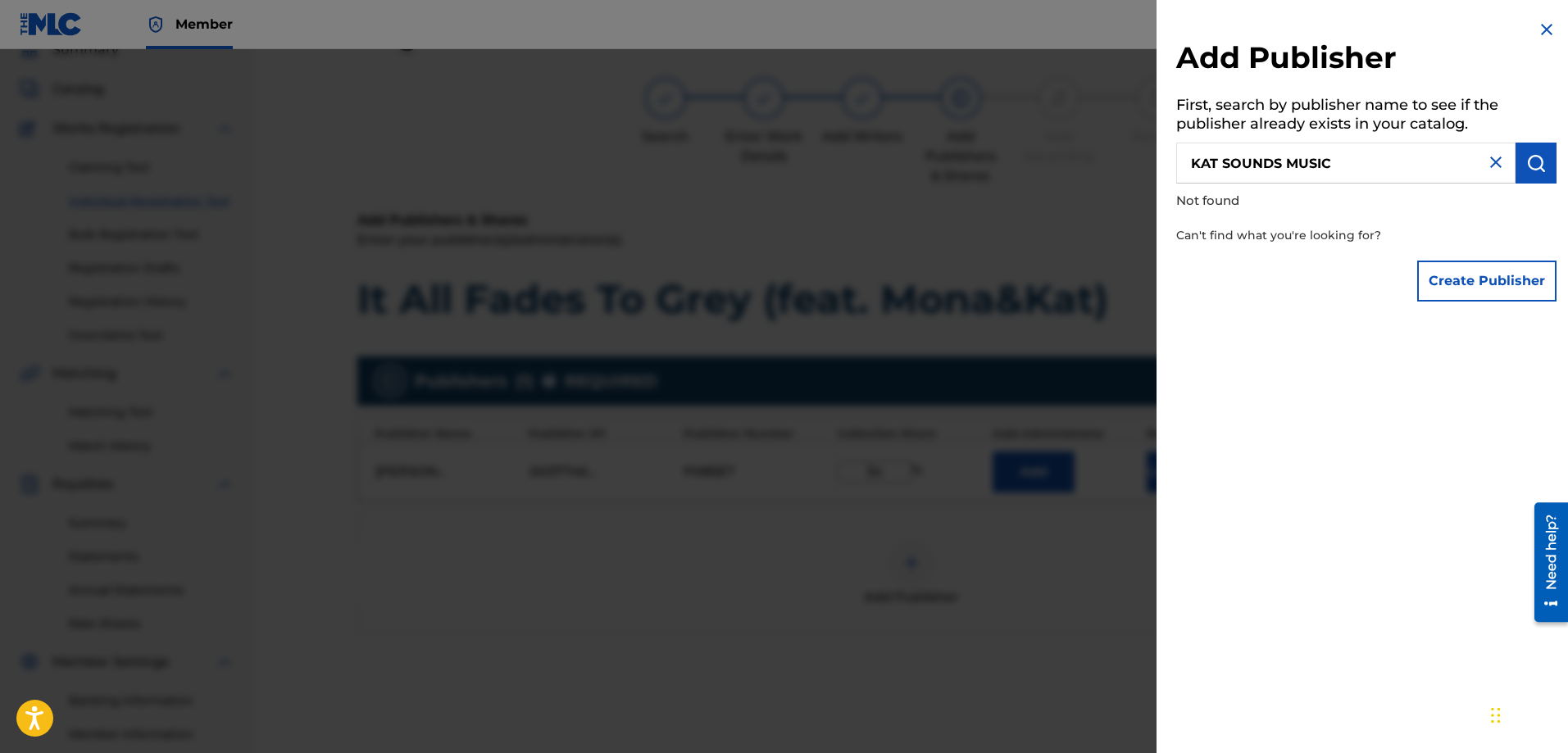
click at [1543, 28] on img at bounding box center [1546, 29] width 20 height 20
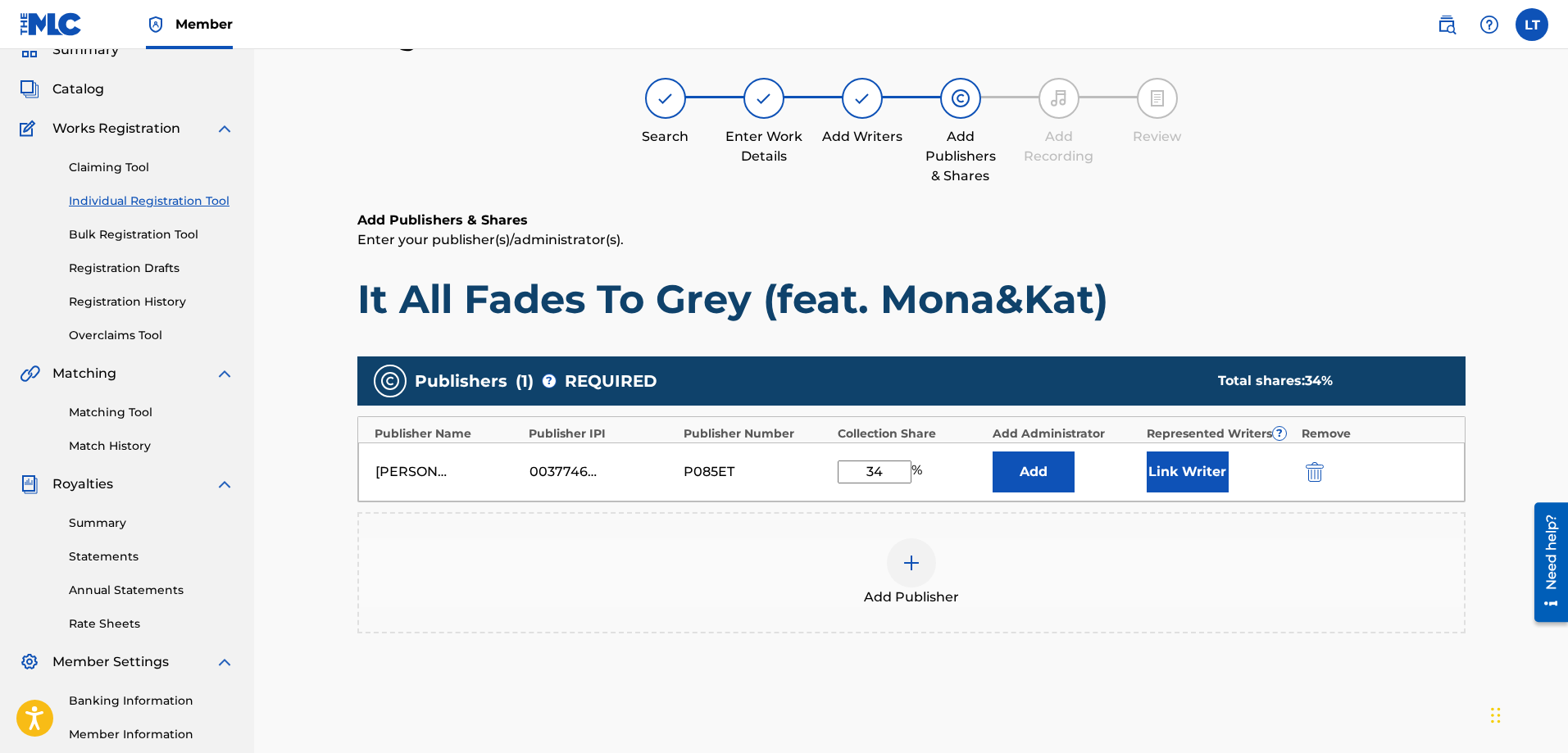
click at [1404, 666] on div "Publishers ( 1 ) ? REQUIRED Total shares: 34 % Publisher Name Publisher IPI Pub…" at bounding box center [911, 519] width 1108 height 341
click at [1414, 661] on div "Publishers ( 1 ) ? REQUIRED Total shares: 34 % Publisher Name Publisher IPI Pub…" at bounding box center [911, 519] width 1108 height 341
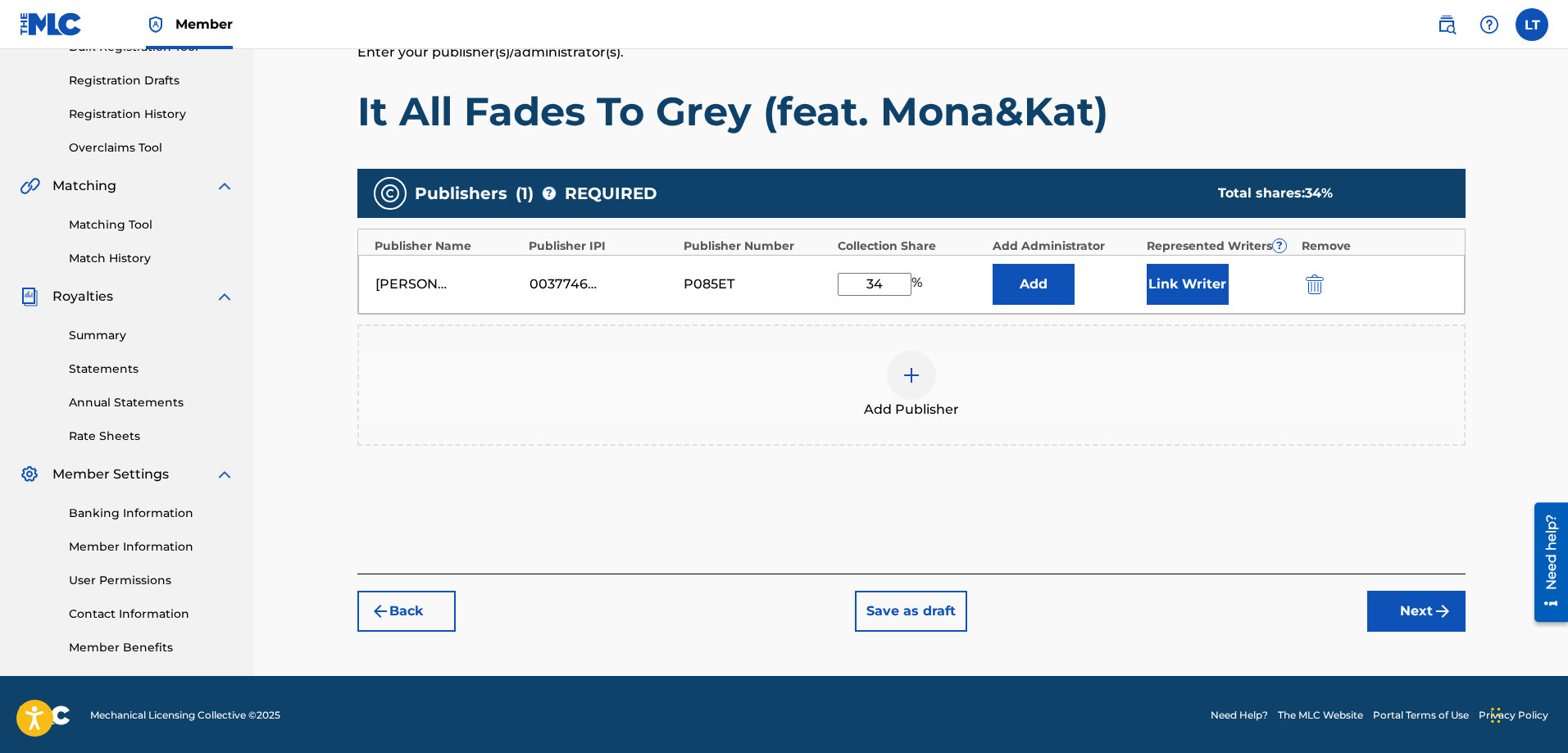
scroll to position [263, 0]
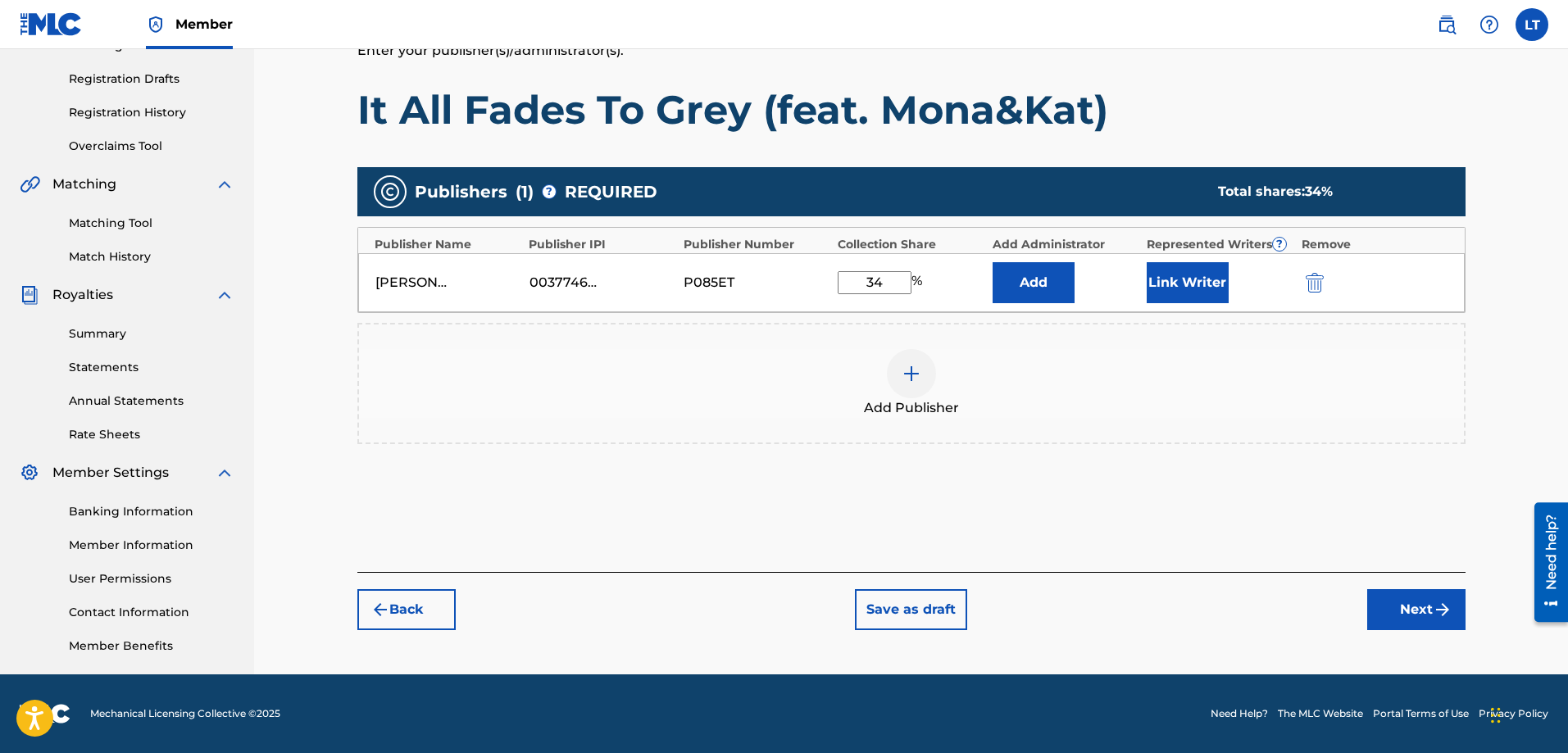
click at [1429, 610] on button "Next" at bounding box center [1416, 609] width 98 height 41
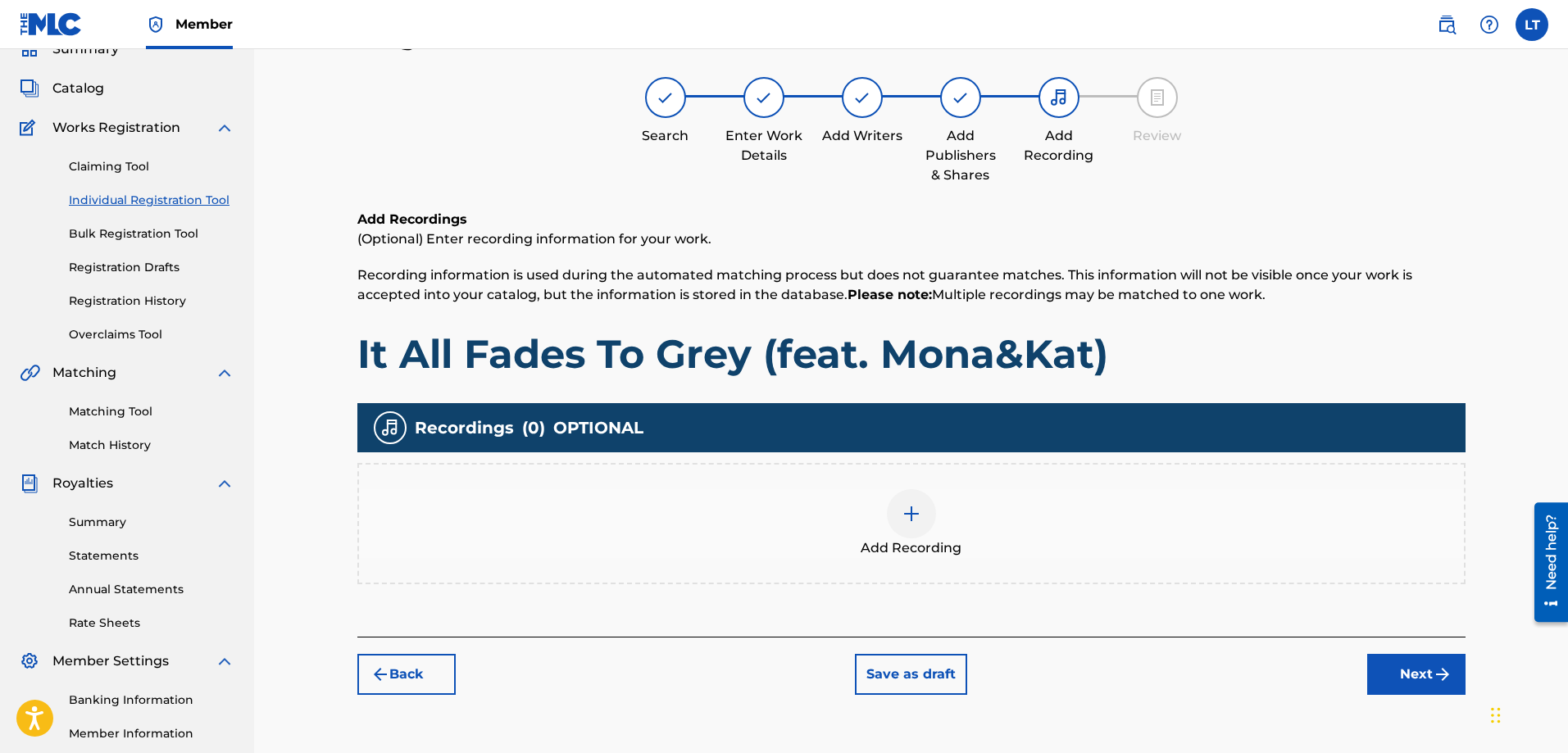
scroll to position [74, 0]
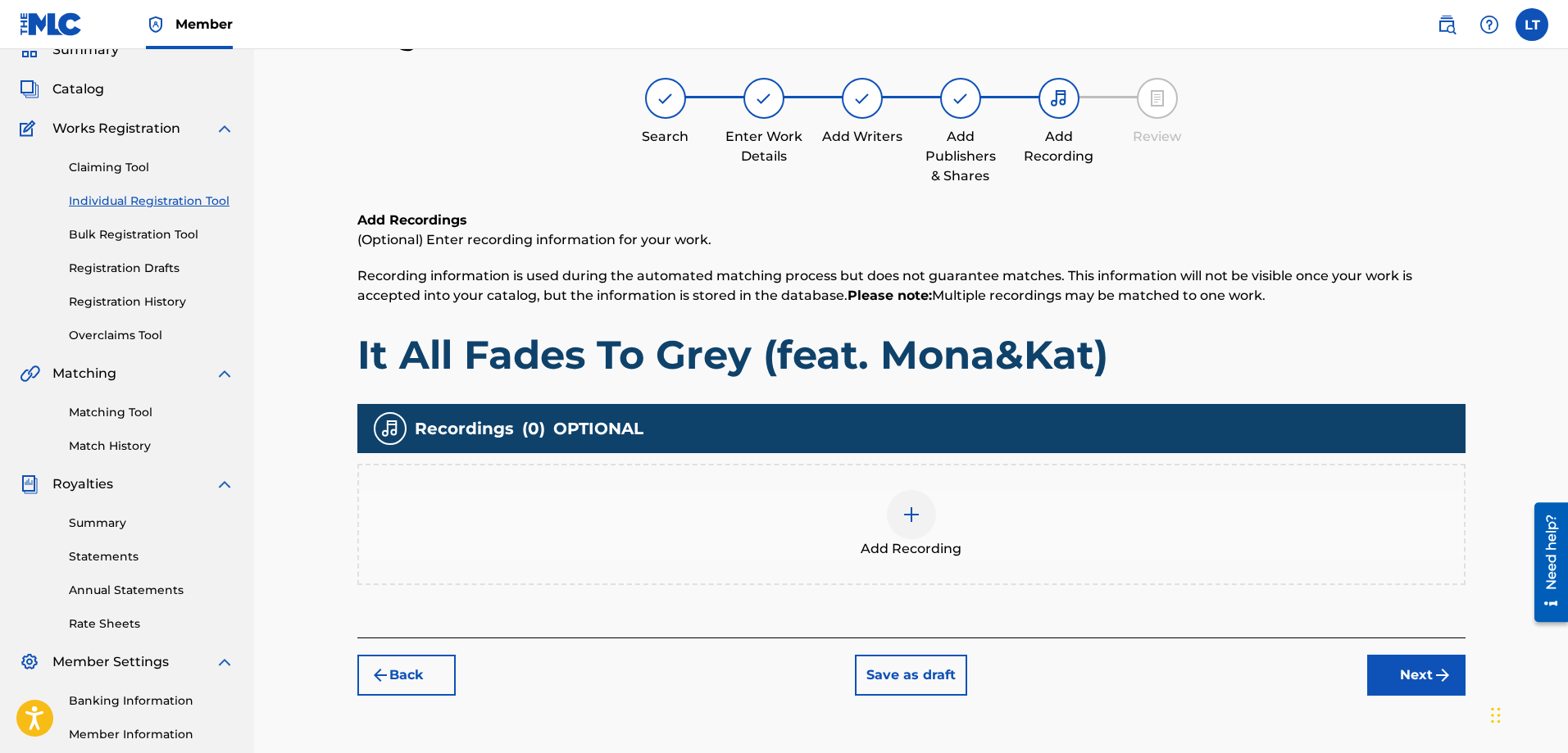
click at [1431, 676] on button "Next" at bounding box center [1416, 676] width 98 height 41
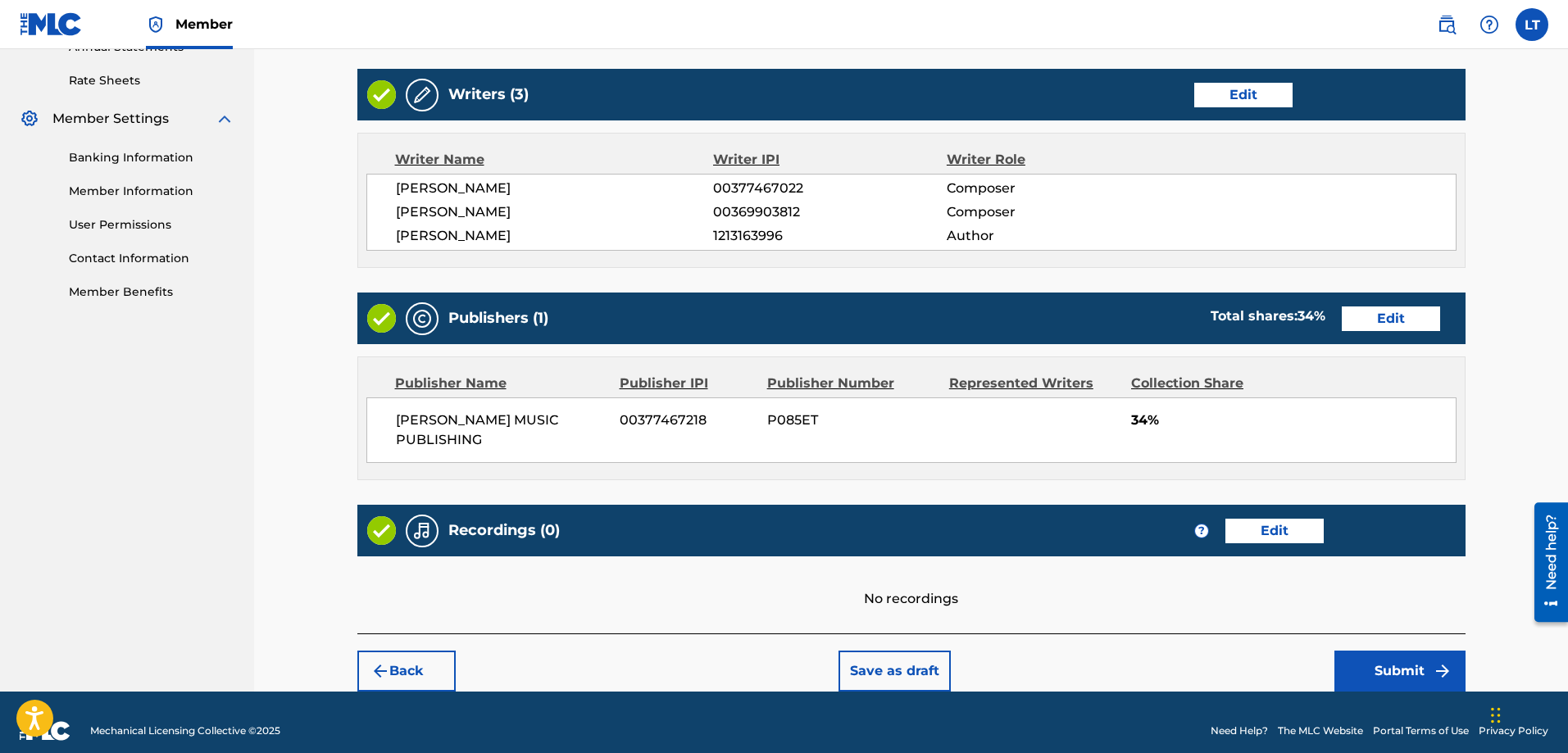
scroll to position [634, 0]
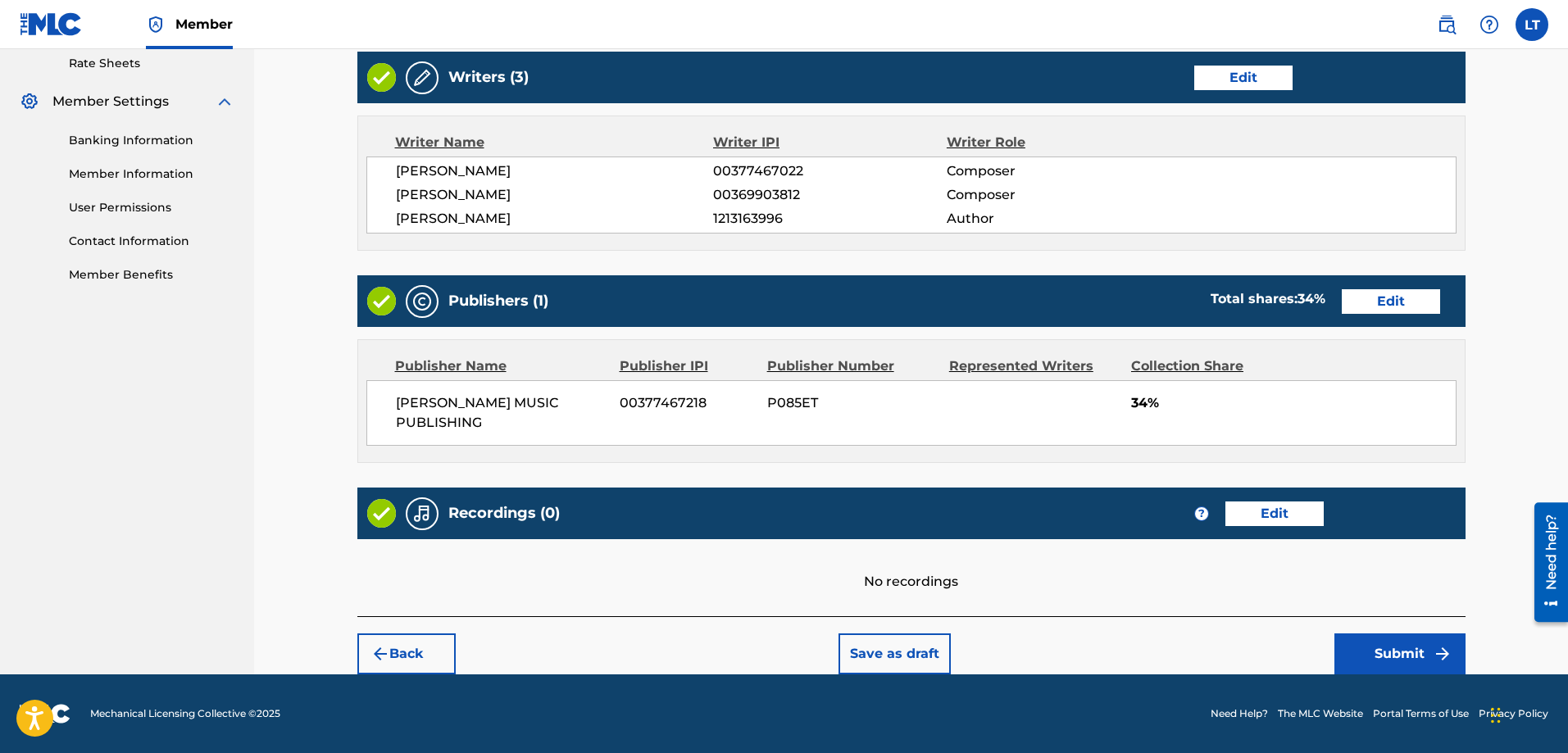
click at [1399, 655] on button "Submit" at bounding box center [1400, 654] width 131 height 41
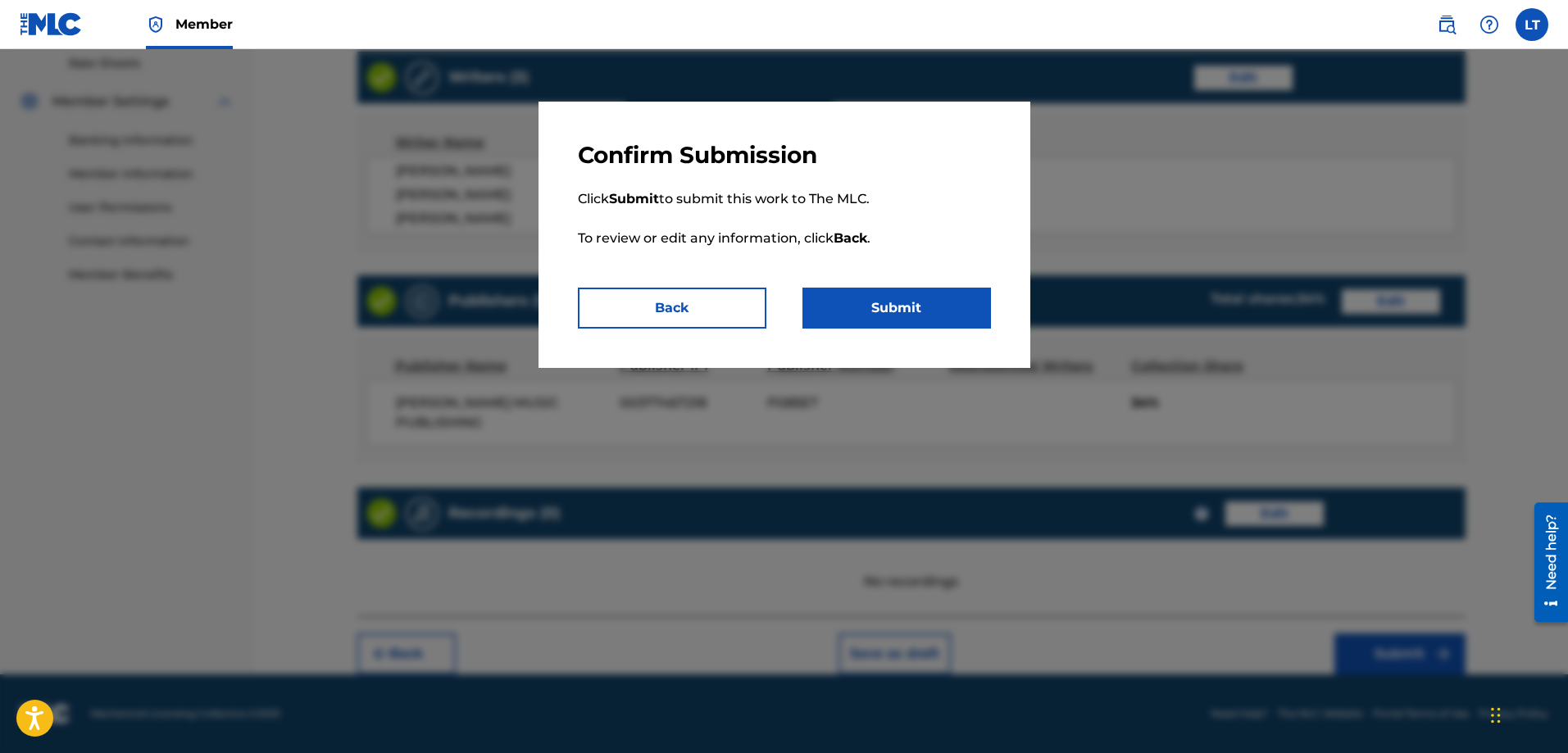
click at [852, 295] on button "Submit" at bounding box center [896, 308] width 189 height 41
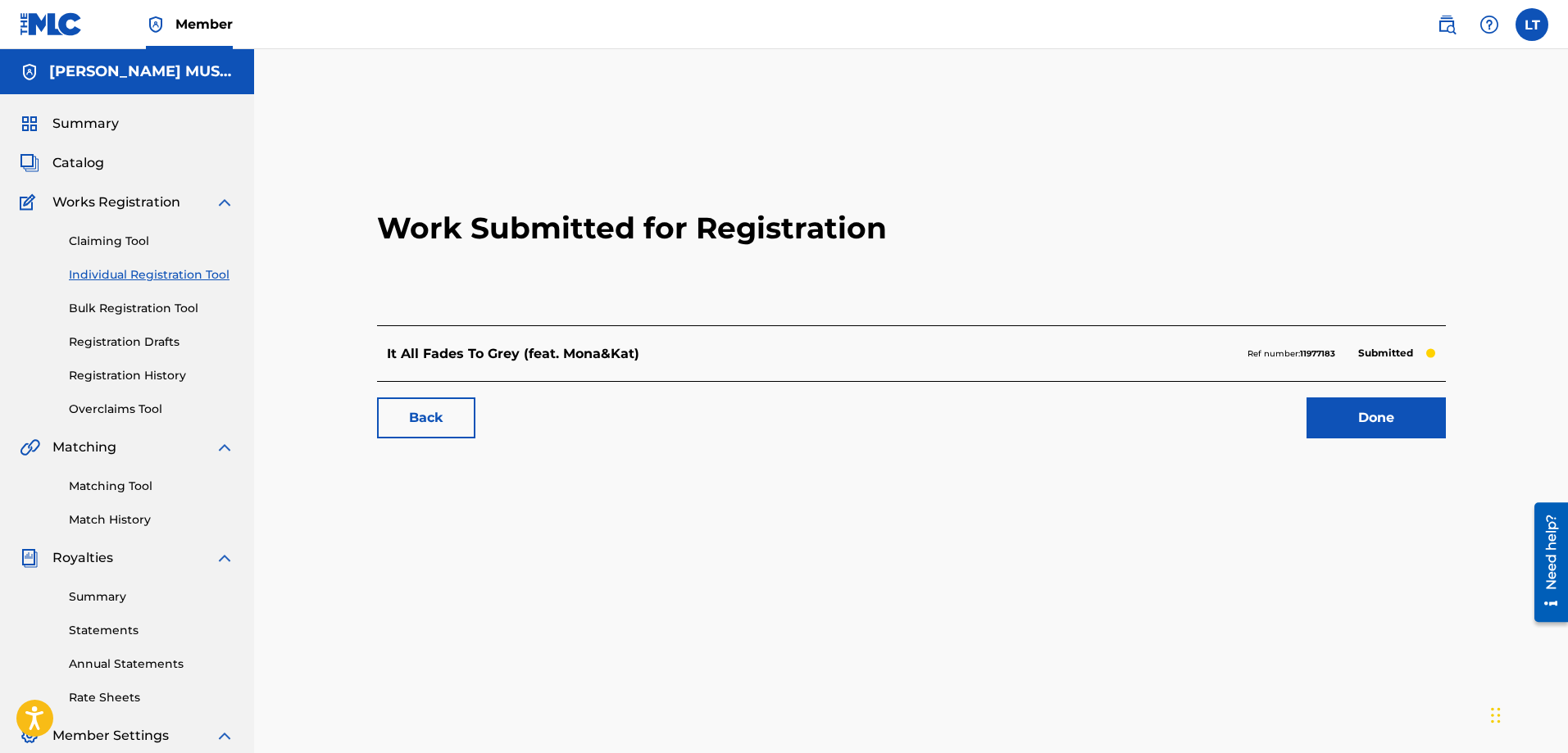
click at [1396, 433] on link "Done" at bounding box center [1377, 418] width 139 height 41
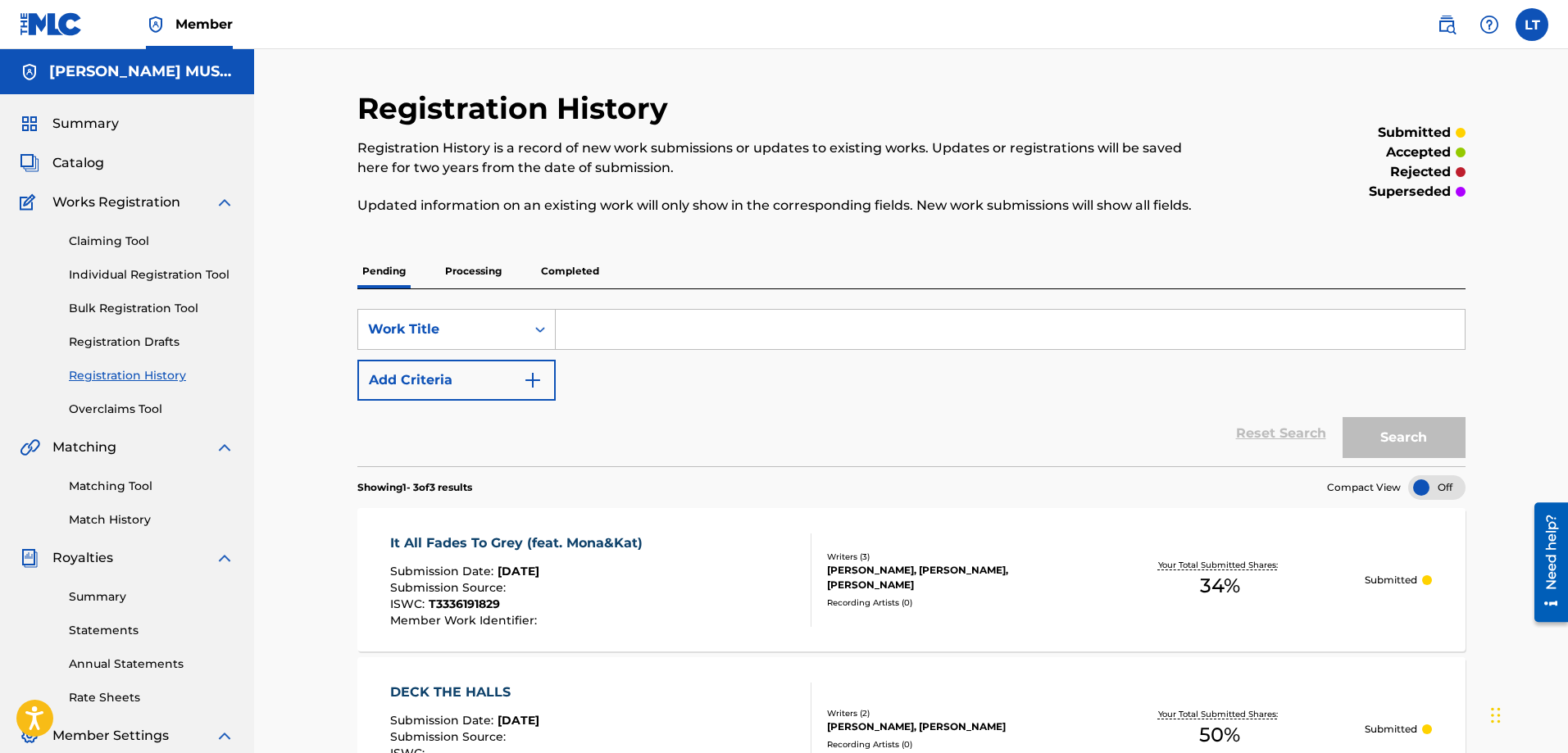
click at [83, 167] on span "Catalog" at bounding box center [78, 163] width 52 height 20
